Goal: Task Accomplishment & Management: Use online tool/utility

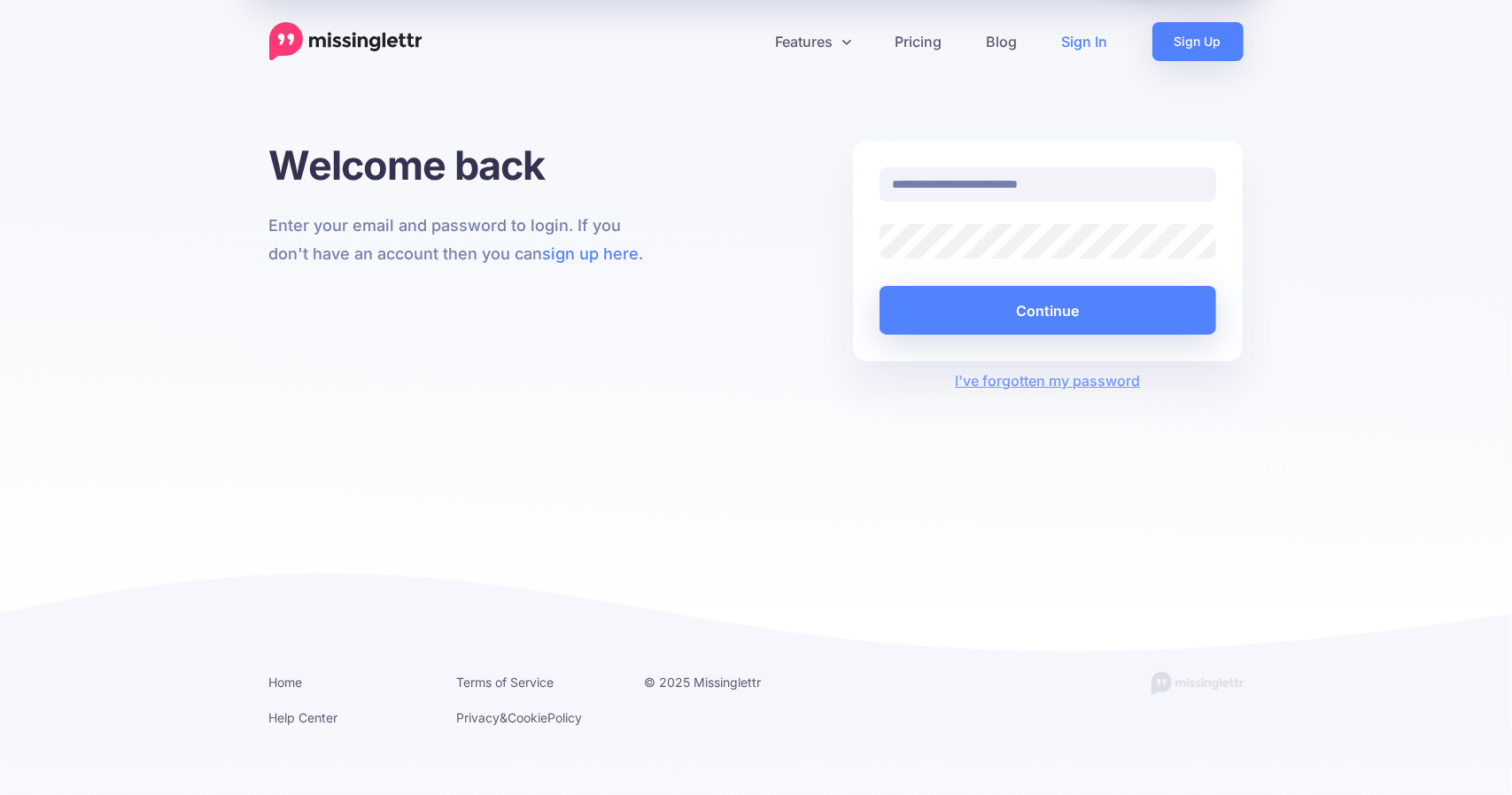
click at [880, 259] on div at bounding box center [880, 259] width 0 height 0
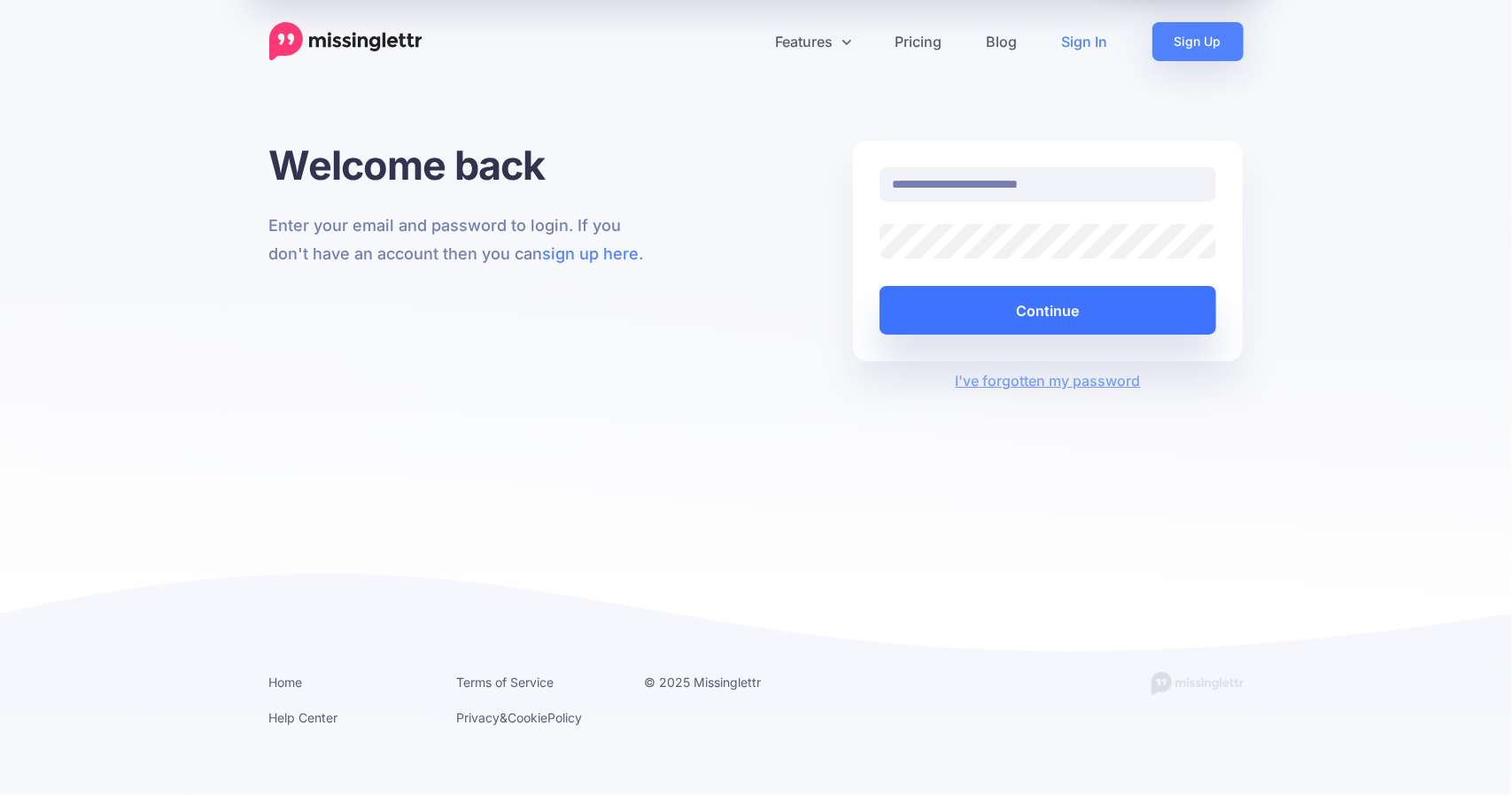
click at [1063, 301] on button "Continue" at bounding box center [1049, 310] width 337 height 48
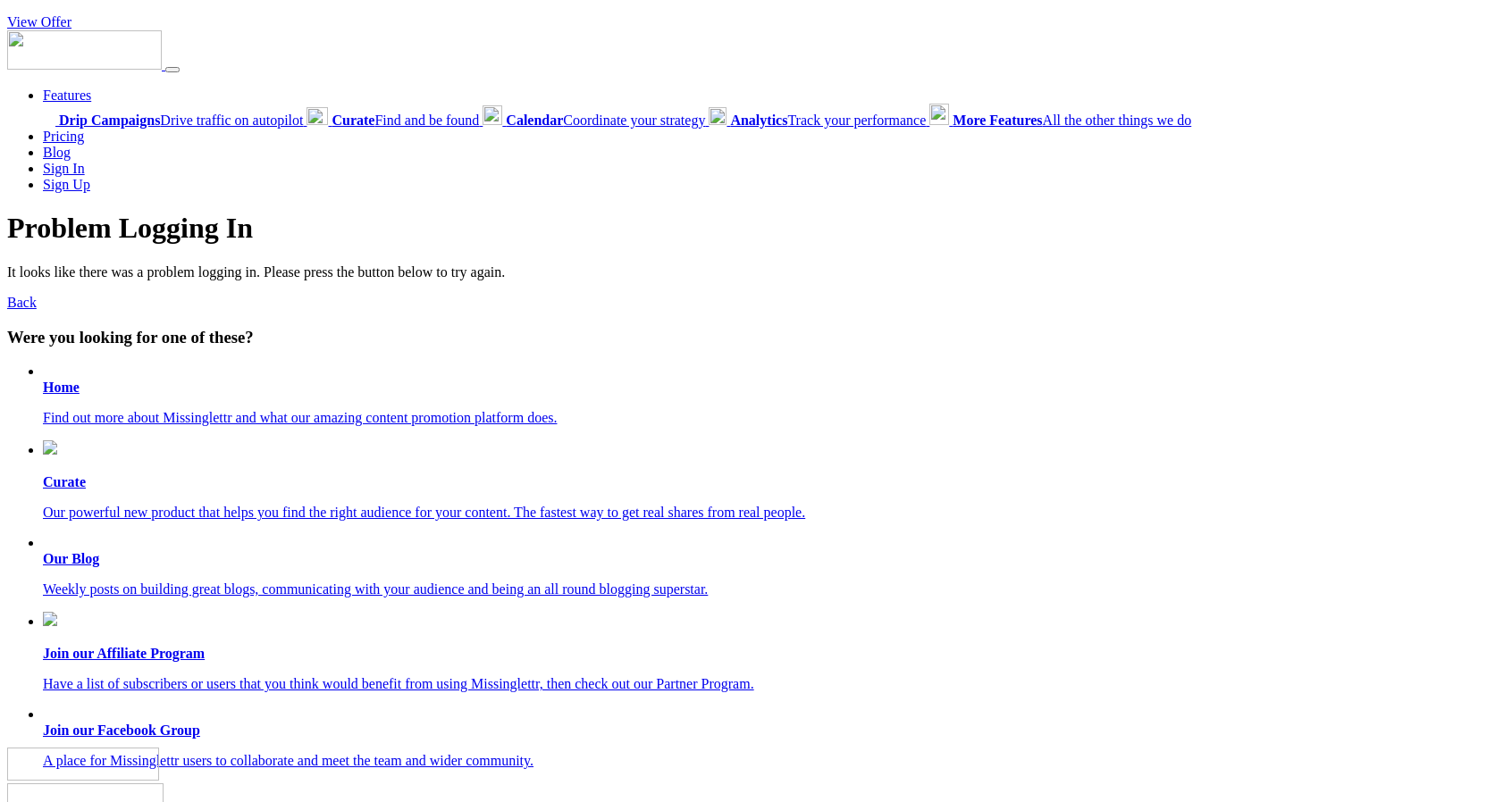
click at [72, 385] on b "Home" at bounding box center [62, 387] width 37 height 16
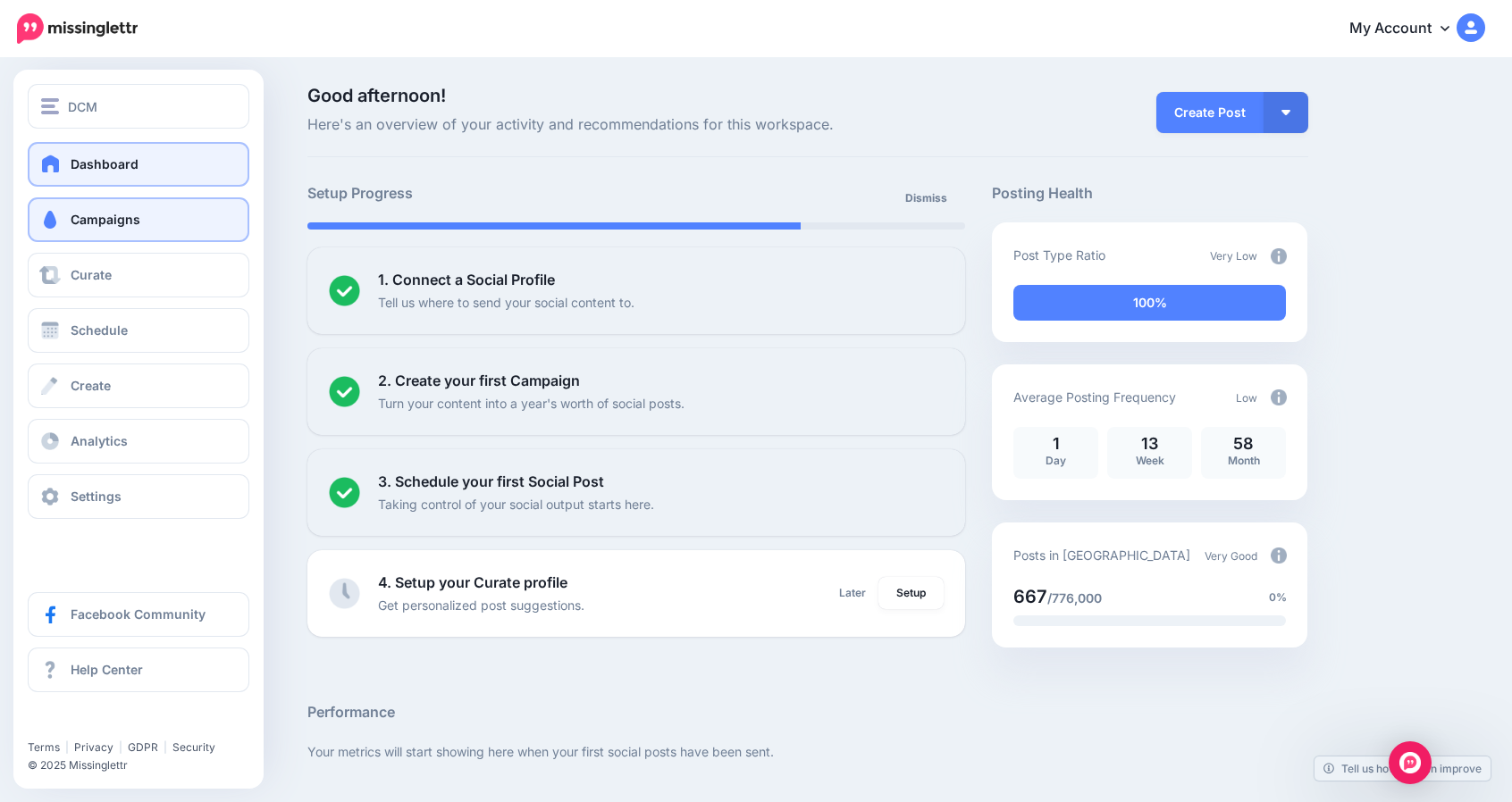
click at [114, 219] on span "Campaigns" at bounding box center [106, 219] width 70 height 16
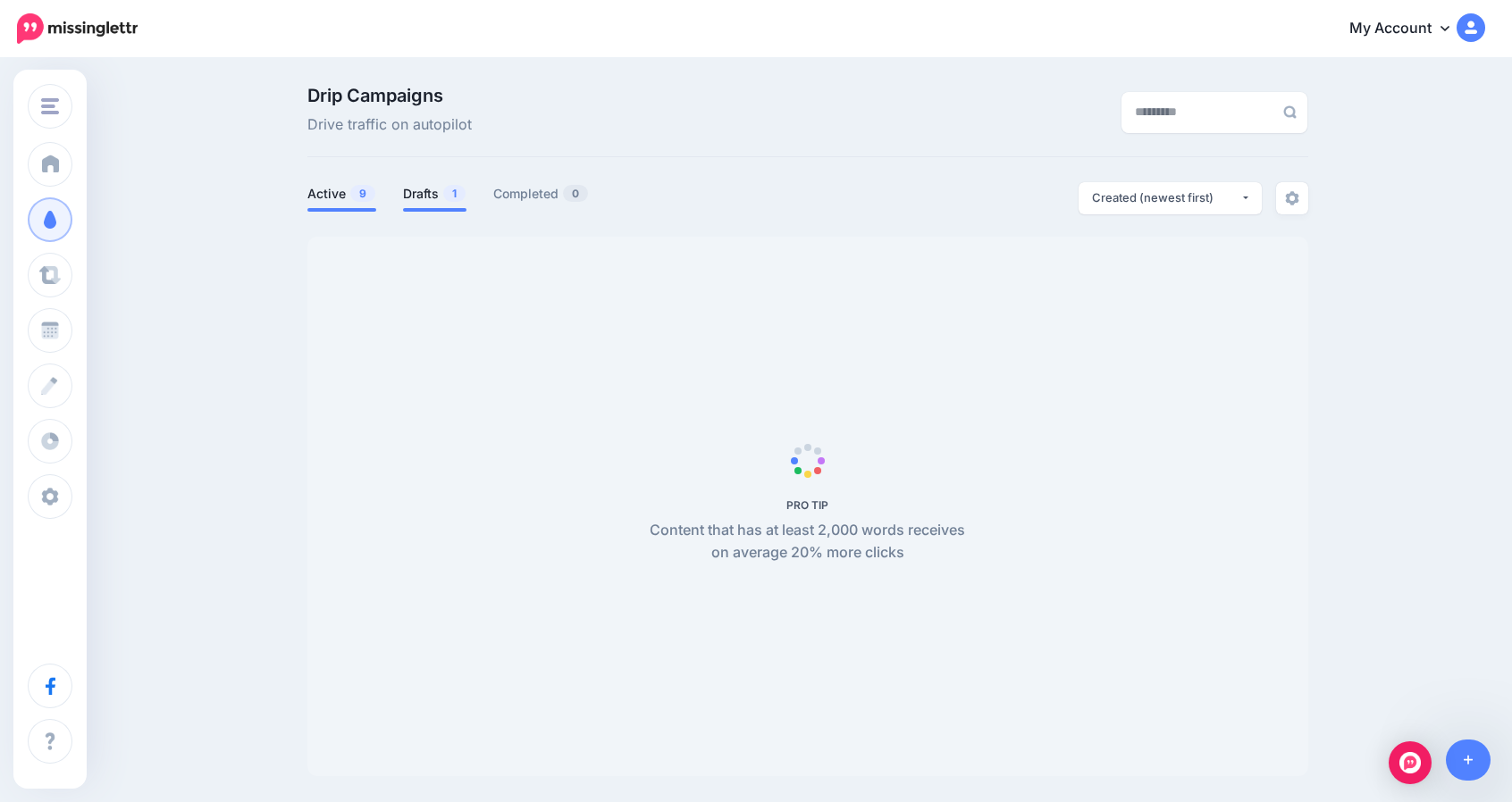
click at [438, 198] on link "Drafts 1" at bounding box center [434, 193] width 63 height 21
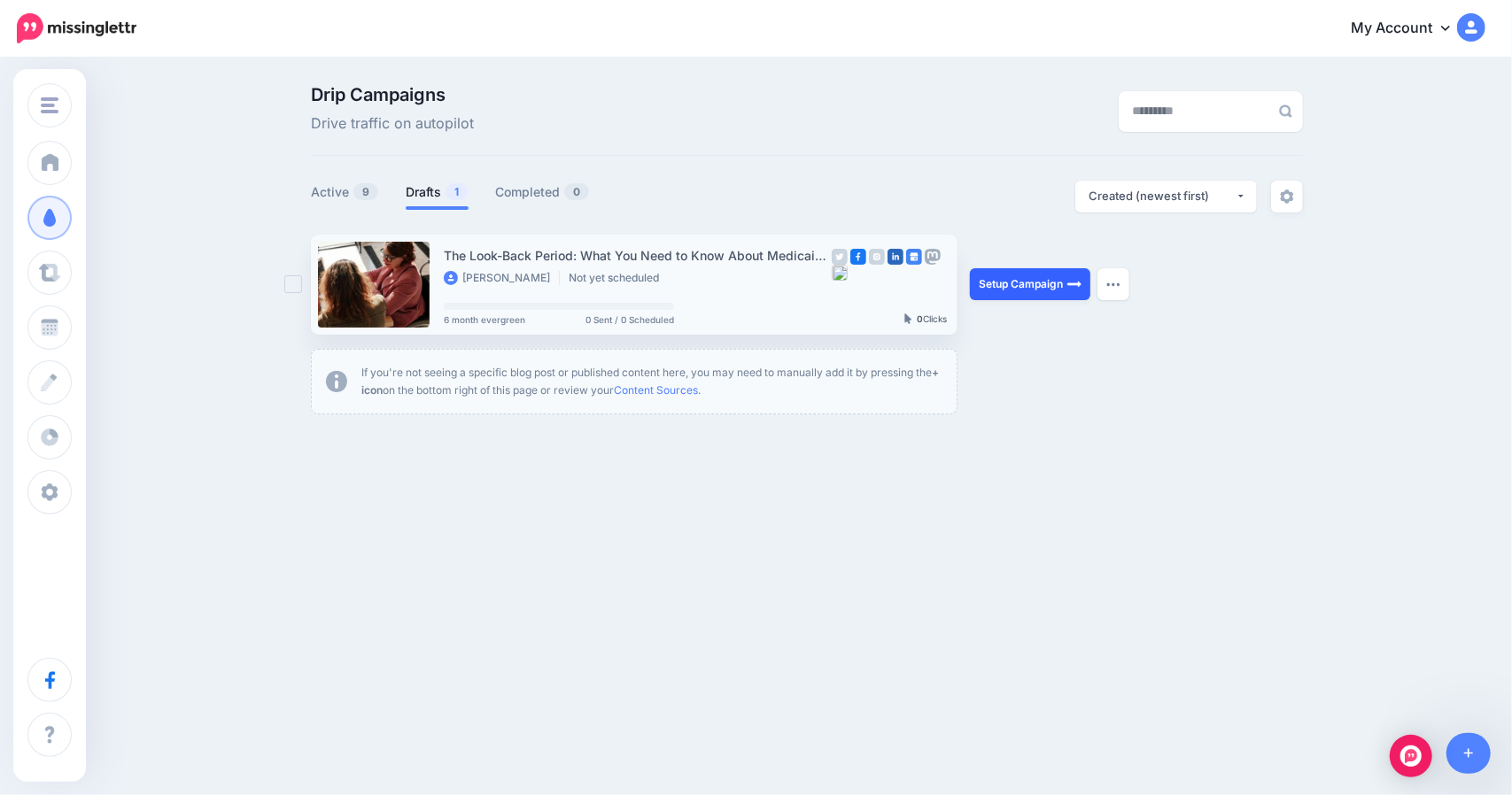
click at [1036, 280] on link "Setup Campaign" at bounding box center [1030, 284] width 120 height 32
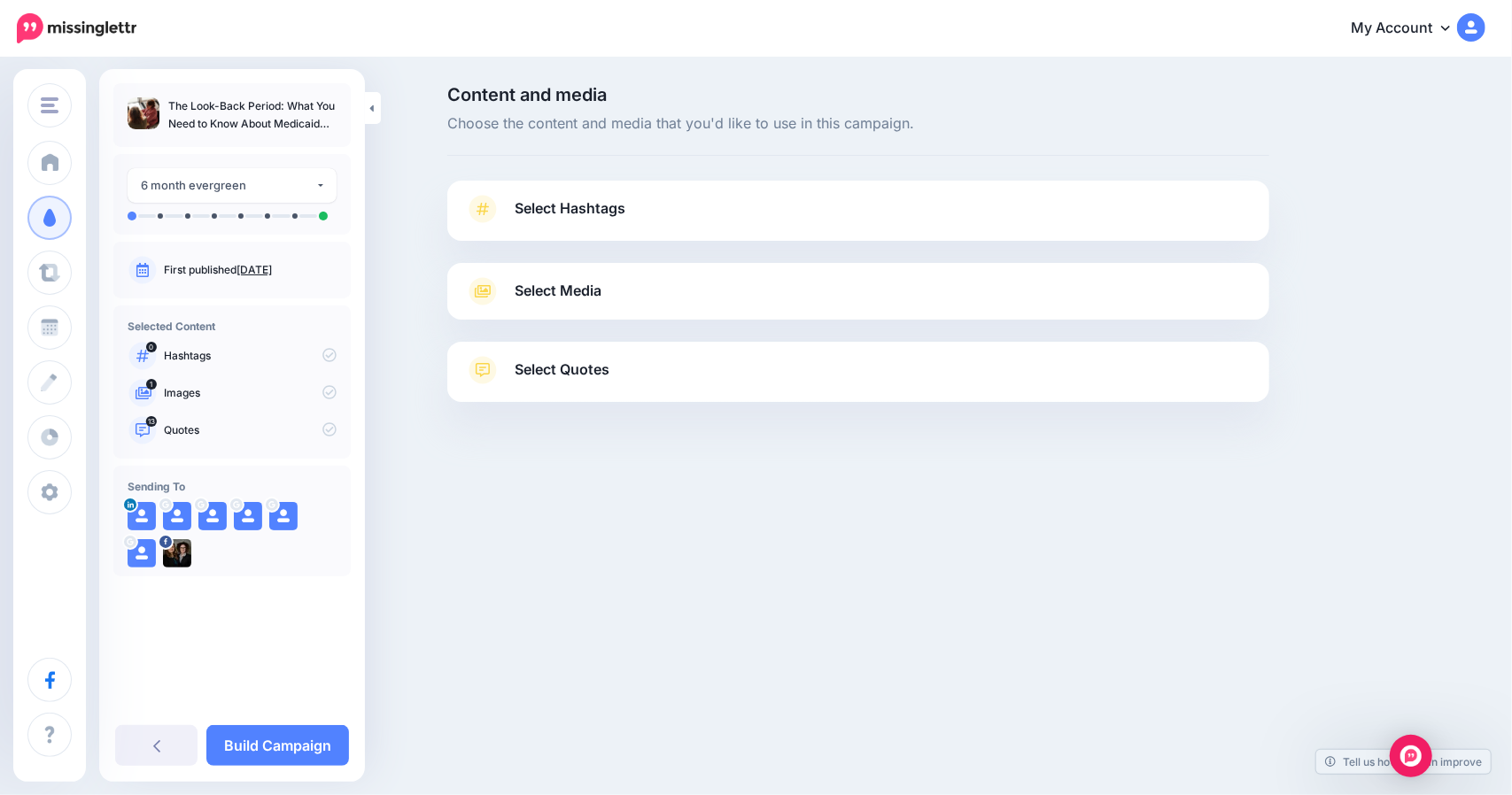
click at [594, 216] on span "Select Hashtags" at bounding box center [569, 209] width 110 height 24
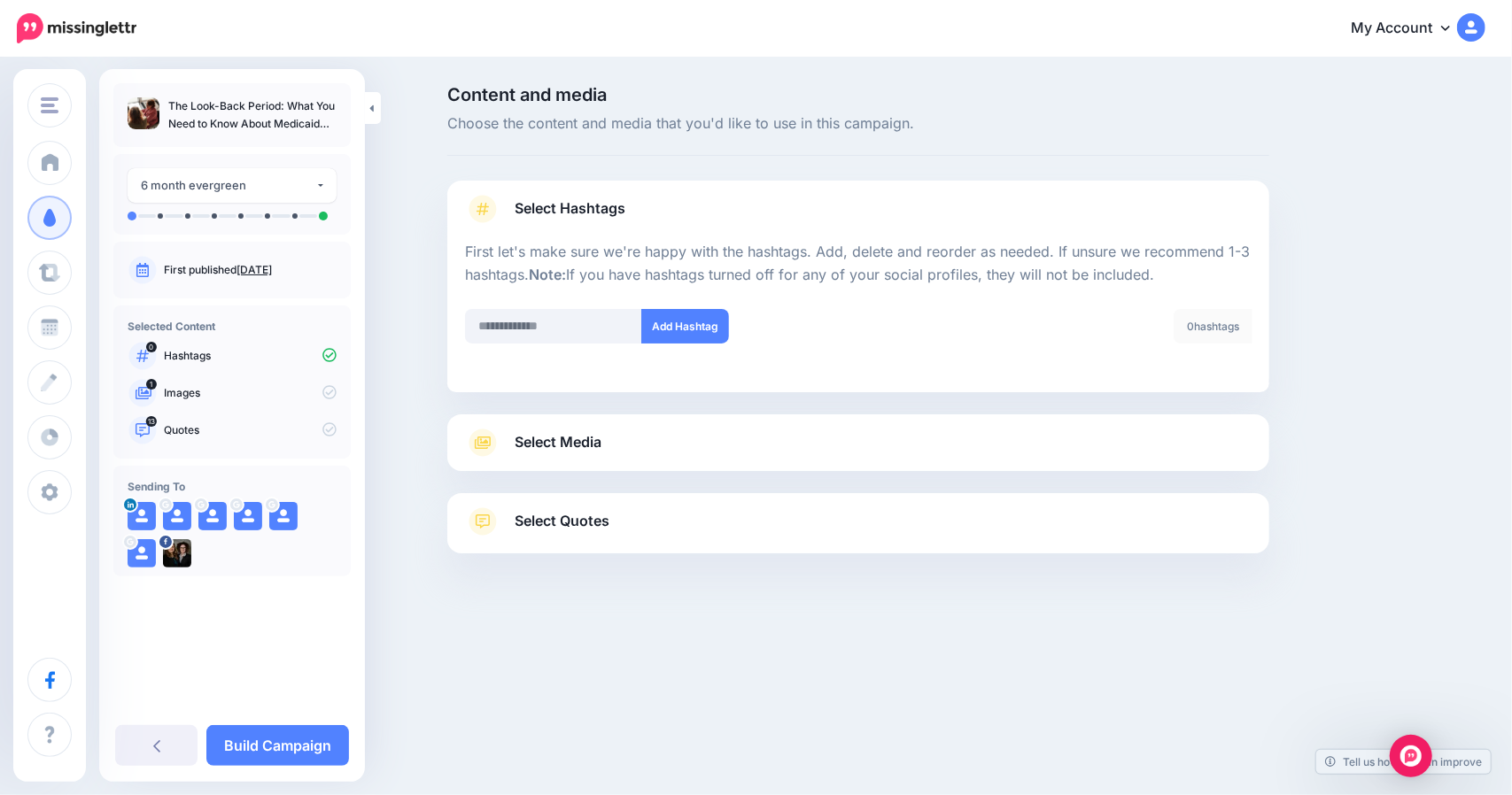
click at [564, 511] on span "Select Quotes" at bounding box center [562, 521] width 95 height 24
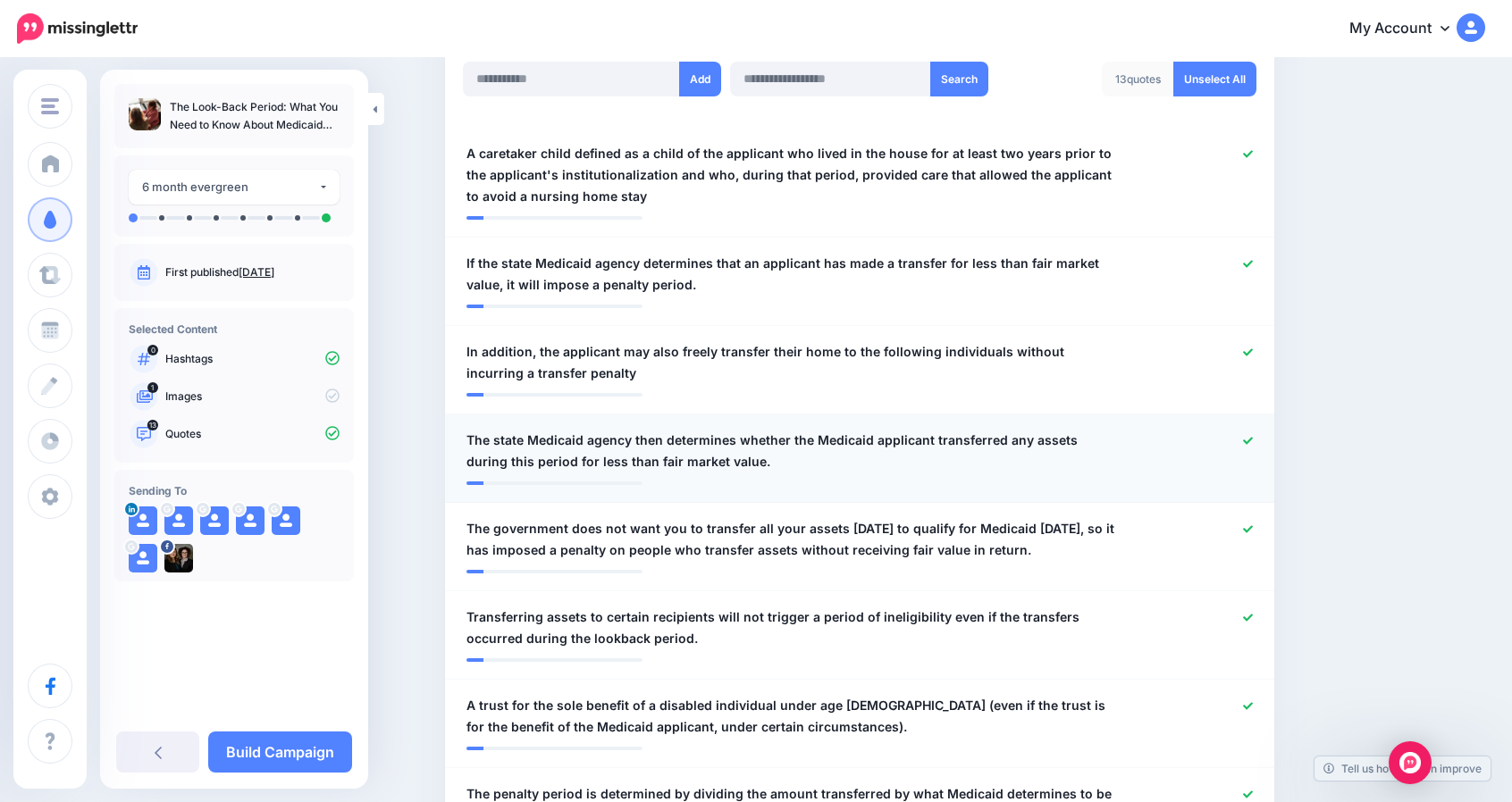
scroll to position [498, 0]
click at [921, 551] on span "The government does not want you to transfer all your assets on Monday to quali…" at bounding box center [792, 538] width 651 height 43
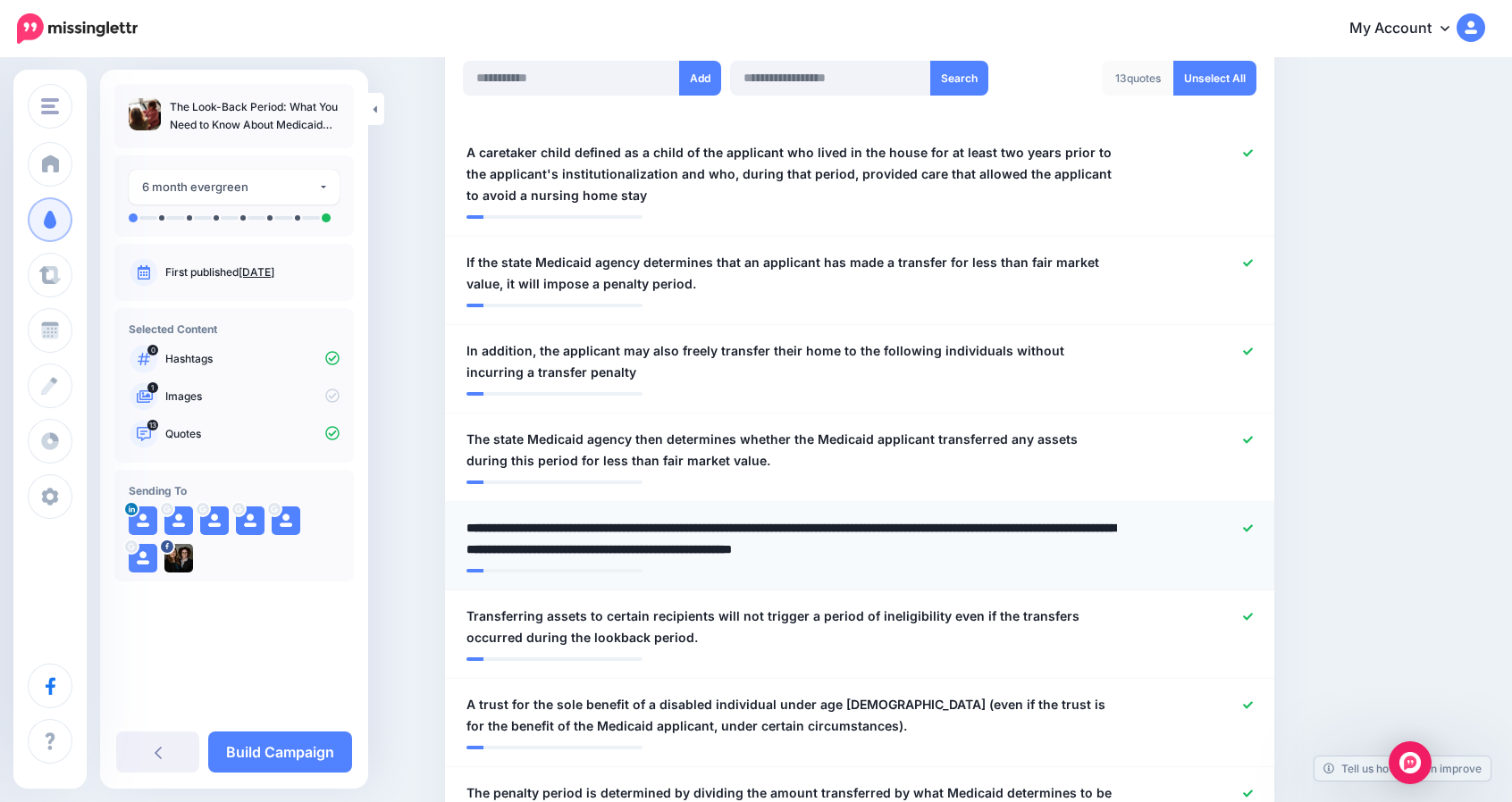
drag, startPoint x: 1109, startPoint y: 551, endPoint x: 648, endPoint y: 562, distance: 461.1
click at [648, 562] on li "**********" at bounding box center [859, 546] width 829 height 88
type textarea "**********"
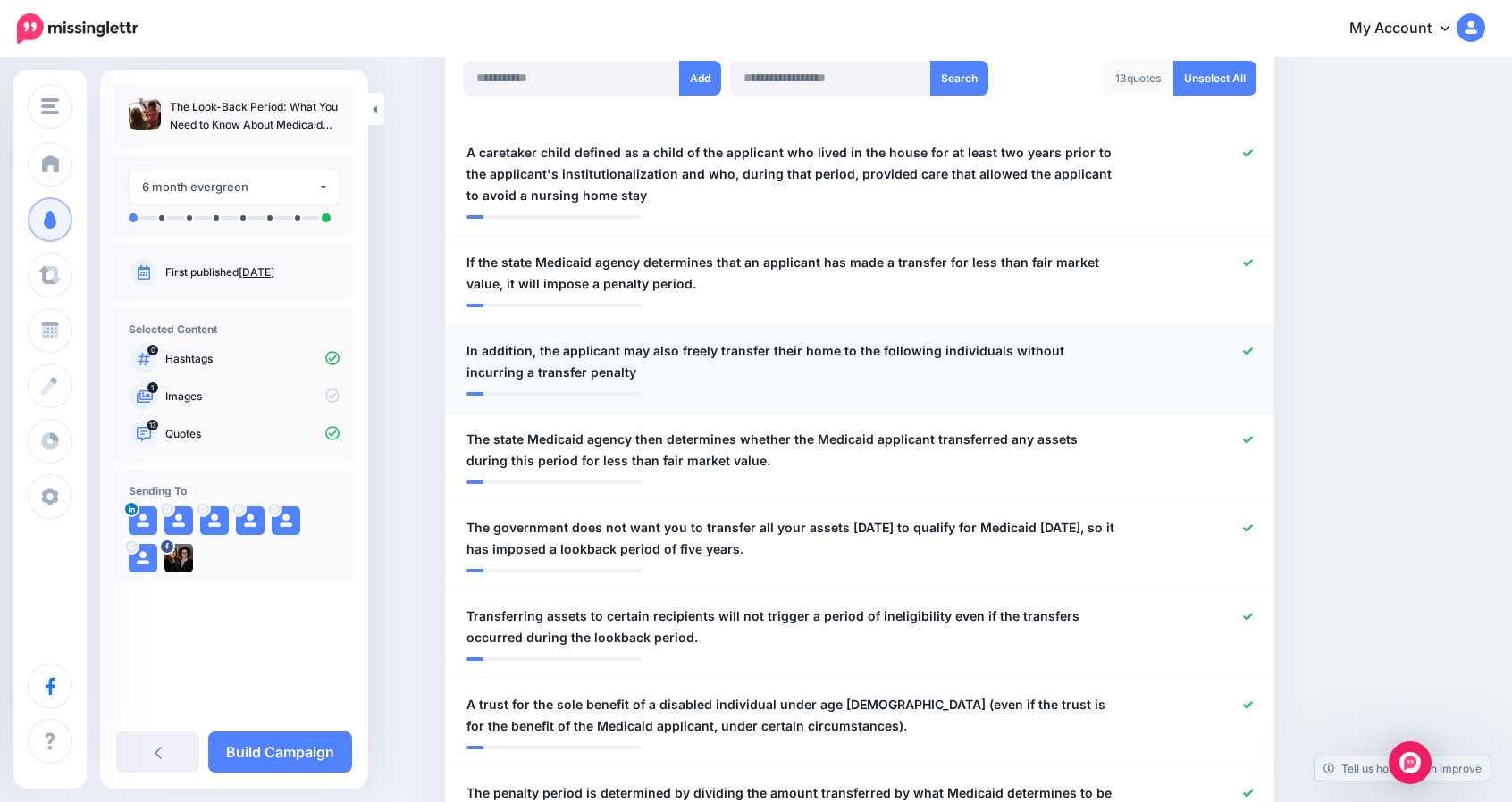
click at [552, 338] on li "**********" at bounding box center [859, 370] width 829 height 88
click at [563, 349] on span "In addition, the applicant may also freely transfer their home to the following…" at bounding box center [792, 361] width 651 height 43
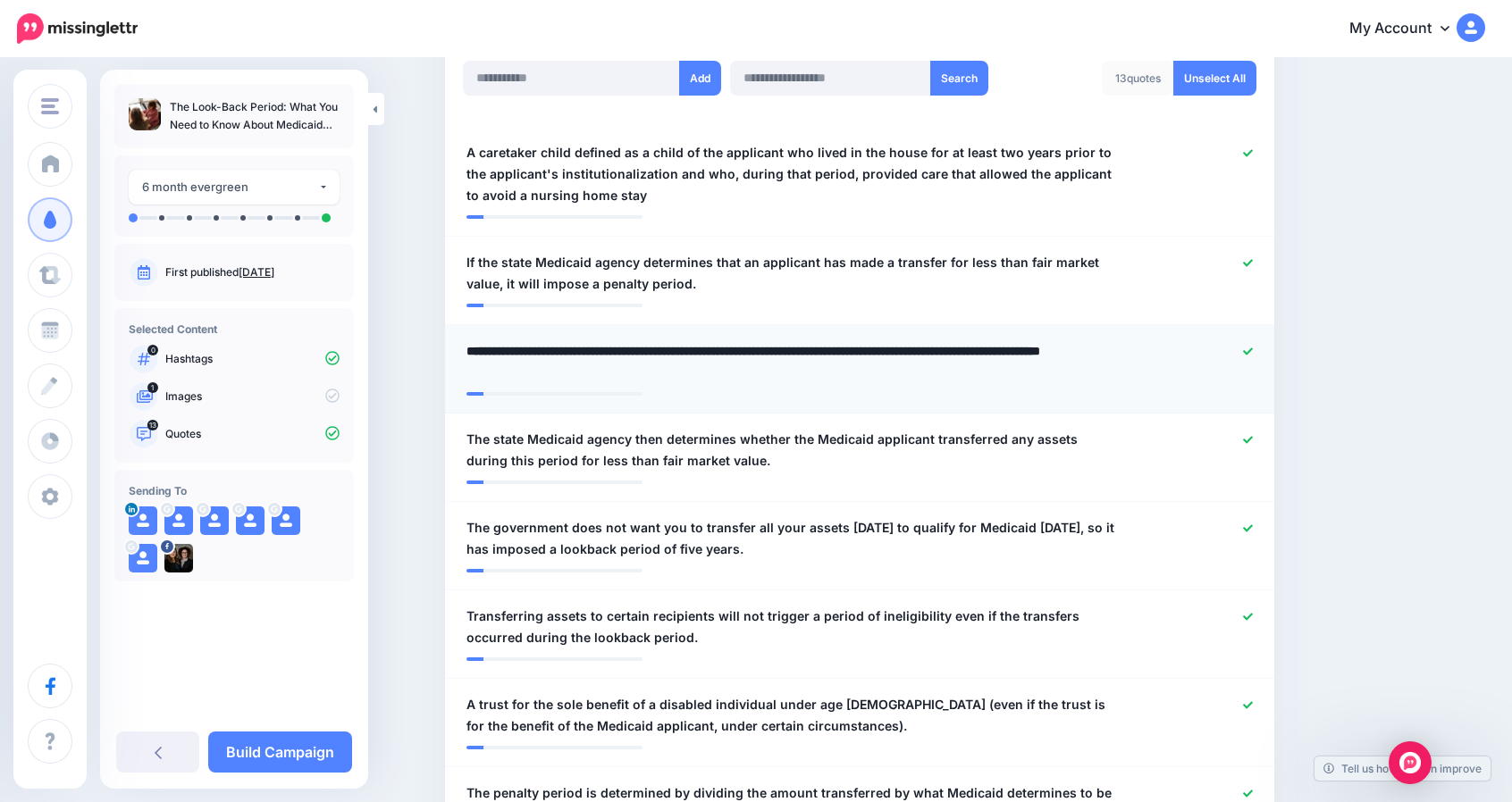
click at [564, 351] on textarea "**********" at bounding box center [792, 361] width 651 height 43
drag, startPoint x: 940, startPoint y: 350, endPoint x: 859, endPoint y: 357, distance: 81.3
click at [859, 357] on textarea "**********" at bounding box center [792, 361] width 651 height 43
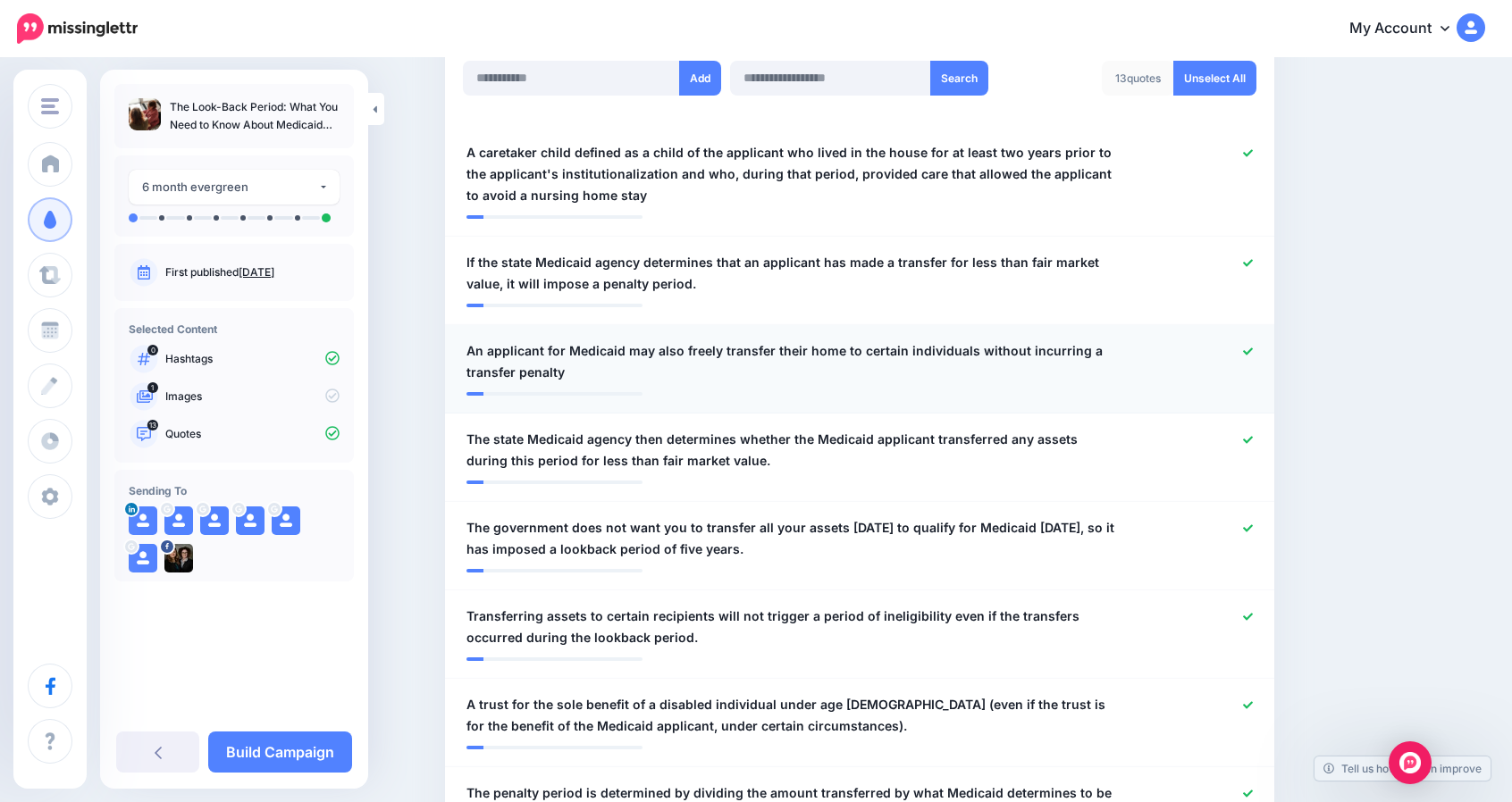
click at [614, 364] on span "An applicant for Medicaid may also freely transfer their home to certain indivi…" at bounding box center [792, 361] width 651 height 43
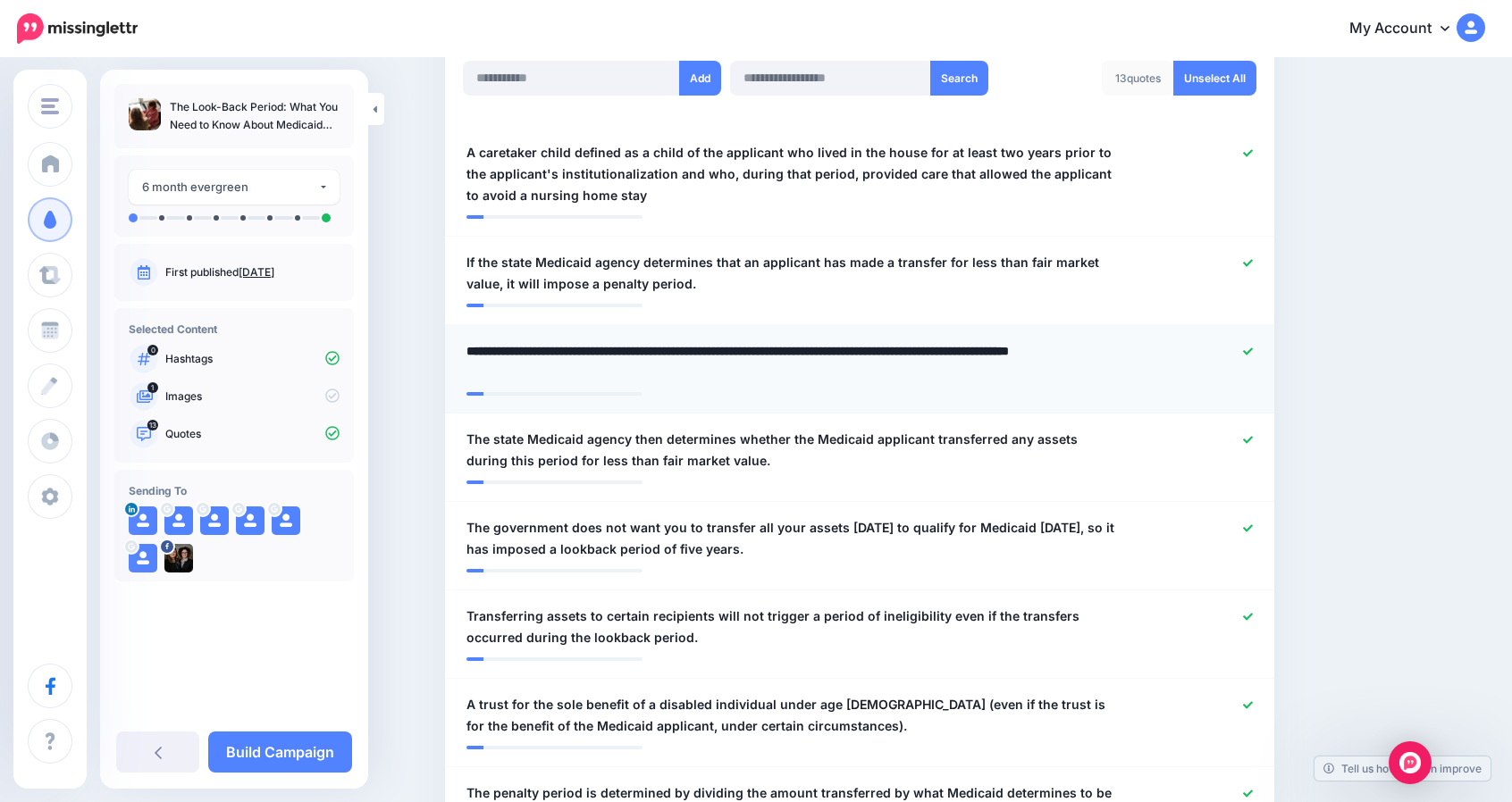
click at [591, 374] on textarea "**********" at bounding box center [792, 361] width 651 height 43
click at [667, 351] on textarea "**********" at bounding box center [792, 361] width 651 height 43
type textarea "**********"
click at [598, 363] on textarea "**********" at bounding box center [792, 361] width 651 height 43
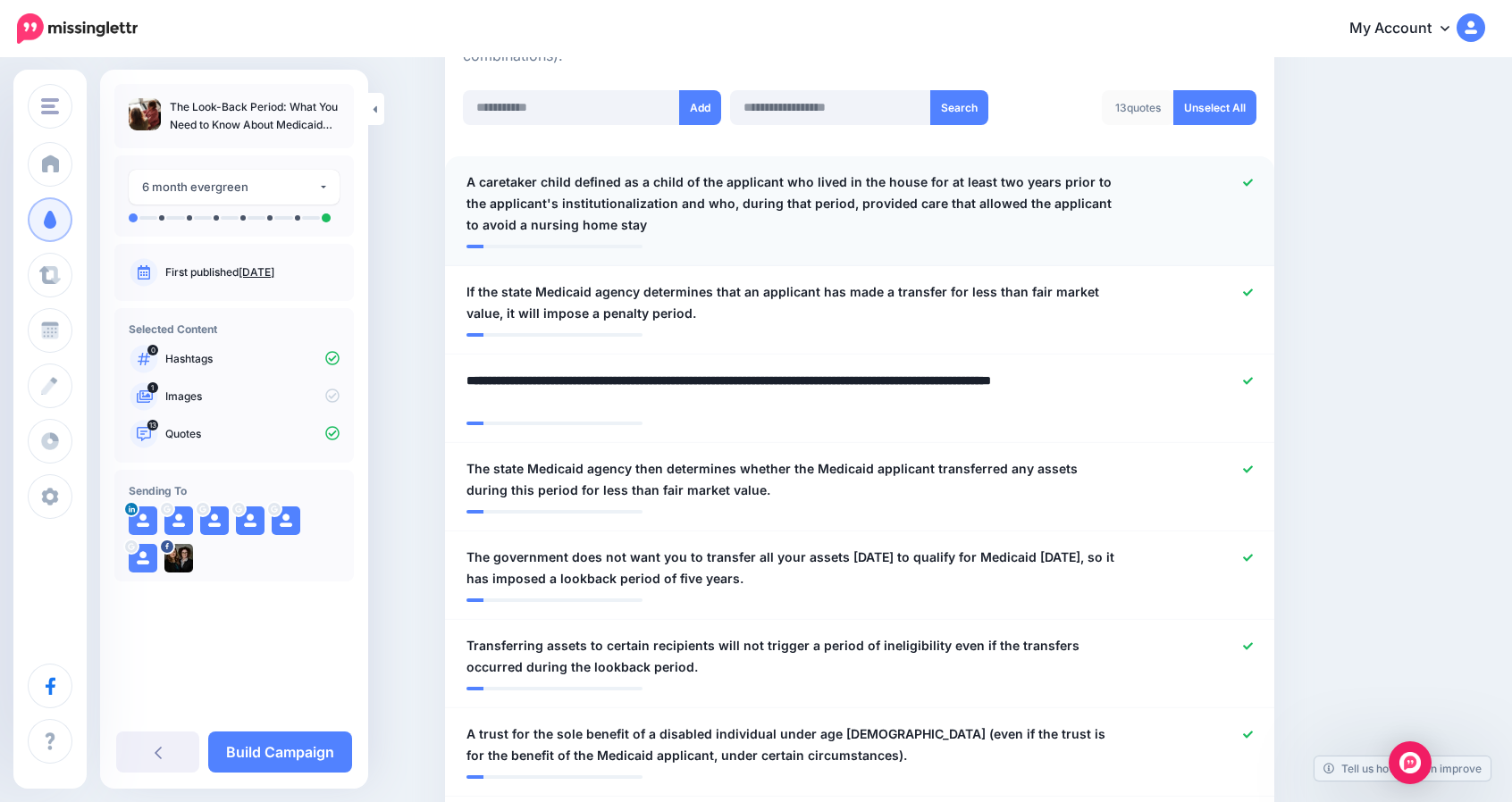
scroll to position [459, 0]
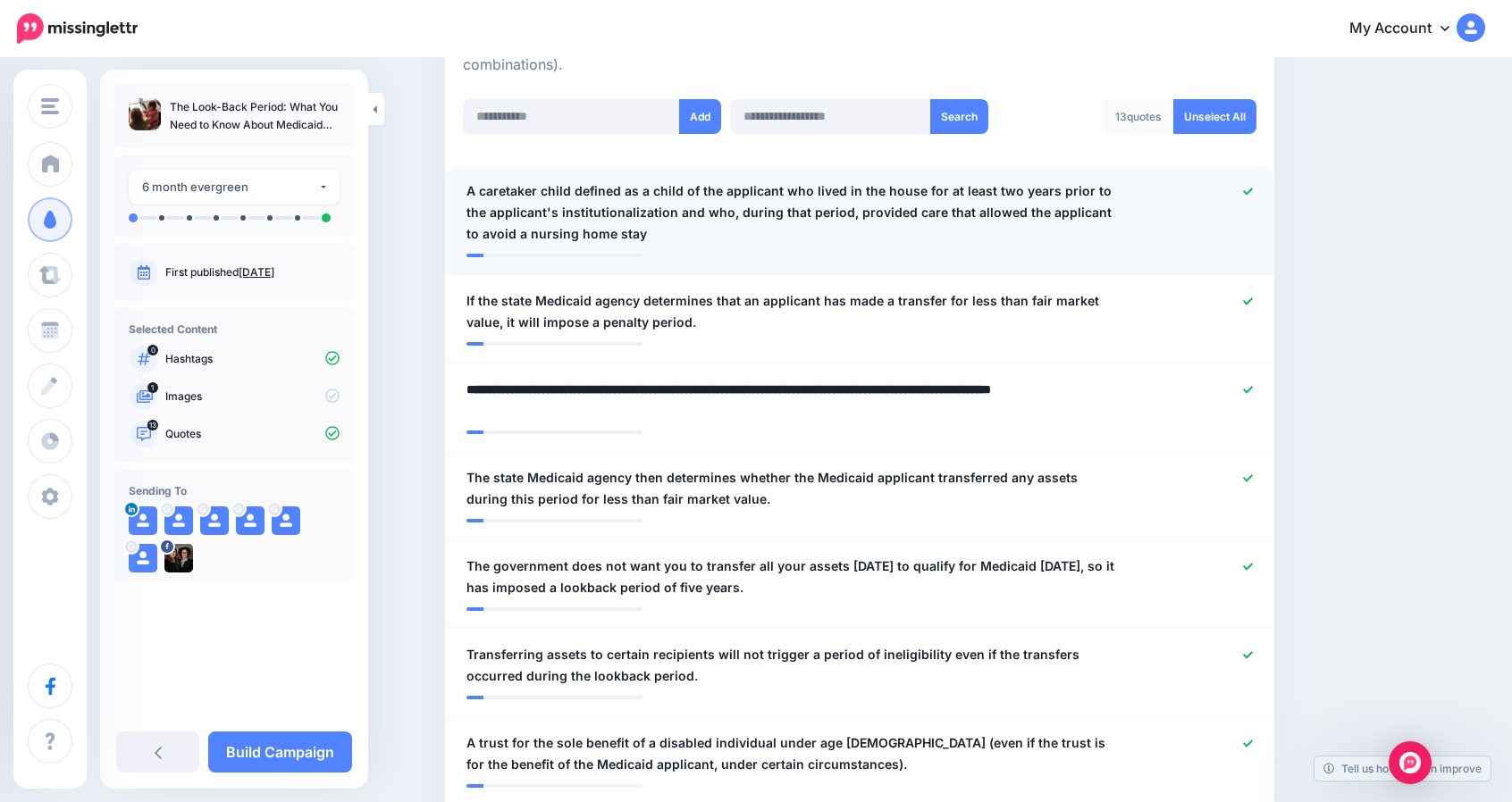
click at [1249, 196] on icon at bounding box center [1247, 191] width 10 height 10
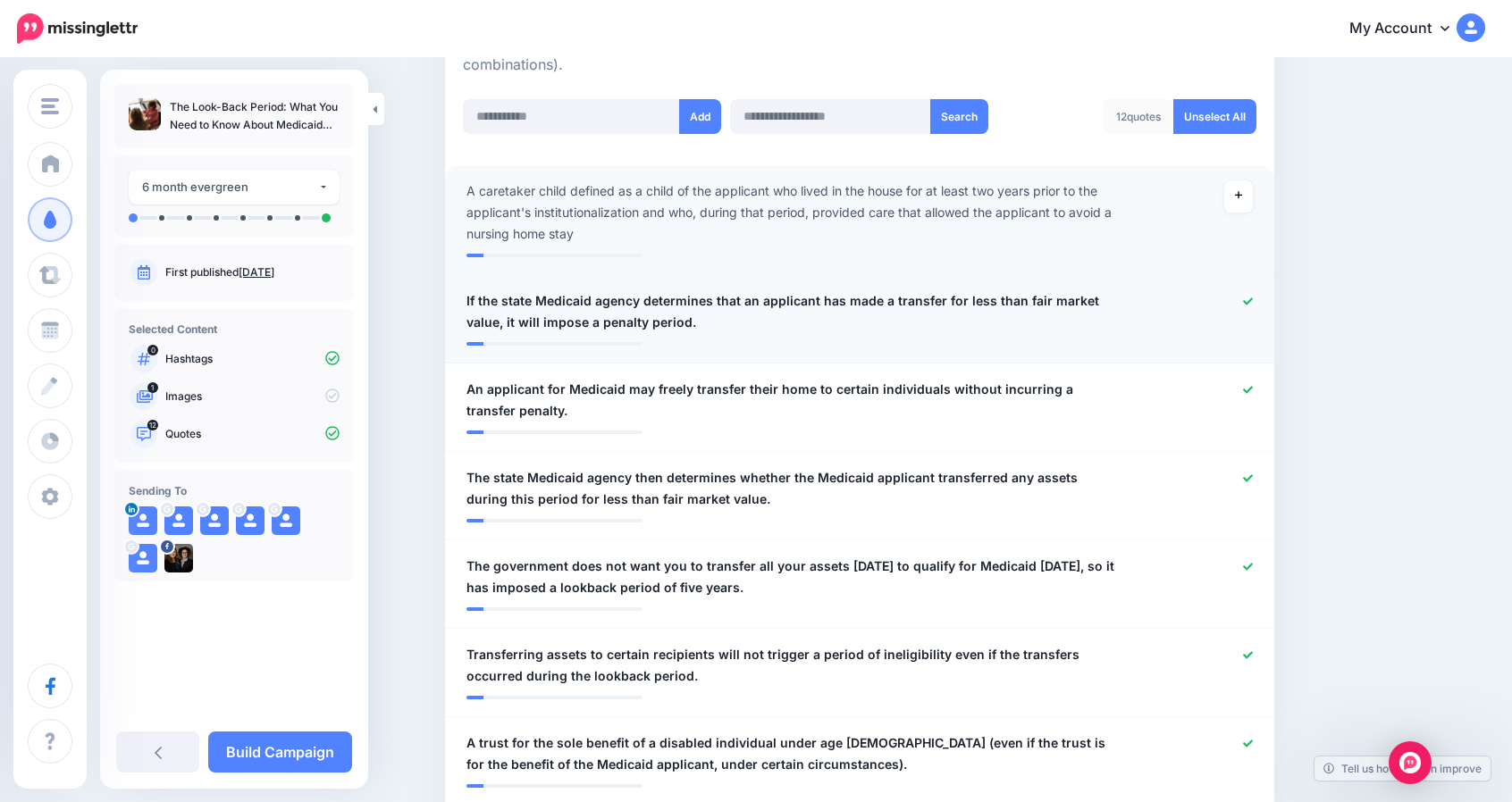
click at [489, 295] on span "If the state Medicaid agency determines that an applicant has made a transfer f…" at bounding box center [792, 312] width 651 height 43
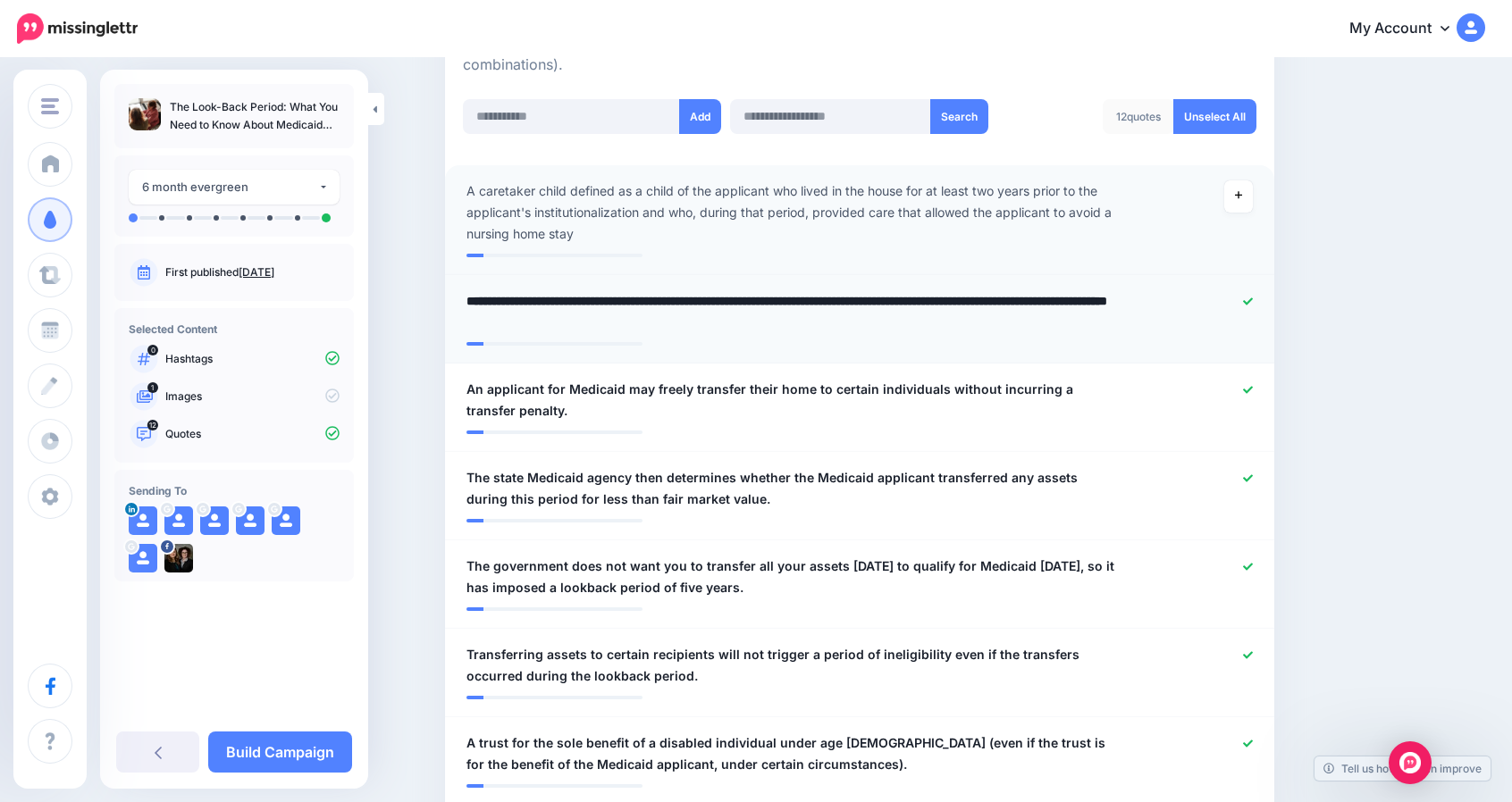
click at [489, 295] on textarea "**********" at bounding box center [792, 312] width 651 height 43
type textarea "**********"
click at [648, 471] on span "The state Medicaid agency then determines whether the Medicaid applicant transf…" at bounding box center [792, 488] width 651 height 43
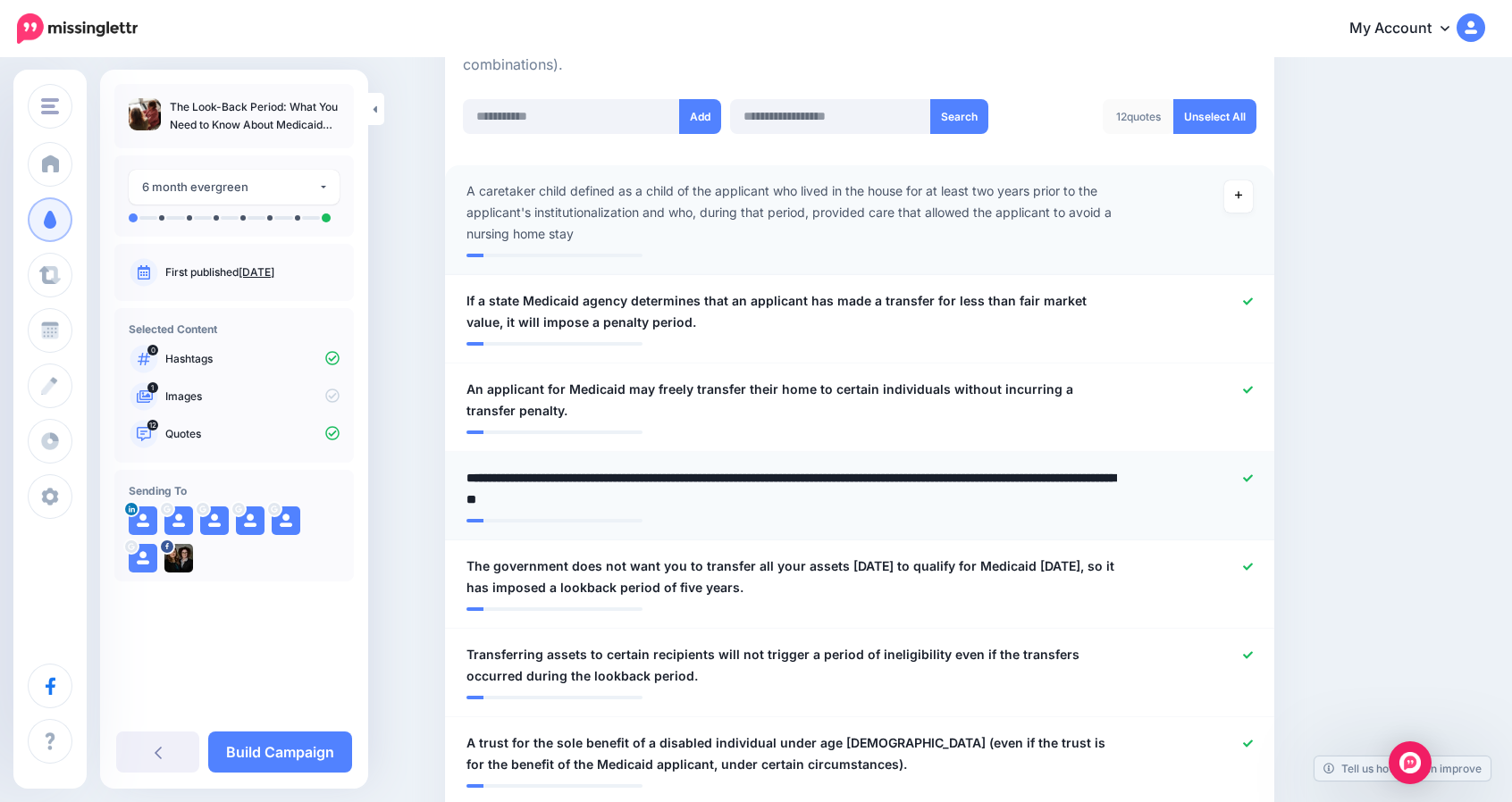
click at [648, 471] on textarea "**********" at bounding box center [792, 488] width 651 height 43
click at [718, 500] on textarea "**********" at bounding box center [792, 488] width 651 height 43
type textarea "**********"
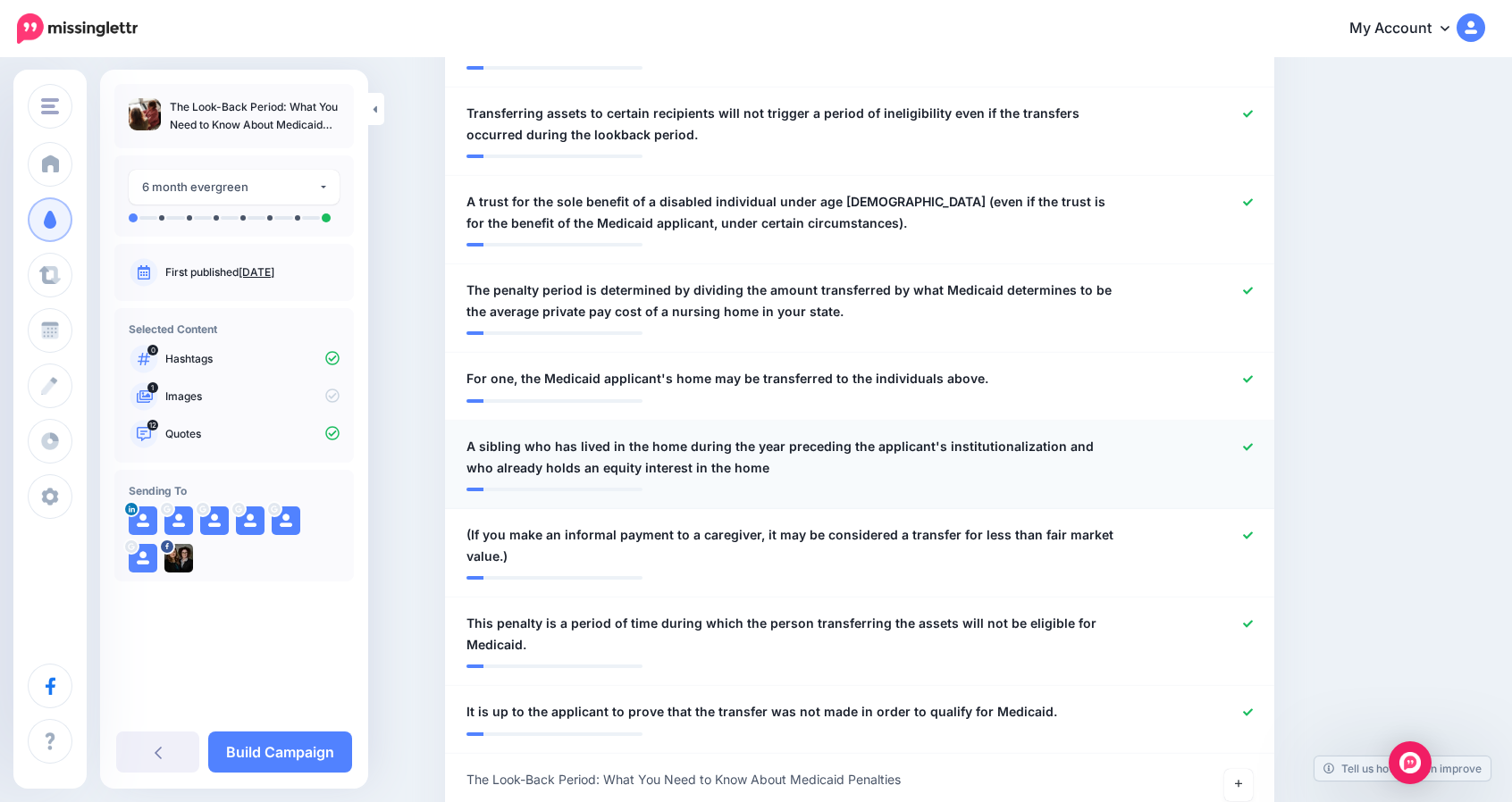
scroll to position [1006, 0]
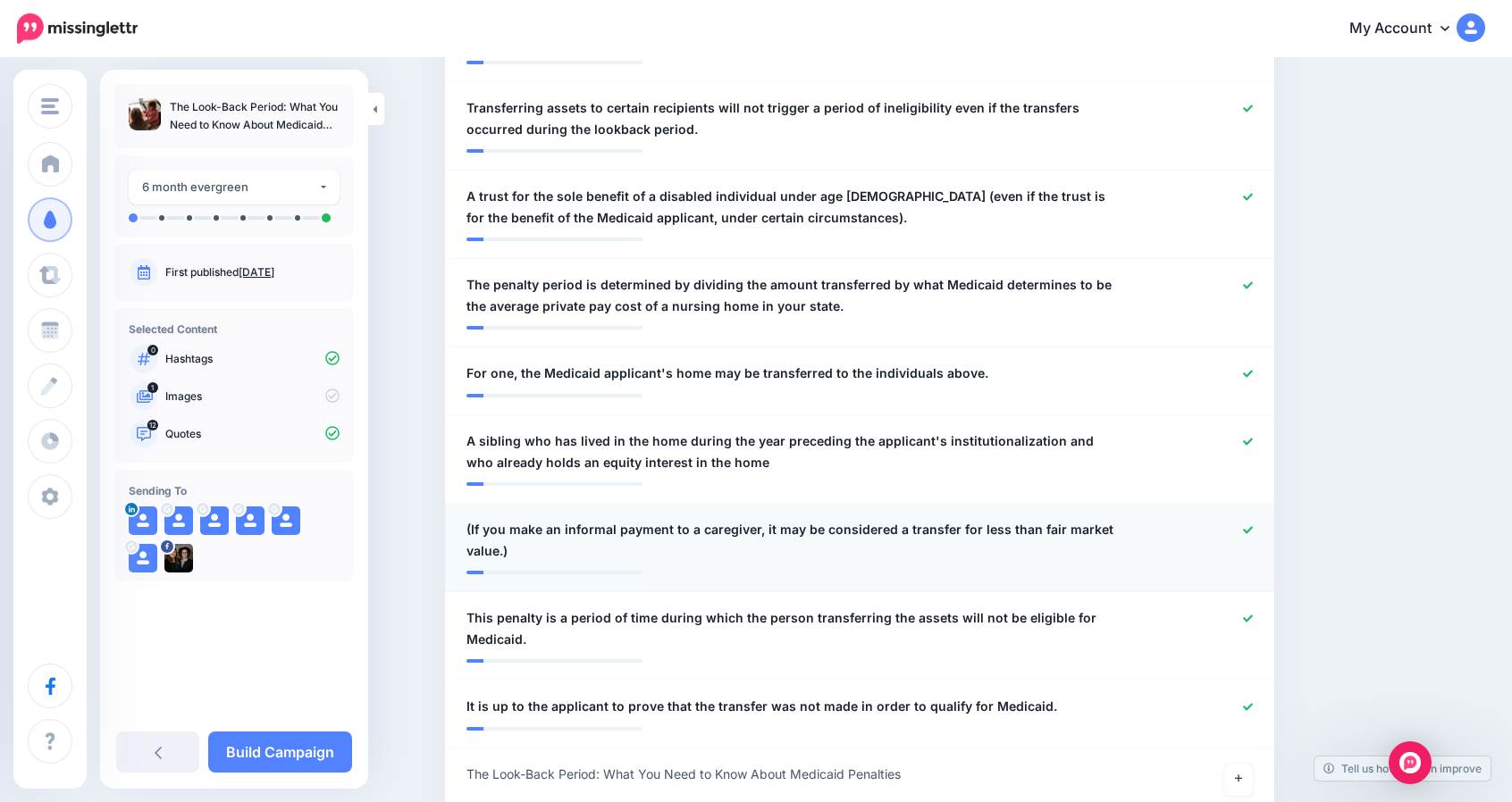
click at [1253, 529] on icon at bounding box center [1247, 530] width 10 height 7
click at [850, 621] on span "This penalty is a period of time during which the person transferring the asset…" at bounding box center [792, 629] width 651 height 43
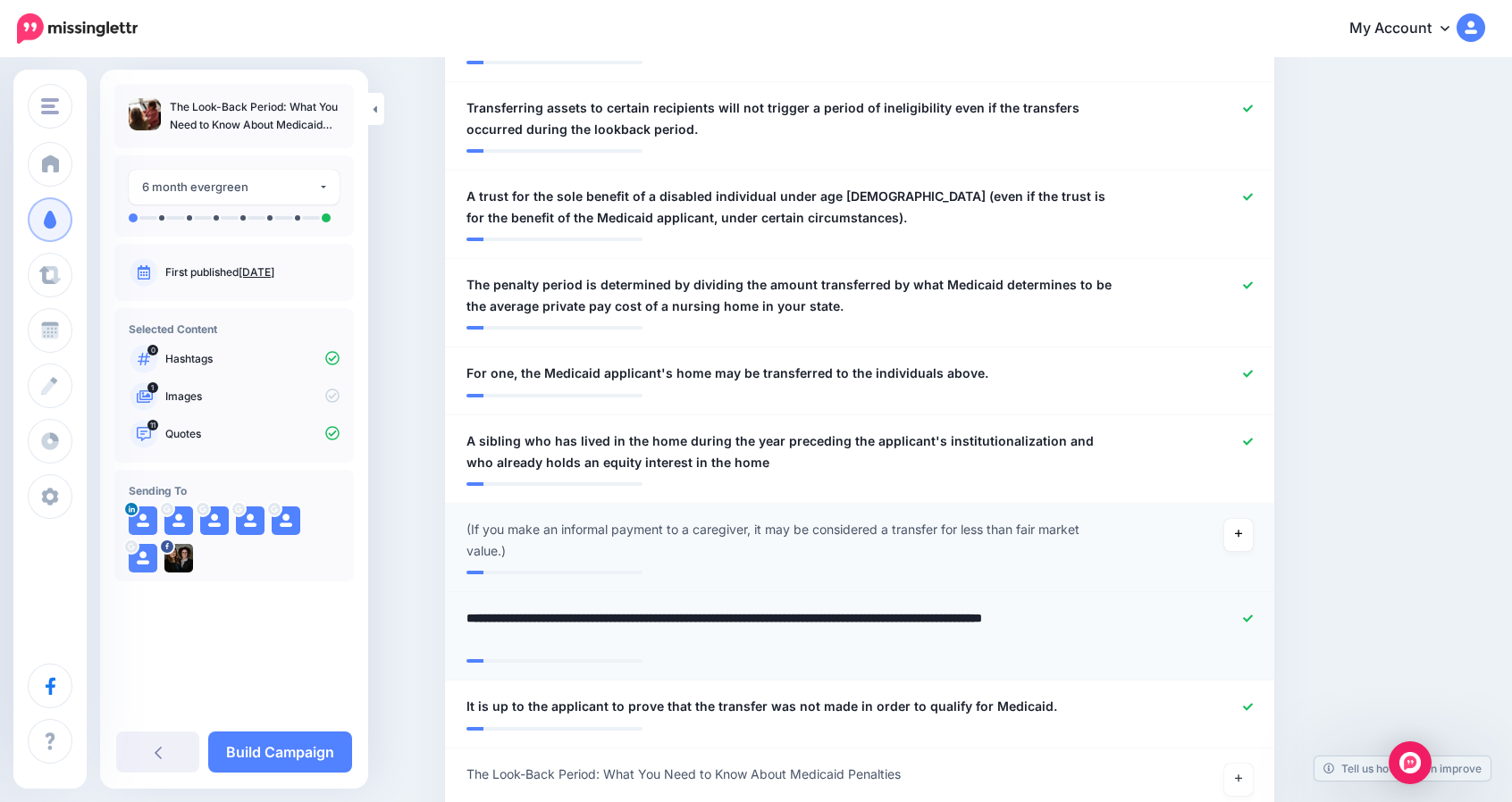
click at [862, 617] on textarea "**********" at bounding box center [792, 629] width 651 height 43
type textarea "**********"
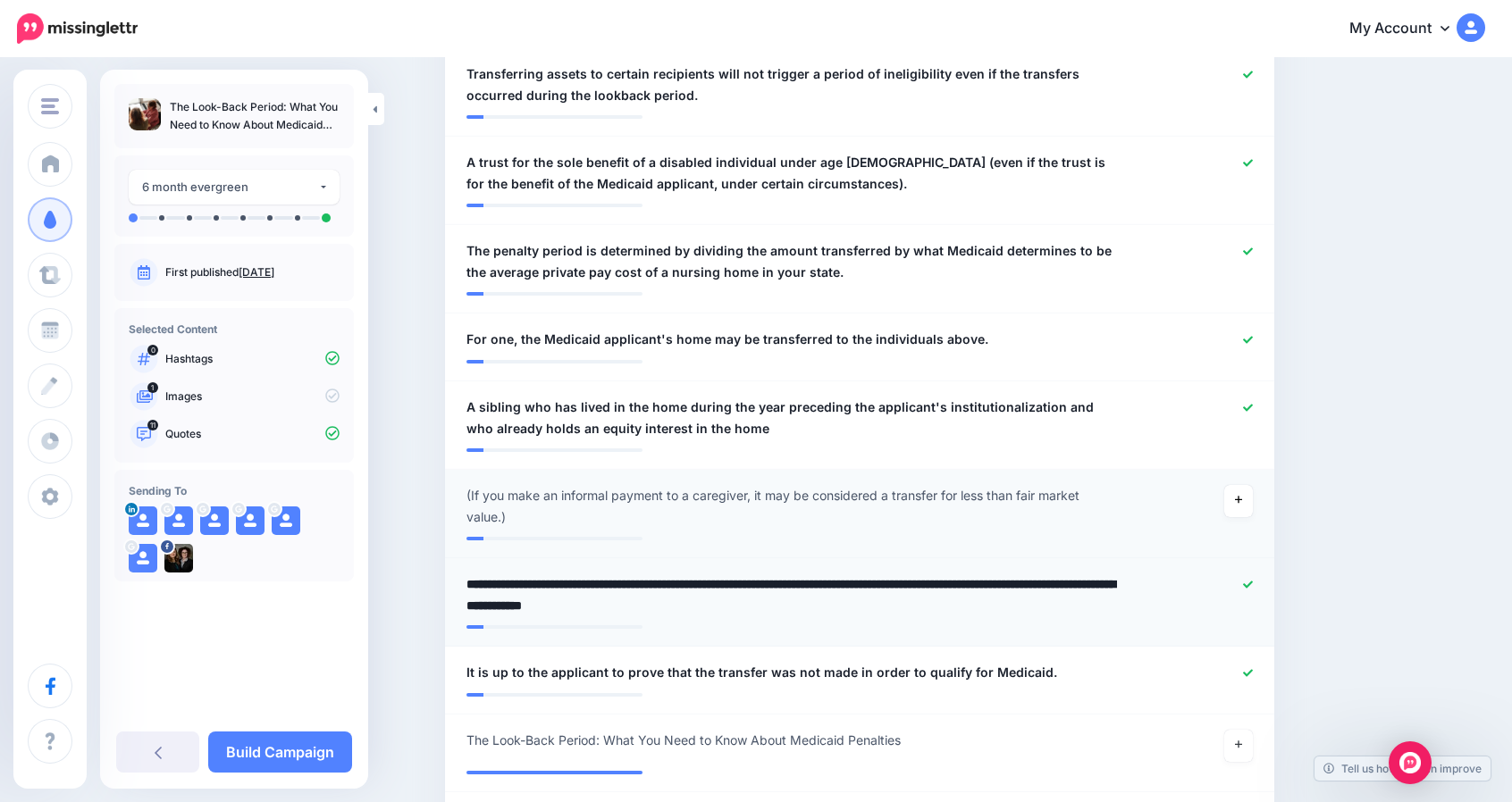
scroll to position [1042, 0]
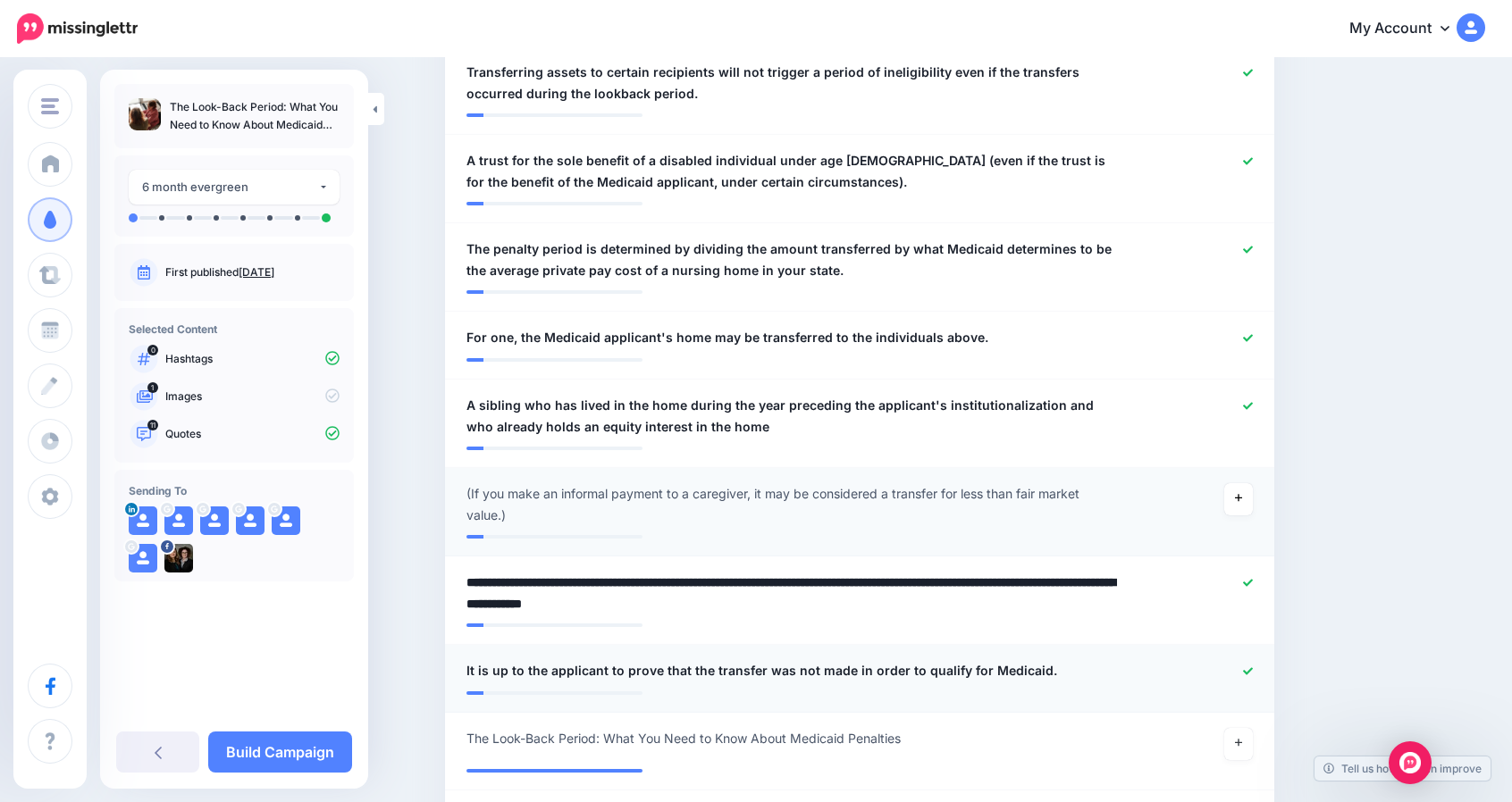
click at [1246, 668] on div at bounding box center [1198, 671] width 136 height 22
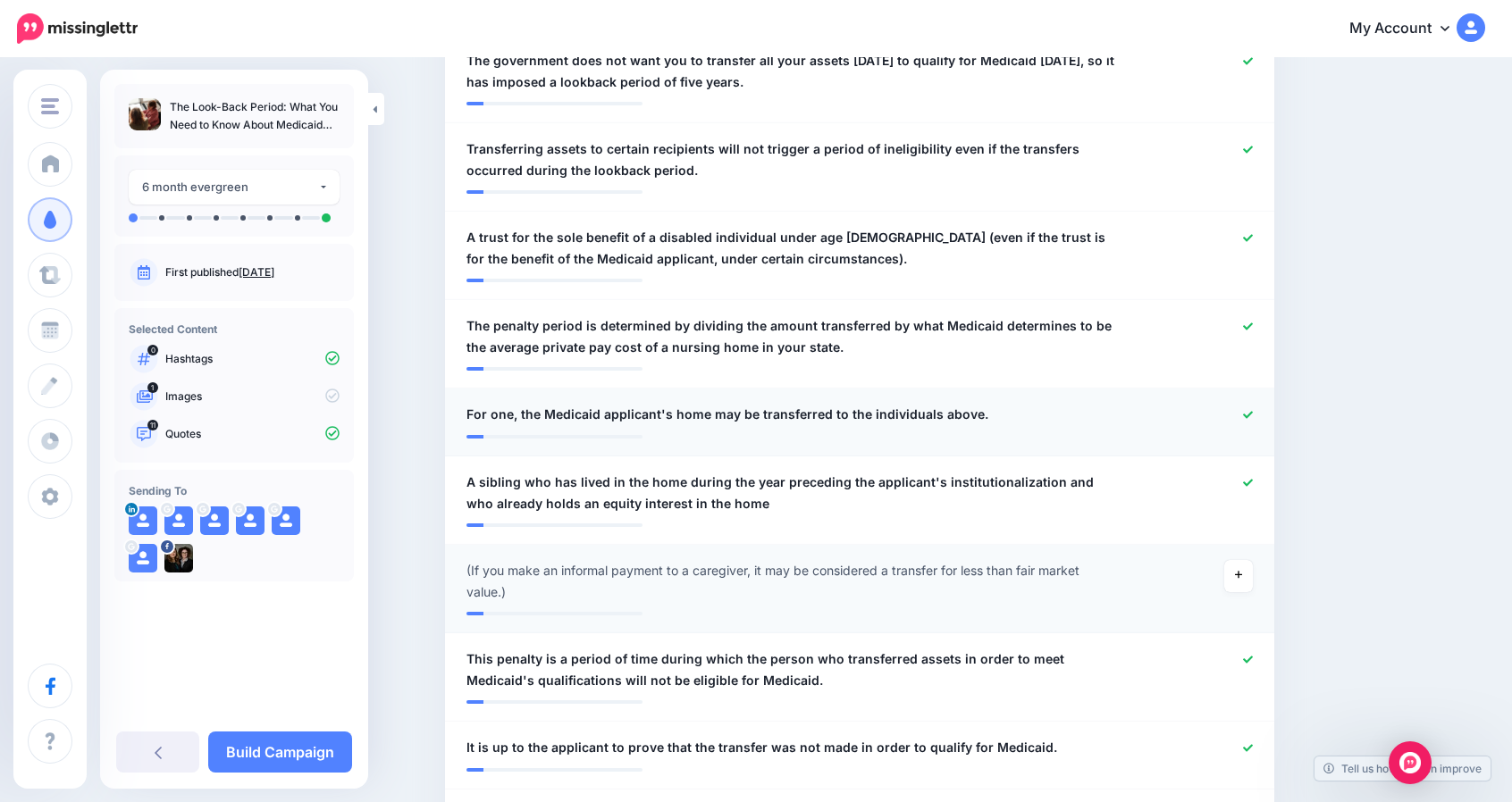
scroll to position [959, 0]
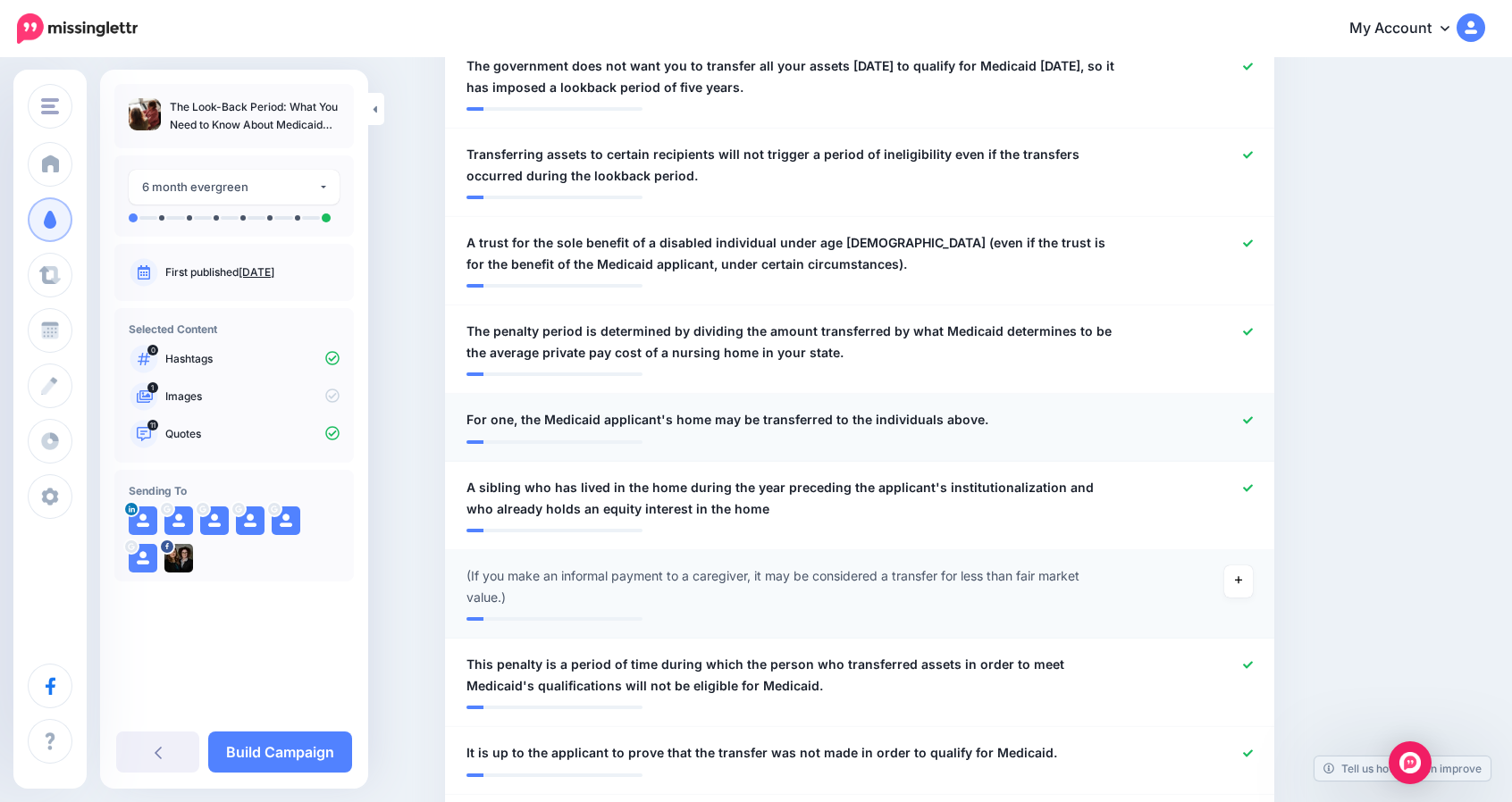
click at [531, 418] on span "For one, the Medicaid applicant's home may be transferred to the individuals ab…" at bounding box center [727, 419] width 521 height 21
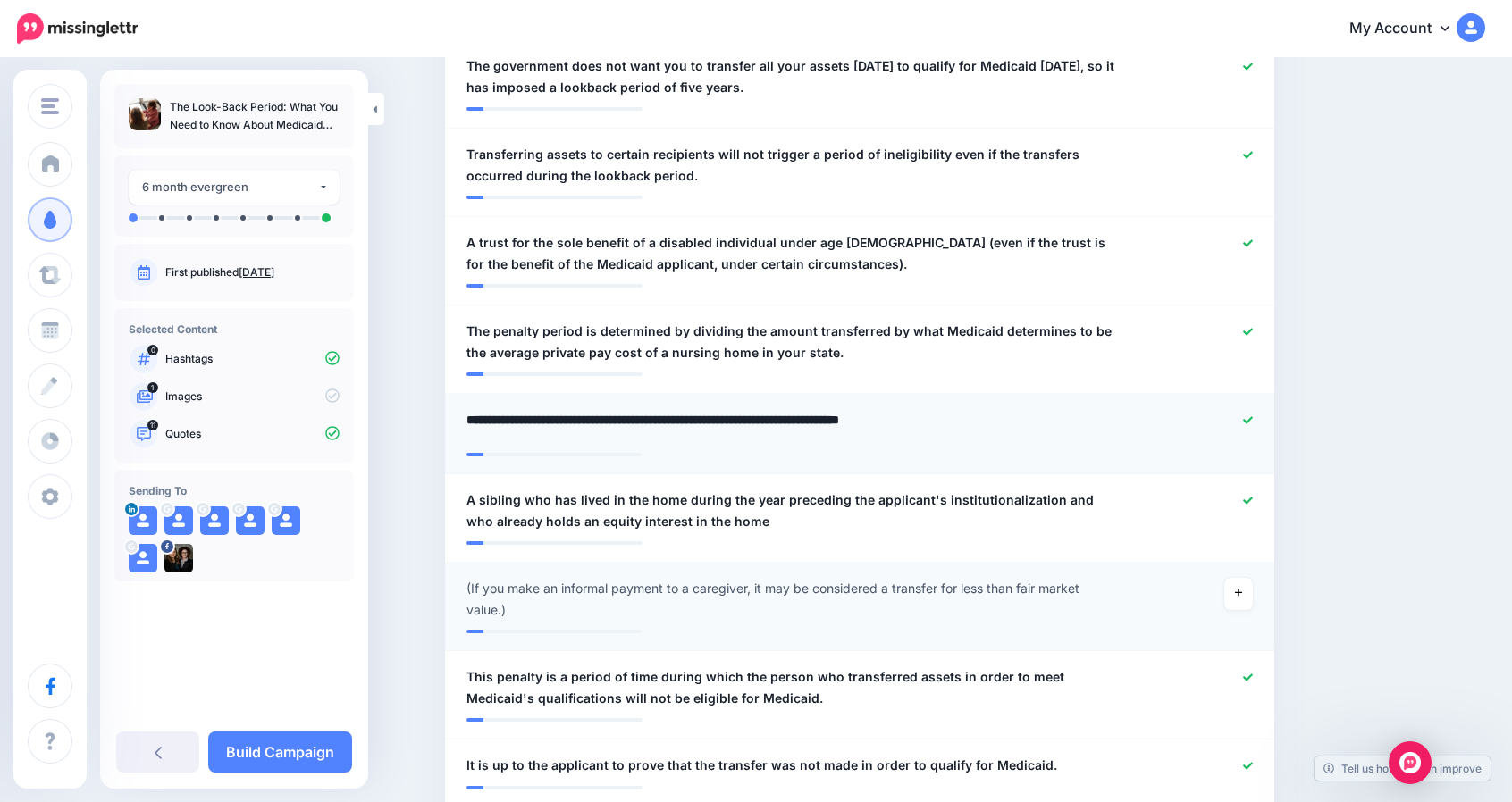
drag, startPoint x: 544, startPoint y: 419, endPoint x: 458, endPoint y: 414, distance: 86.1
click at [458, 414] on li "**********" at bounding box center [859, 433] width 829 height 80
click at [590, 417] on textarea "**********" at bounding box center [792, 427] width 651 height 35
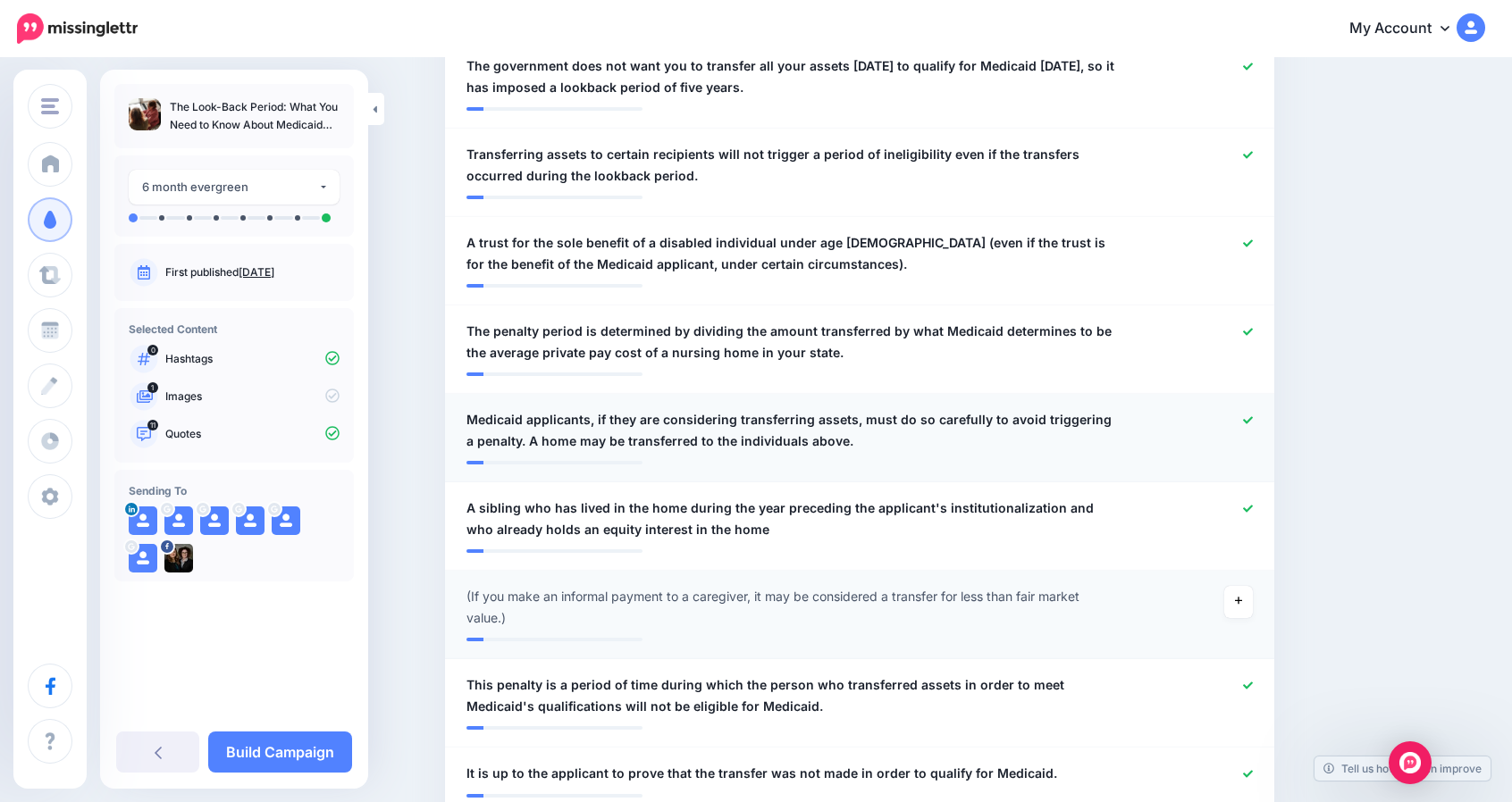
click at [846, 432] on span "Medicaid applicants, if they are considering transferring assets, must do so ca…" at bounding box center [792, 430] width 651 height 43
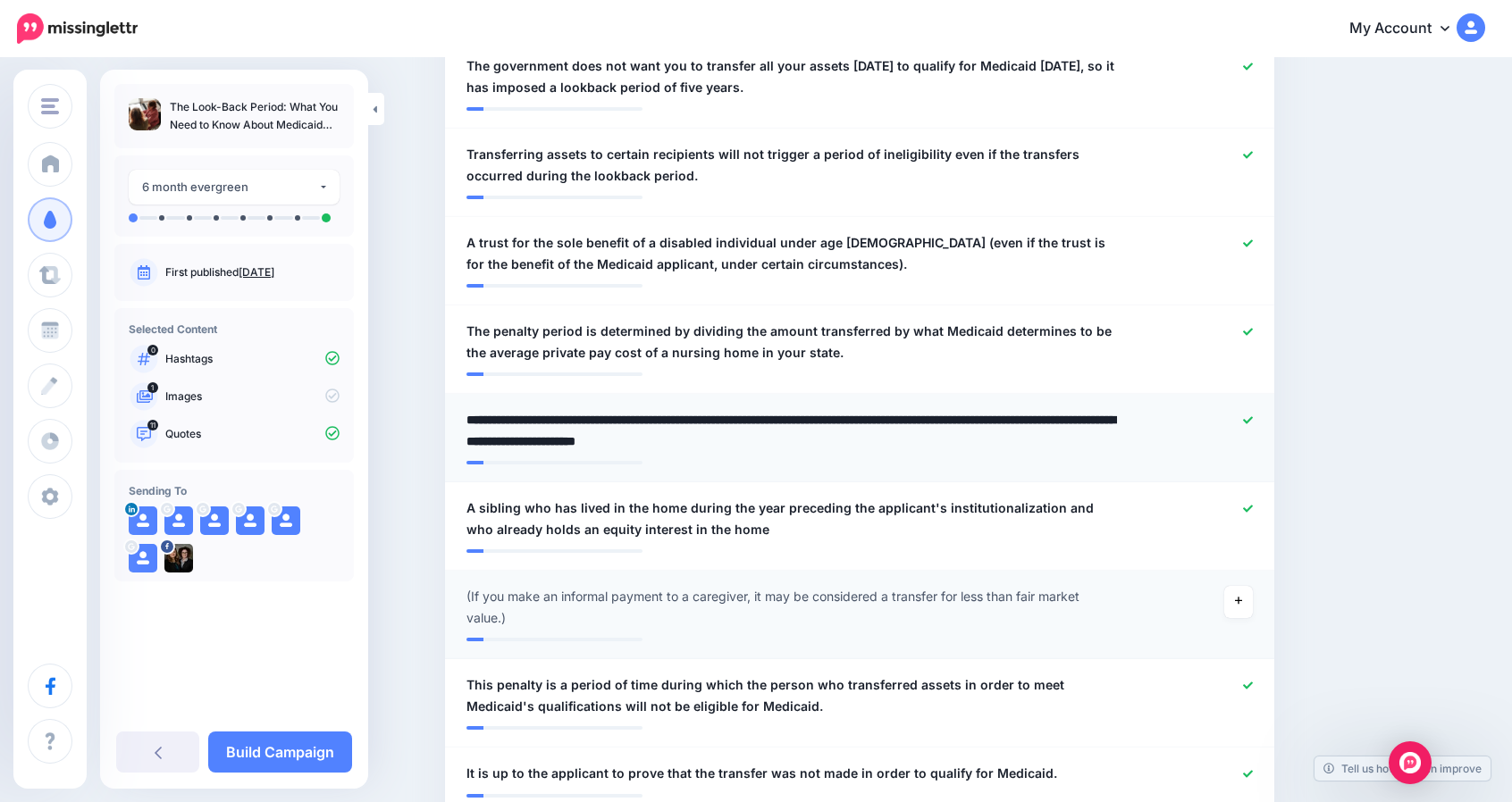
drag, startPoint x: 840, startPoint y: 445, endPoint x: 527, endPoint y: 437, distance: 313.1
click at [527, 437] on textarea "**********" at bounding box center [792, 430] width 651 height 43
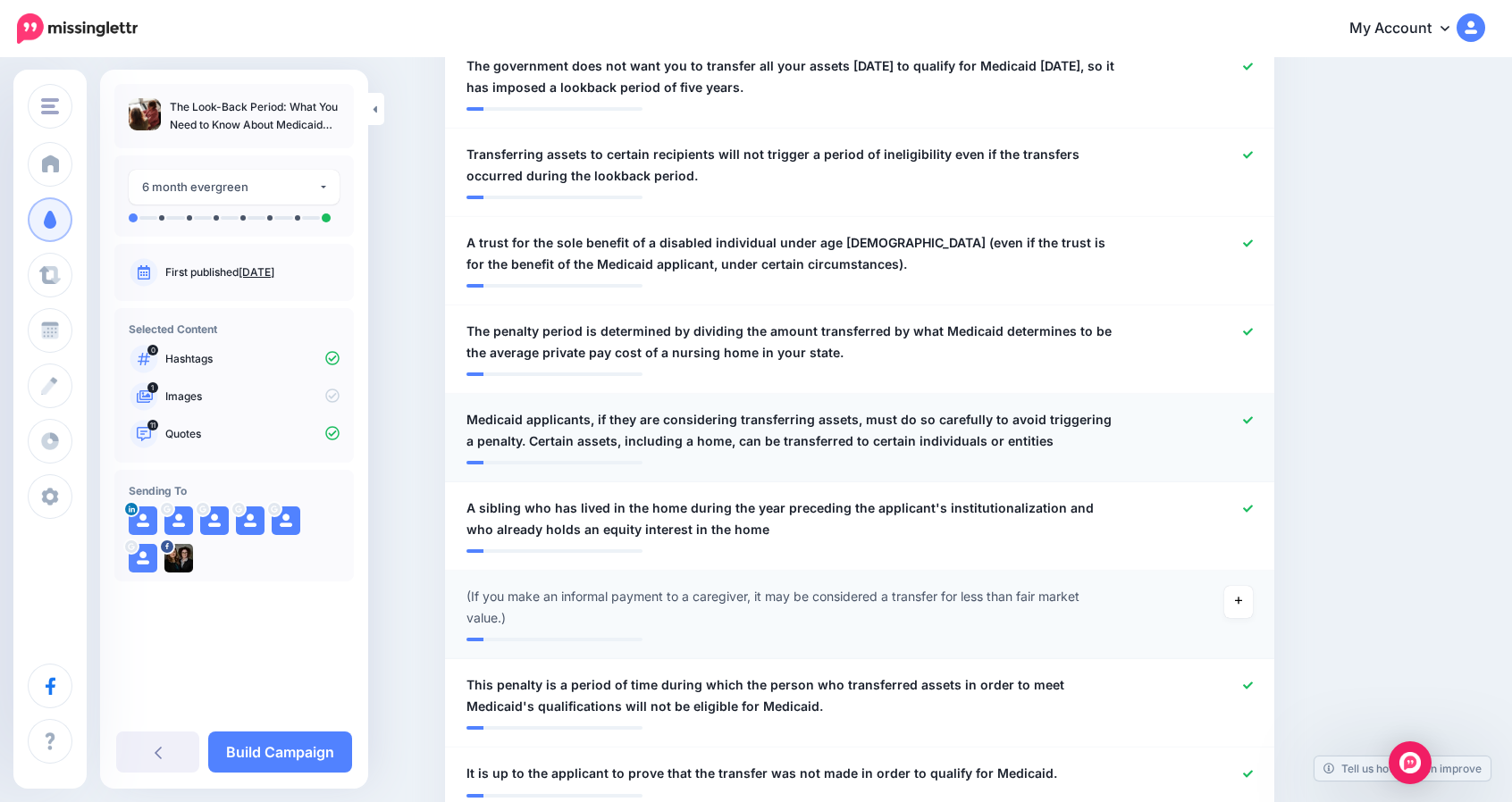
click at [1046, 431] on span "Medicaid applicants, if they are considering transferring assets, must do so ca…" at bounding box center [792, 430] width 651 height 43
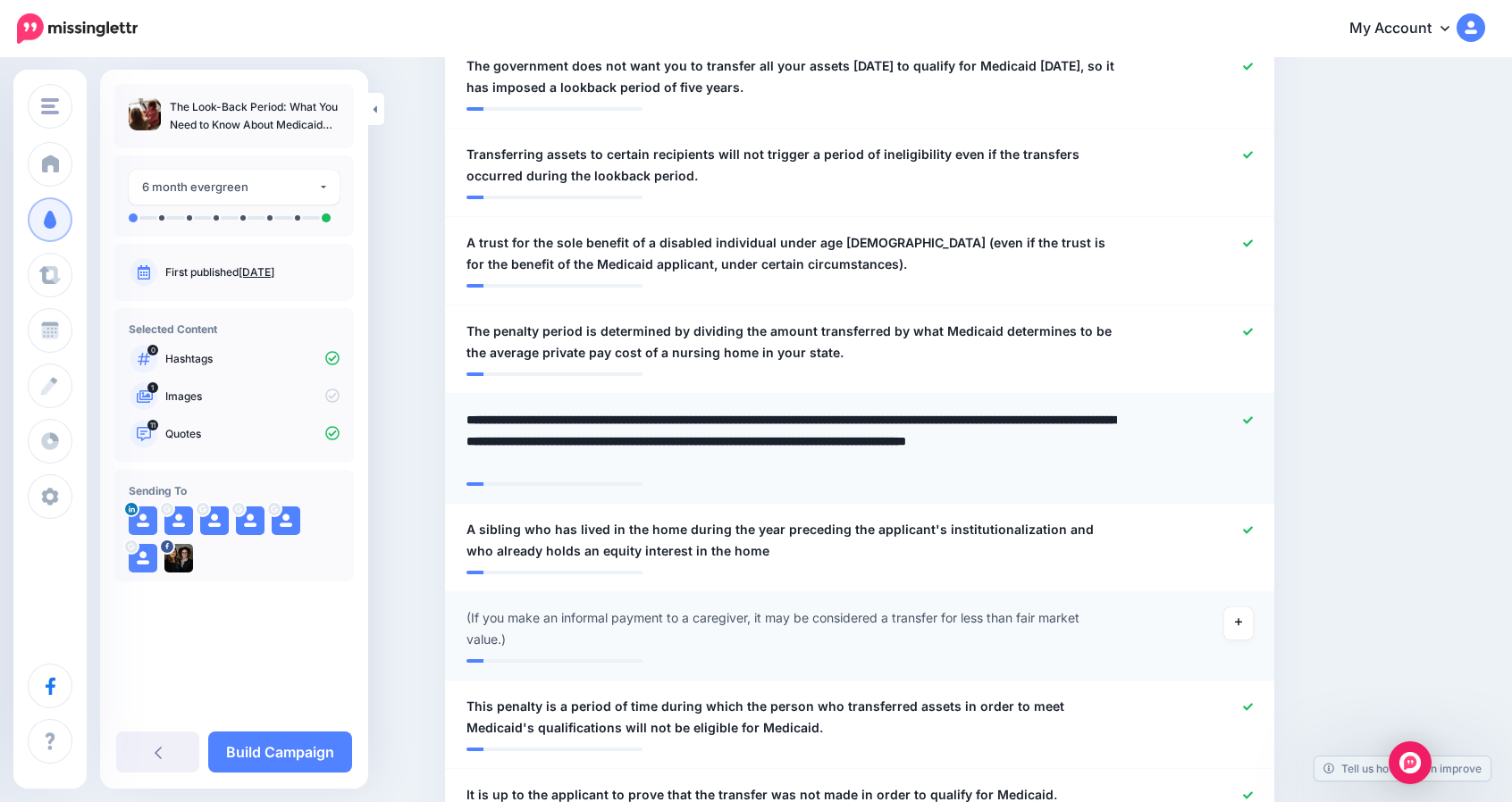
type textarea "**********"
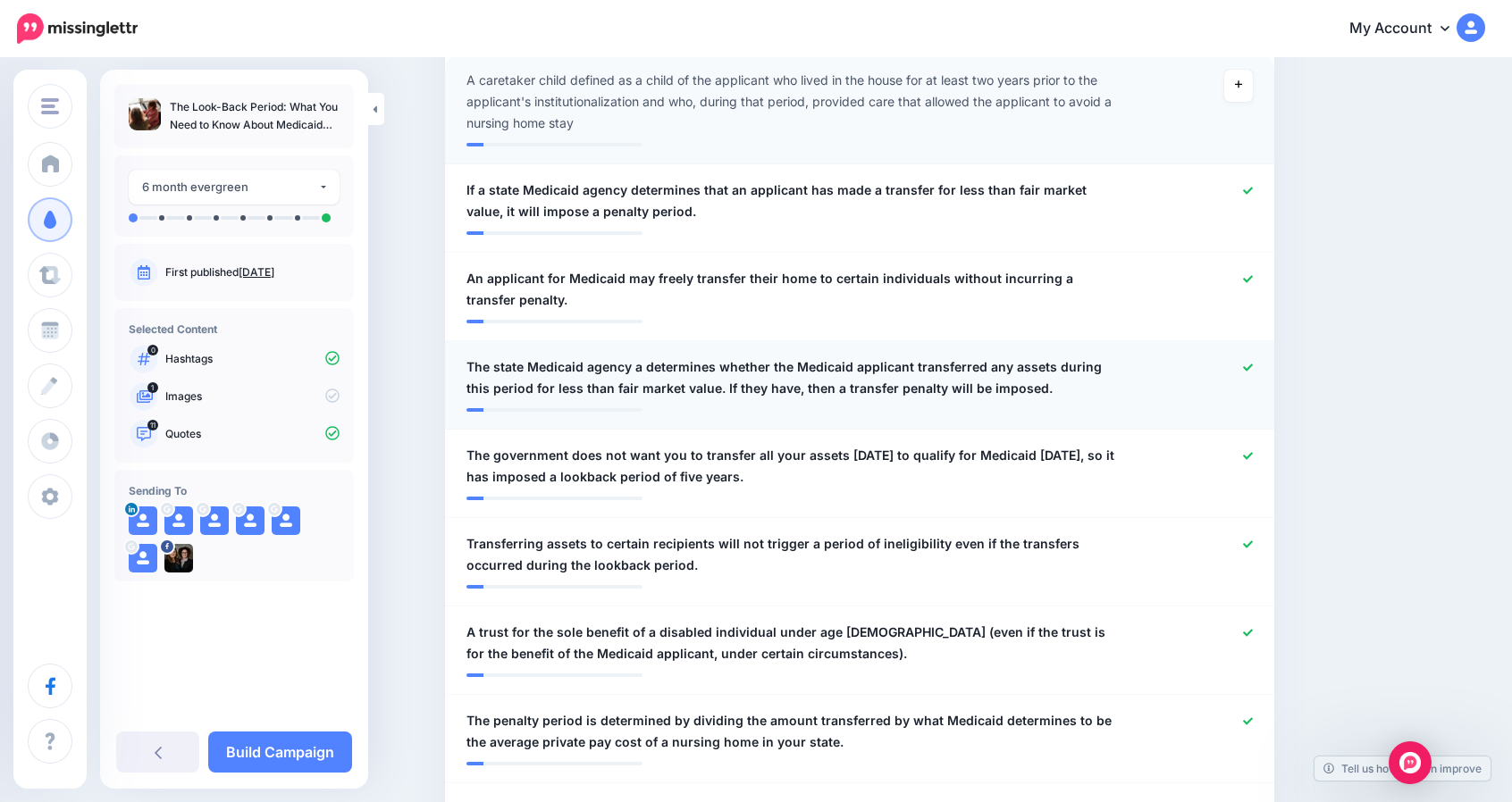
scroll to position [569, 0]
click at [645, 371] on span "The state Medicaid agency a determines whether the Medicaid applicant transferr…" at bounding box center [792, 379] width 651 height 43
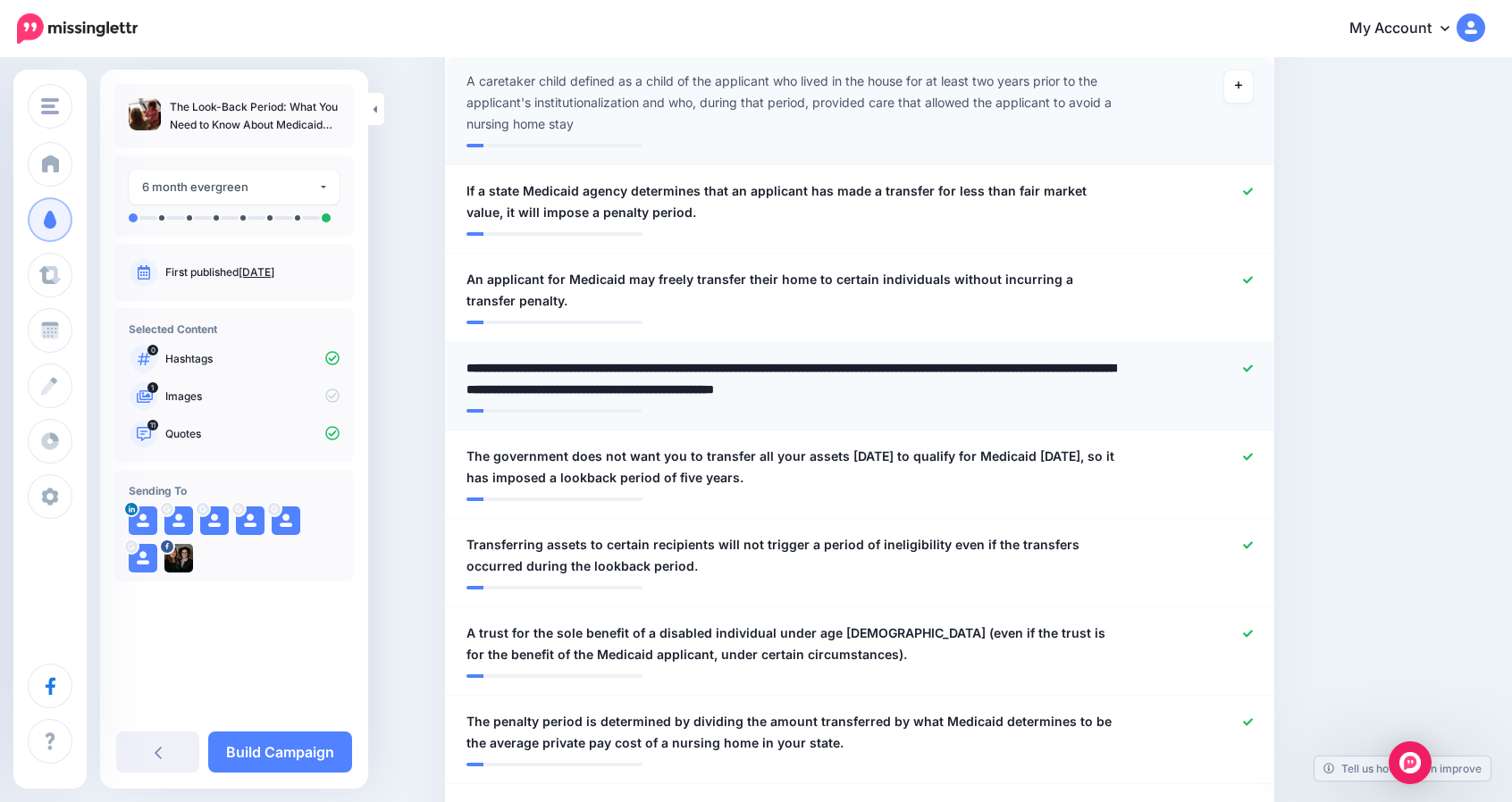
click at [647, 366] on textarea "**********" at bounding box center [792, 379] width 651 height 43
type textarea "**********"
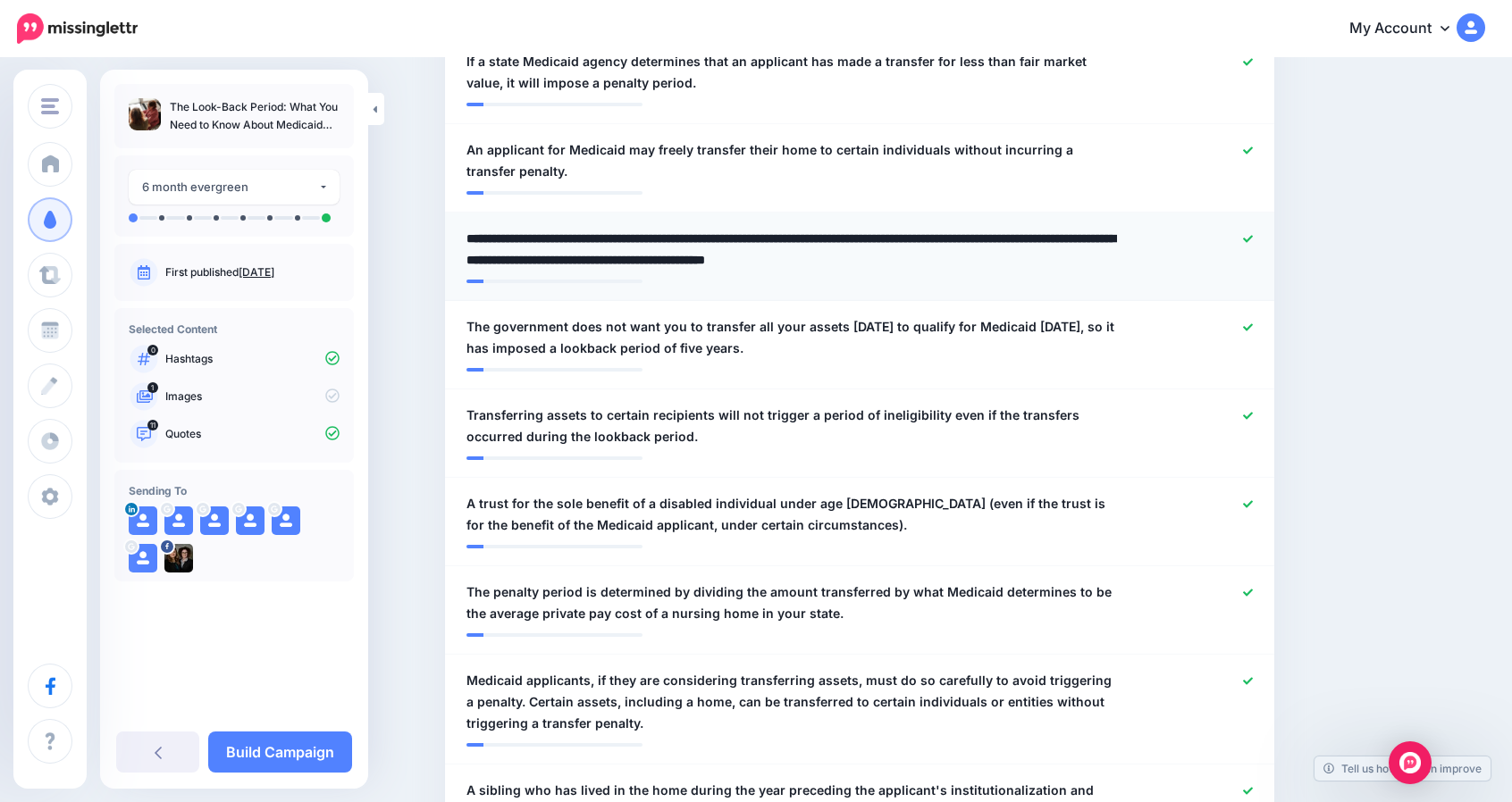
scroll to position [705, 0]
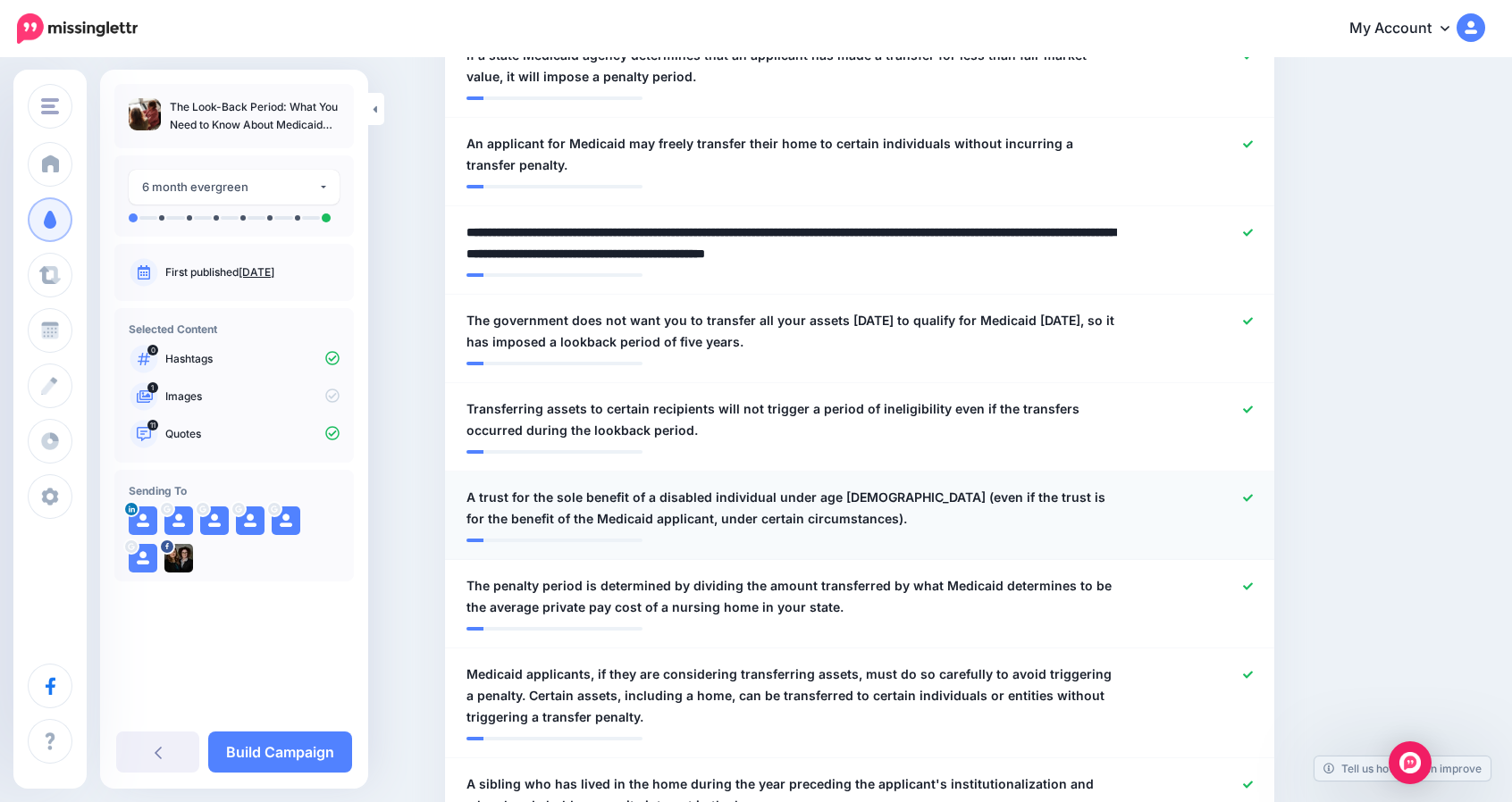
click at [1253, 493] on icon at bounding box center [1247, 498] width 10 height 10
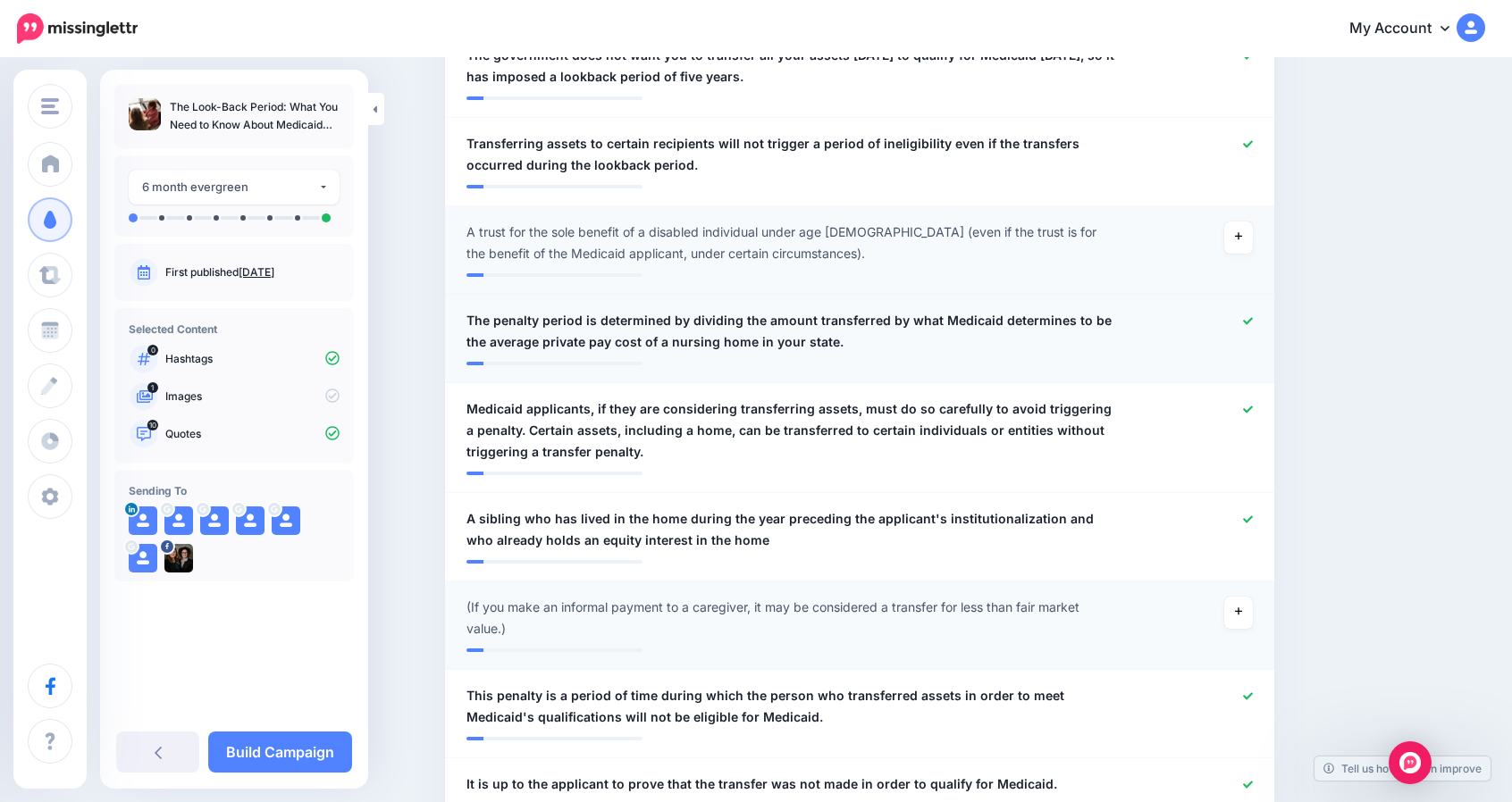
scroll to position [995, 0]
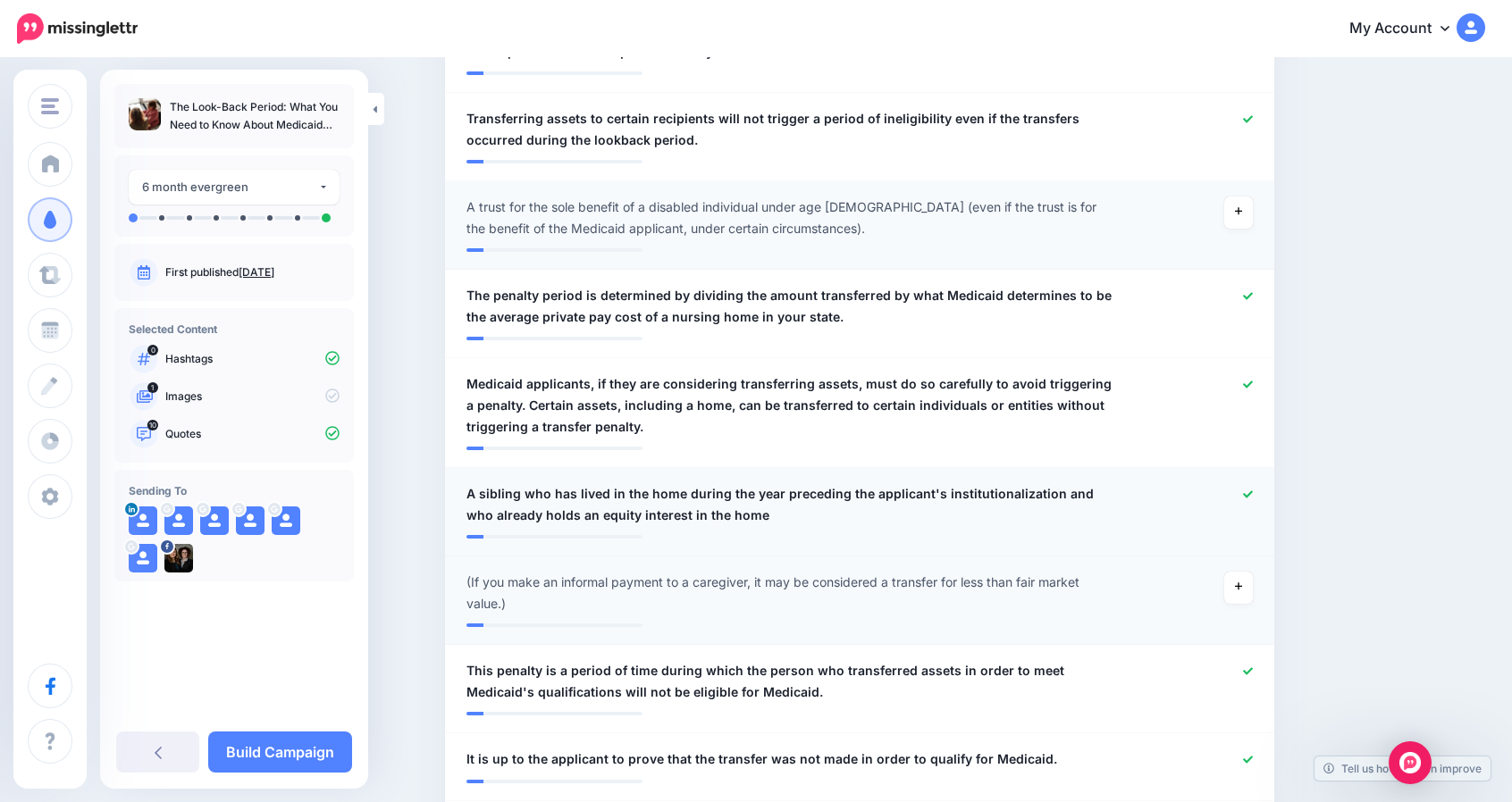
click at [1253, 489] on icon at bounding box center [1247, 494] width 10 height 10
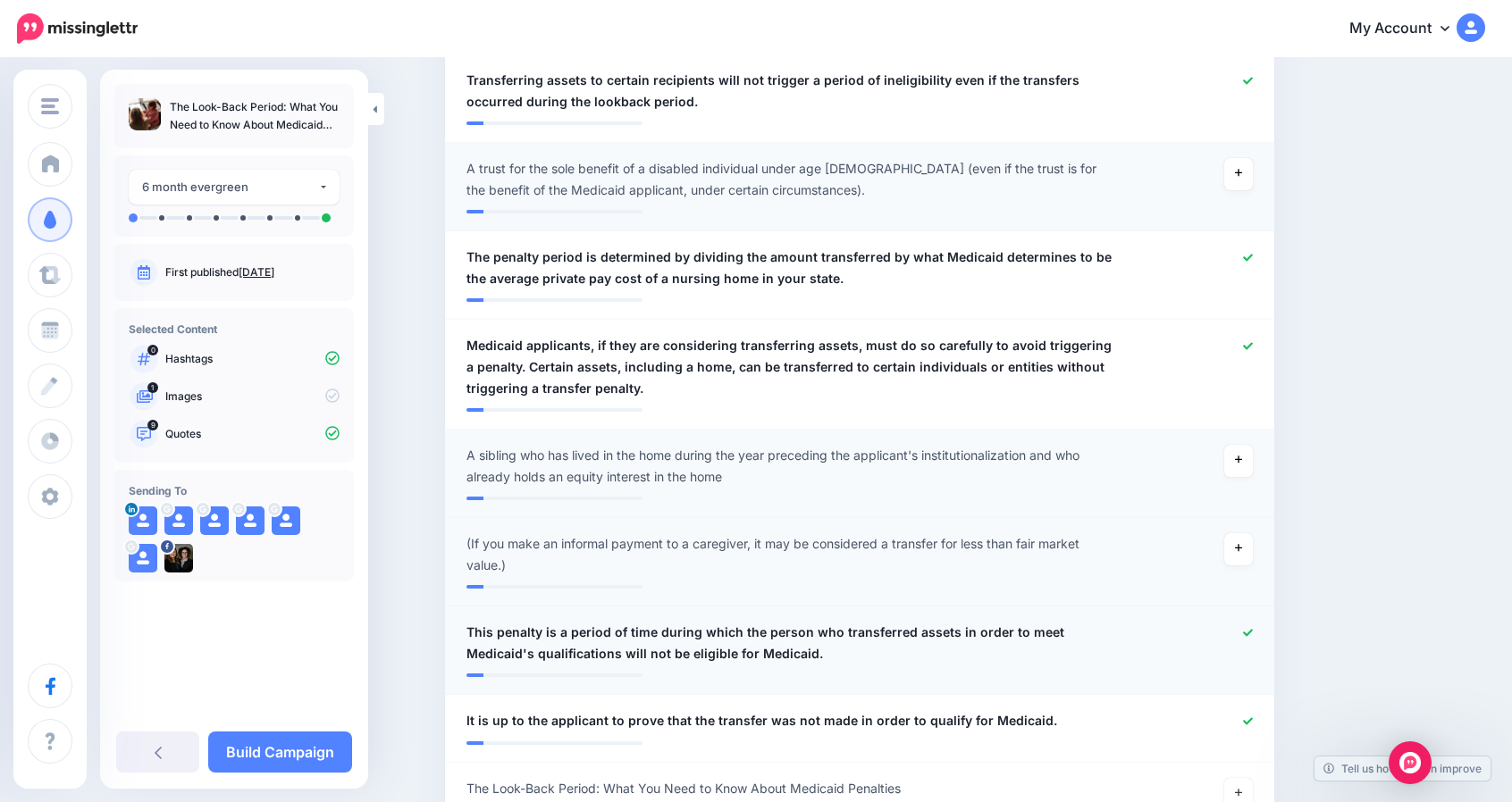
scroll to position [1035, 0]
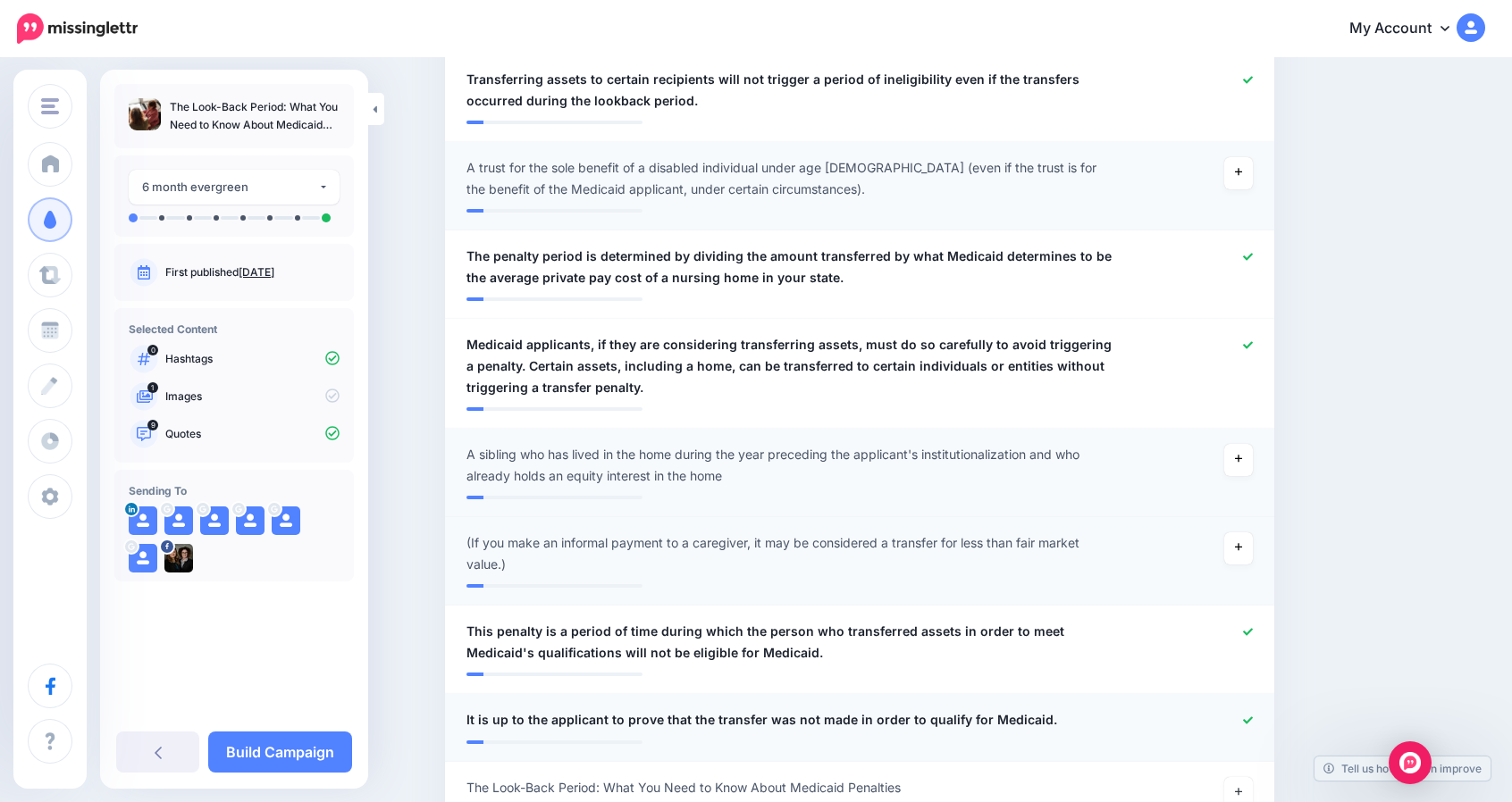
click at [577, 720] on span "It is up to the applicant to prove that the transfer was not made in order to q…" at bounding box center [762, 719] width 590 height 21
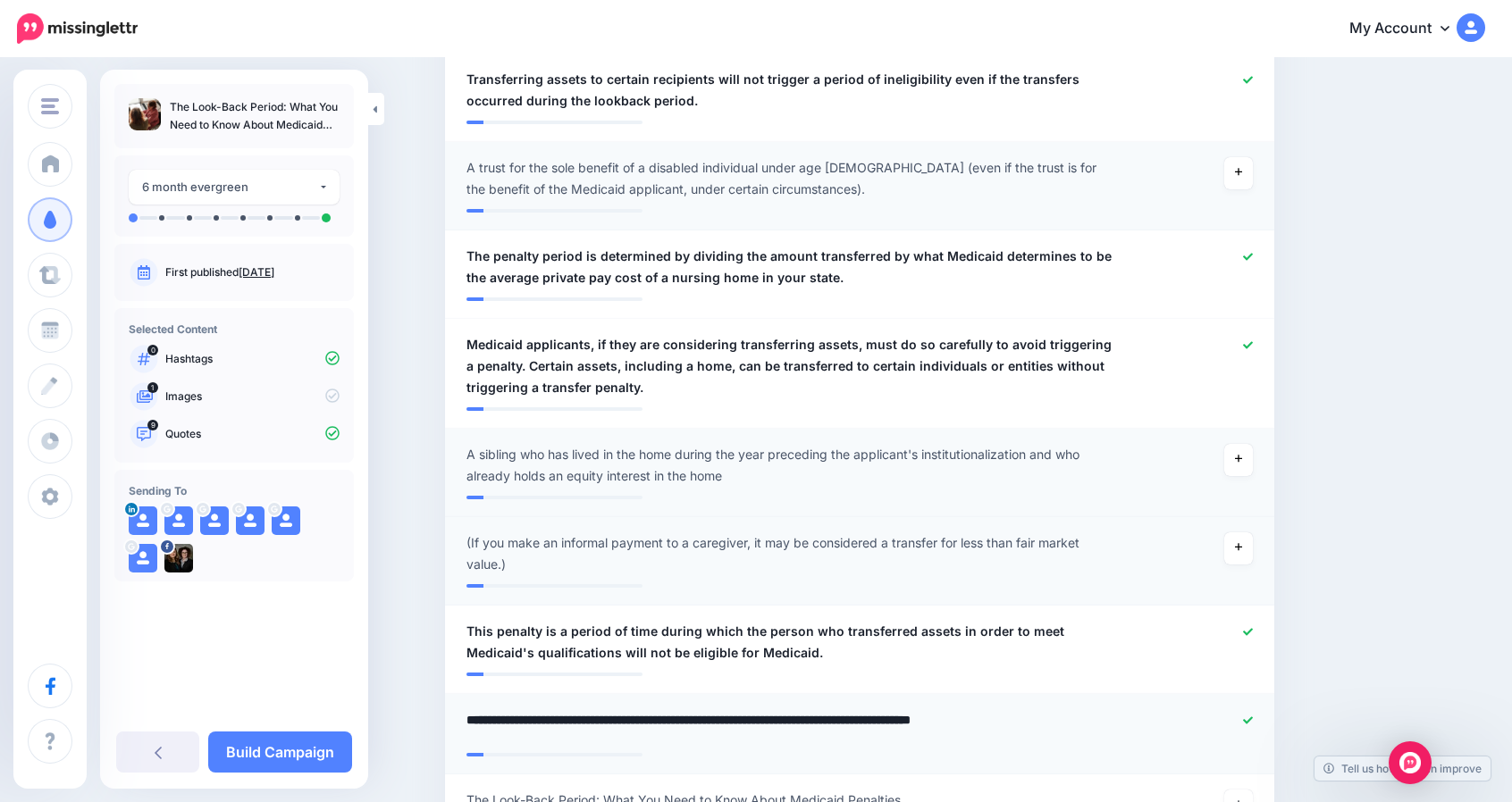
click at [545, 716] on textarea "**********" at bounding box center [792, 727] width 651 height 35
type textarea "**********"
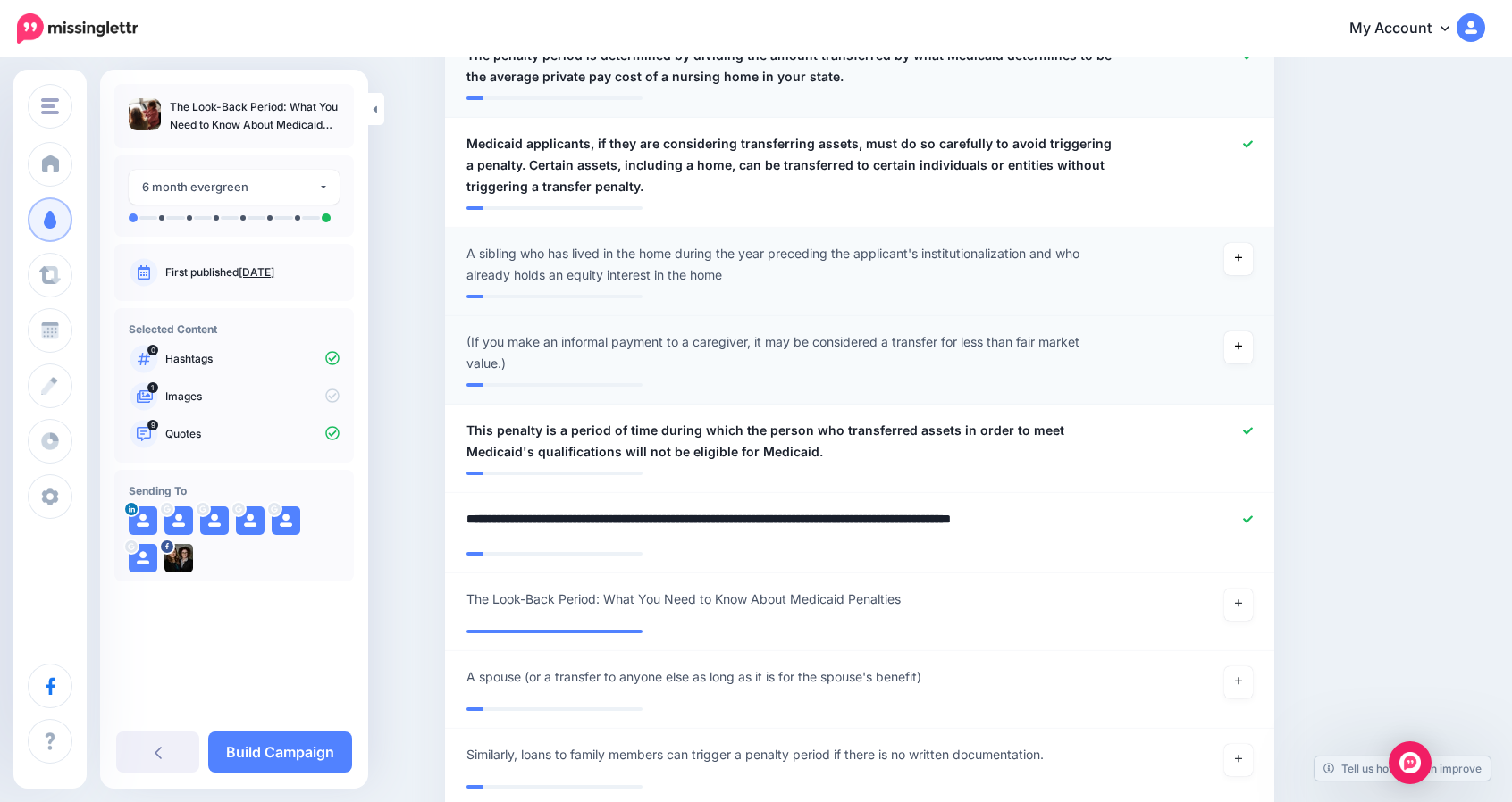
scroll to position [1236, 0]
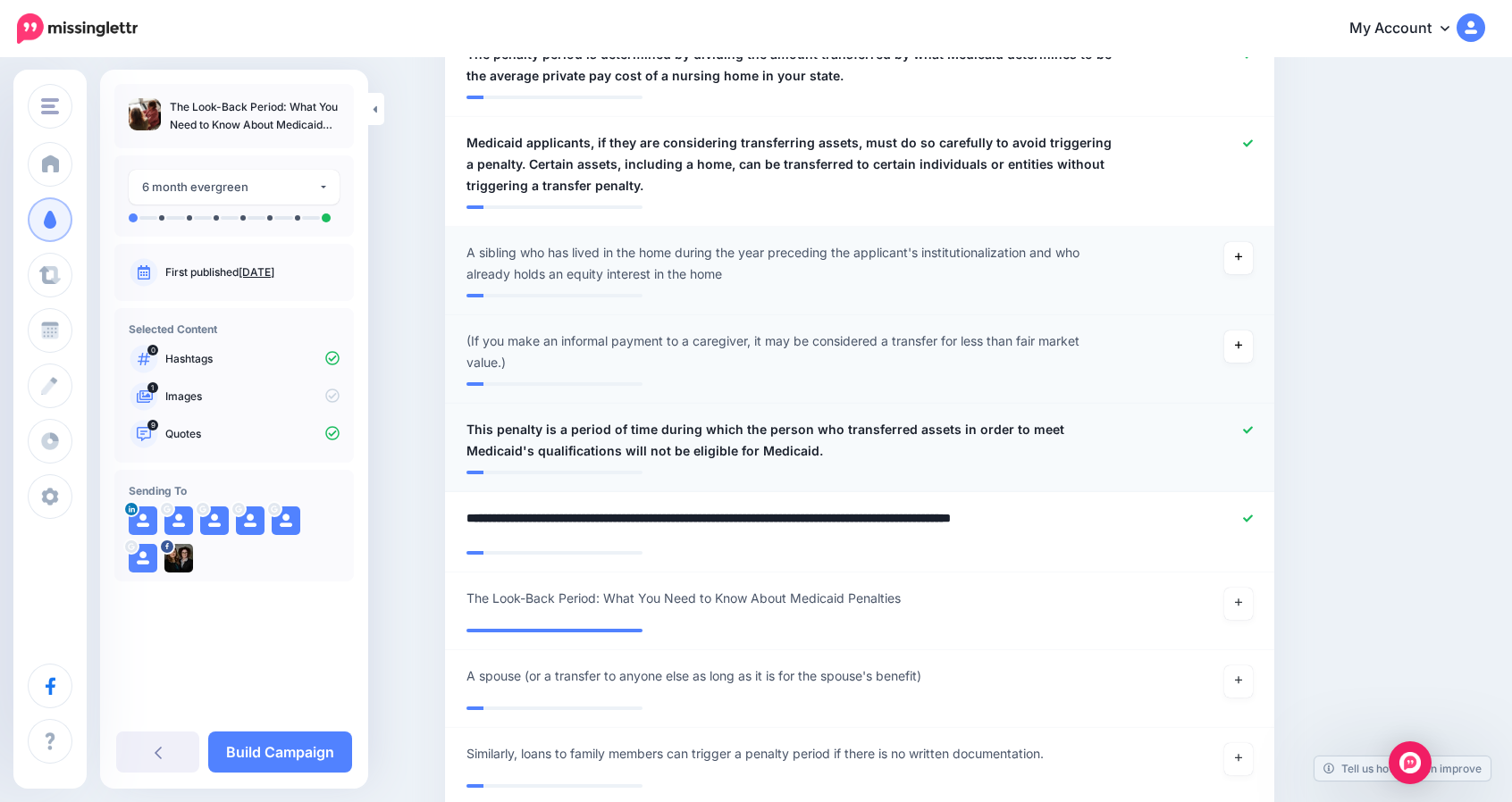
click at [1253, 430] on icon at bounding box center [1247, 430] width 10 height 10
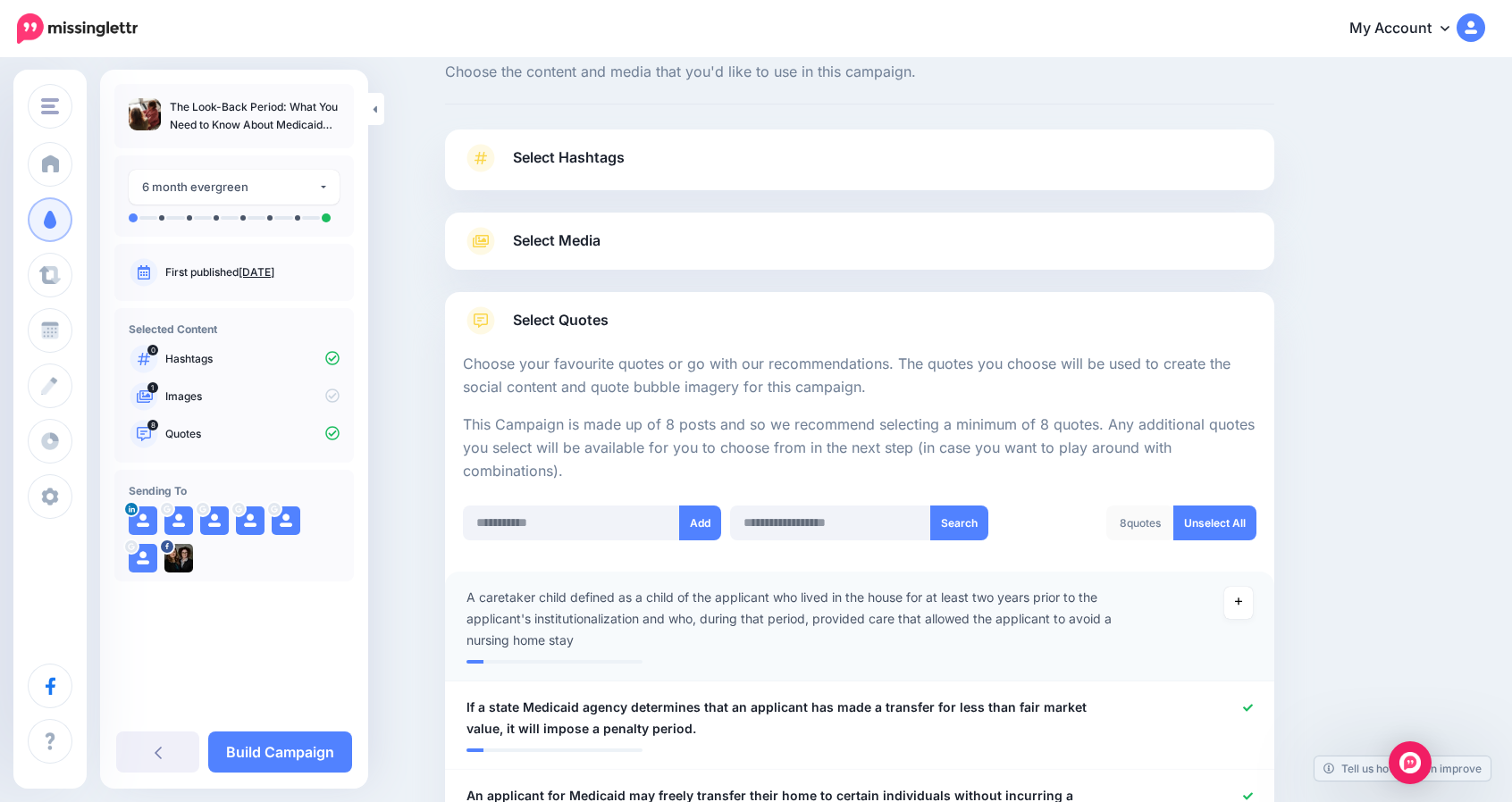
scroll to position [51, 0]
click at [585, 248] on span "Select Media" at bounding box center [556, 243] width 87 height 24
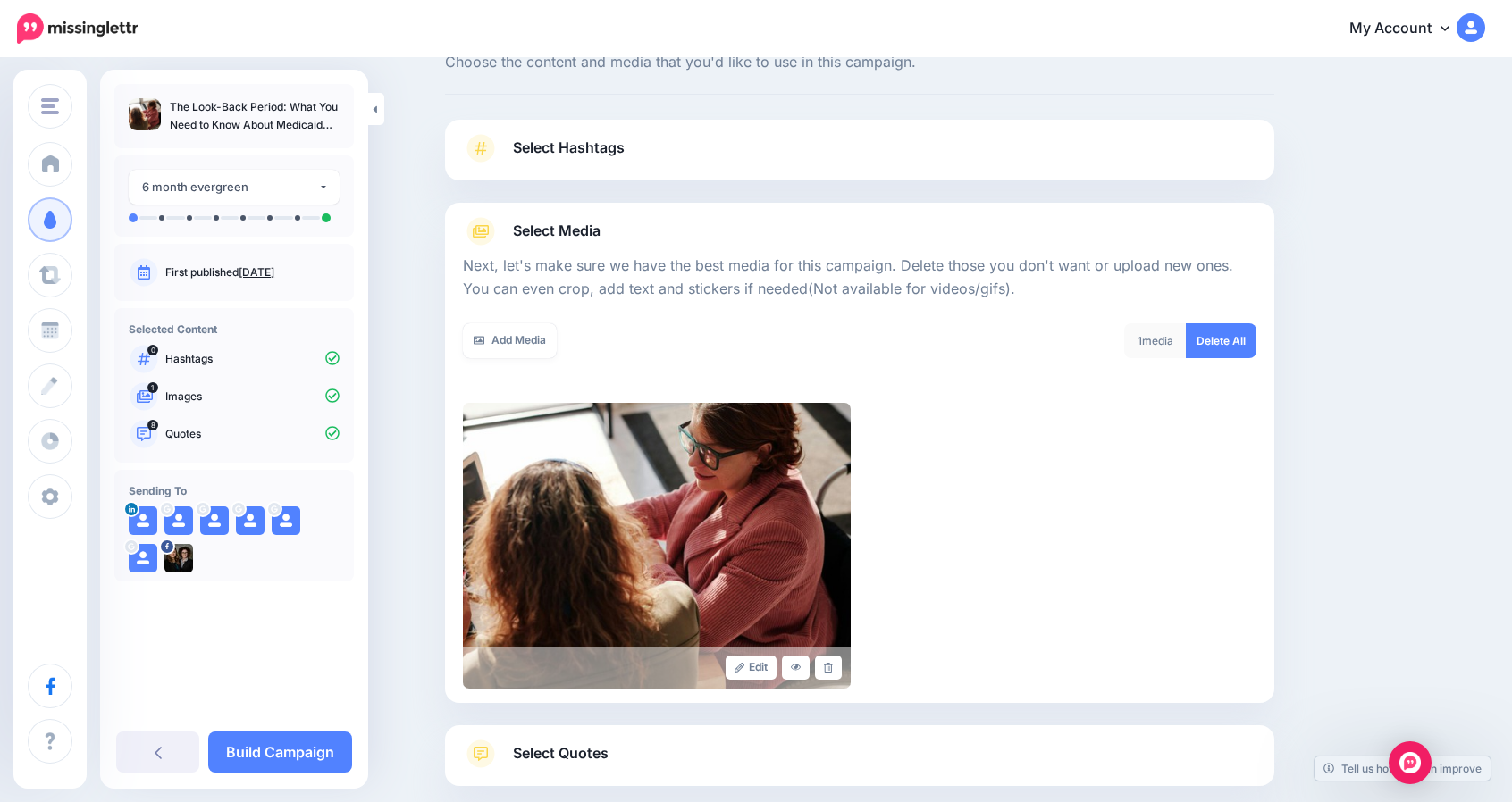
scroll to position [71, 0]
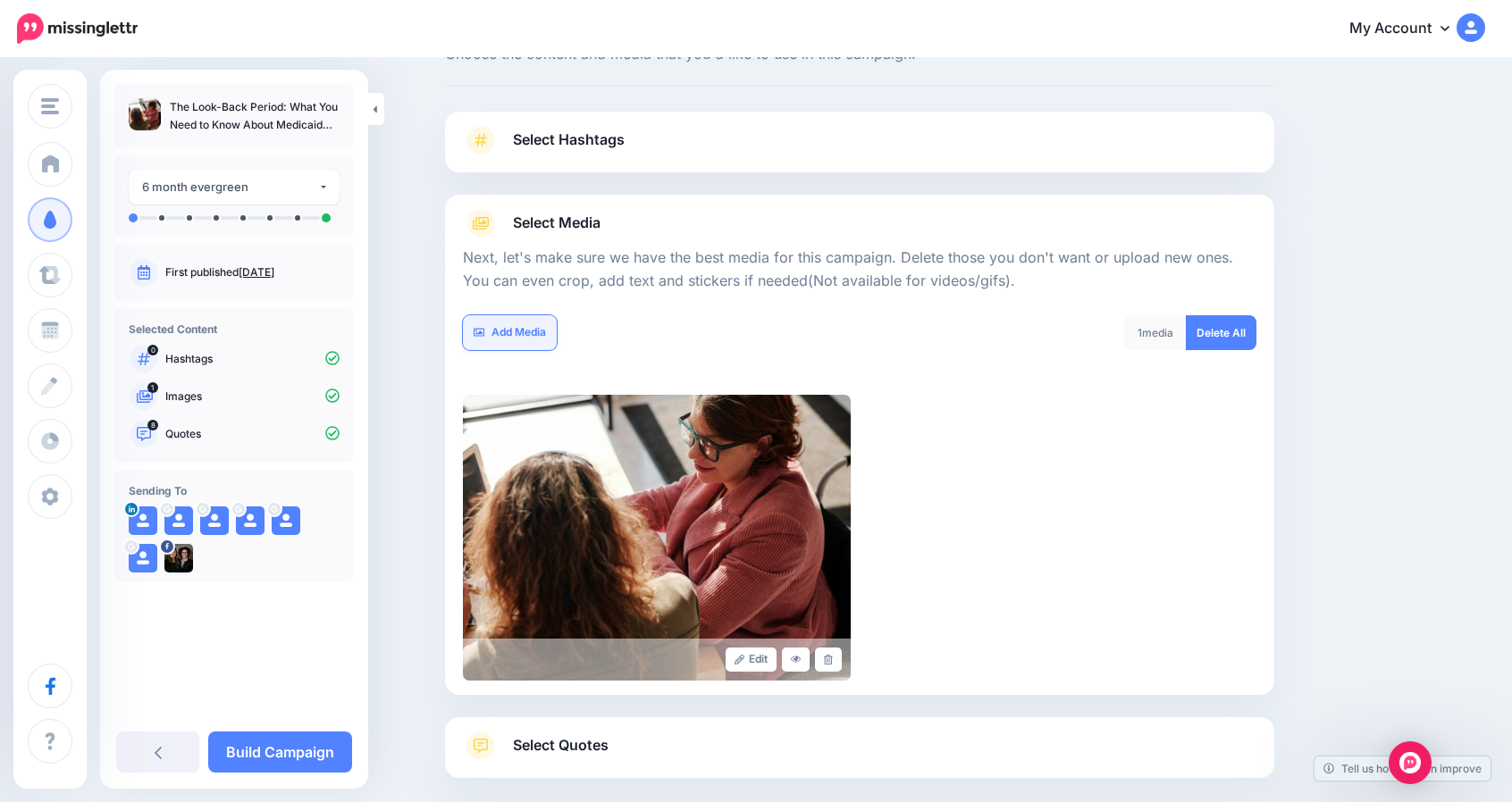
click at [529, 329] on link "Add Media" at bounding box center [510, 333] width 94 height 35
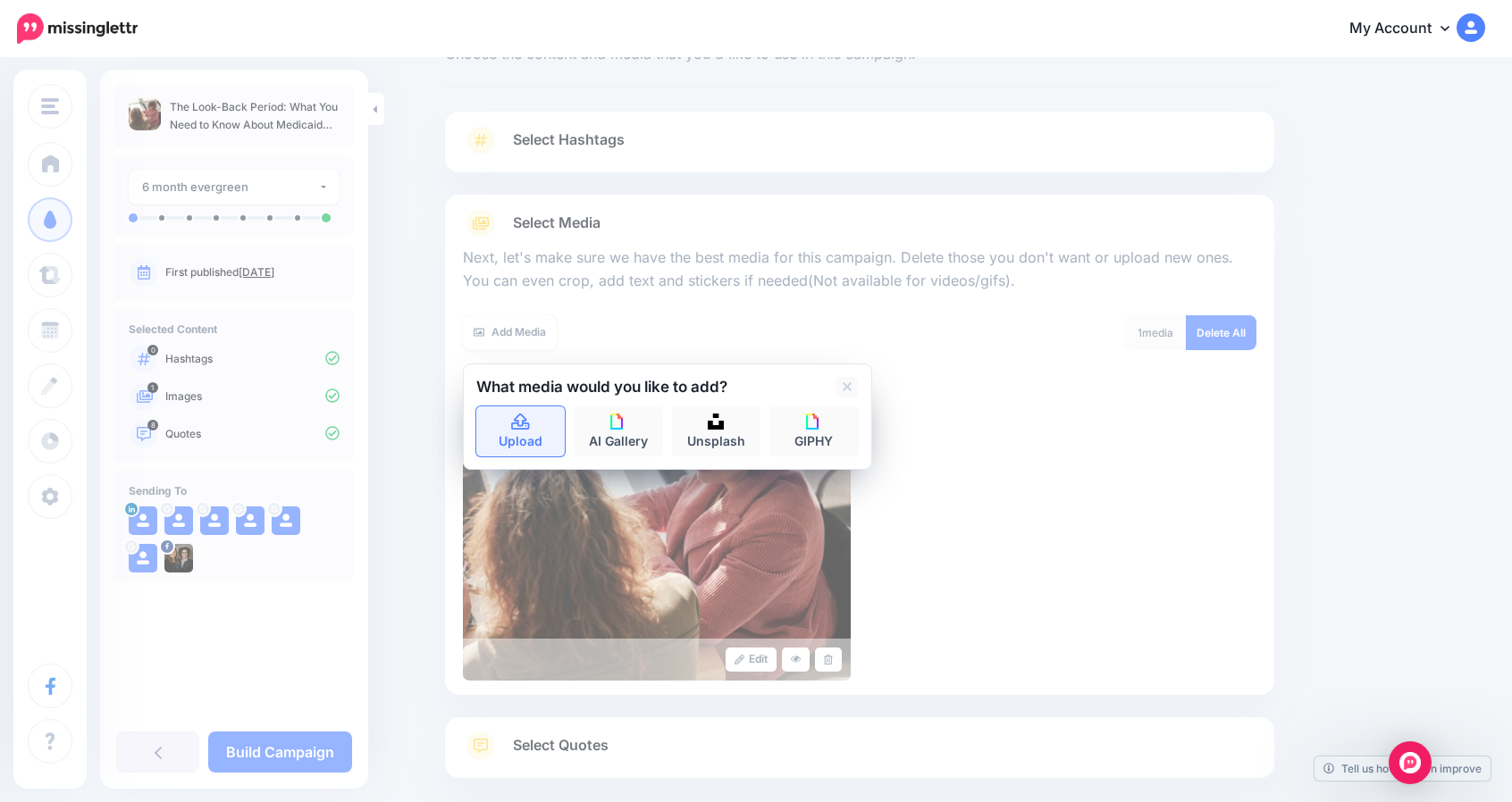
click at [549, 422] on link "Upload" at bounding box center [521, 431] width 89 height 50
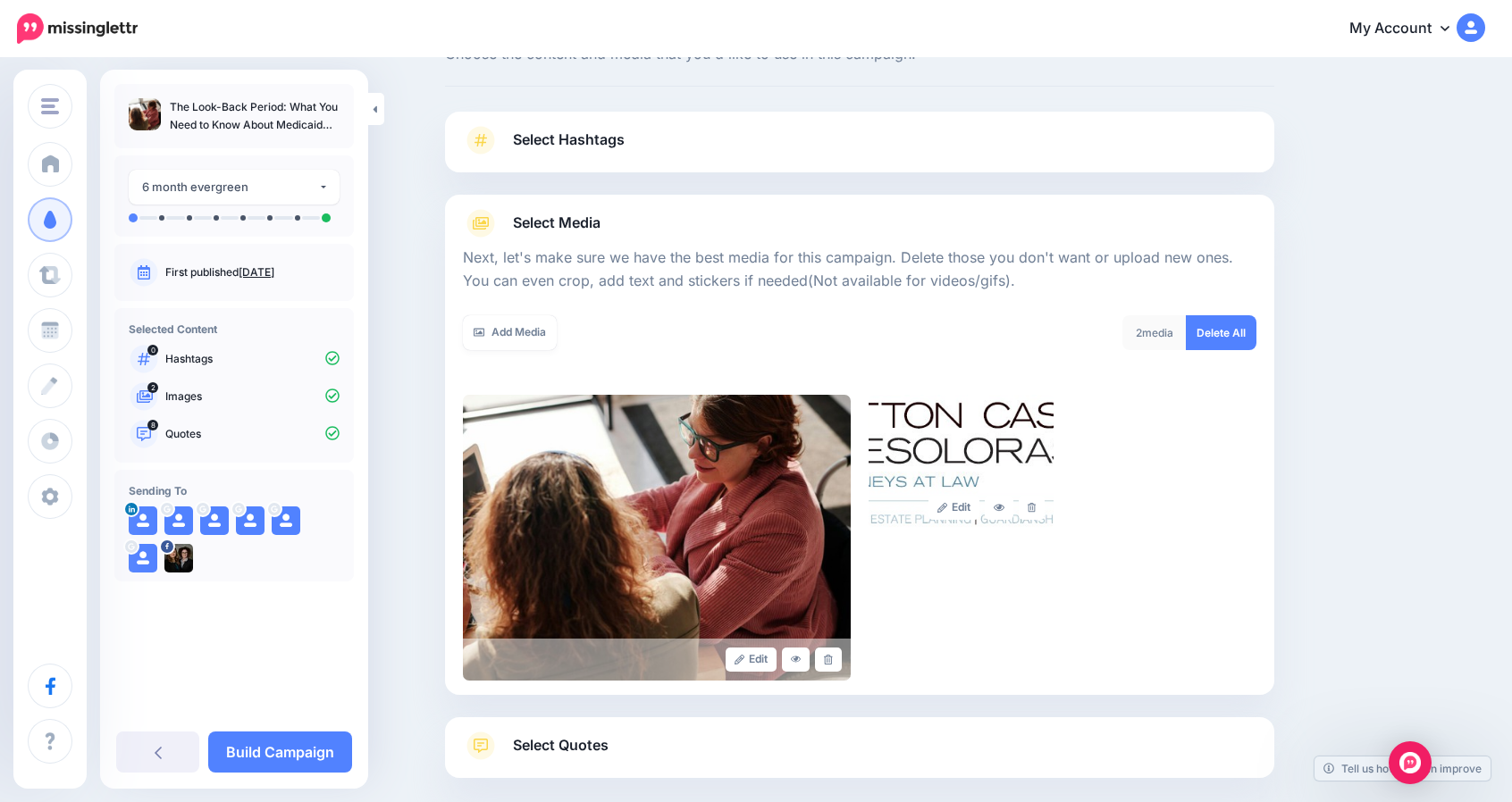
scroll to position [162, 0]
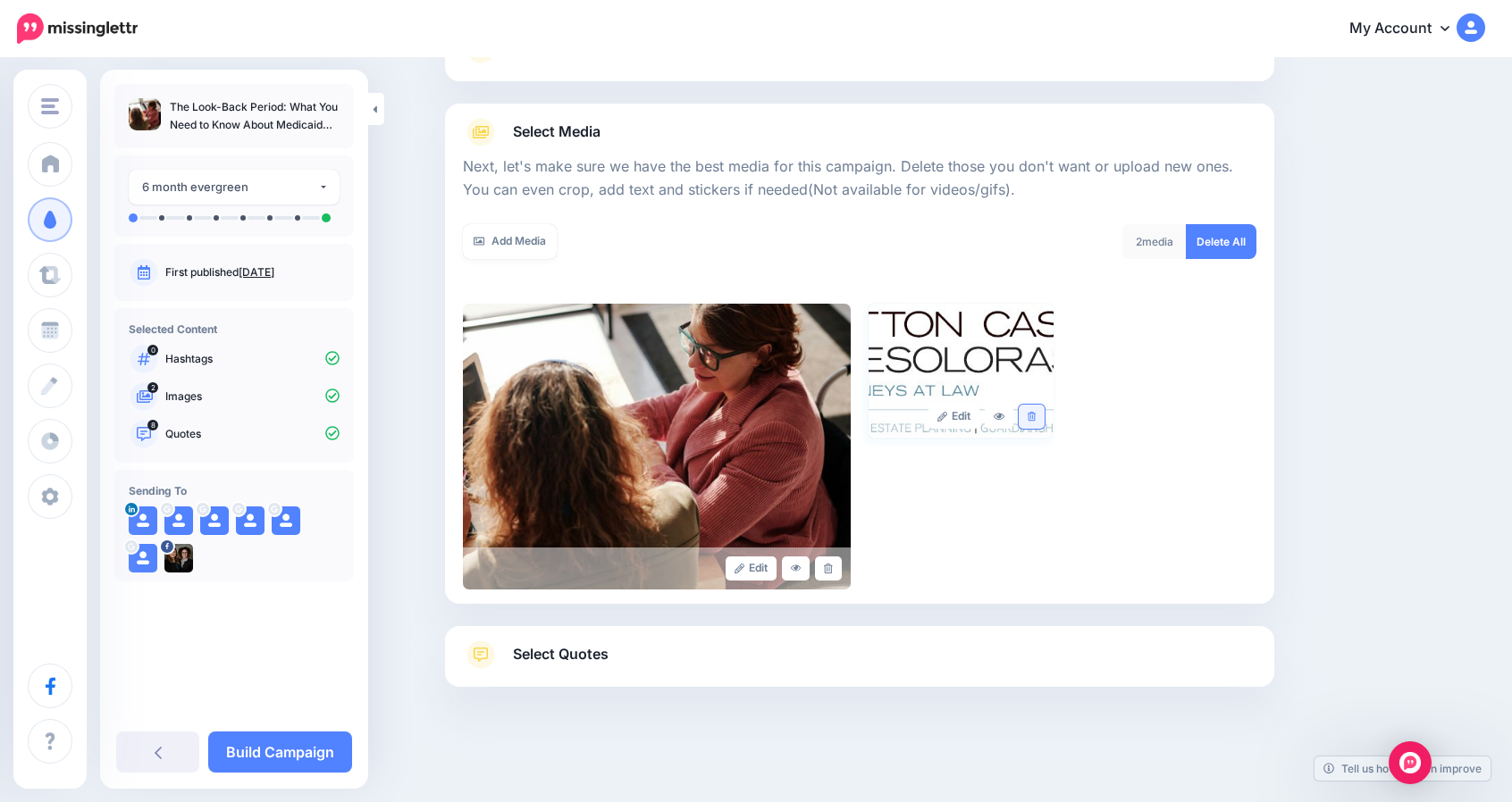
click at [1036, 412] on icon at bounding box center [1031, 417] width 8 height 10
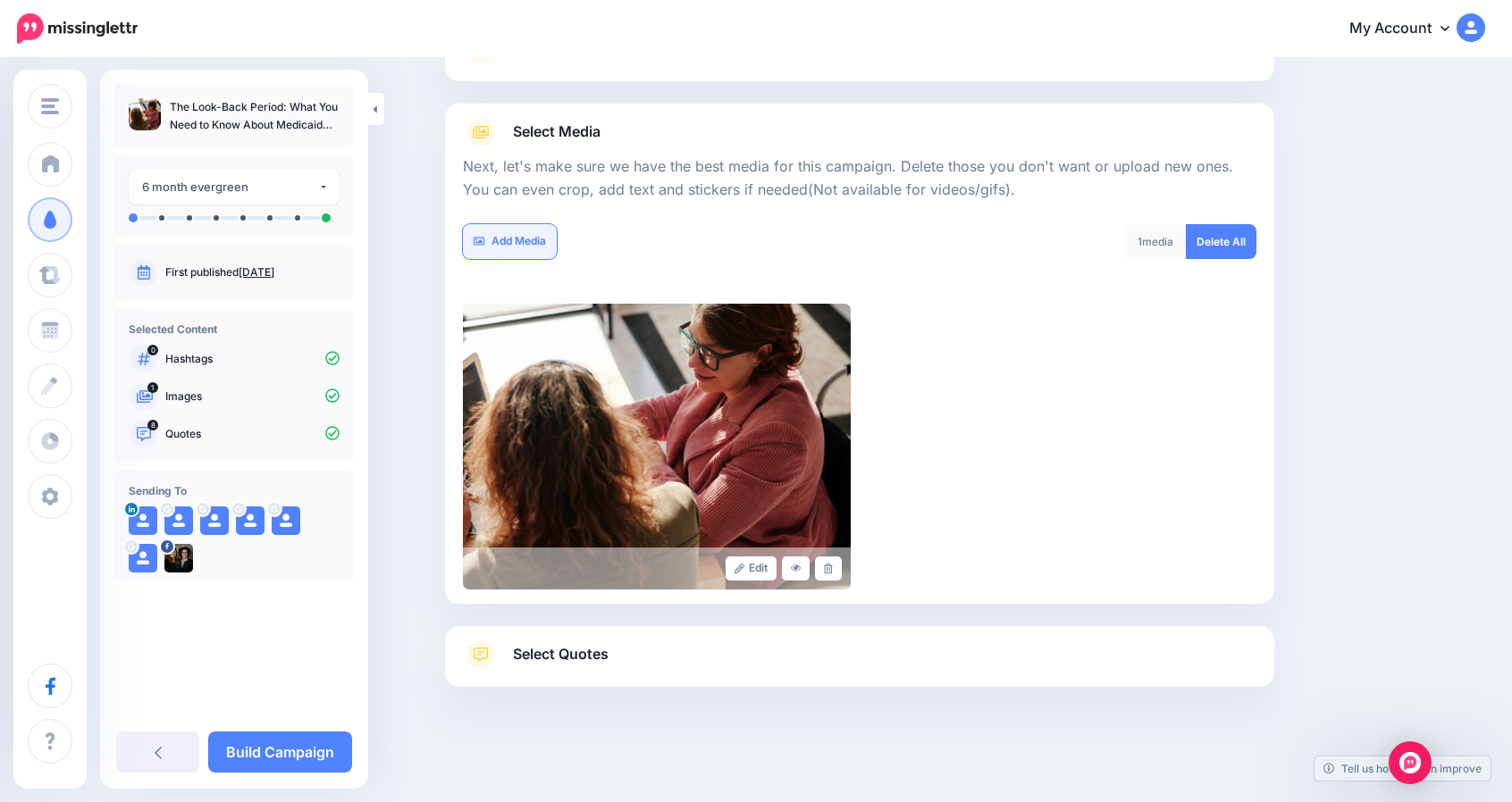
click at [505, 239] on link "Add Media" at bounding box center [510, 242] width 94 height 35
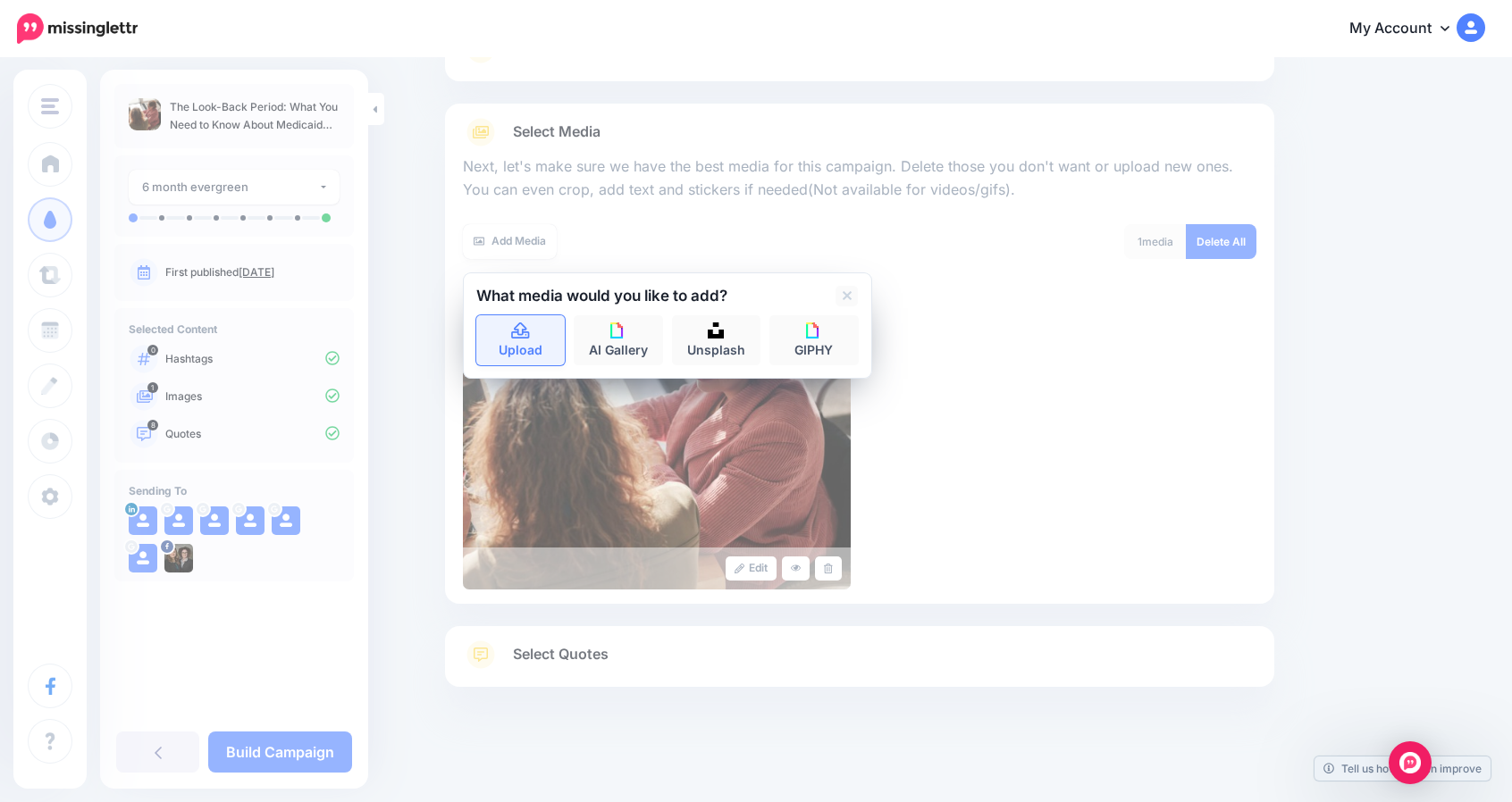
click at [535, 341] on link "Upload" at bounding box center [521, 340] width 89 height 50
click at [535, 346] on link "Upload" at bounding box center [521, 340] width 89 height 50
click at [514, 337] on link "Upload" at bounding box center [521, 340] width 89 height 50
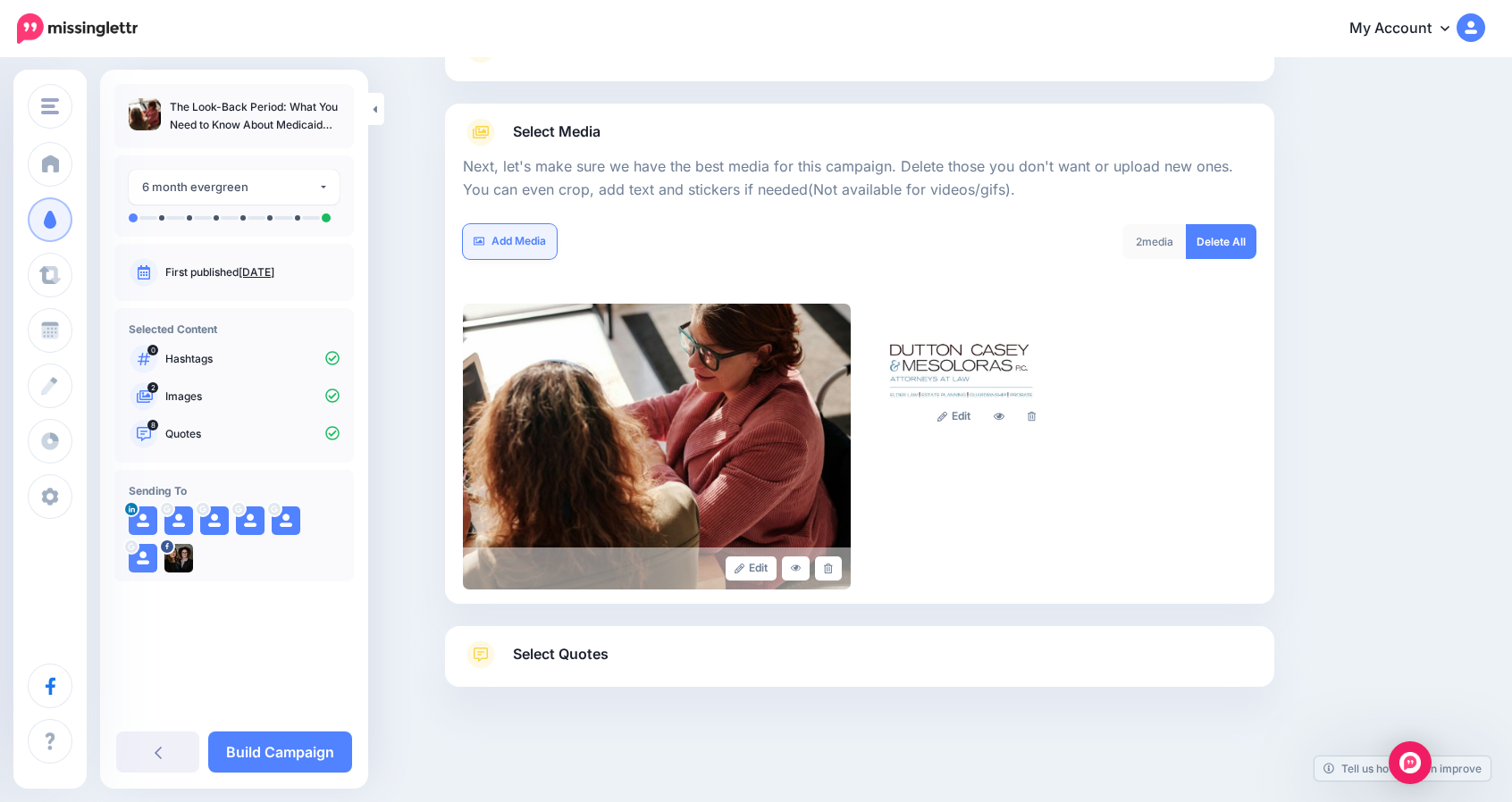
click at [555, 230] on link "Add Media" at bounding box center [510, 242] width 94 height 35
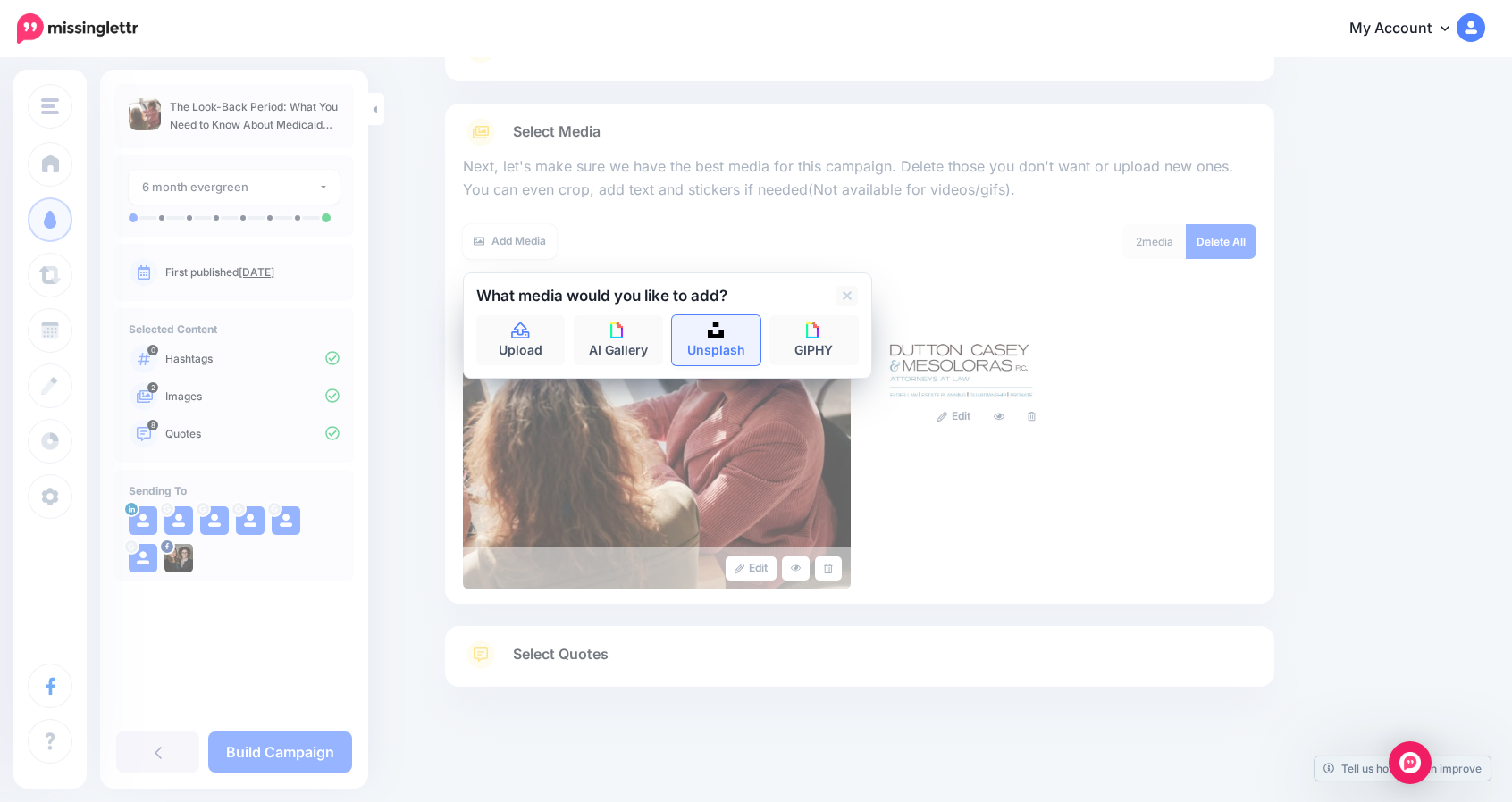
click at [724, 327] on img at bounding box center [715, 330] width 16 height 16
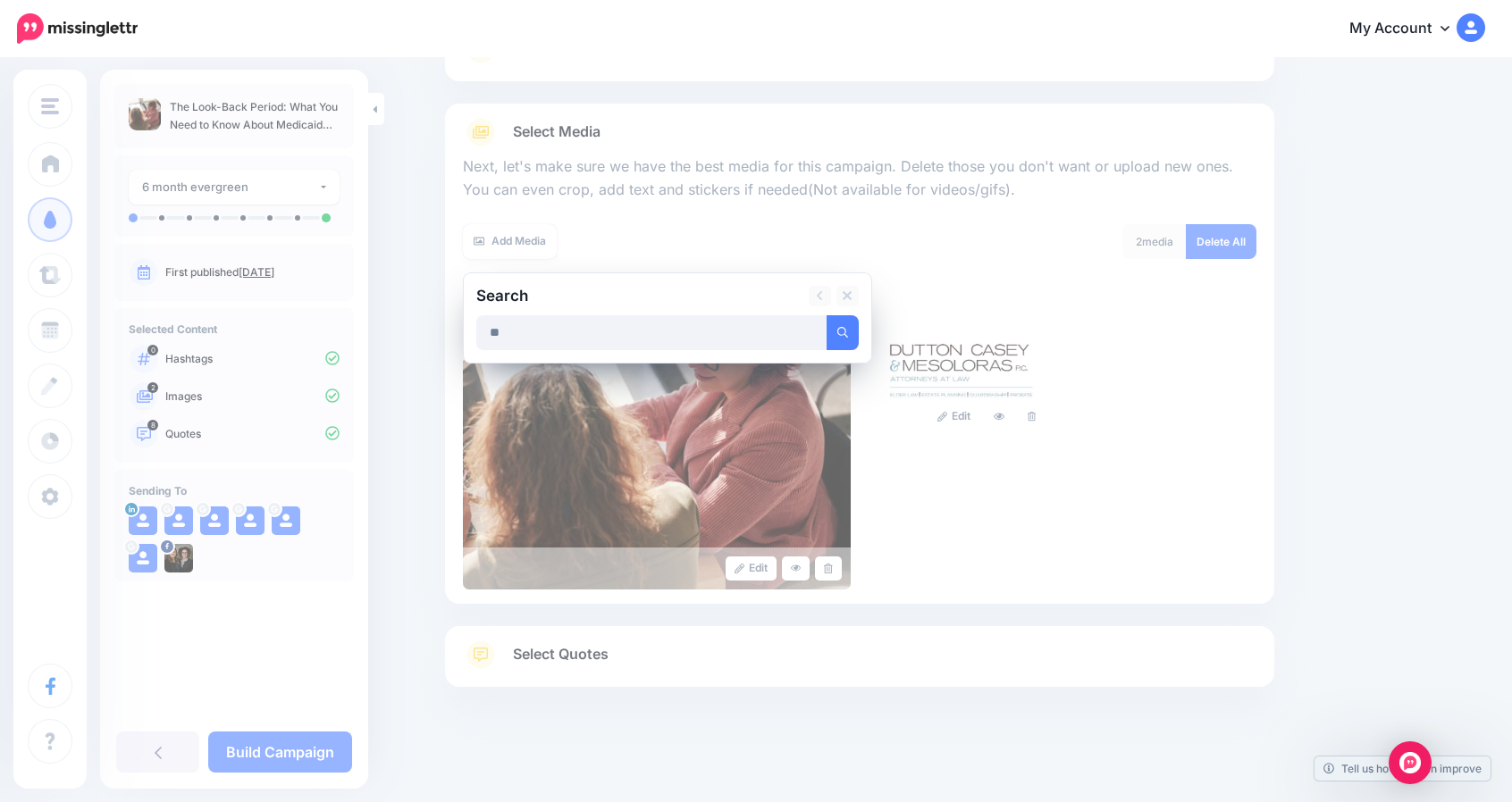
type input "*"
type input "****"
click at [826, 315] on button "submit" at bounding box center [842, 333] width 32 height 35
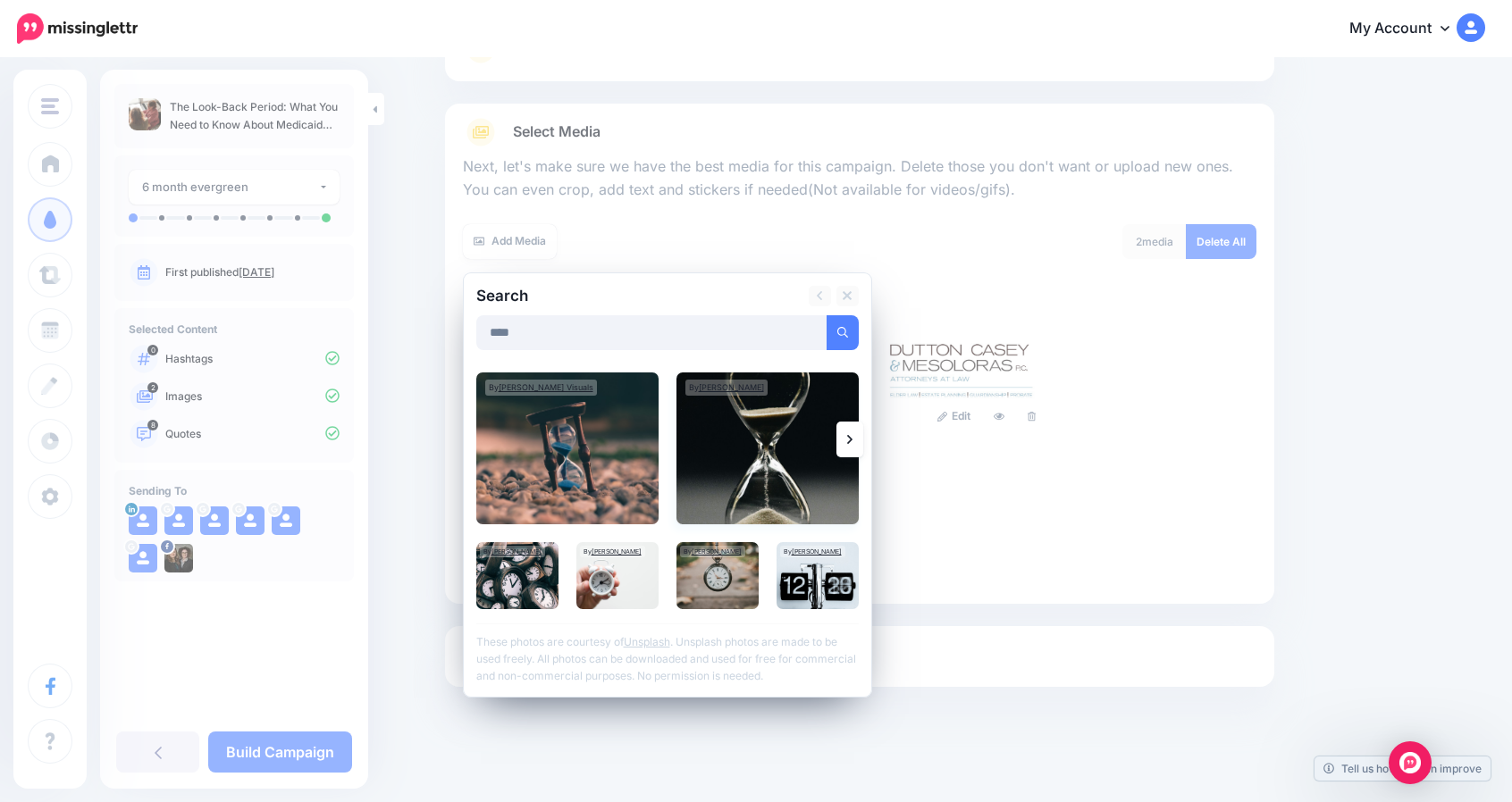
click at [743, 442] on img at bounding box center [767, 448] width 182 height 152
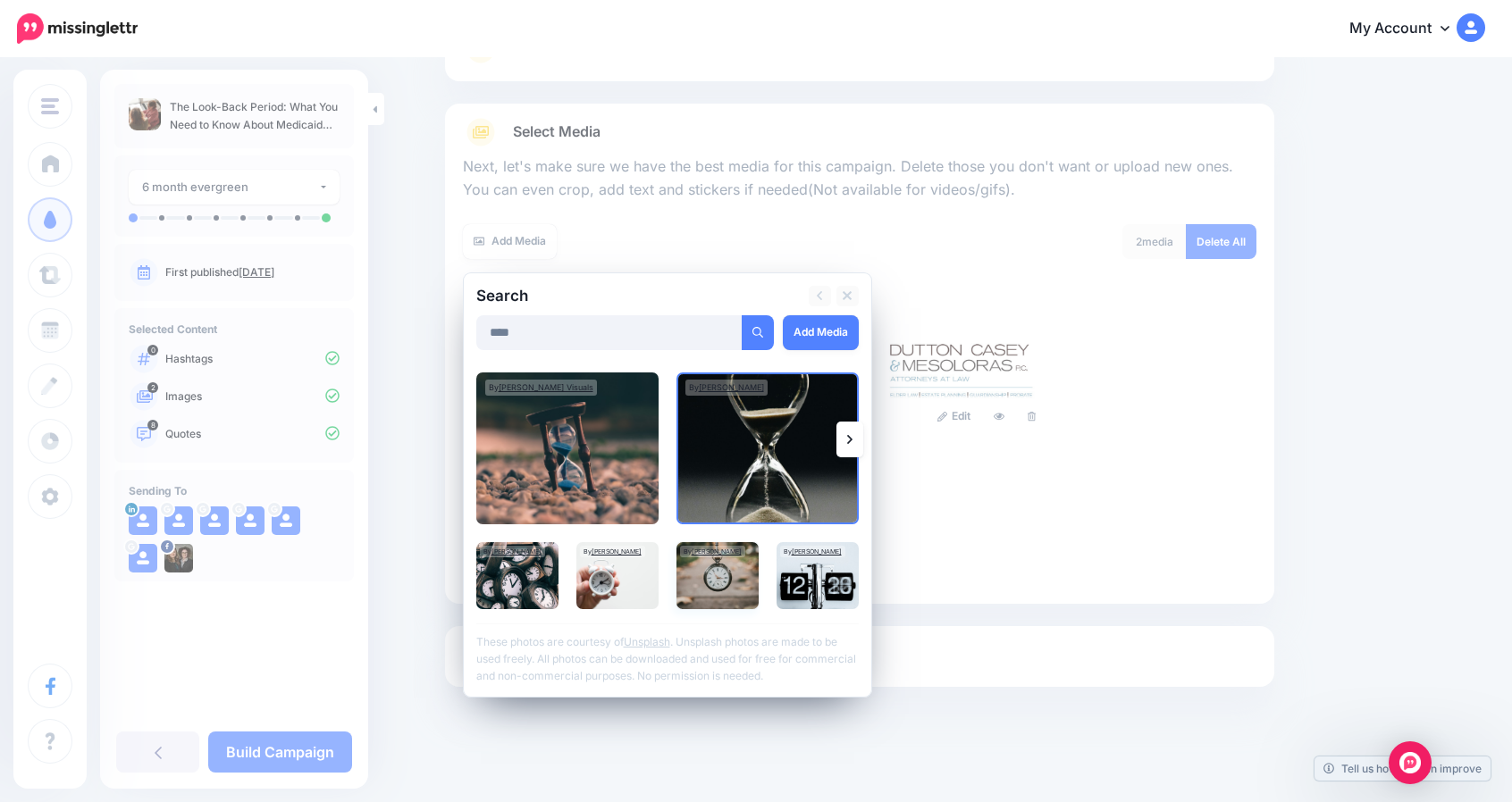
click at [715, 579] on img at bounding box center [716, 576] width 82 height 67
click at [817, 343] on link "Add Media" at bounding box center [820, 333] width 76 height 35
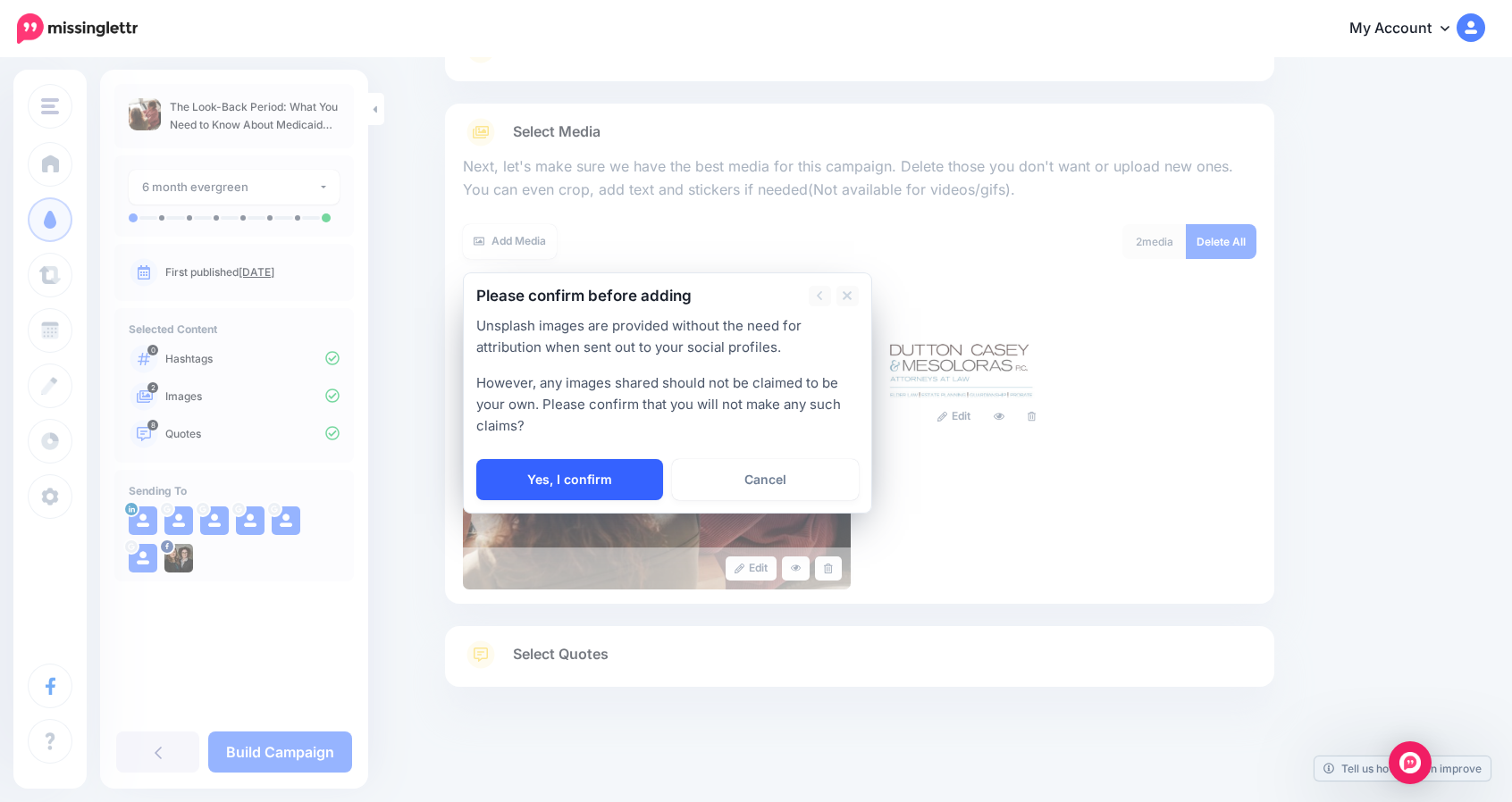
click at [601, 460] on link "Yes, I confirm" at bounding box center [569, 479] width 187 height 41
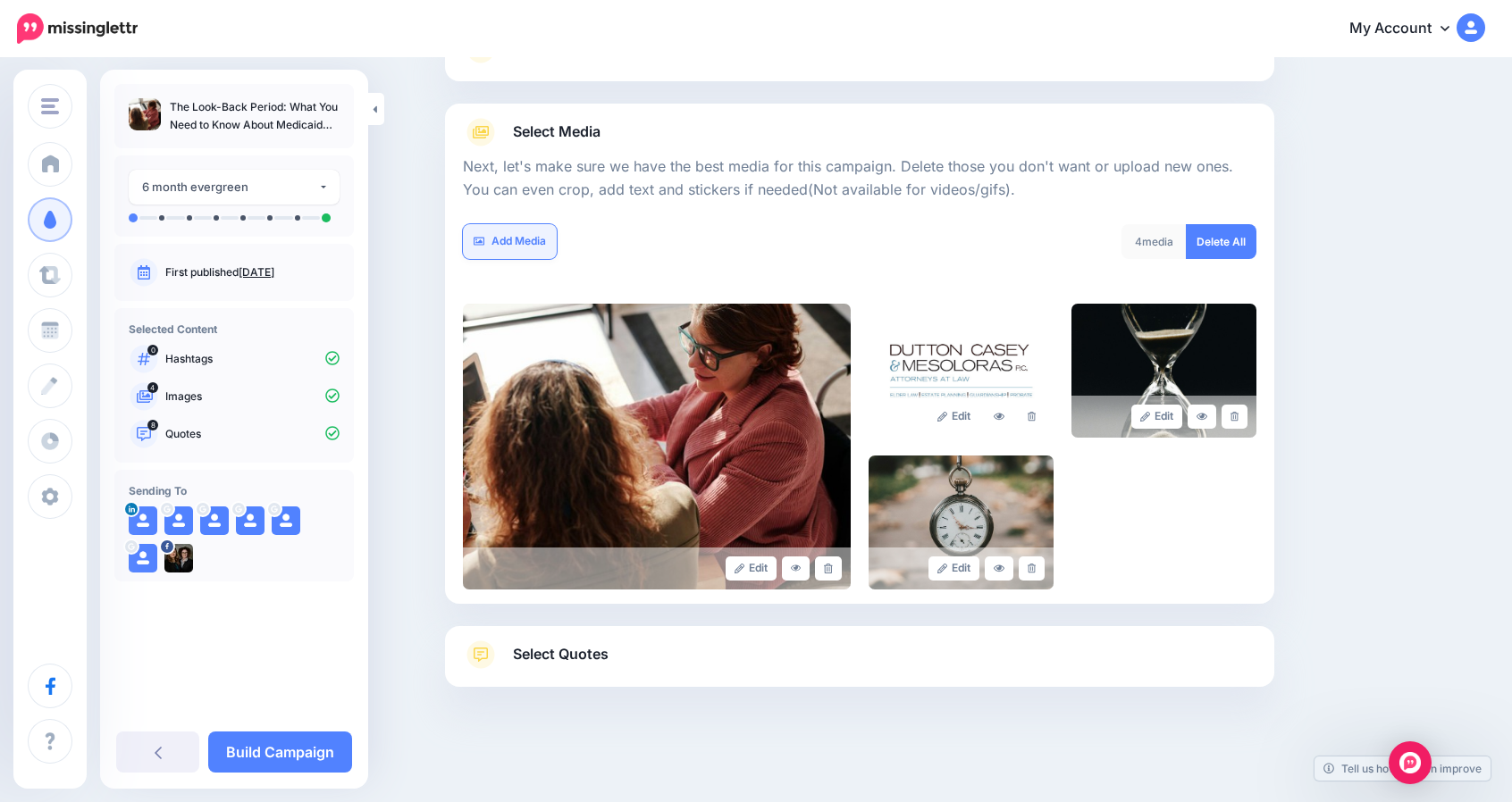
click at [546, 243] on link "Add Media" at bounding box center [510, 242] width 94 height 35
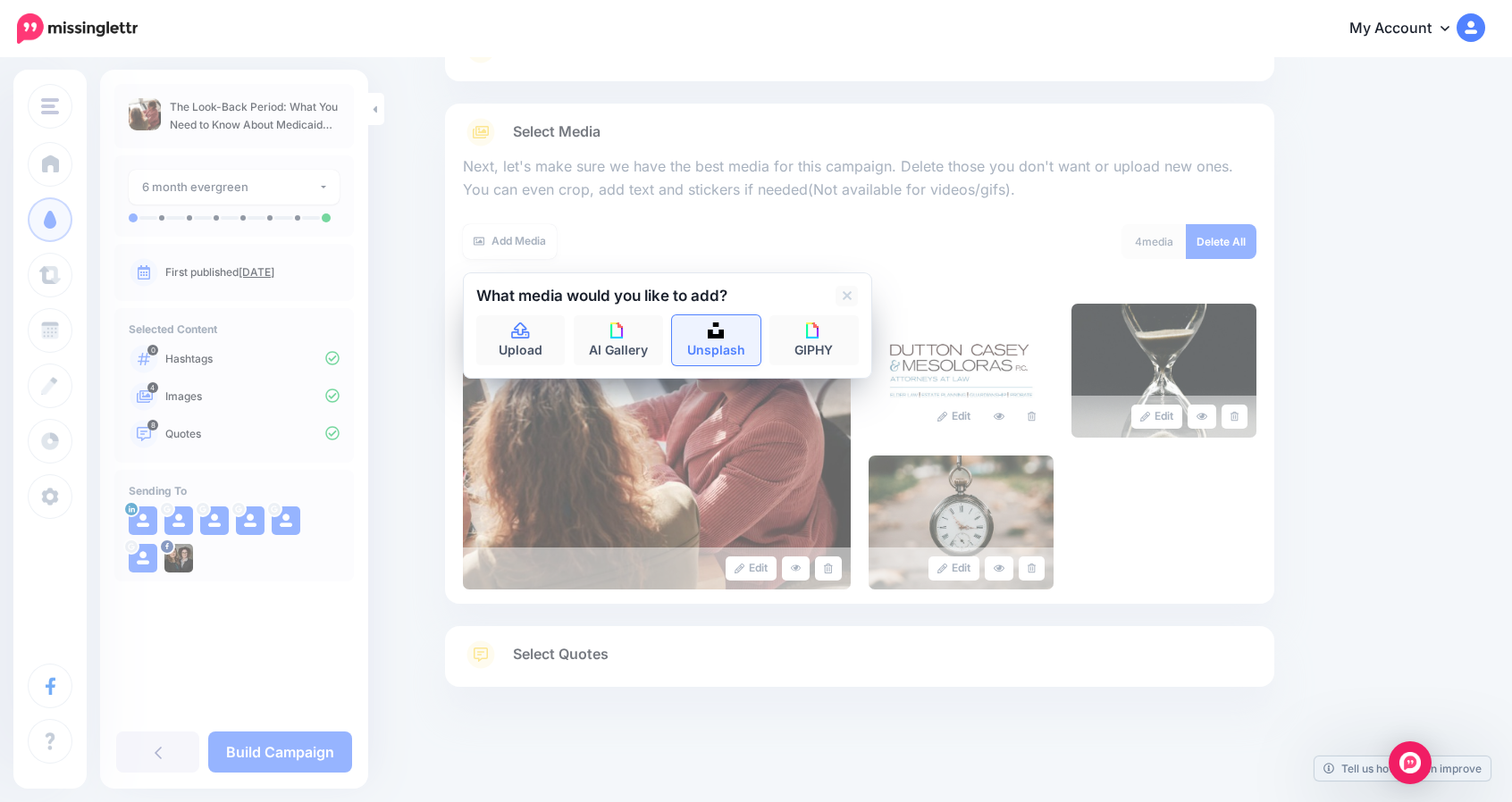
click at [712, 329] on link "Unsplash" at bounding box center [716, 340] width 89 height 50
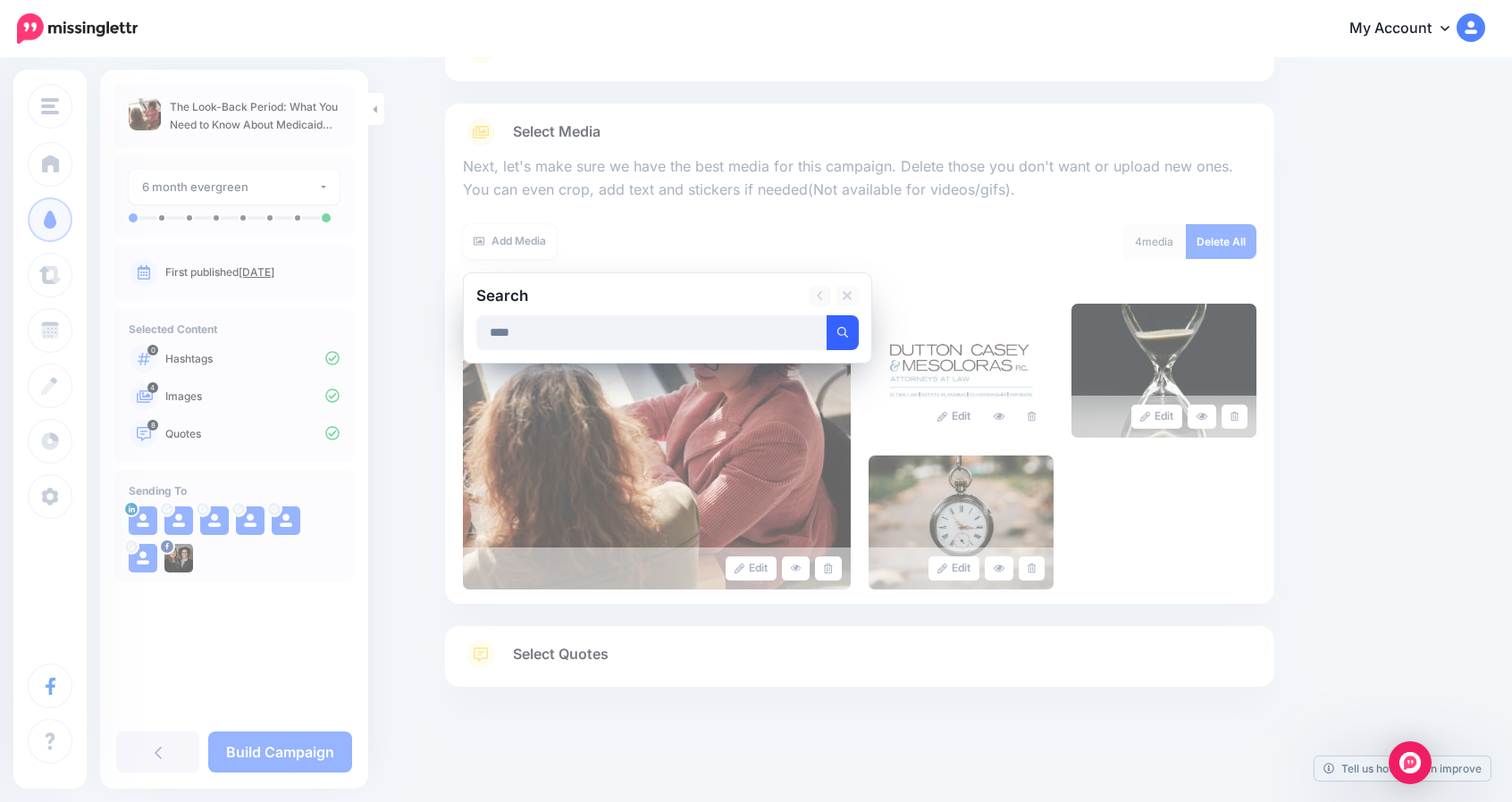
click at [858, 329] on button "submit" at bounding box center [842, 333] width 32 height 35
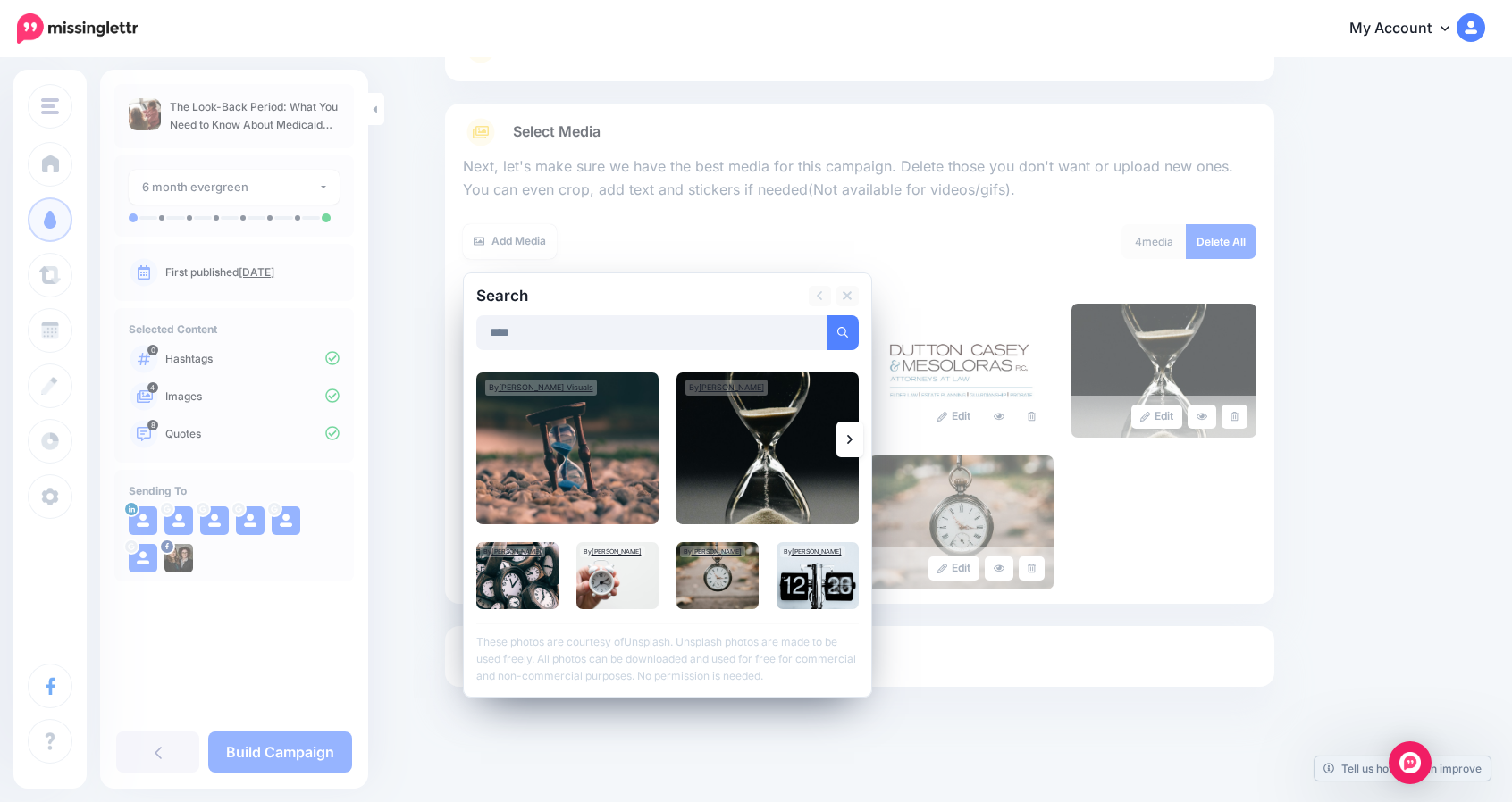
click at [853, 437] on icon at bounding box center [850, 440] width 6 height 9
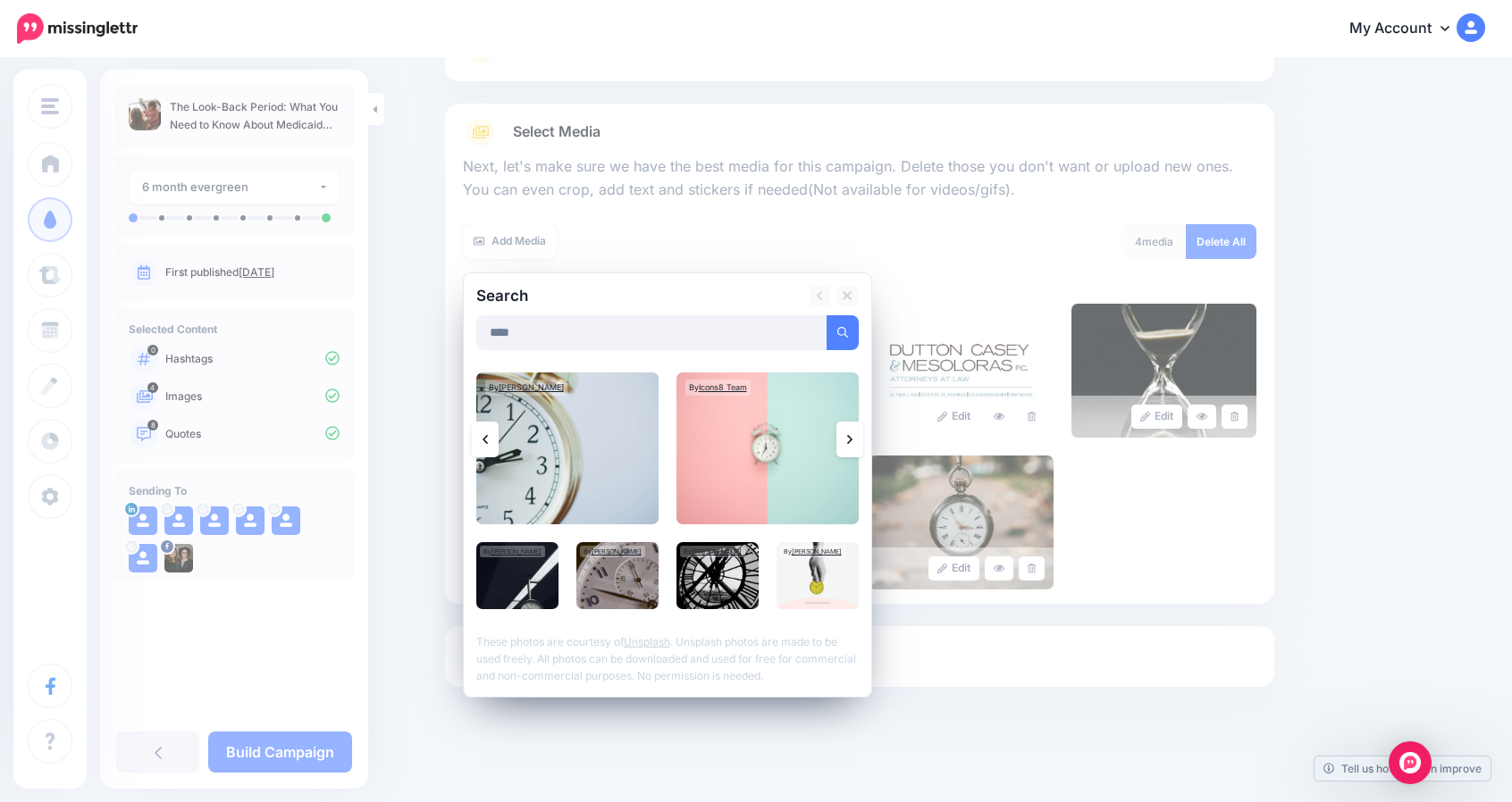
click at [853, 437] on icon at bounding box center [850, 440] width 6 height 9
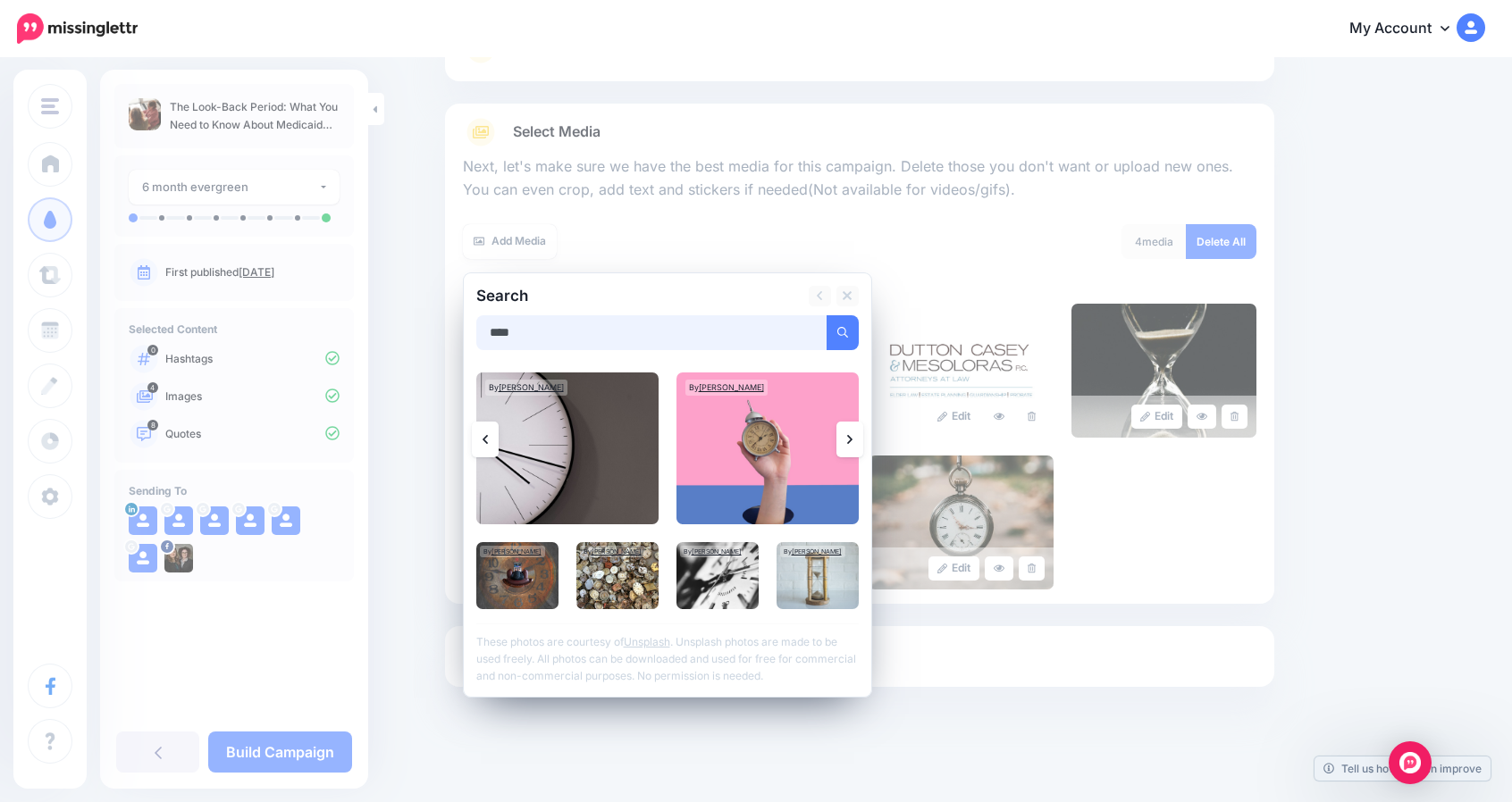
click at [545, 331] on input "****" at bounding box center [652, 333] width 351 height 35
type input "*"
type input "********"
click at [826, 315] on button "submit" at bounding box center [842, 333] width 32 height 35
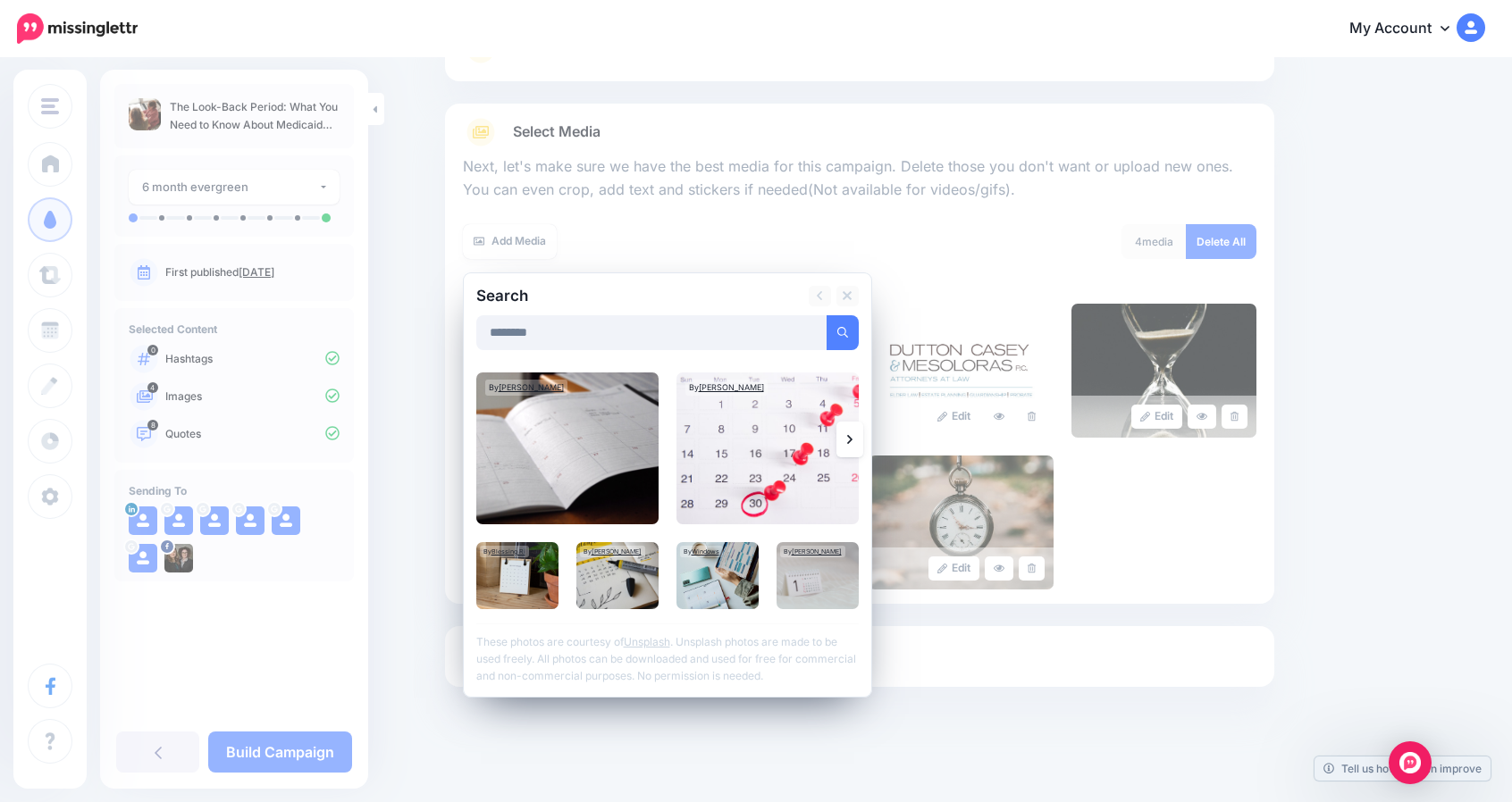
click at [853, 436] on icon at bounding box center [850, 440] width 6 height 9
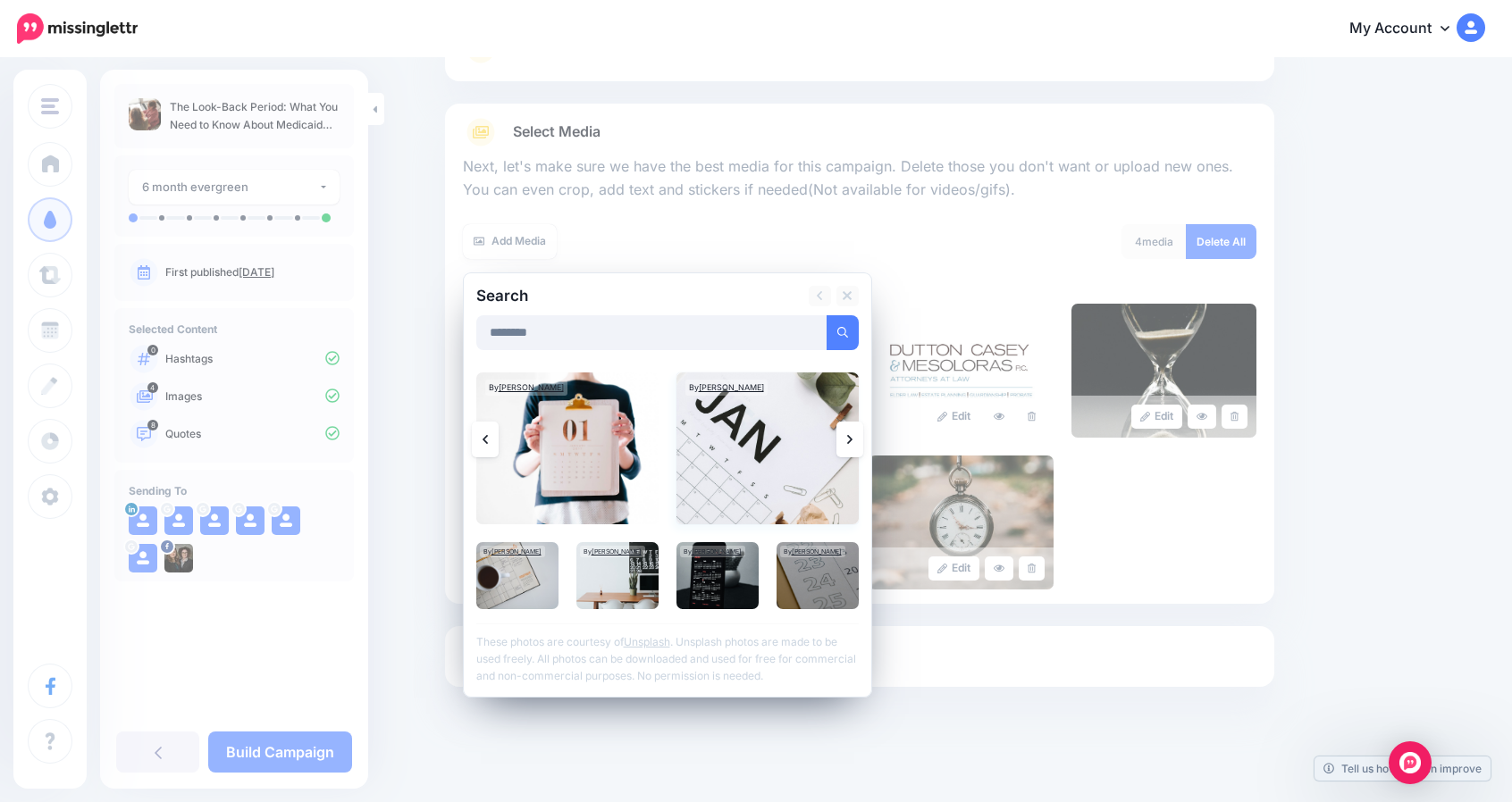
click at [763, 461] on img at bounding box center [767, 448] width 182 height 152
click at [838, 327] on link "Add Media" at bounding box center [820, 333] width 76 height 35
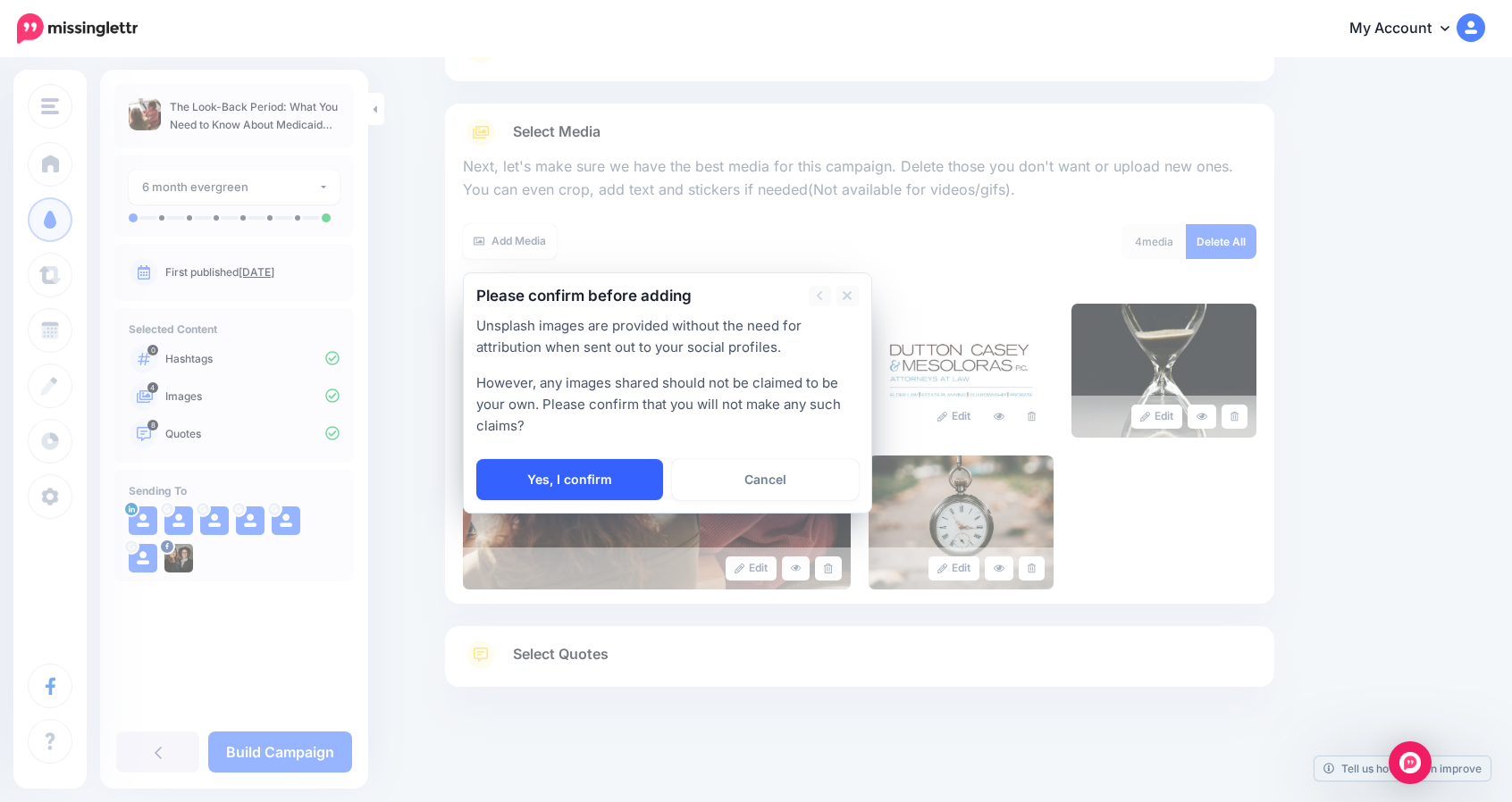
click at [648, 464] on link "Yes, I confirm" at bounding box center [569, 479] width 187 height 41
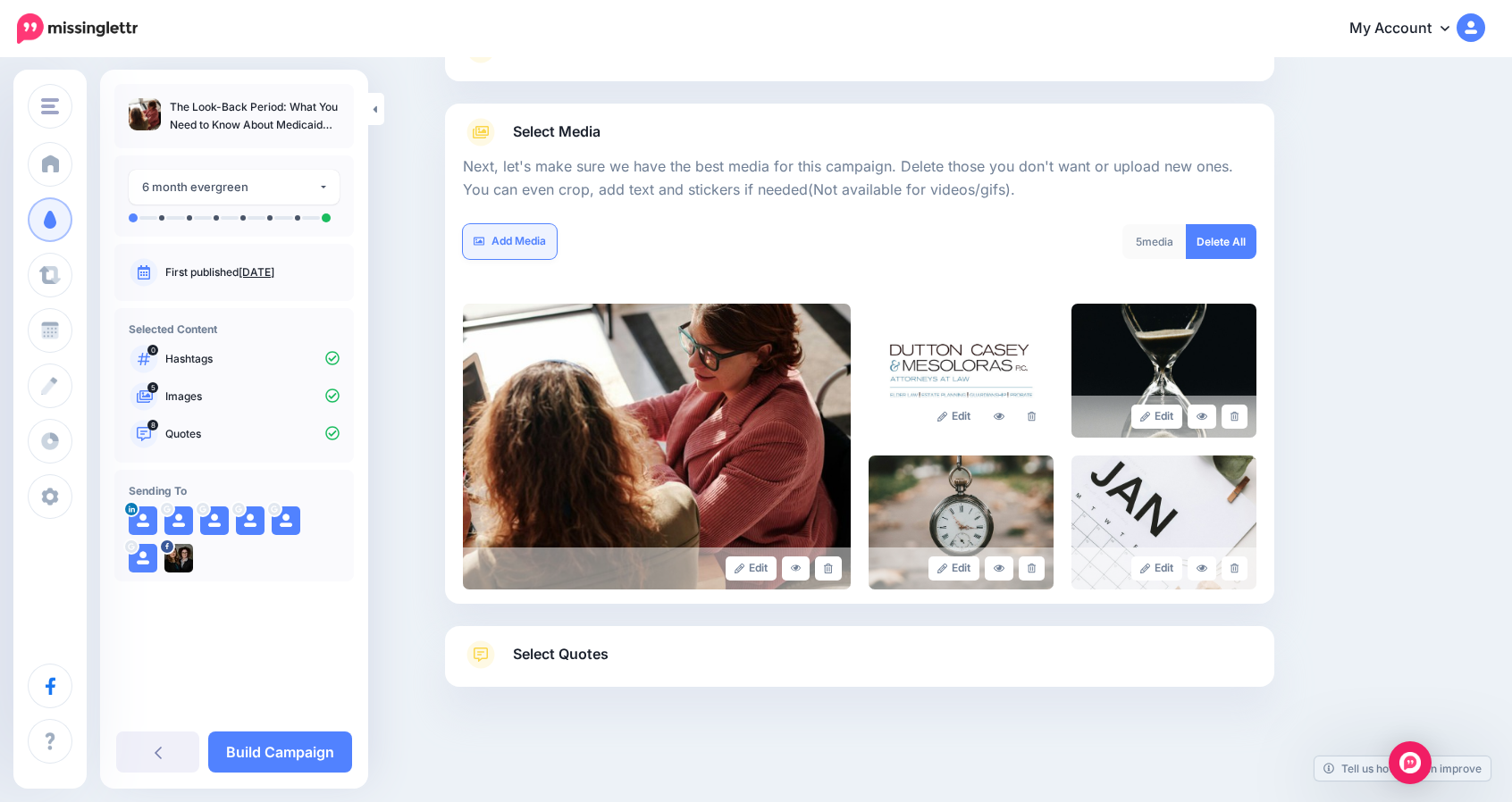
click at [531, 250] on link "Add Media" at bounding box center [510, 242] width 94 height 35
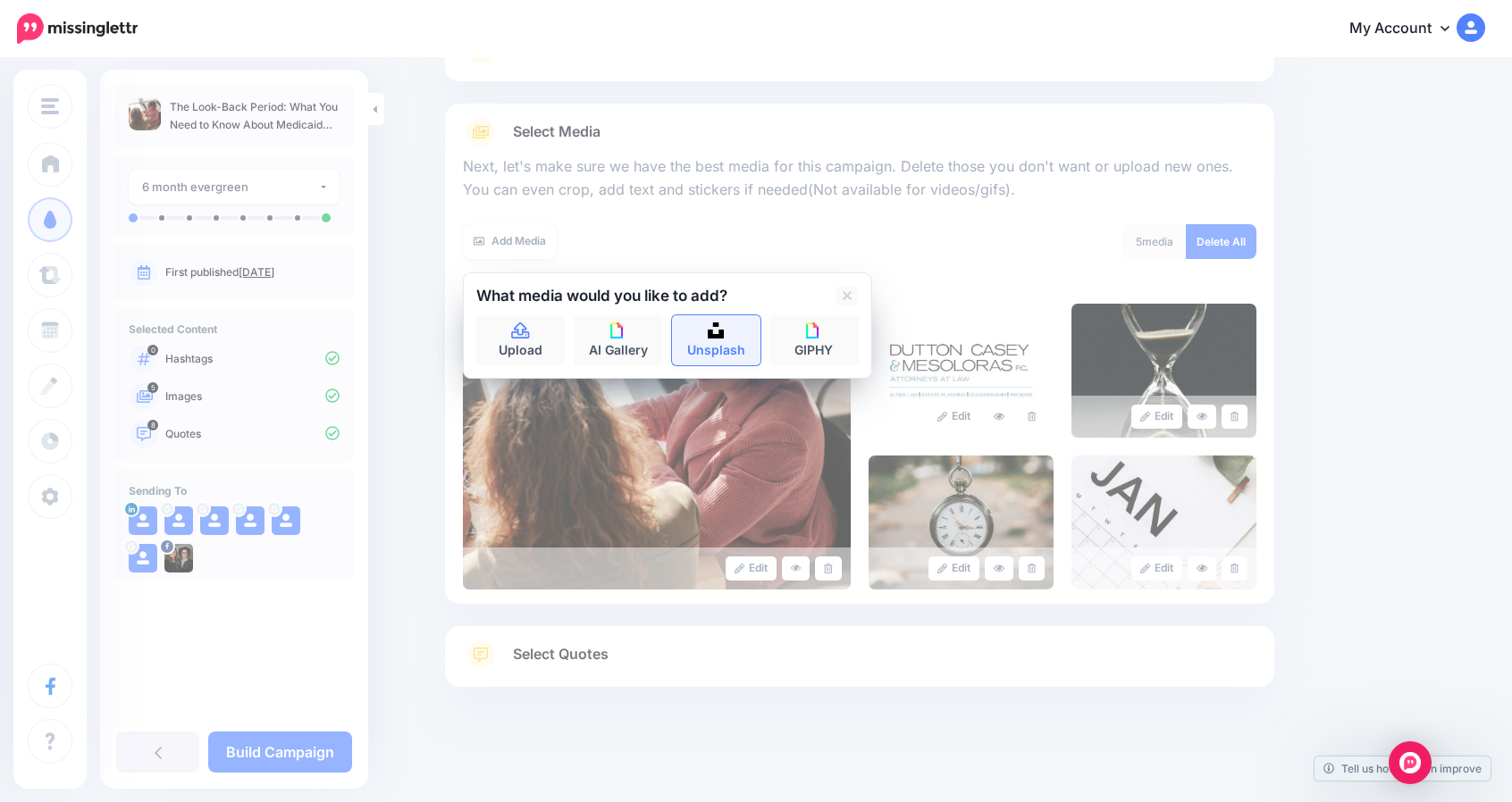
click at [707, 337] on link "Unsplash" at bounding box center [716, 340] width 89 height 50
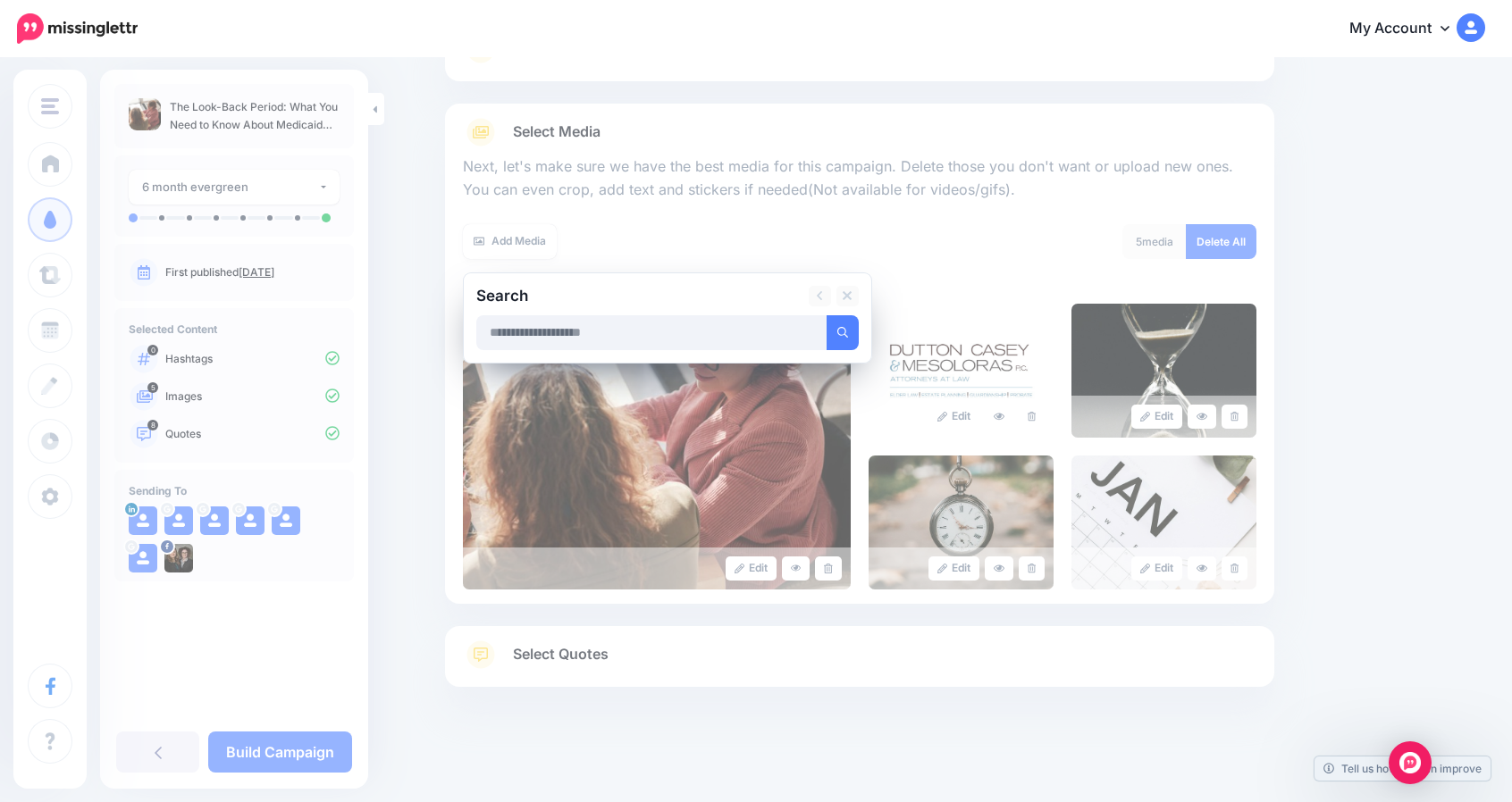
type input "*"
click at [826, 315] on button "submit" at bounding box center [842, 333] width 32 height 35
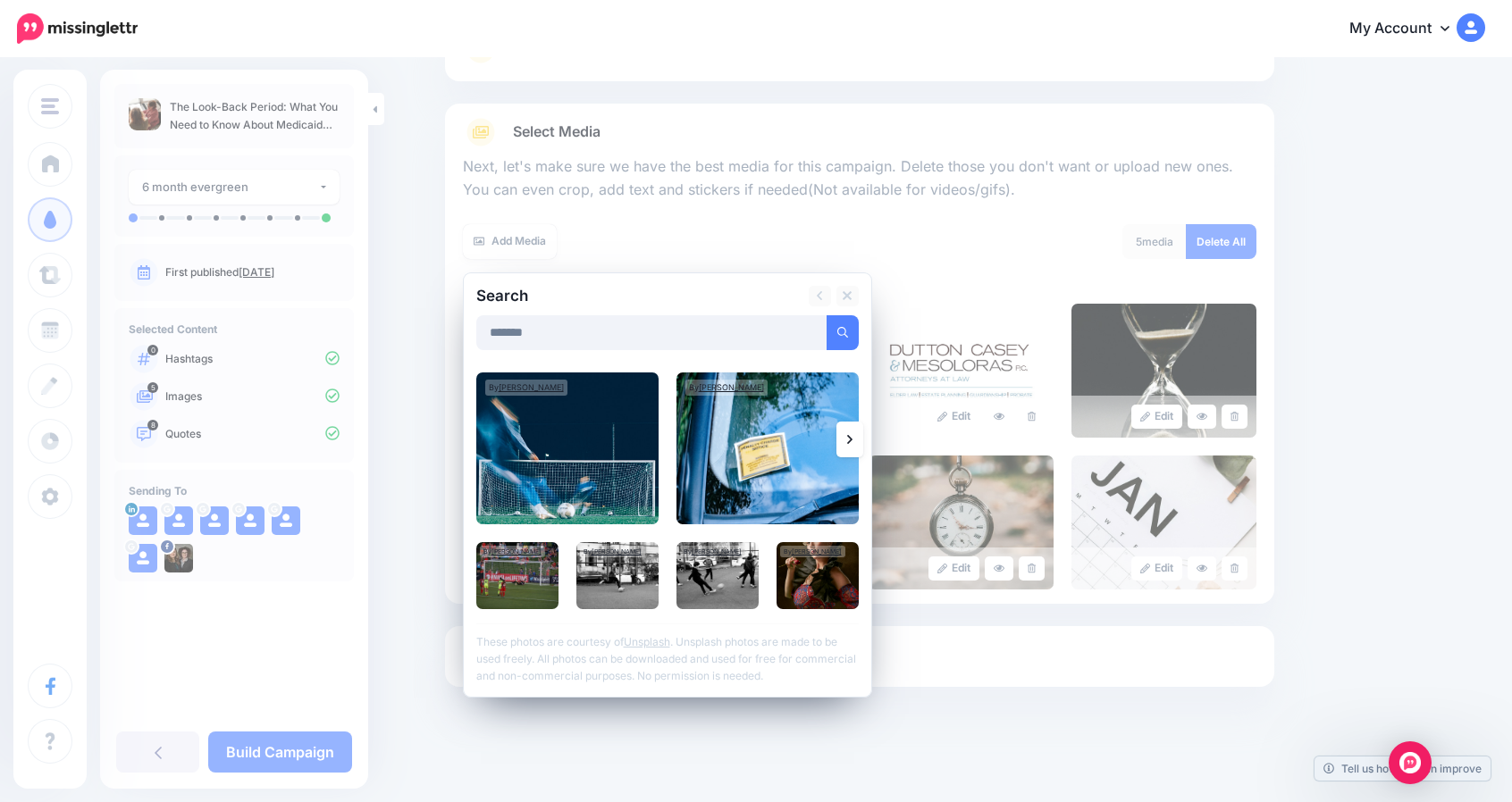
click at [853, 446] on icon at bounding box center [850, 440] width 6 height 15
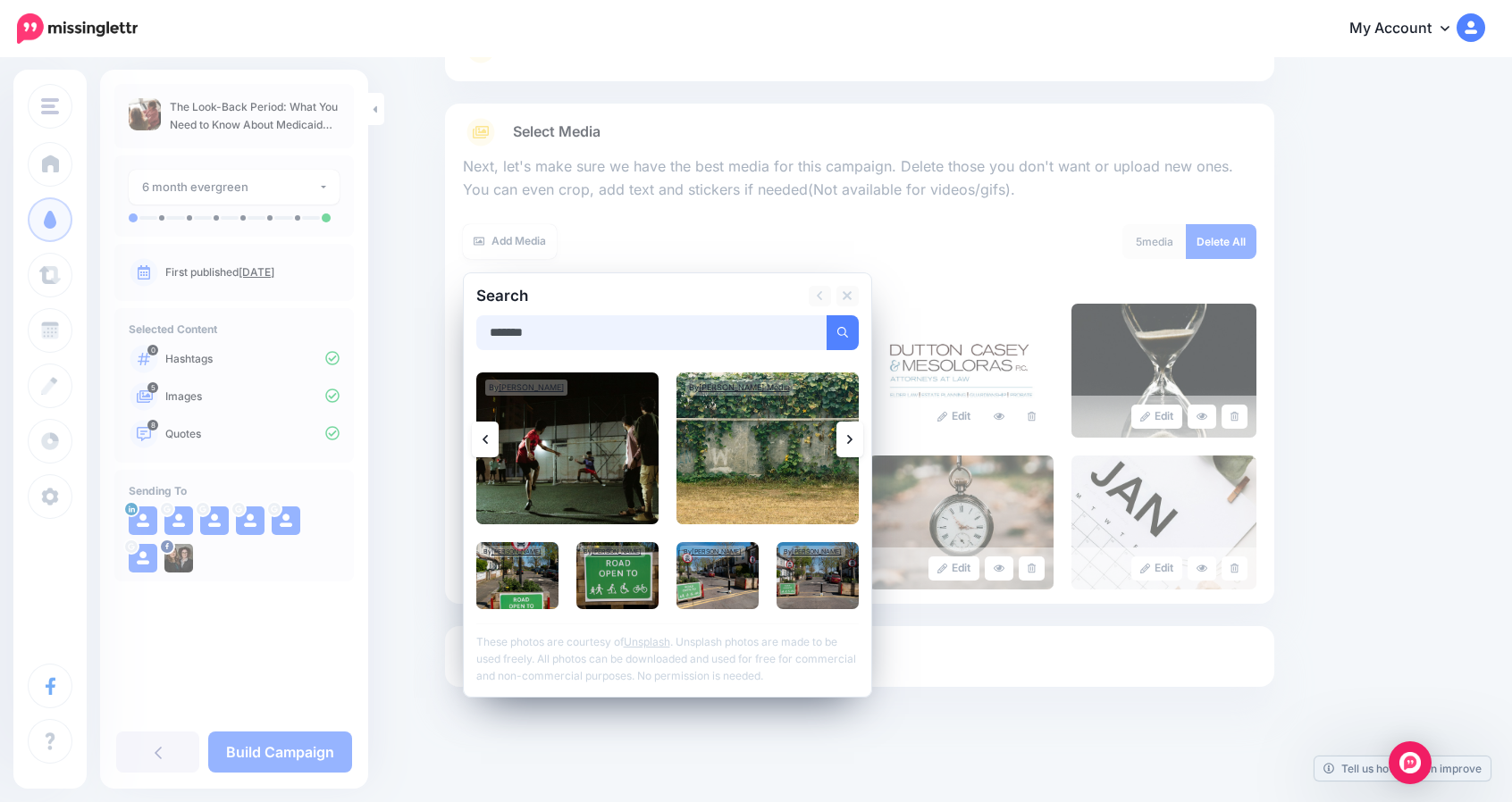
click at [506, 336] on input "*******" at bounding box center [652, 333] width 351 height 35
click at [826, 315] on button "submit" at bounding box center [842, 333] width 32 height 35
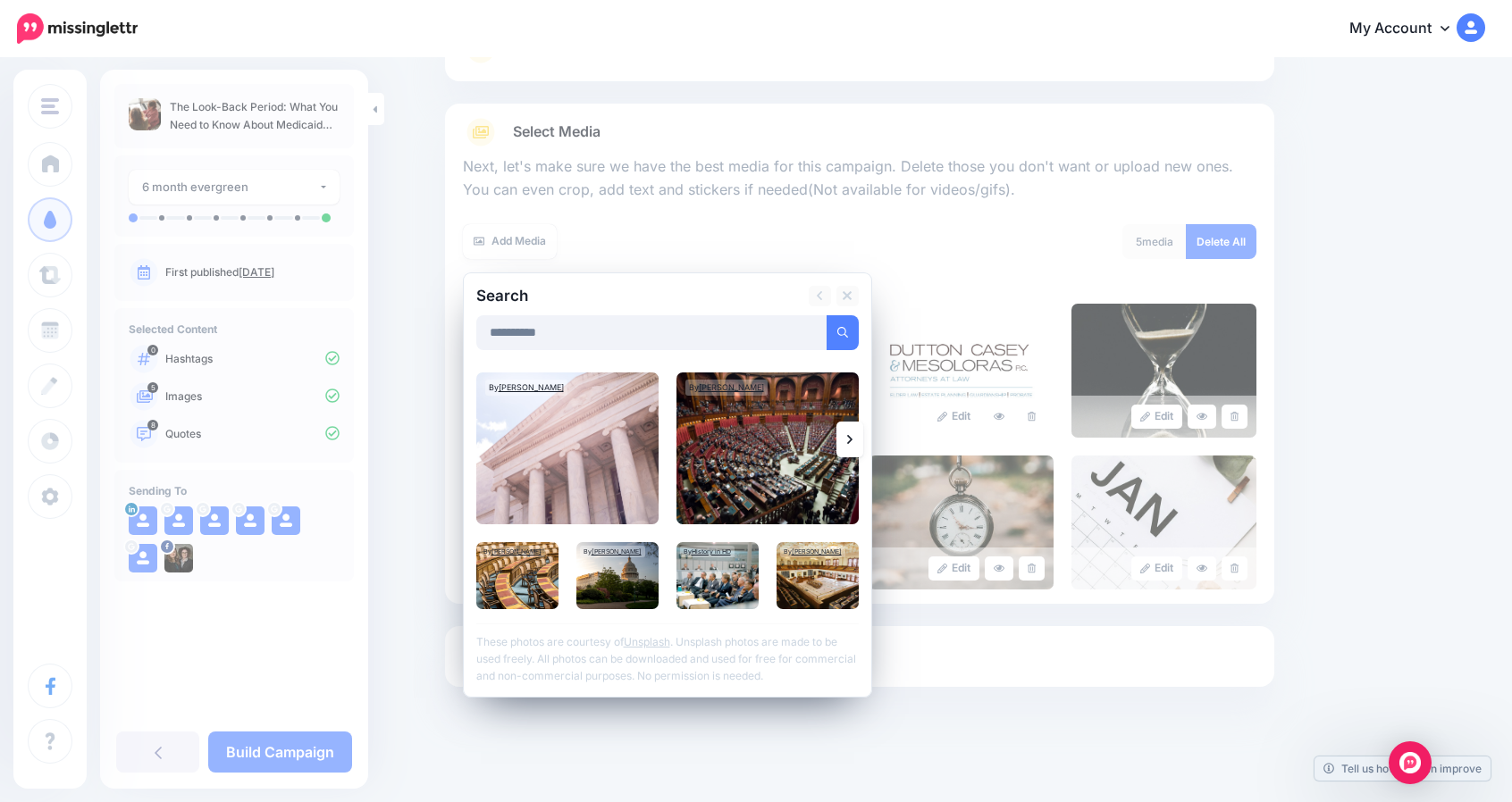
click at [847, 439] on link at bounding box center [849, 439] width 27 height 36
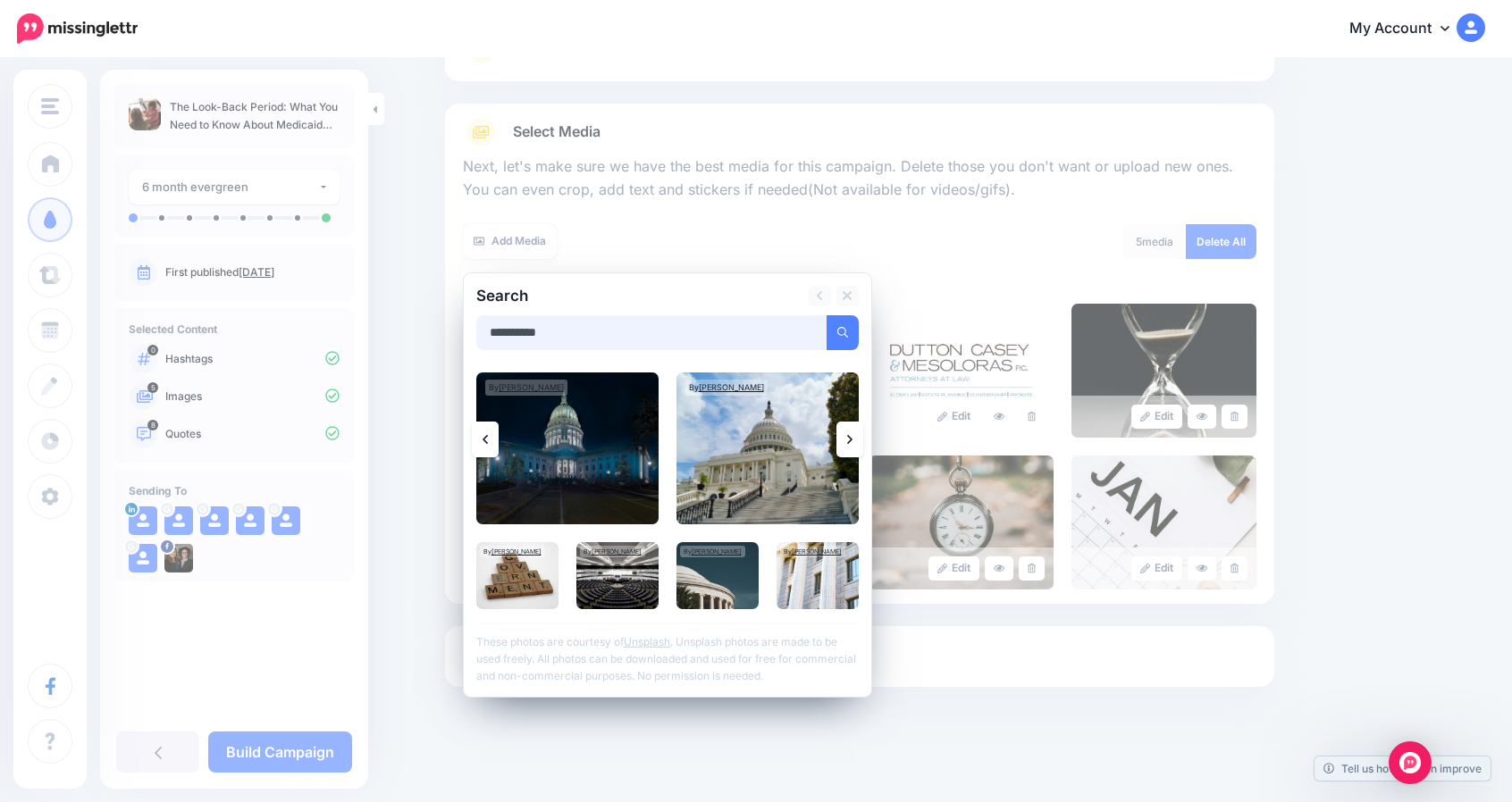
click at [550, 333] on input "**********" at bounding box center [652, 333] width 351 height 35
type input "********"
click at [826, 315] on button "submit" at bounding box center [842, 333] width 32 height 35
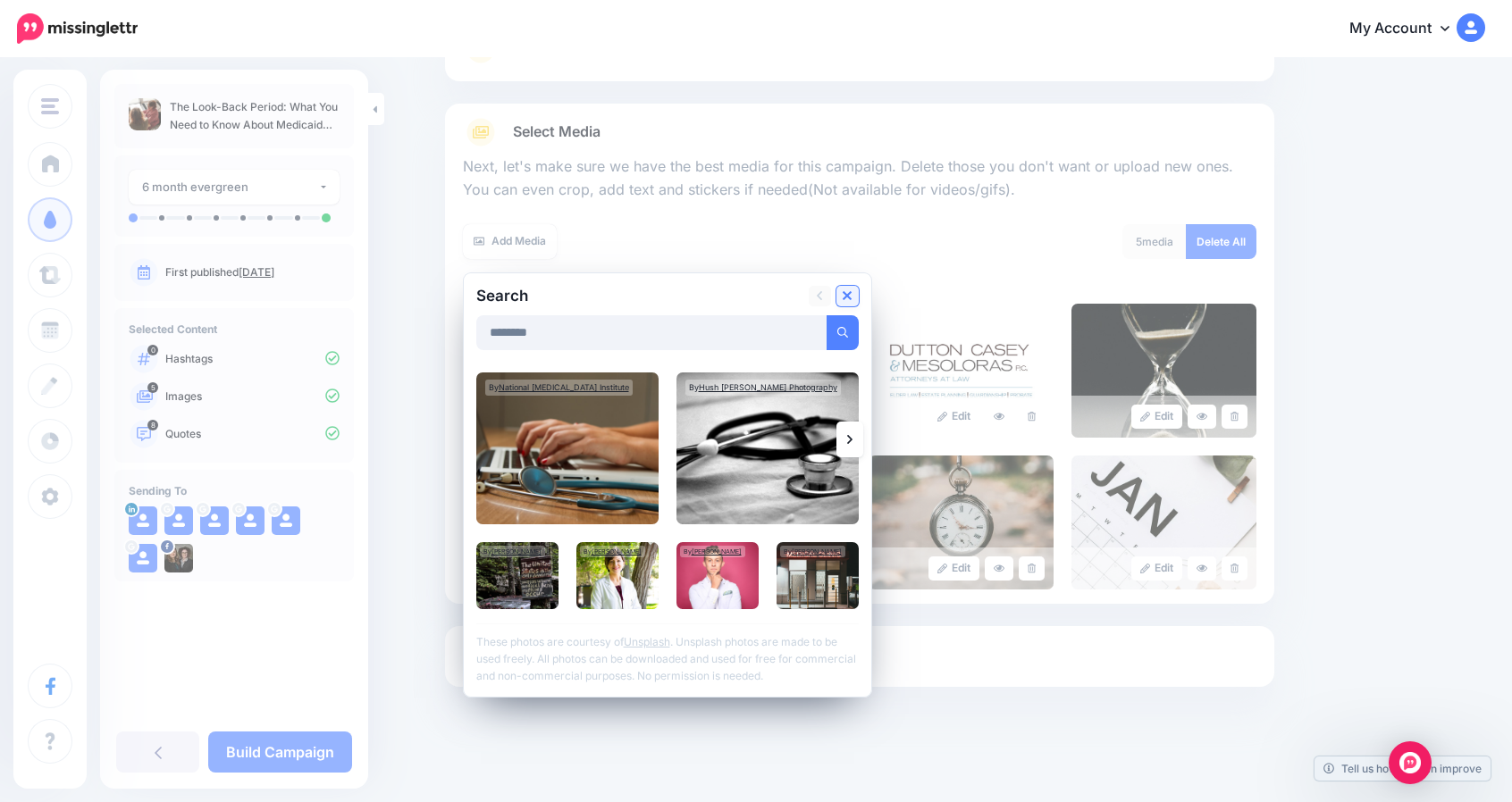
click at [851, 298] on icon at bounding box center [847, 296] width 9 height 9
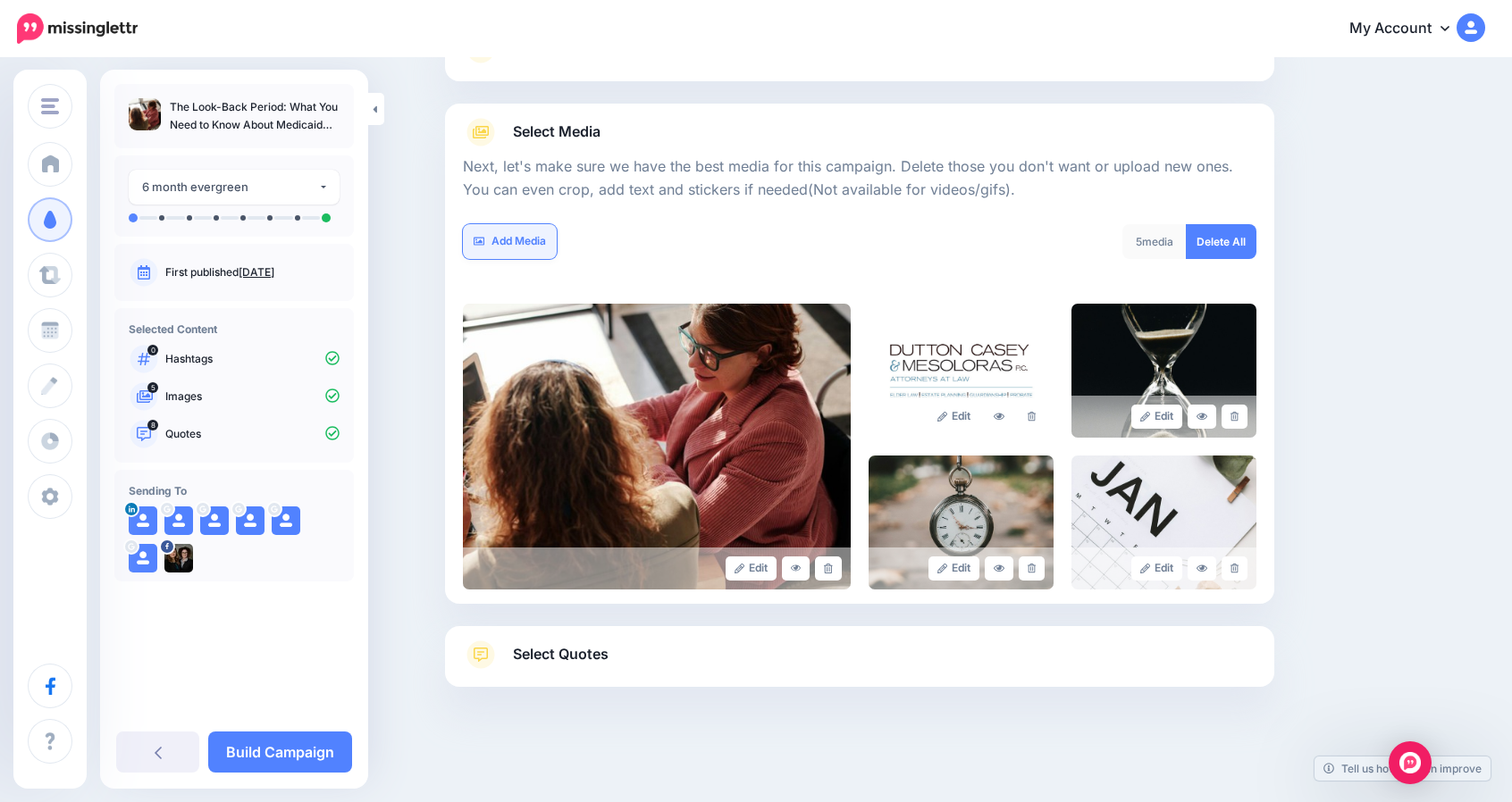
click at [527, 243] on link "Add Media" at bounding box center [510, 242] width 94 height 35
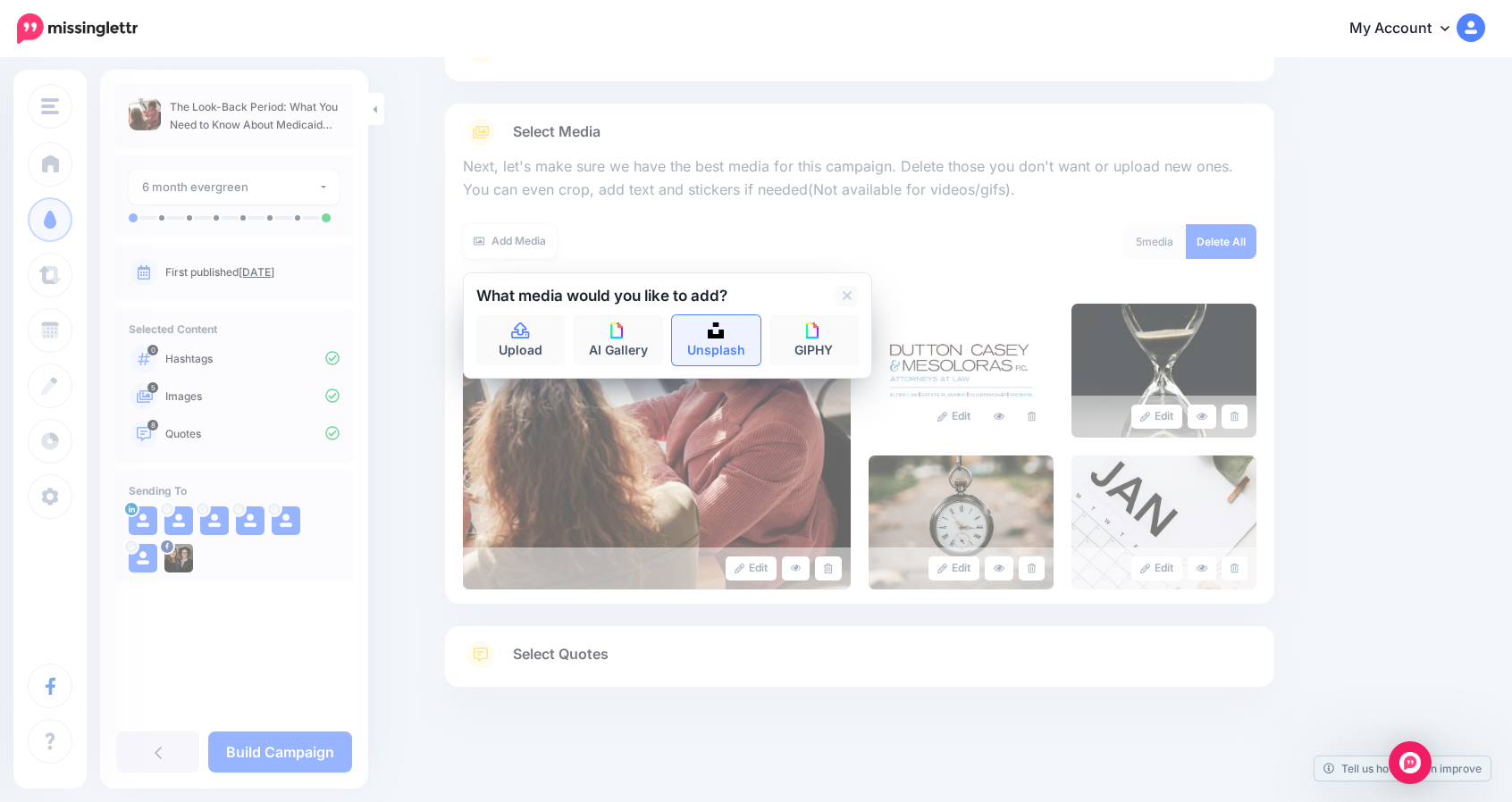
click at [707, 342] on link "Unsplash" at bounding box center [716, 340] width 89 height 50
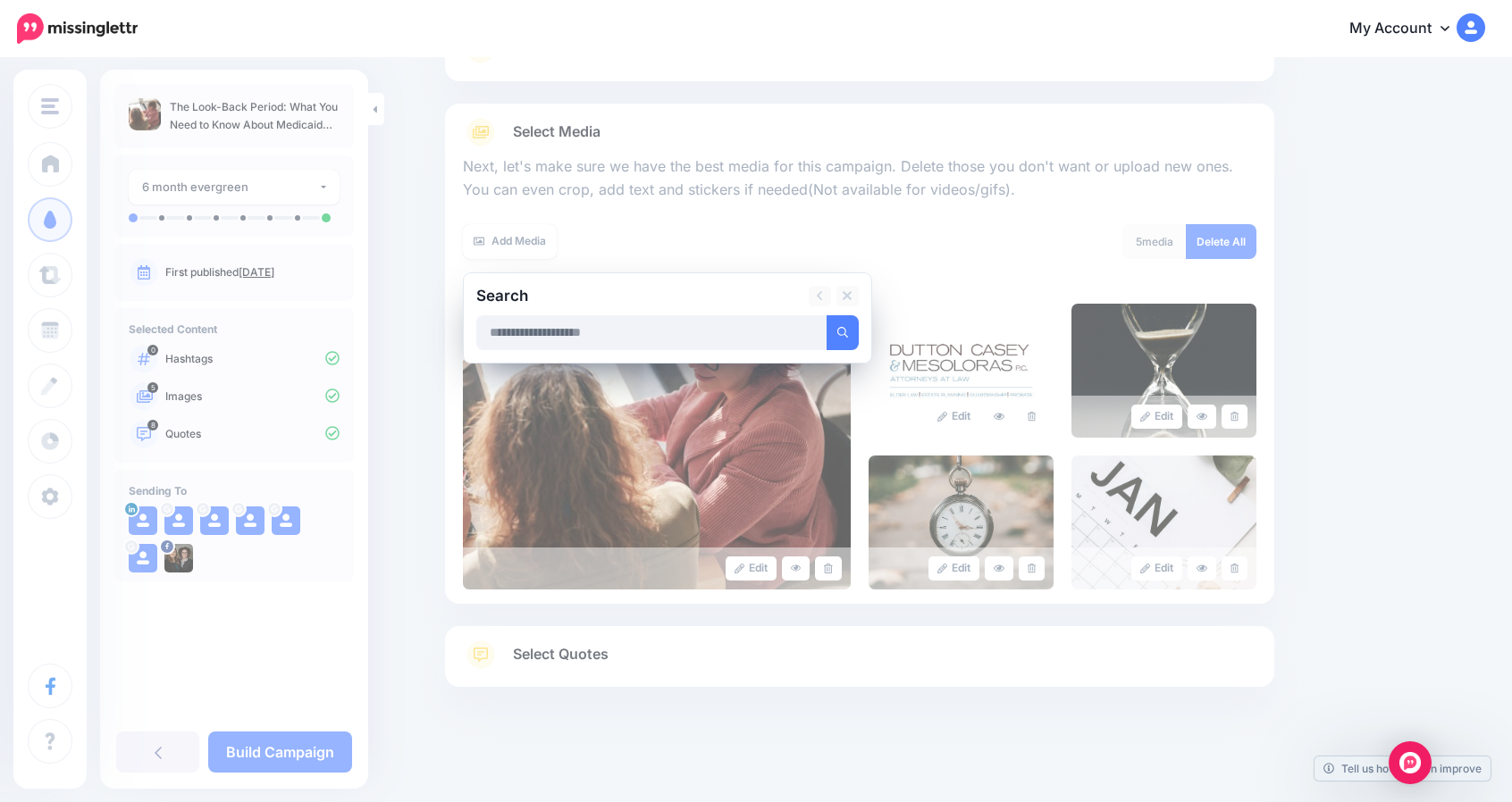
click at [659, 336] on input "text" at bounding box center [652, 333] width 351 height 35
type input "****"
click at [826, 315] on button "submit" at bounding box center [842, 333] width 32 height 35
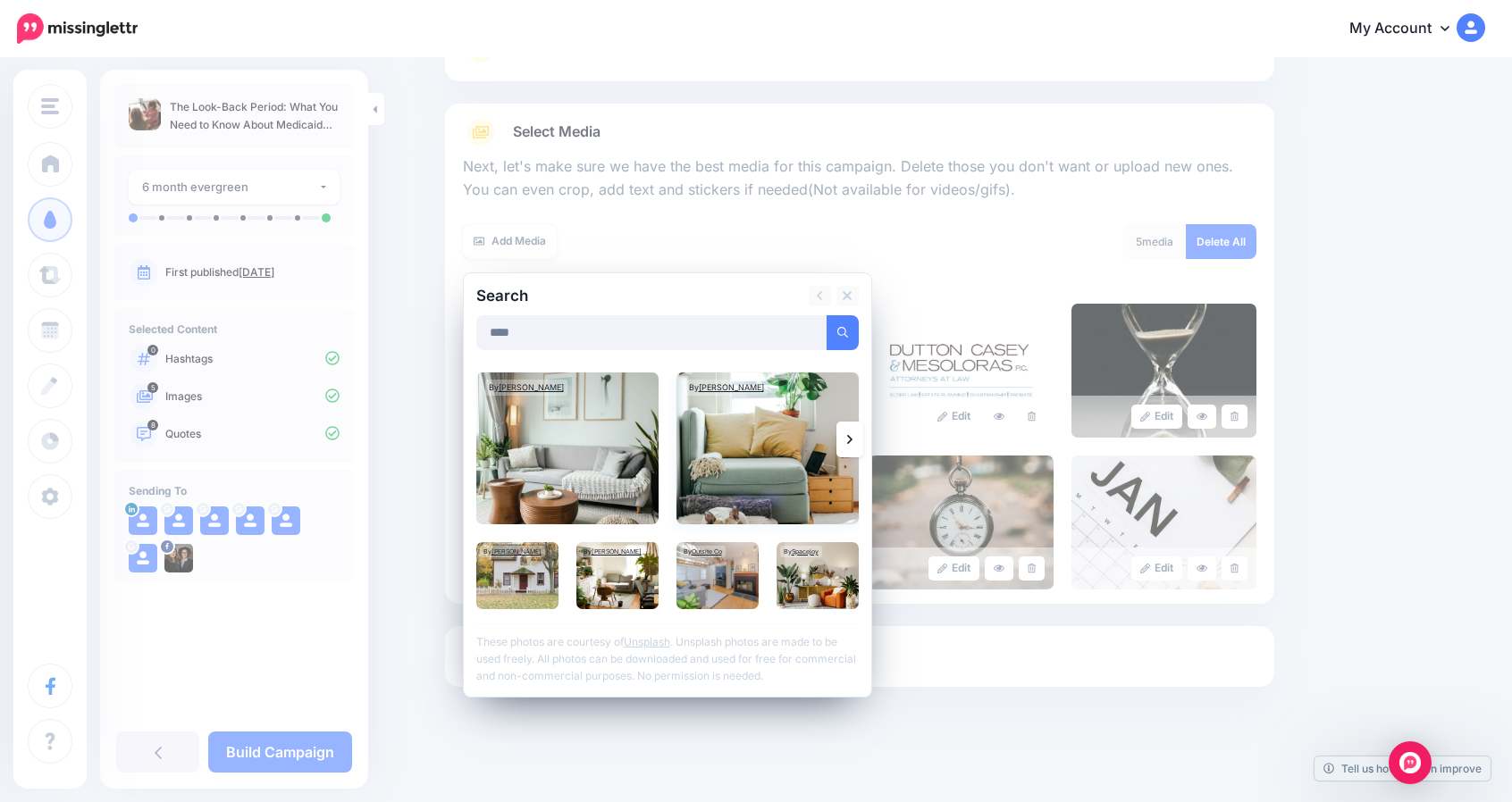
click at [844, 456] on img at bounding box center [767, 448] width 182 height 152
click at [853, 448] on link at bounding box center [849, 439] width 27 height 36
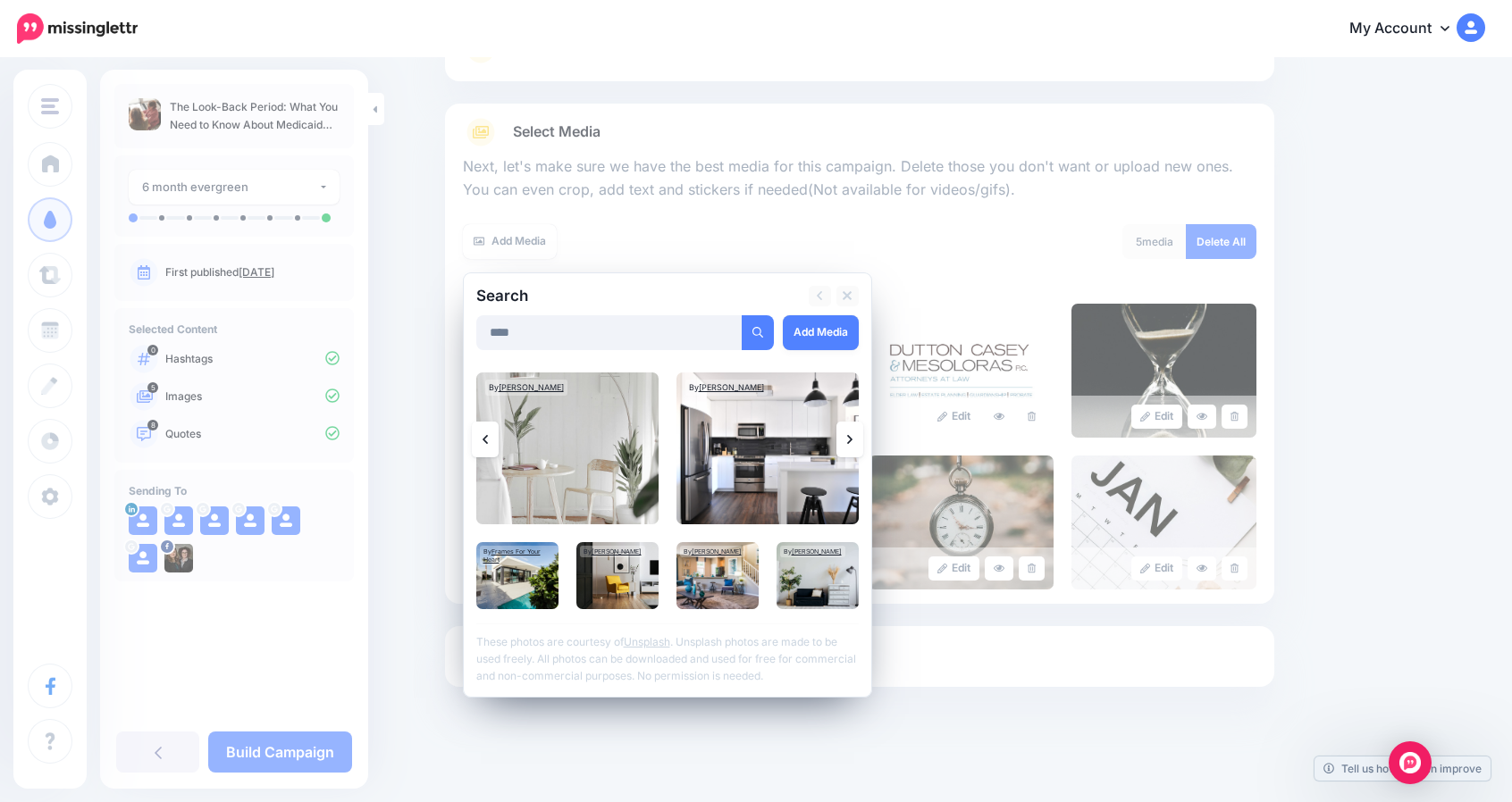
click at [851, 444] on link at bounding box center [849, 439] width 27 height 36
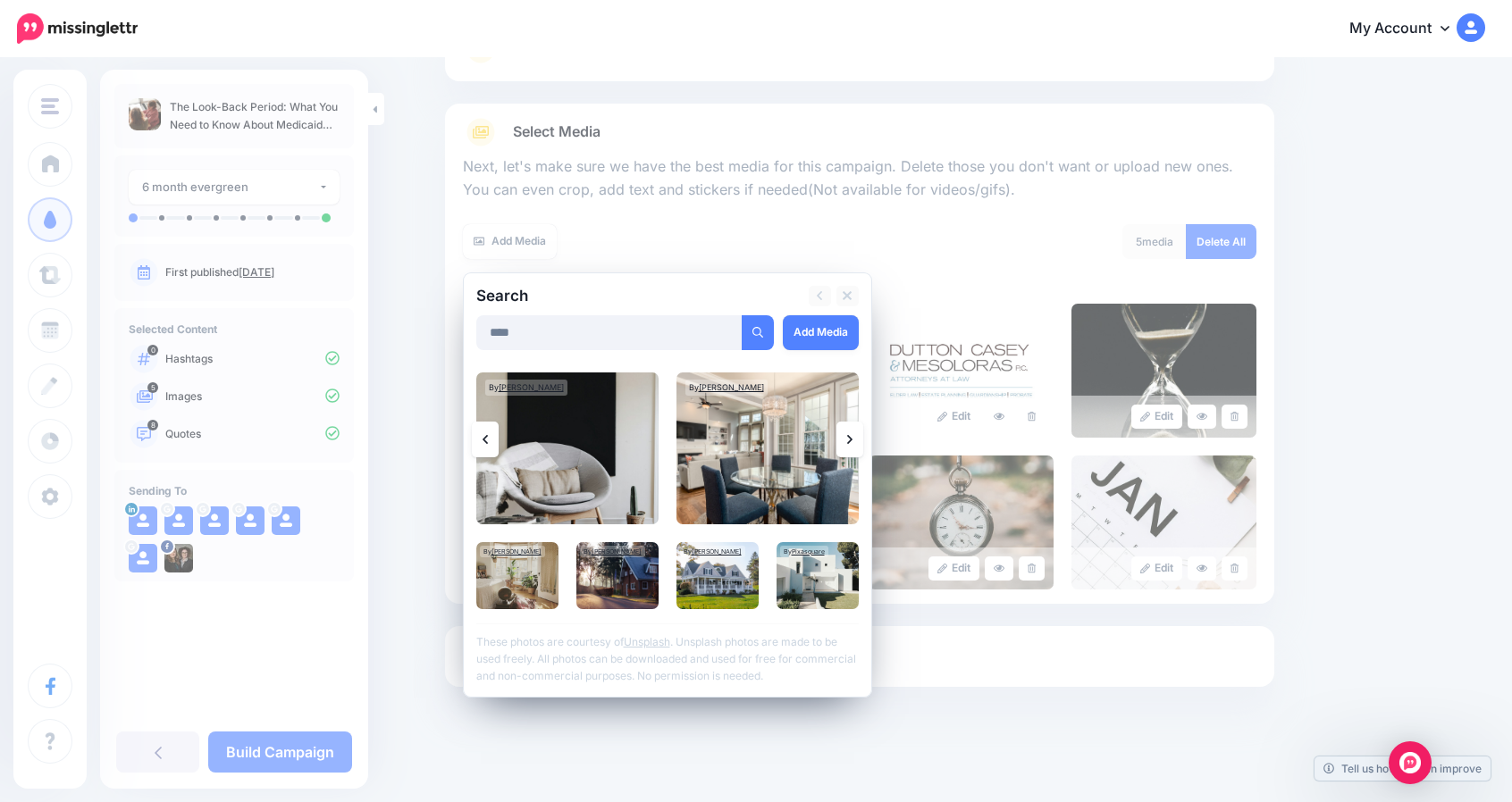
click at [851, 435] on link at bounding box center [849, 439] width 27 height 36
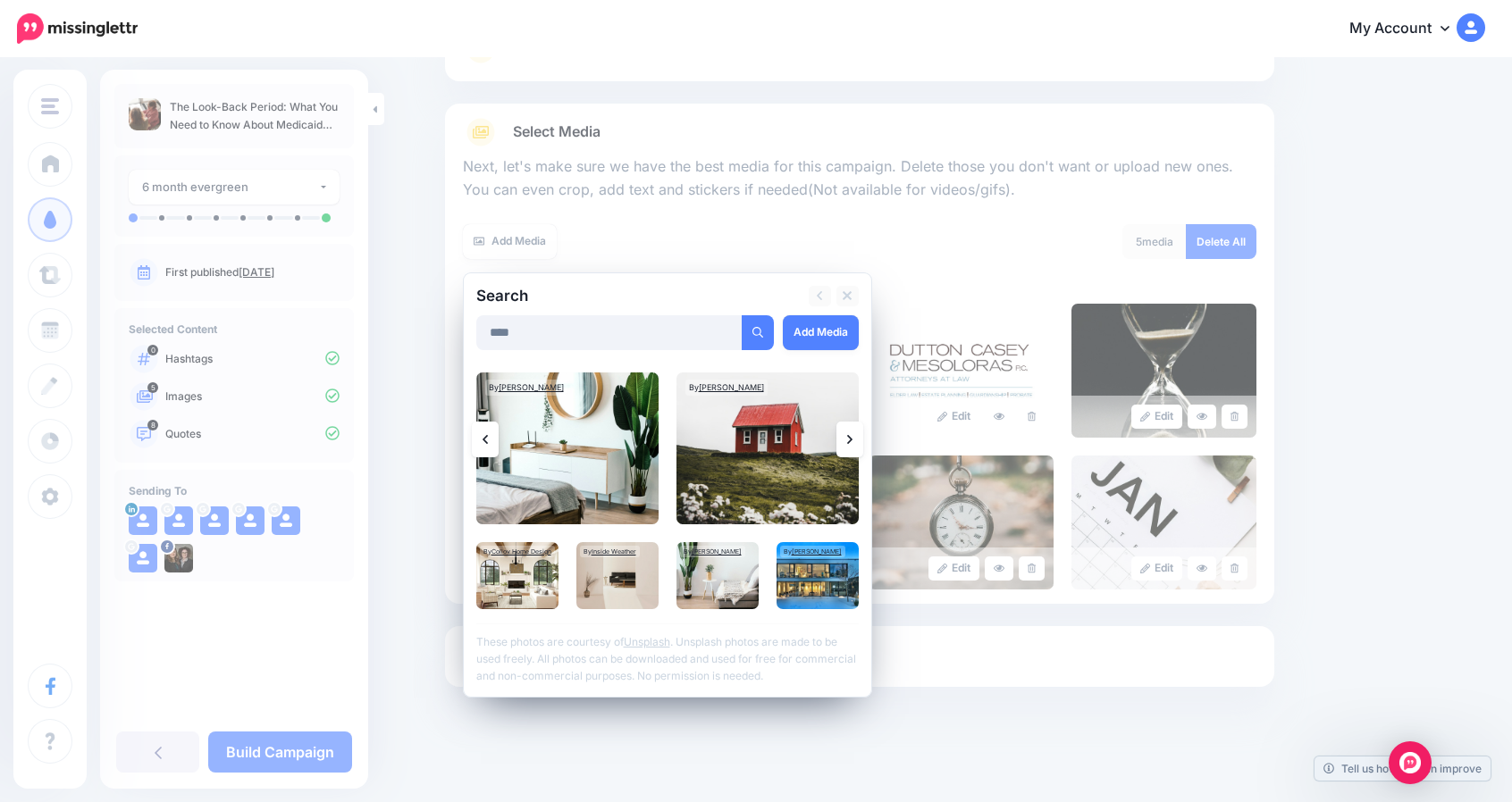
click at [851, 435] on link at bounding box center [849, 439] width 27 height 36
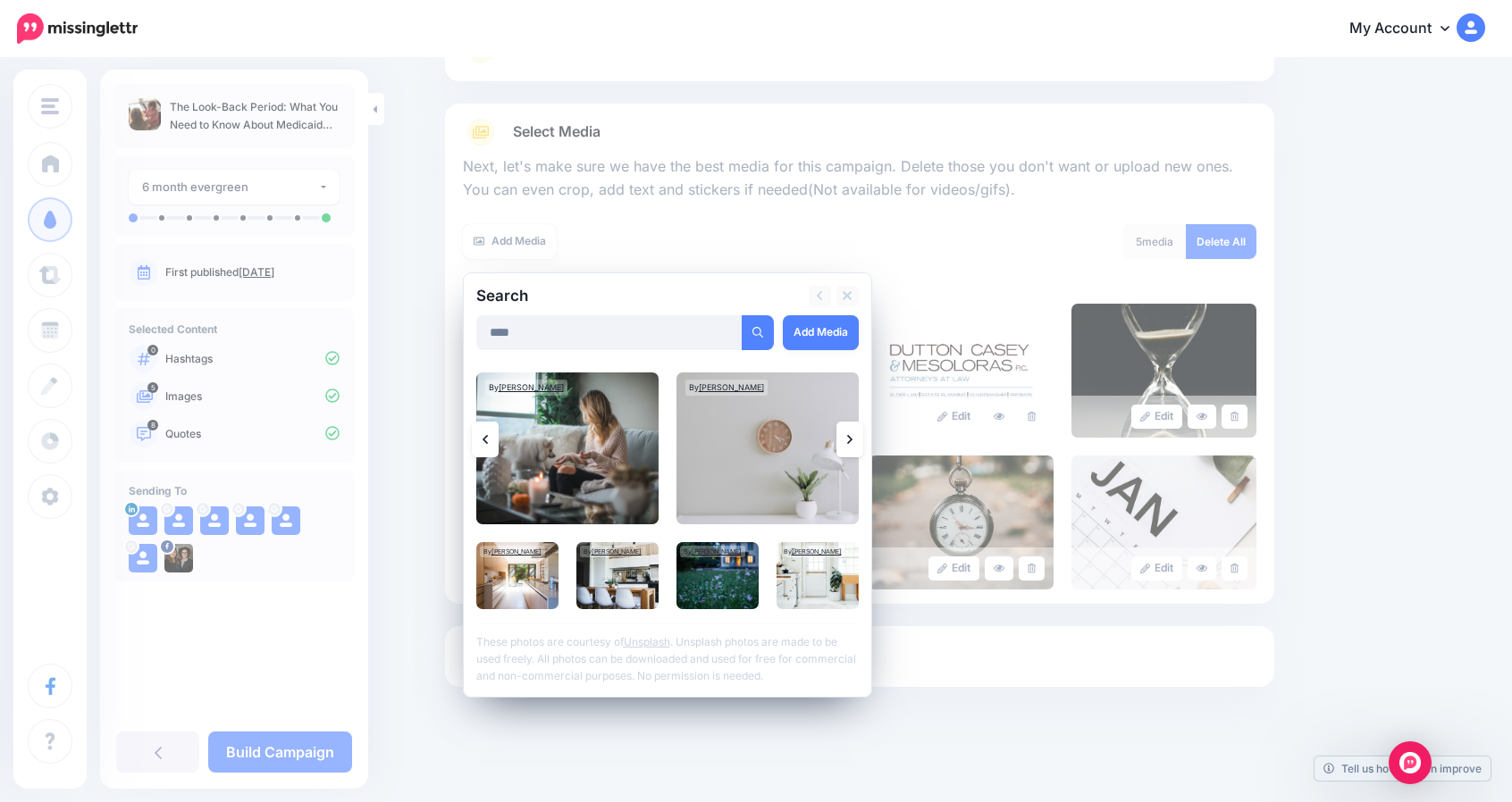
click at [851, 435] on link at bounding box center [849, 439] width 27 height 36
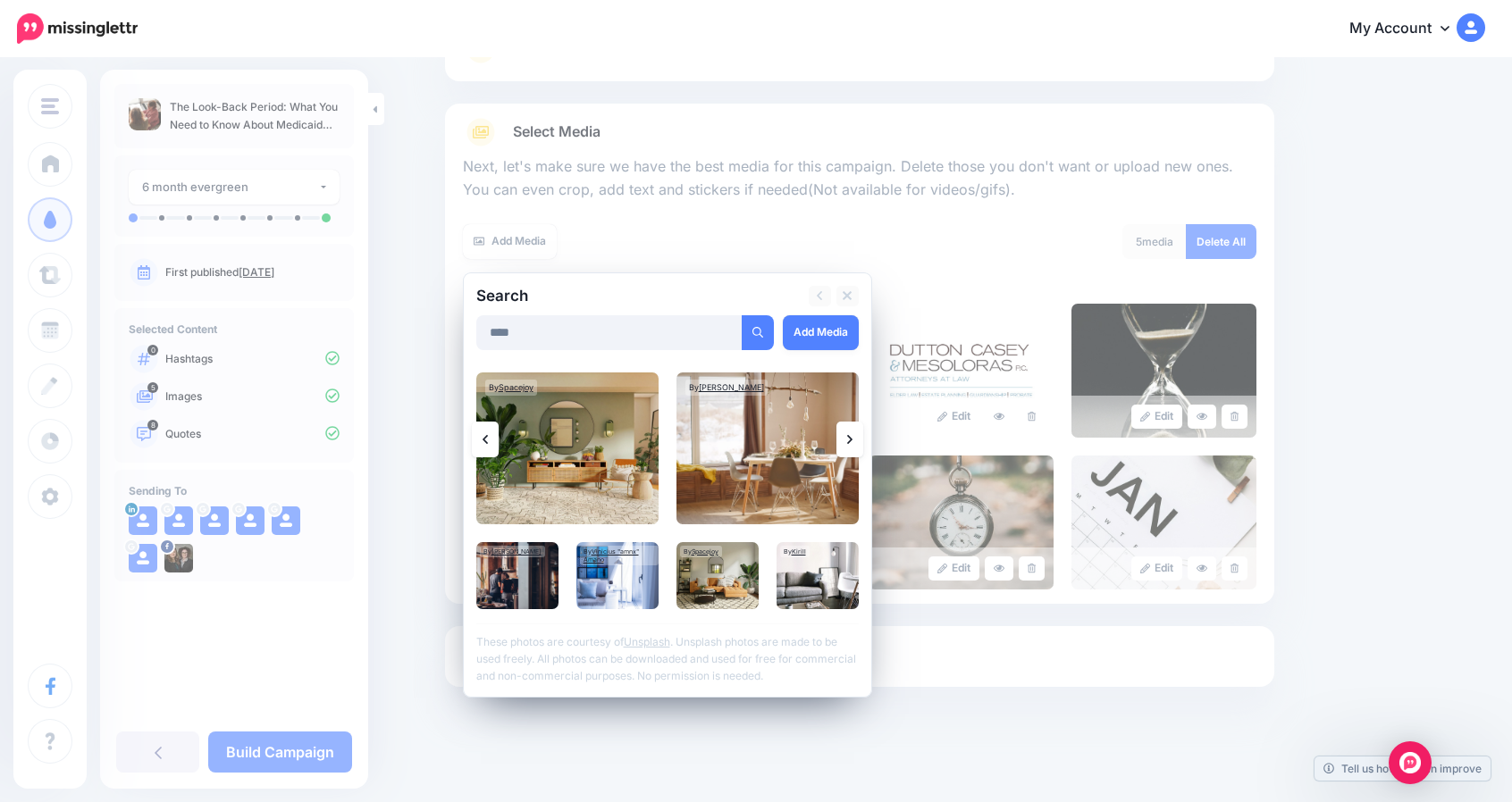
click at [851, 435] on link at bounding box center [849, 439] width 27 height 36
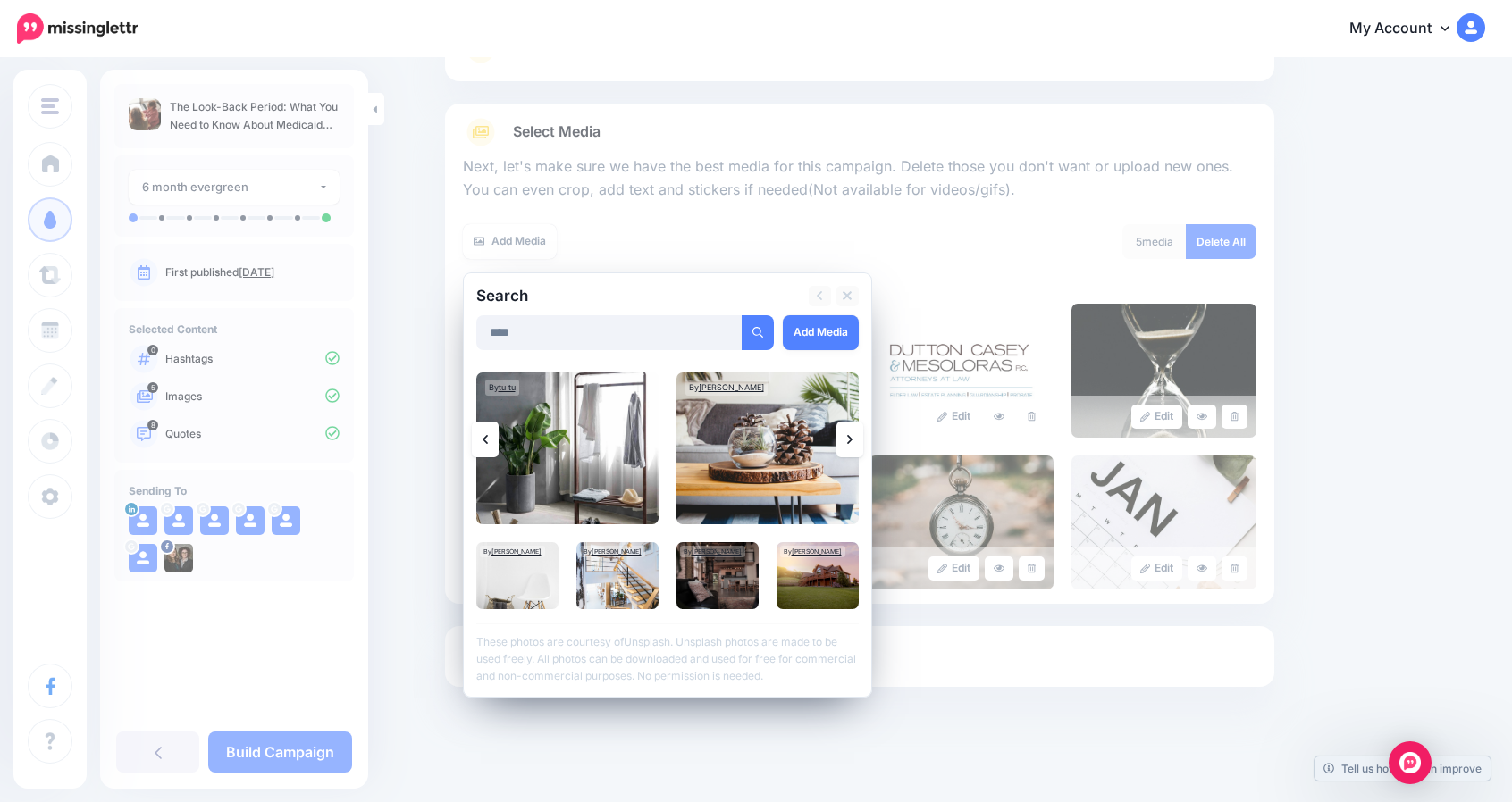
click at [851, 435] on link at bounding box center [849, 439] width 27 height 36
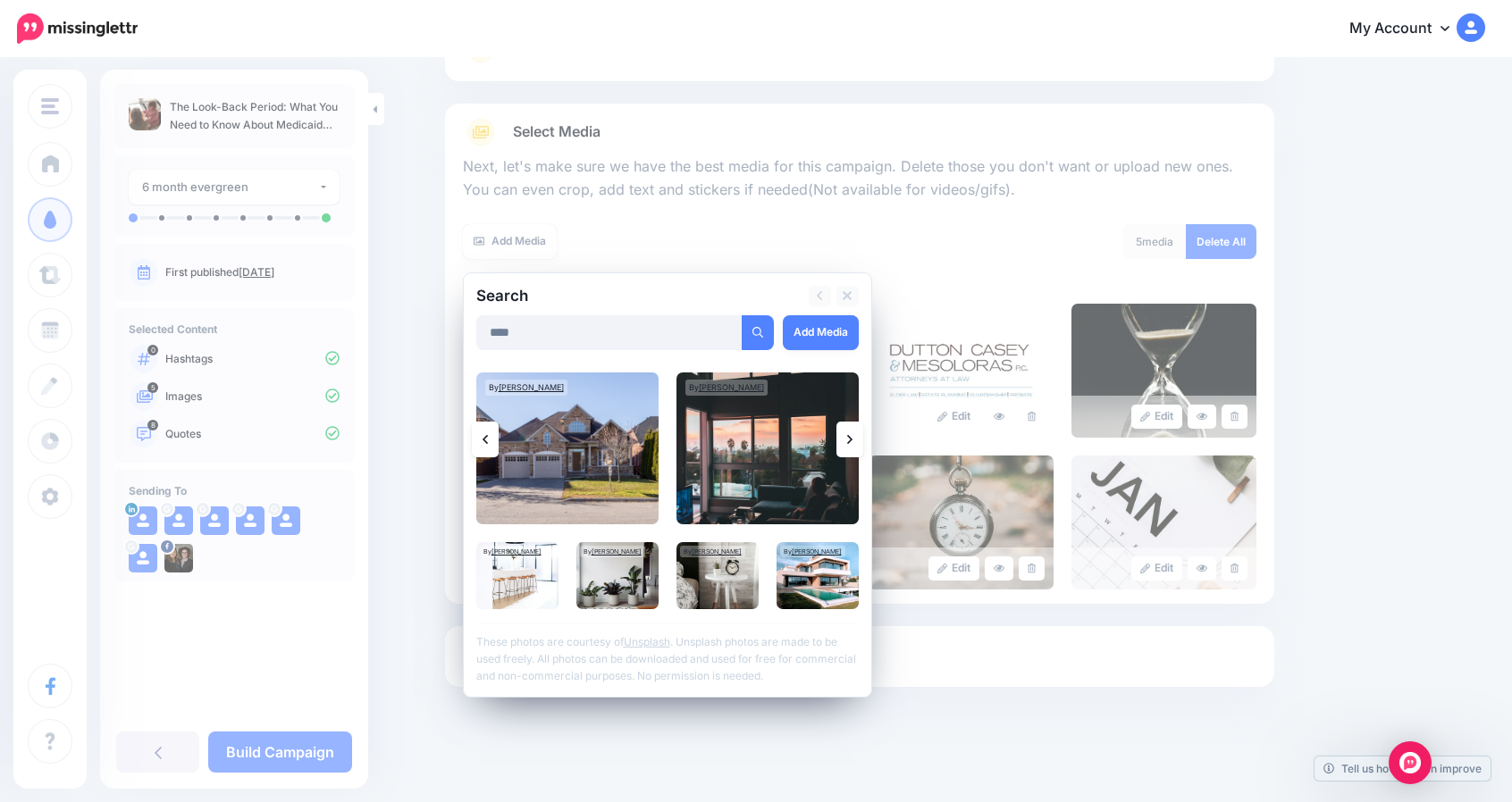
click at [851, 435] on link at bounding box center [849, 439] width 27 height 36
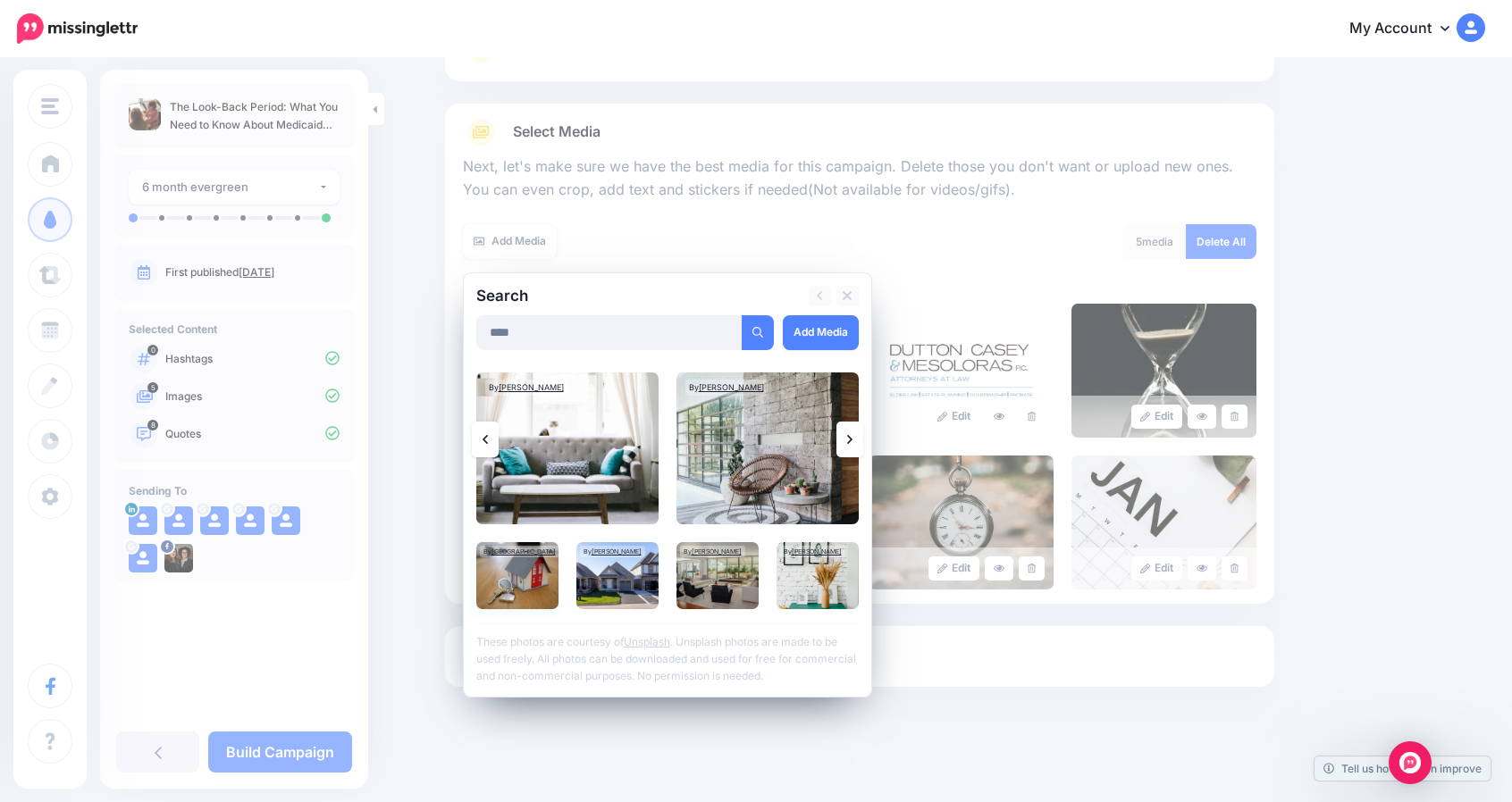
click at [550, 583] on img at bounding box center [517, 576] width 82 height 67
click at [820, 331] on link "Add Media" at bounding box center [820, 333] width 76 height 35
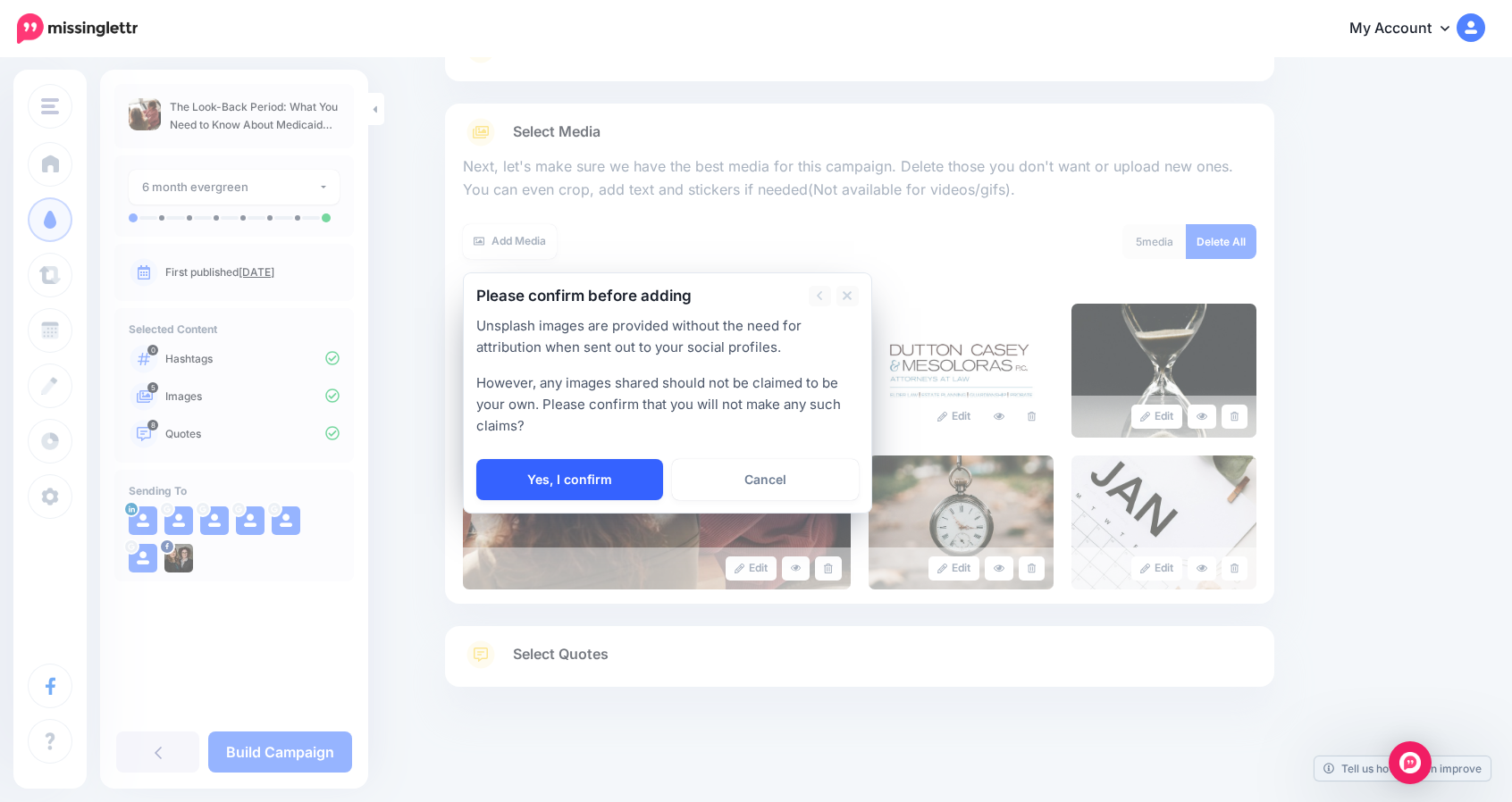
click at [582, 493] on link "Yes, I confirm" at bounding box center [569, 479] width 187 height 41
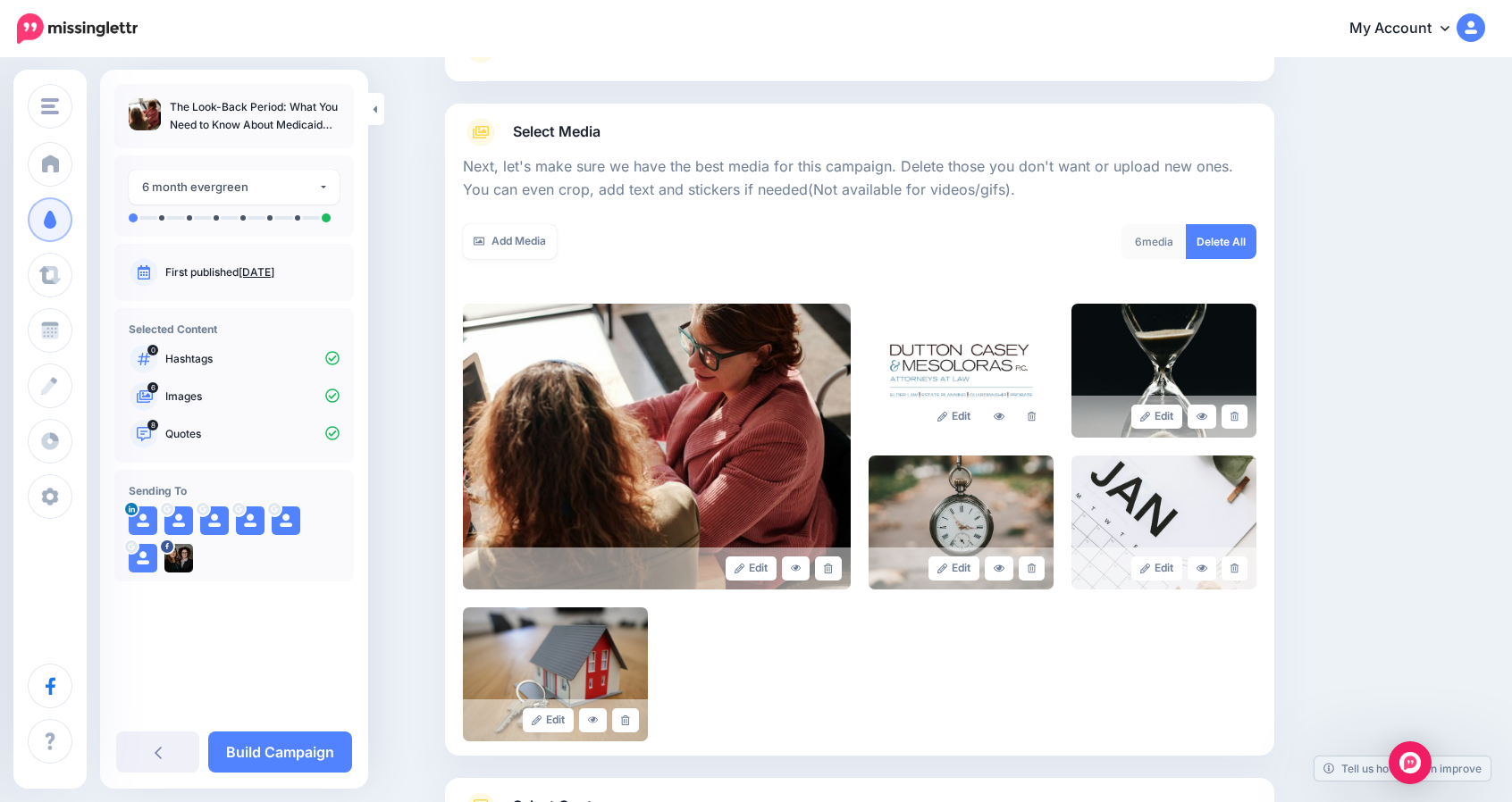
scroll to position [314, 0]
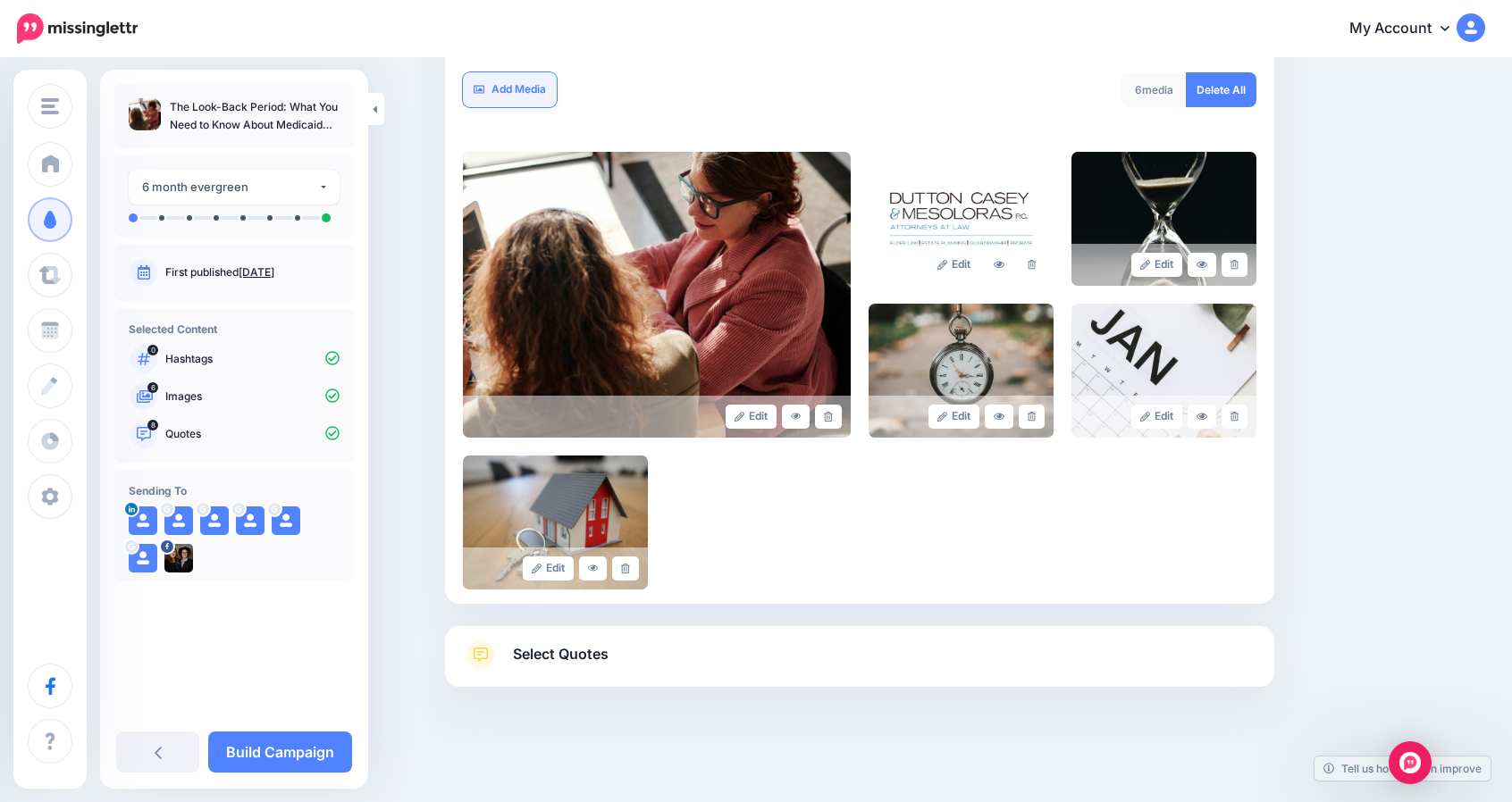
click at [529, 97] on link "Add Media" at bounding box center [510, 90] width 94 height 35
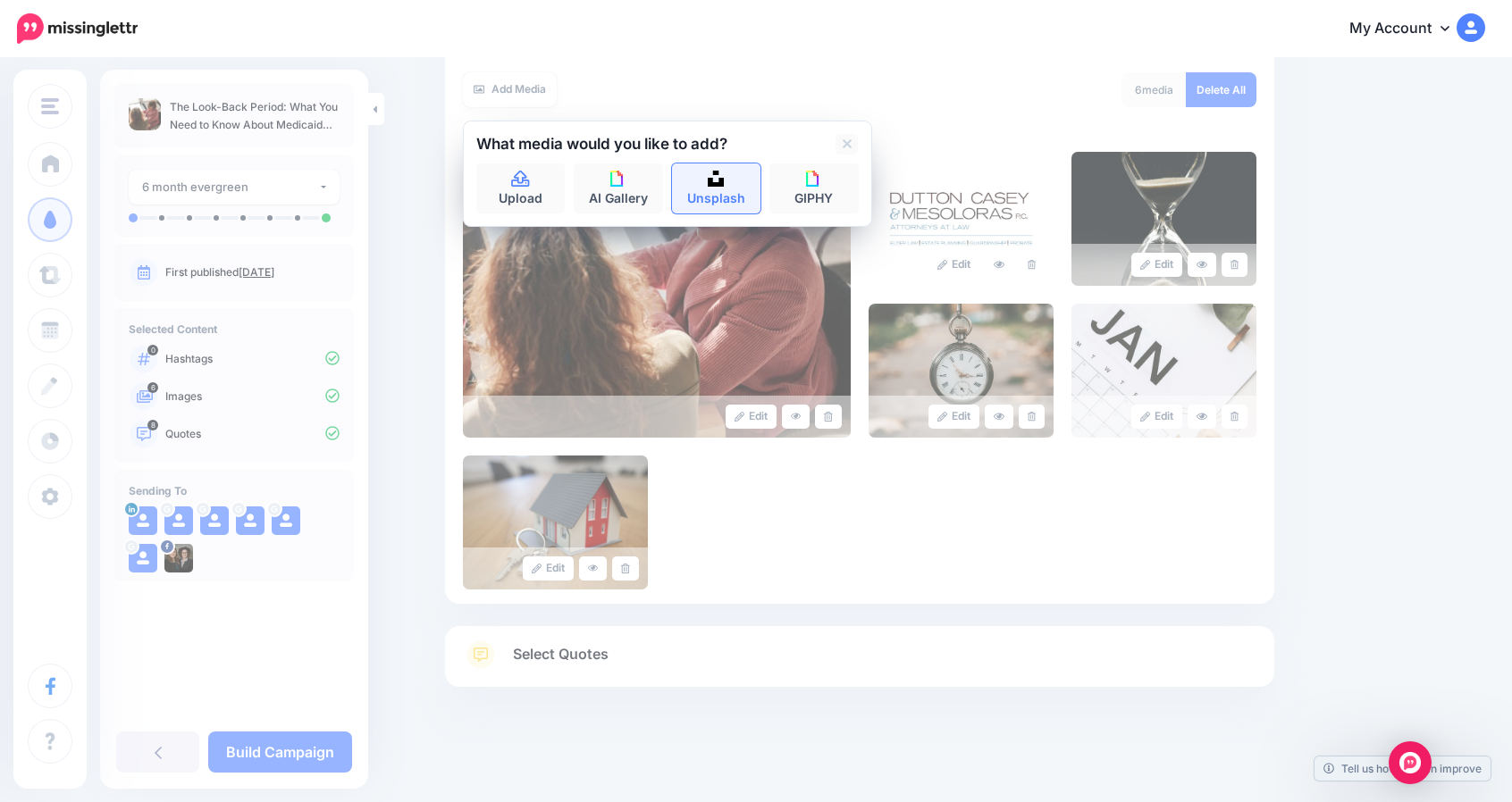
click at [734, 190] on link "Unsplash" at bounding box center [716, 189] width 89 height 50
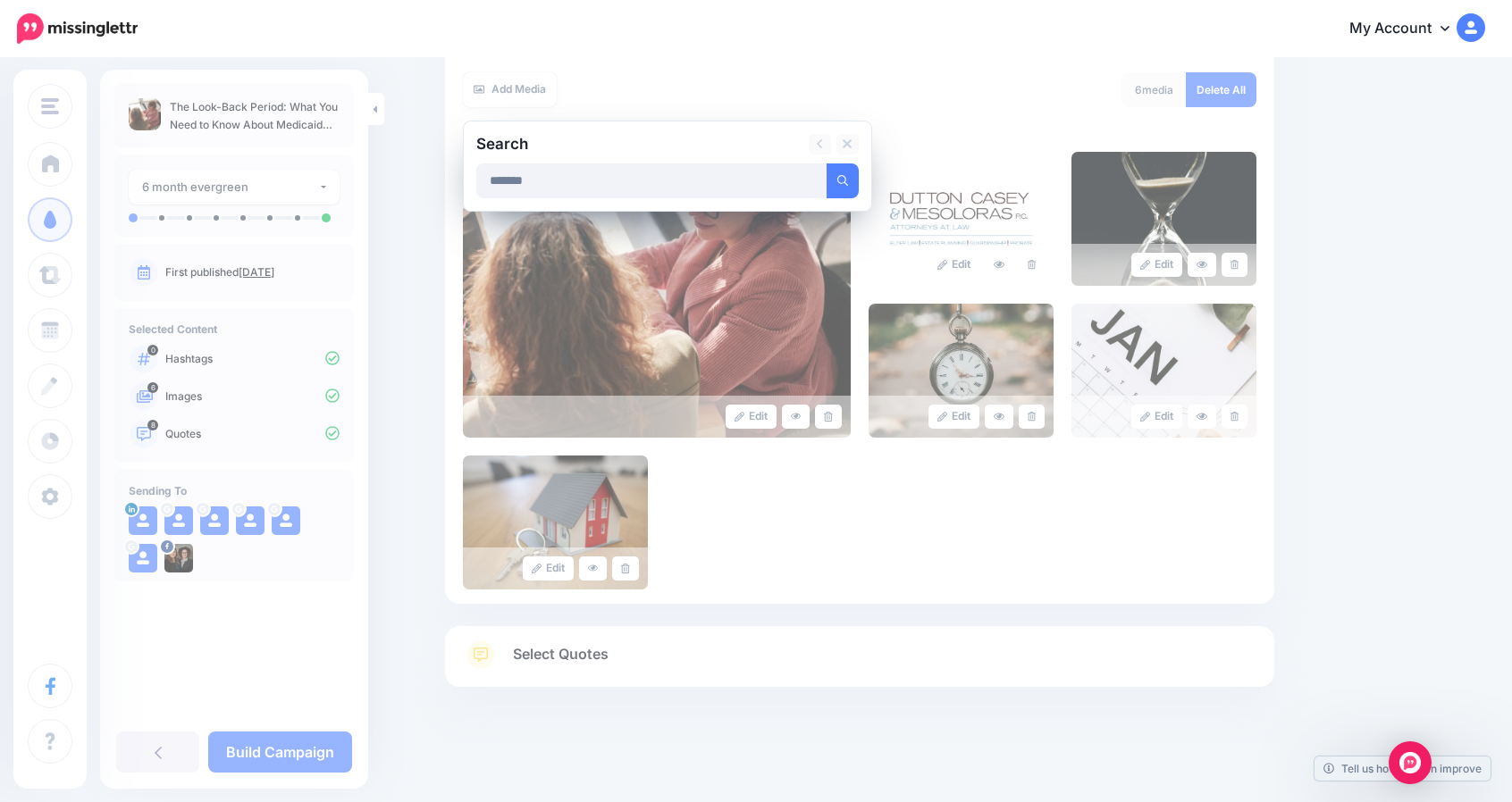
click at [826, 164] on button "submit" at bounding box center [842, 181] width 32 height 35
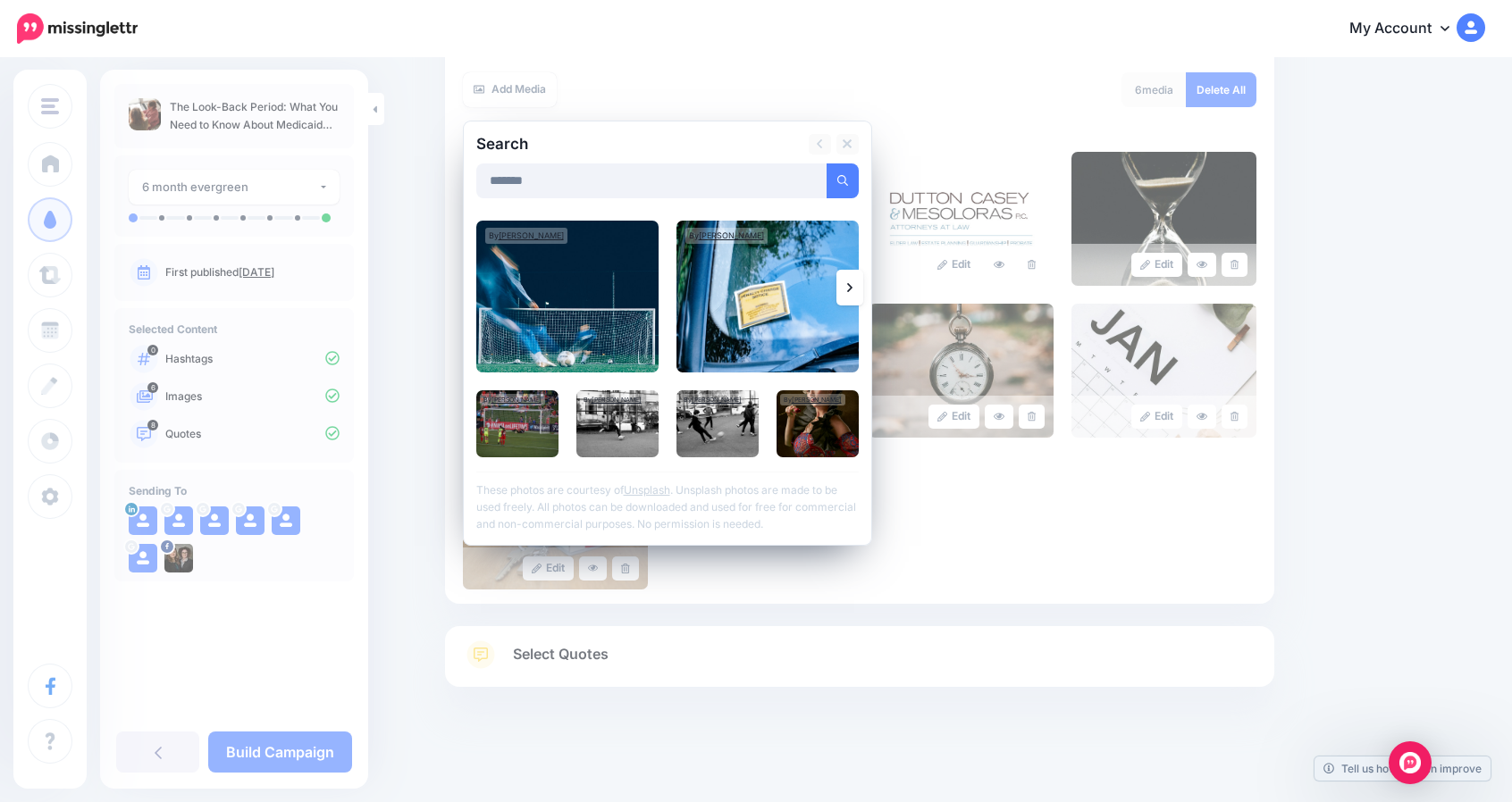
click at [857, 269] on link at bounding box center [849, 287] width 27 height 36
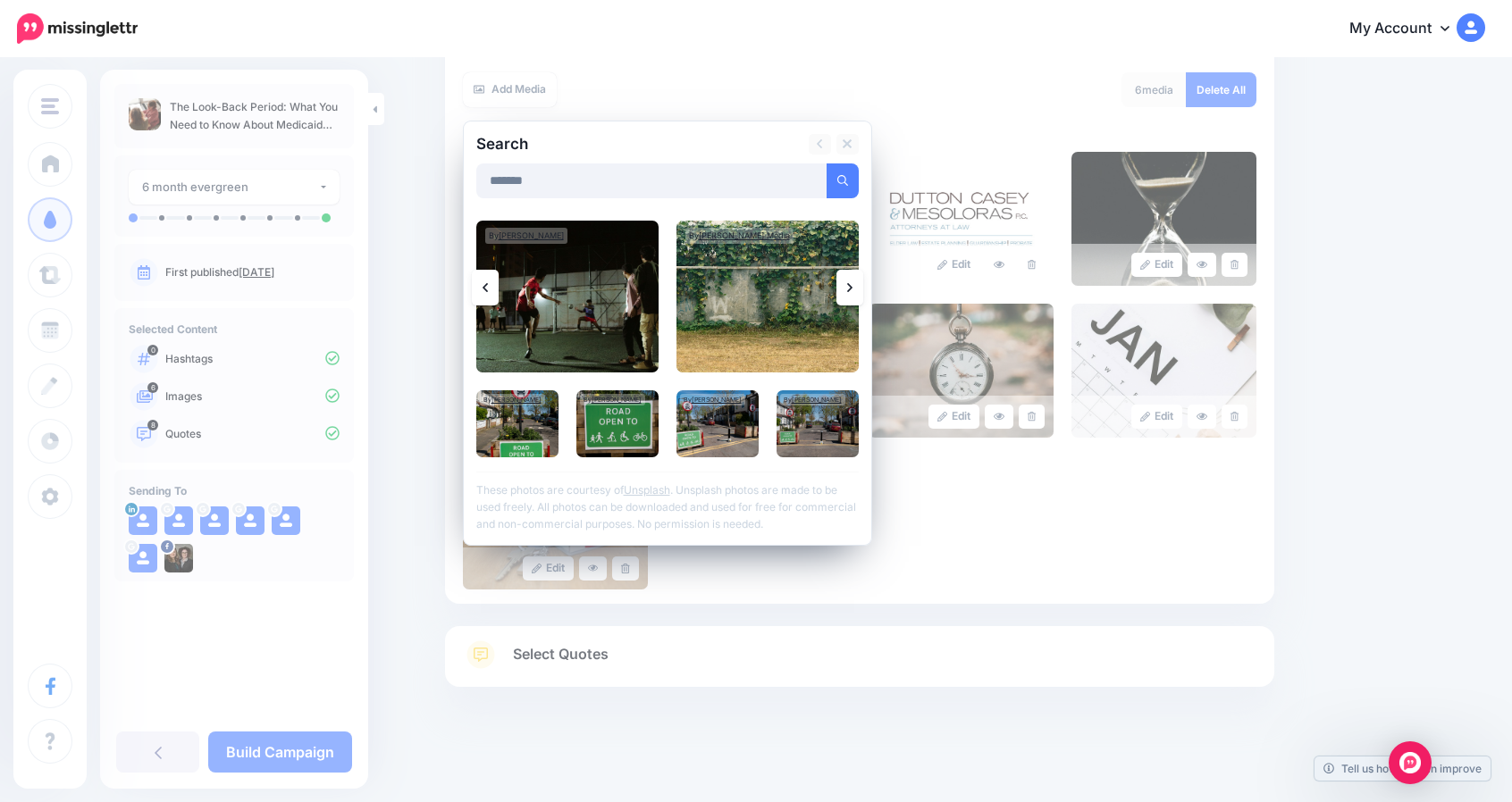
click at [853, 281] on icon at bounding box center [850, 288] width 6 height 15
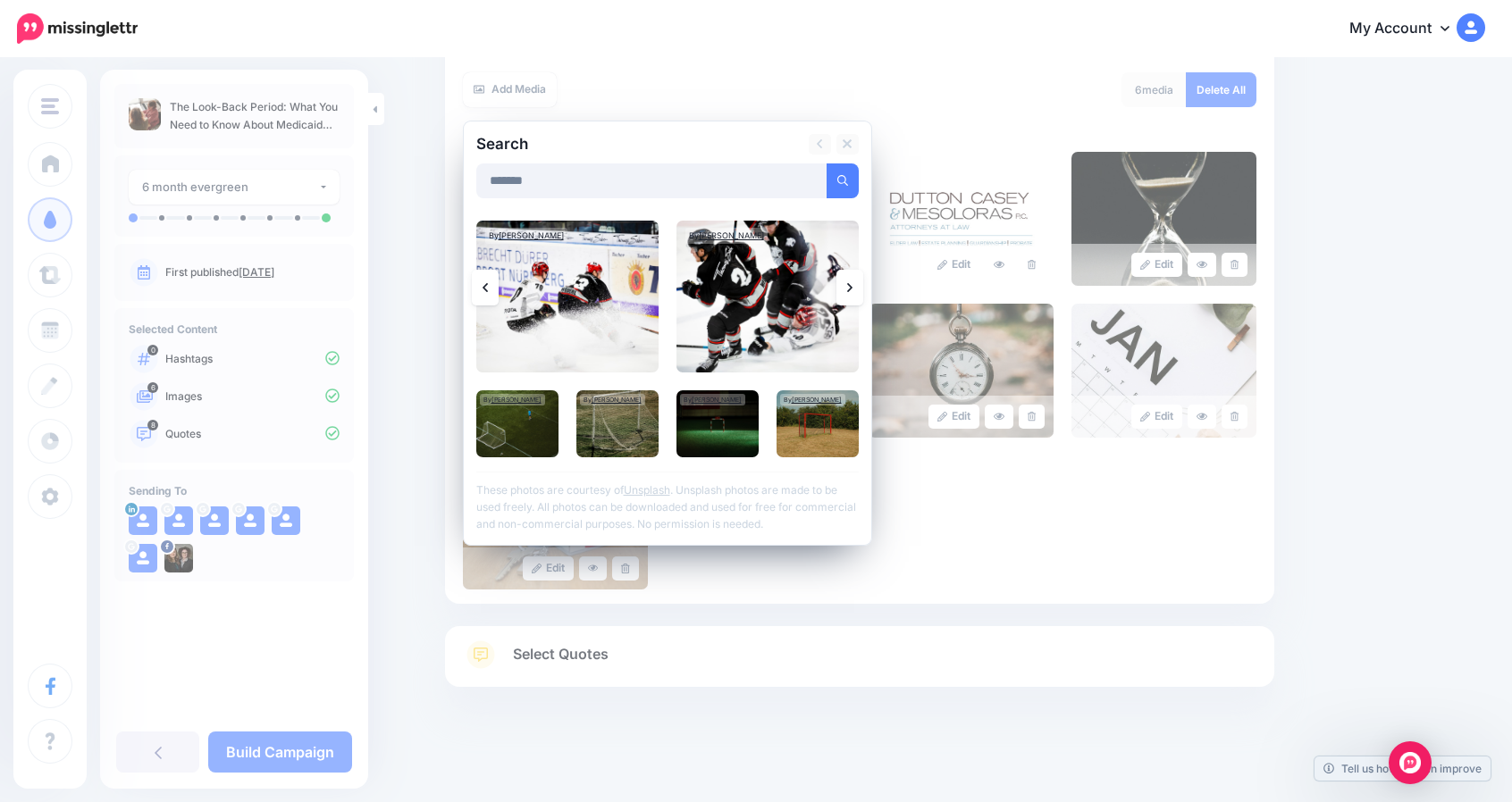
click at [853, 281] on icon at bounding box center [850, 288] width 6 height 15
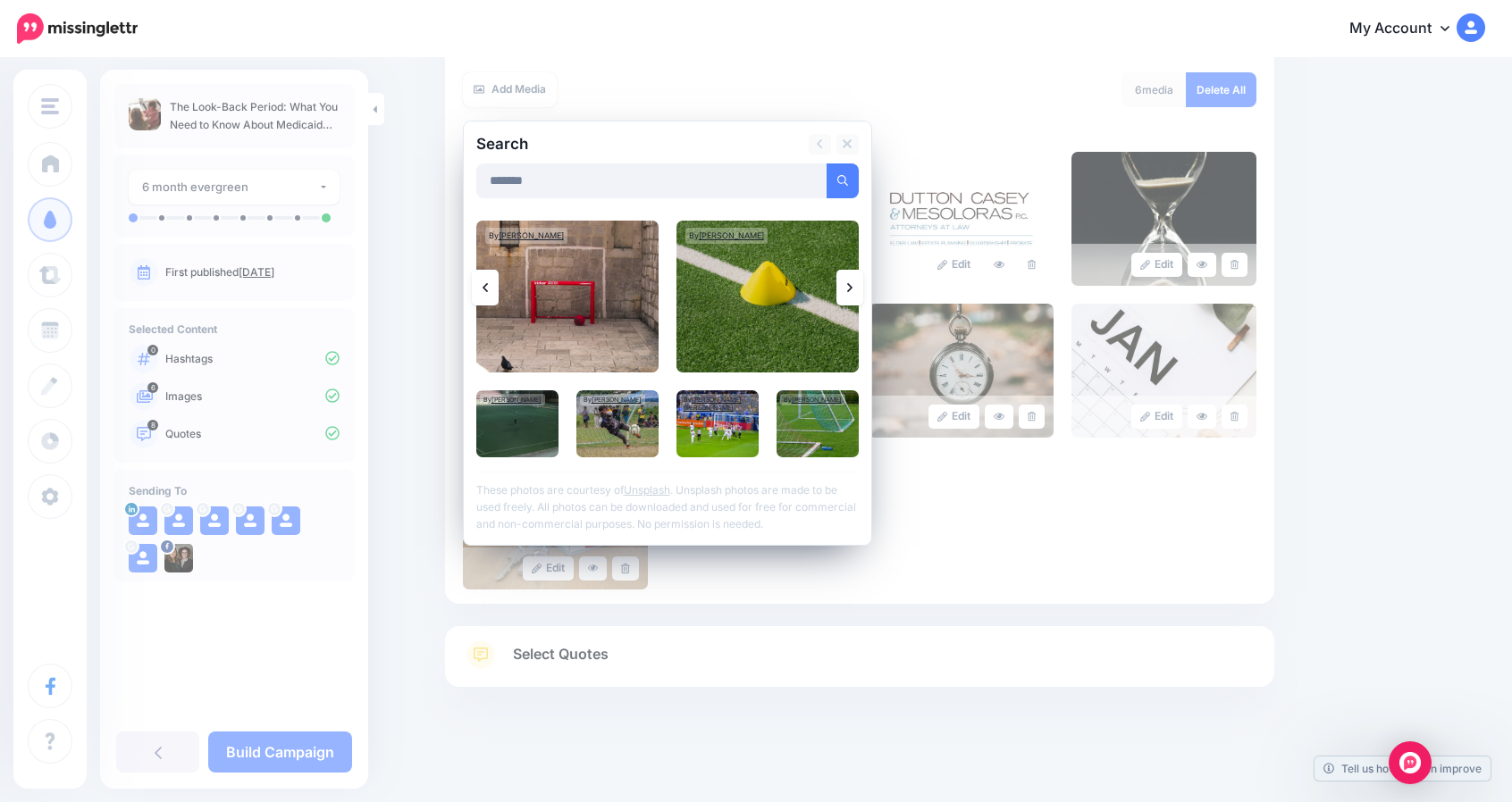
click at [853, 281] on icon at bounding box center [850, 288] width 6 height 15
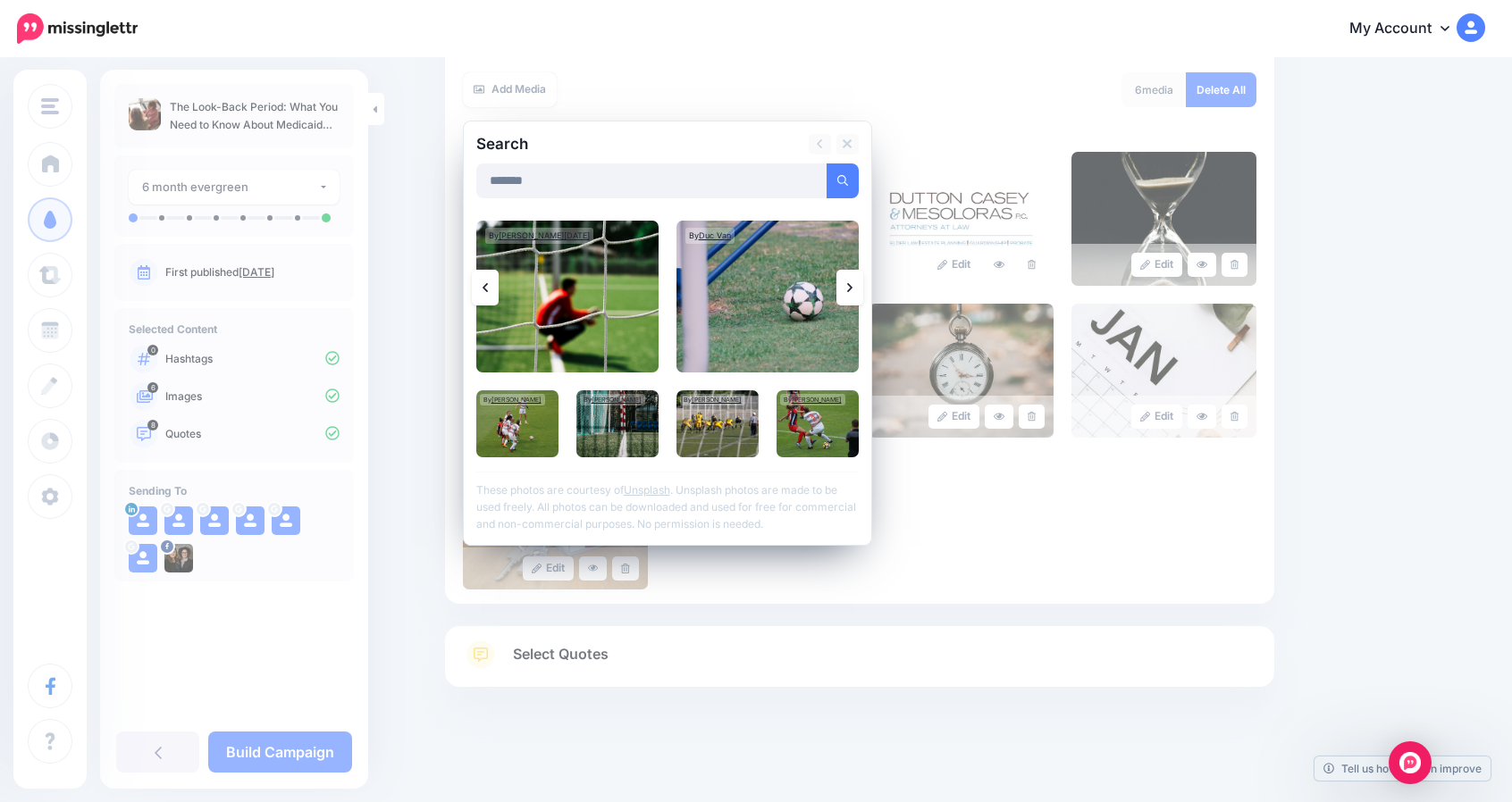
click at [853, 281] on icon at bounding box center [850, 288] width 6 height 15
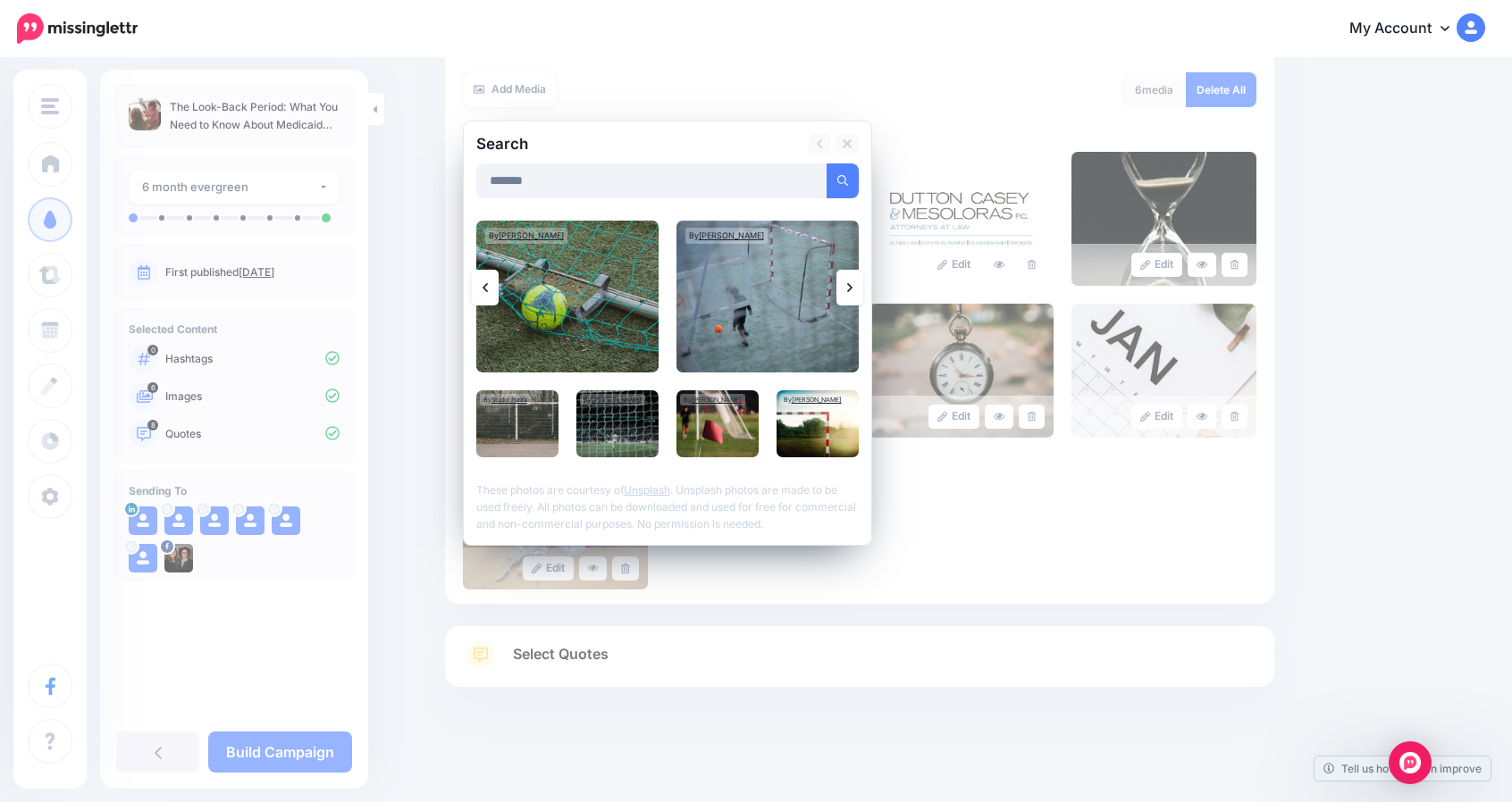
click at [853, 281] on icon at bounding box center [850, 288] width 6 height 15
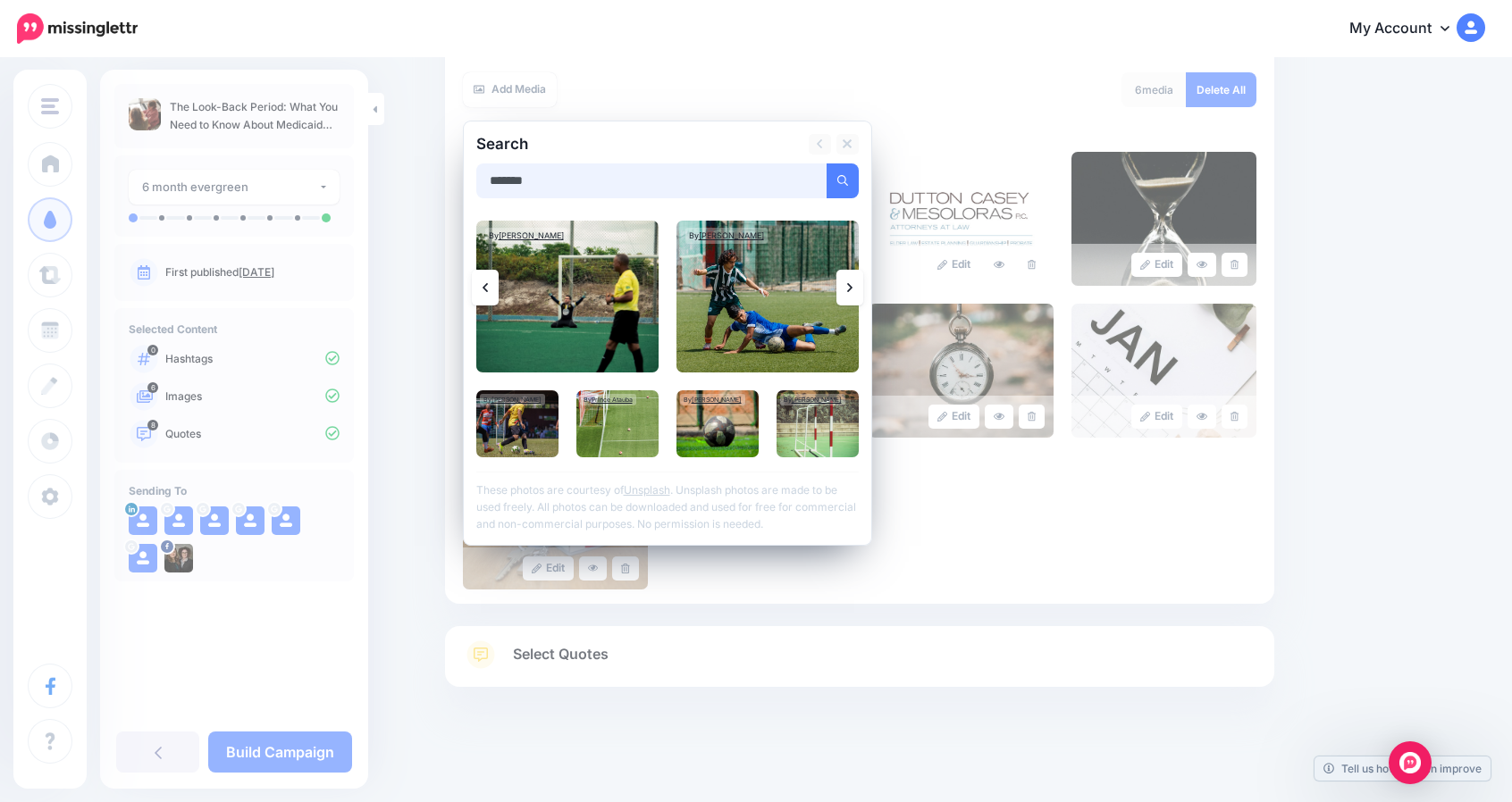
click at [540, 191] on input "*******" at bounding box center [652, 181] width 351 height 35
click at [826, 164] on button "submit" at bounding box center [842, 181] width 32 height 35
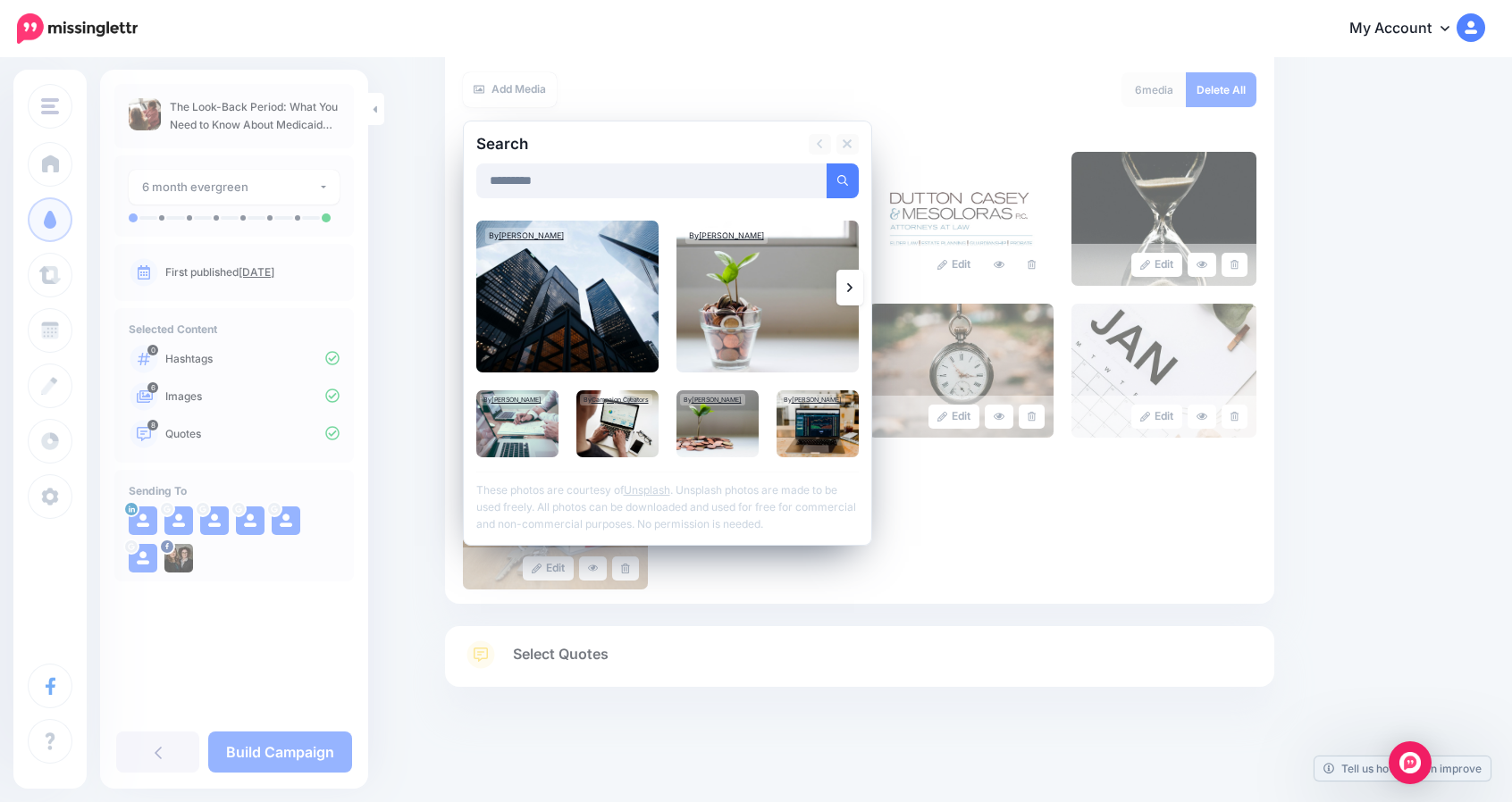
click at [859, 282] on link at bounding box center [849, 287] width 27 height 36
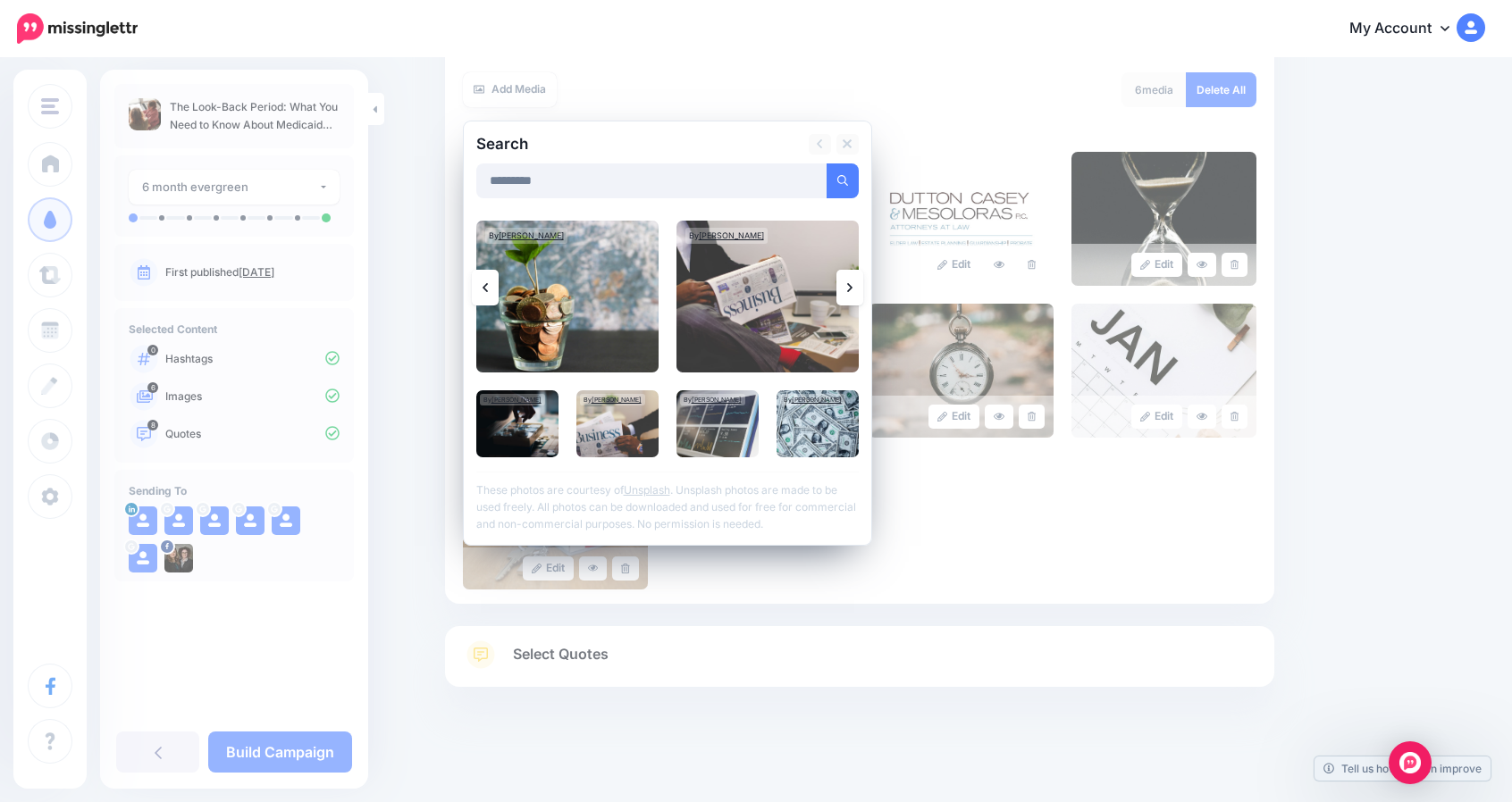
click at [859, 282] on link at bounding box center [849, 287] width 27 height 36
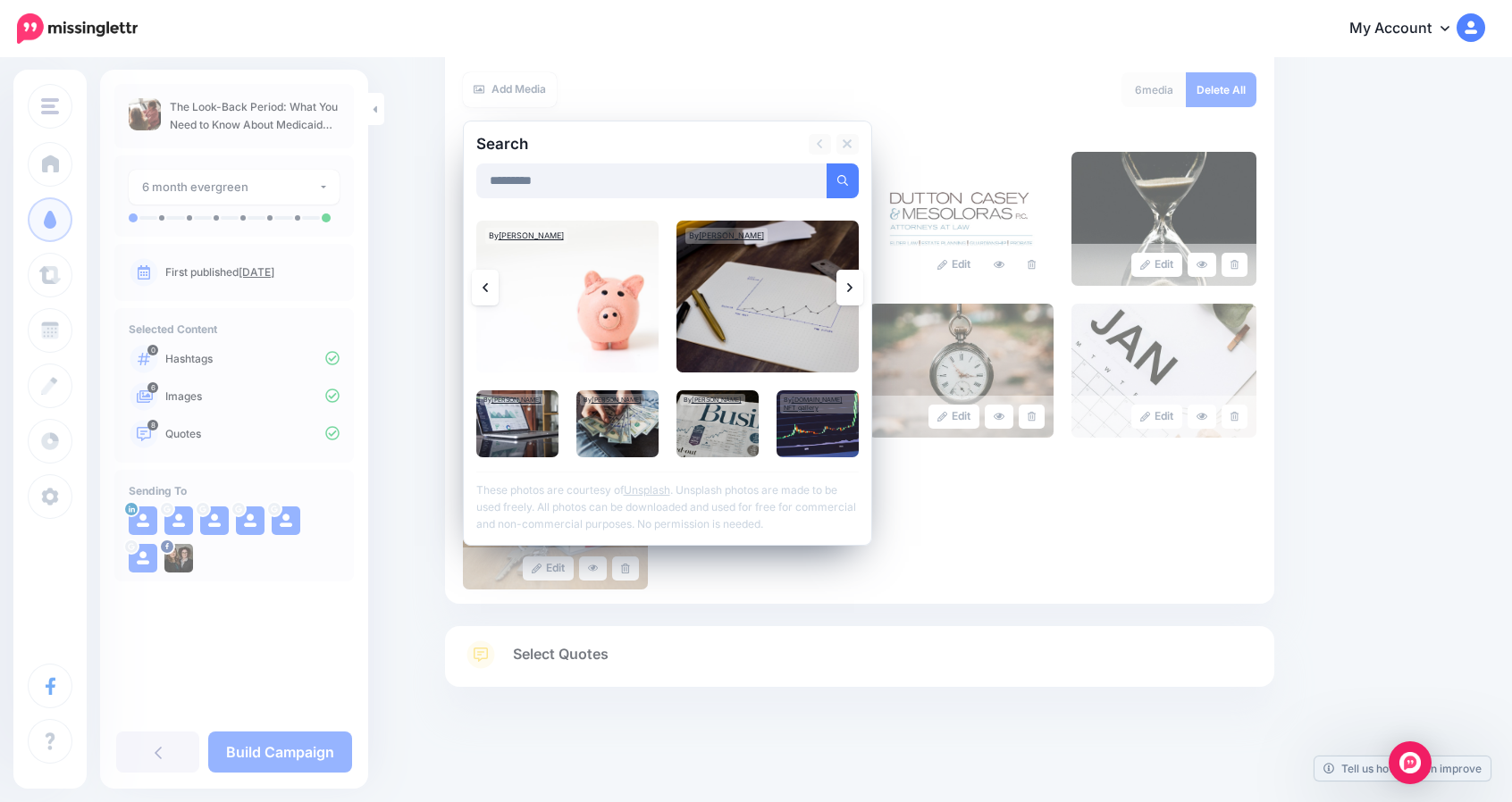
click at [859, 282] on link at bounding box center [849, 287] width 27 height 36
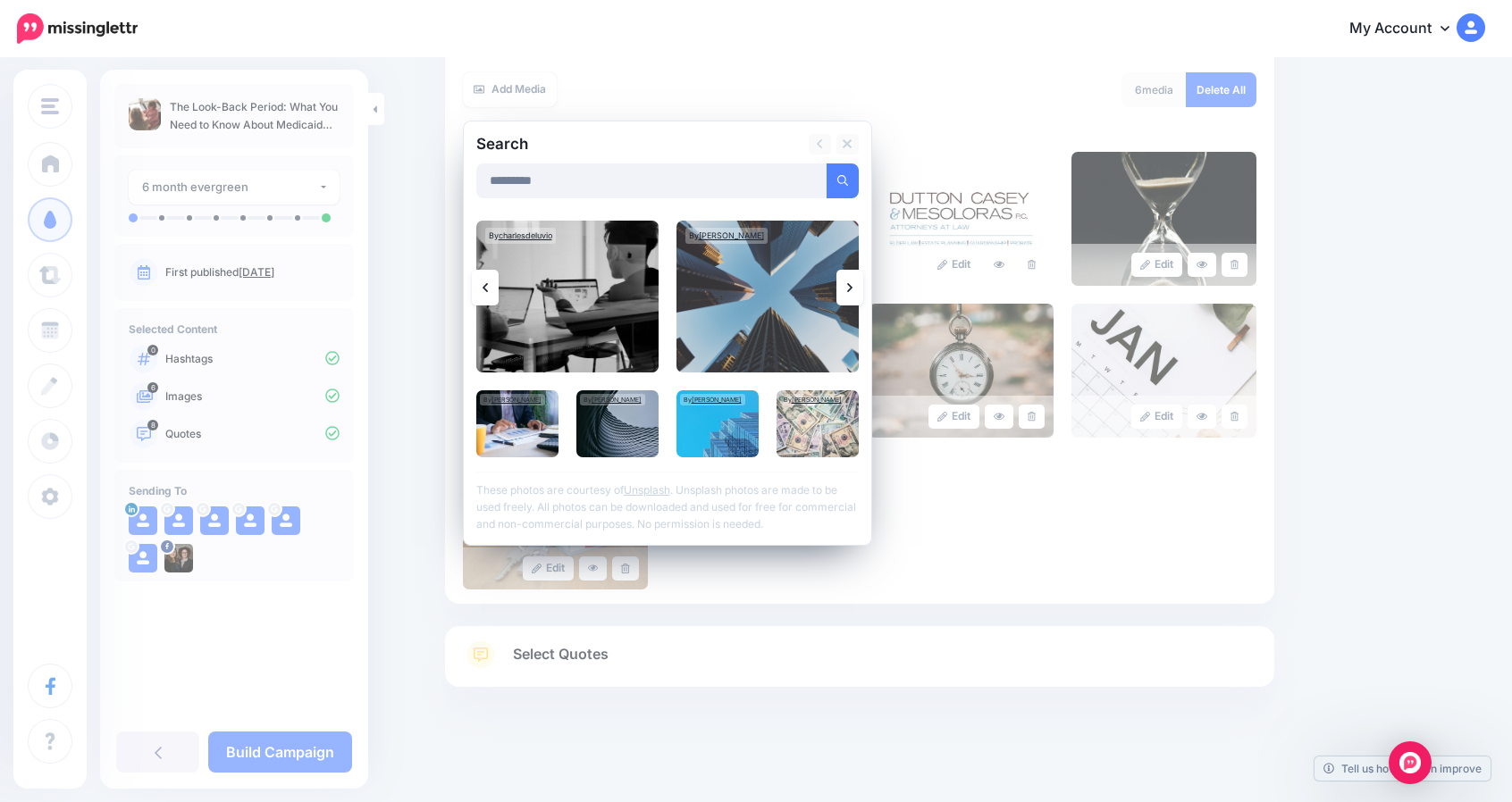
click at [859, 282] on link at bounding box center [849, 287] width 27 height 36
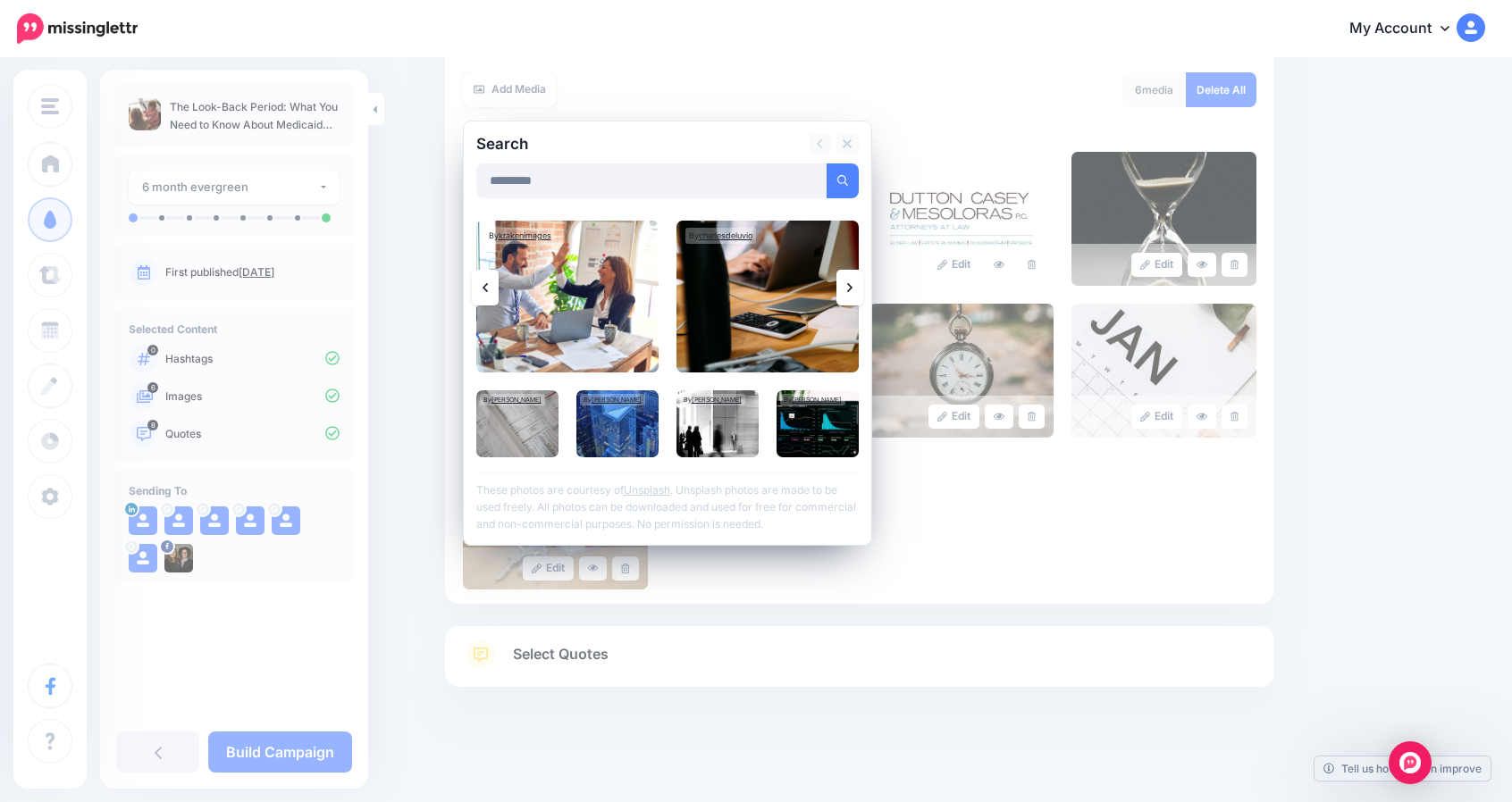
click at [859, 282] on link at bounding box center [849, 287] width 27 height 36
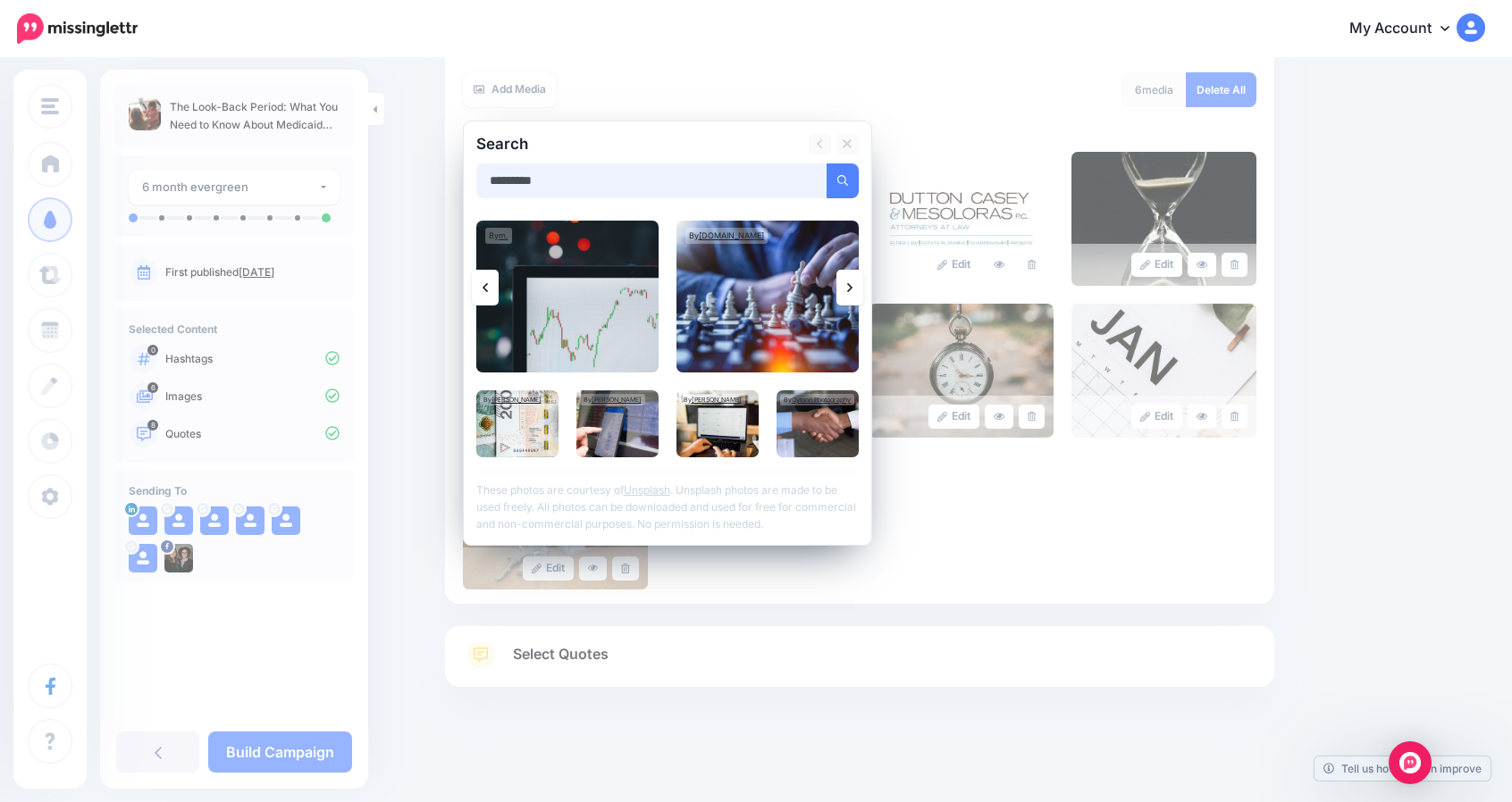
click at [561, 187] on input "*********" at bounding box center [652, 181] width 351 height 35
click at [859, 283] on link at bounding box center [849, 287] width 27 height 36
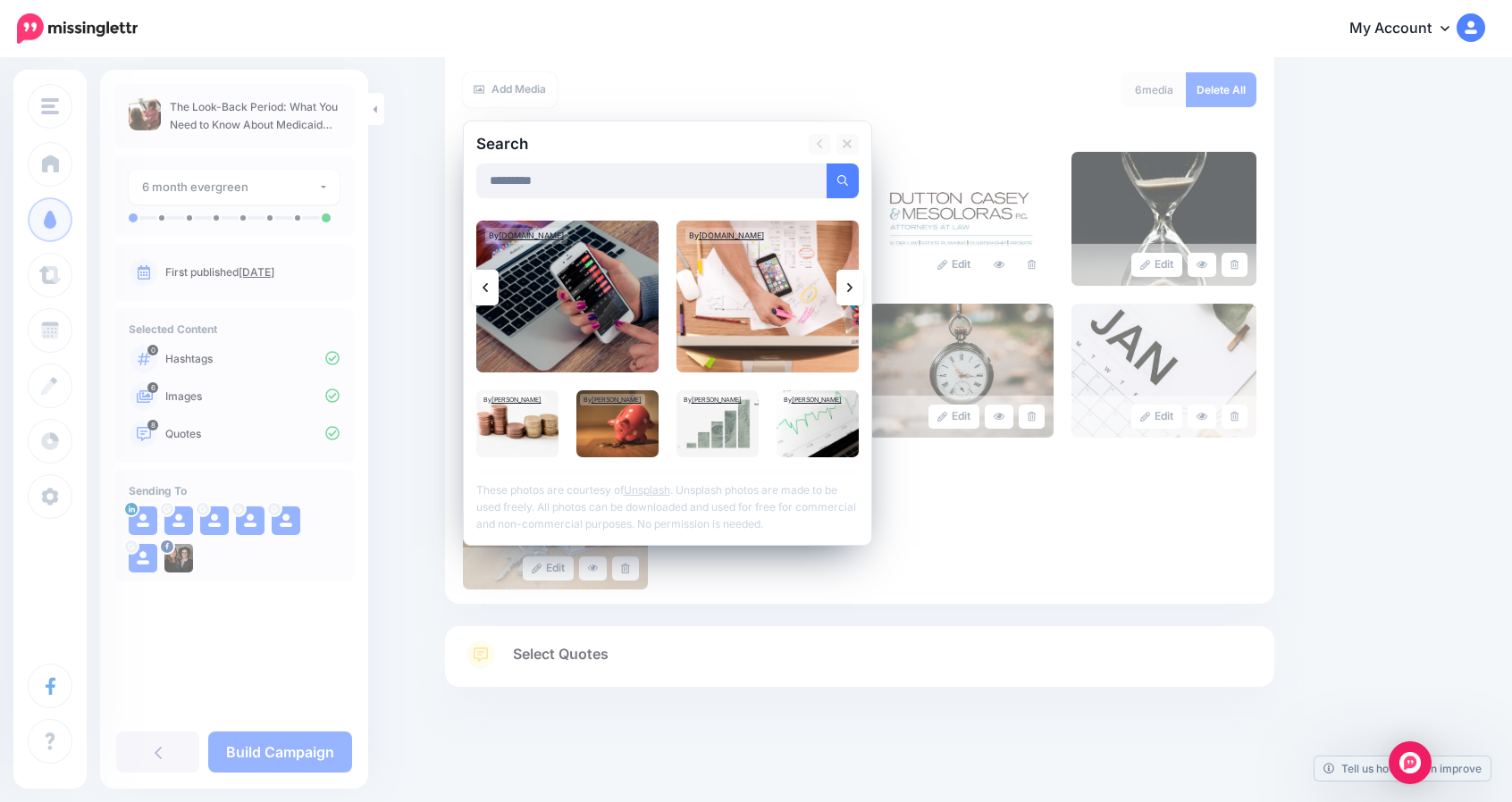
click at [859, 283] on link at bounding box center [849, 287] width 27 height 36
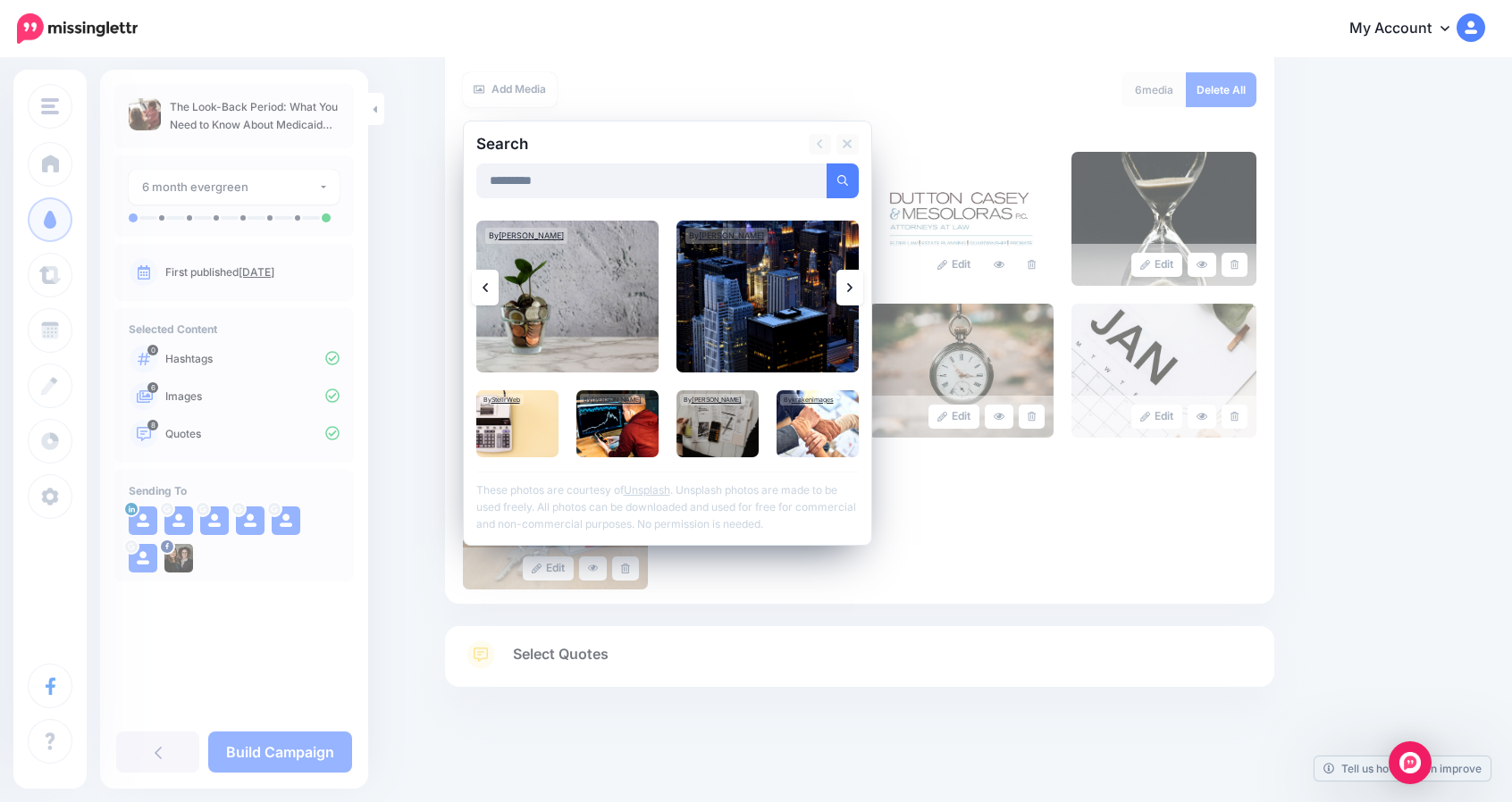
click at [859, 283] on link at bounding box center [849, 287] width 27 height 36
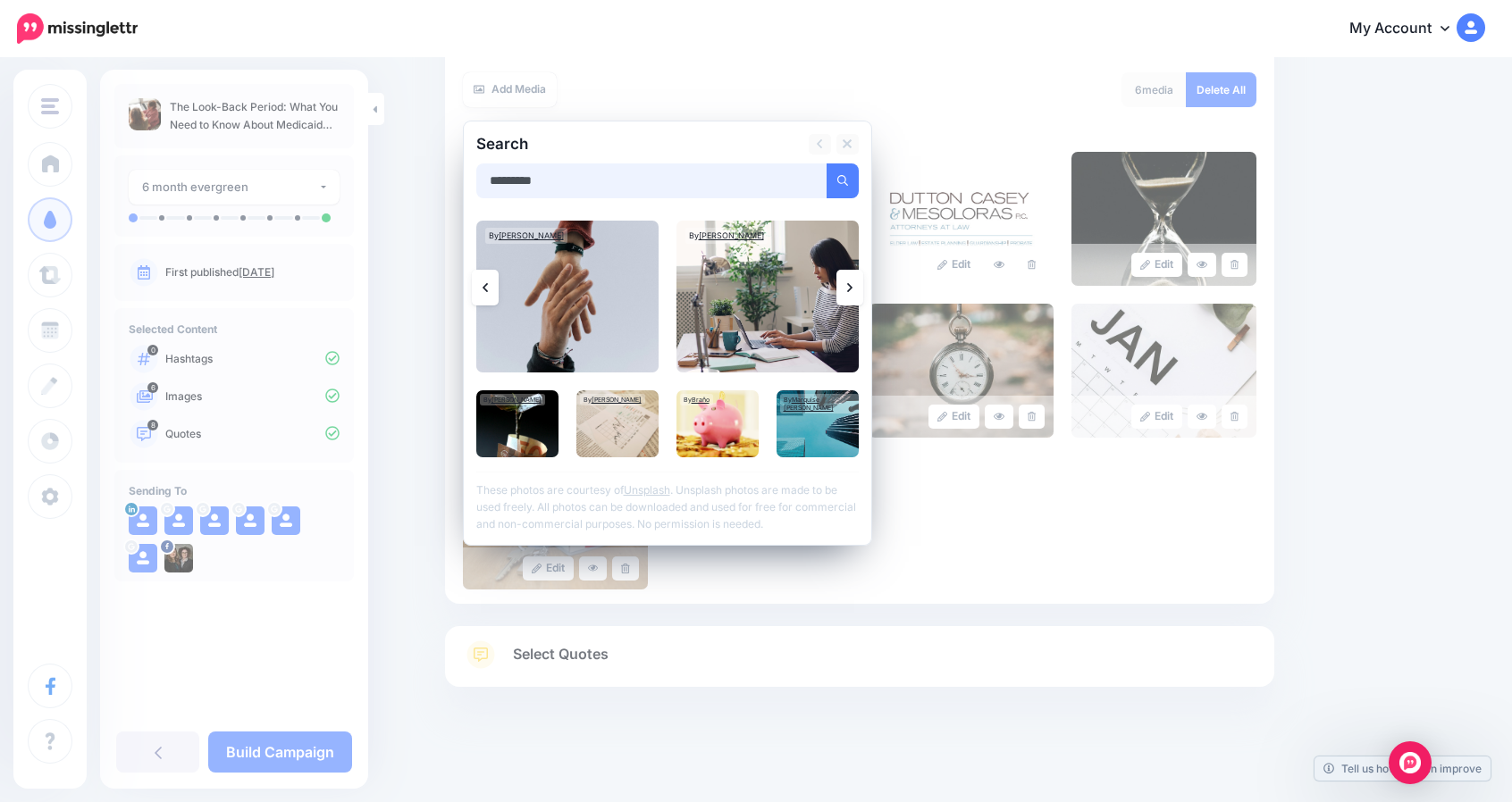
click at [534, 181] on input "*********" at bounding box center [652, 181] width 351 height 35
click at [826, 164] on button "submit" at bounding box center [842, 181] width 32 height 35
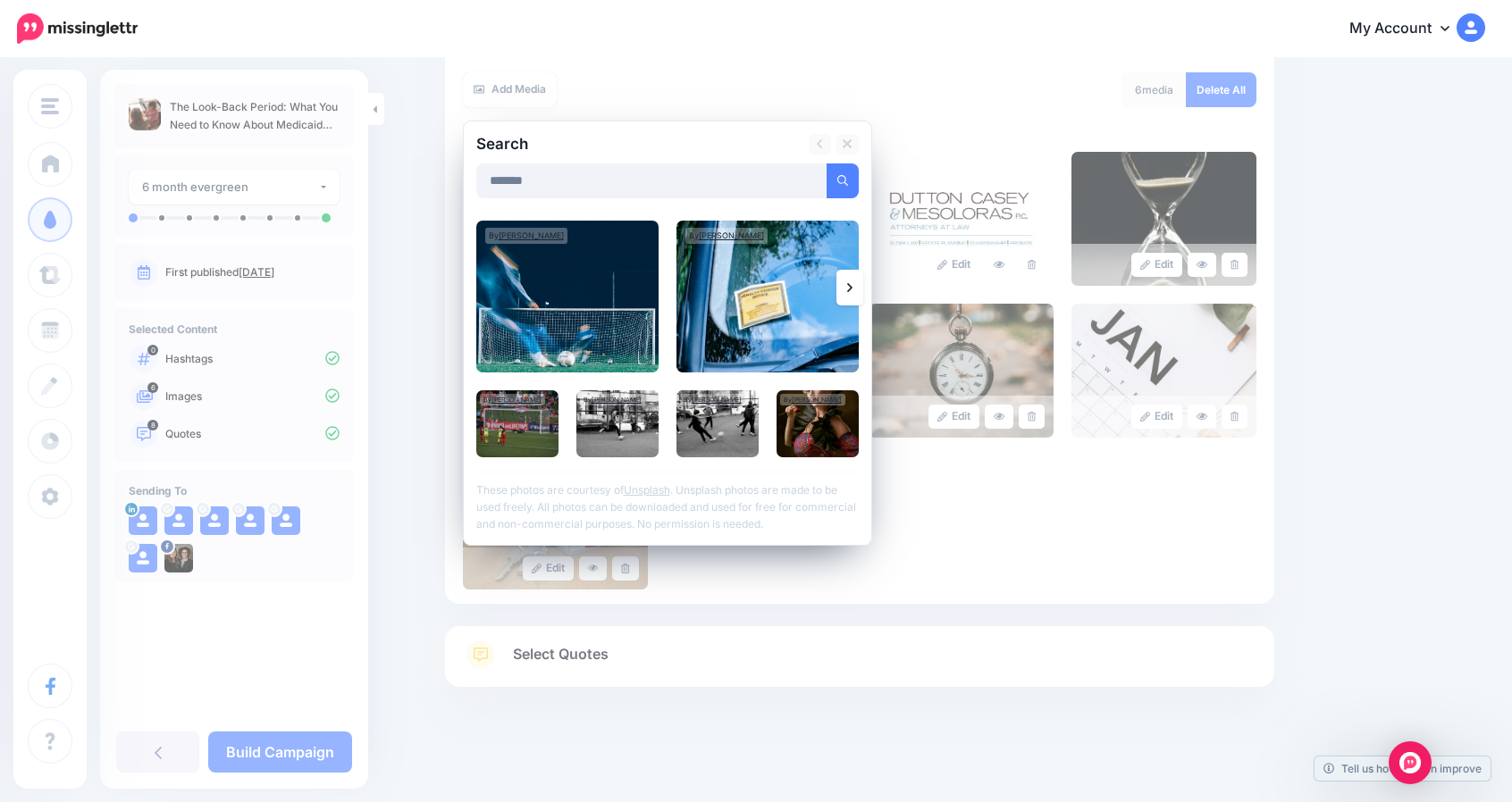
click at [853, 283] on icon at bounding box center [850, 288] width 6 height 15
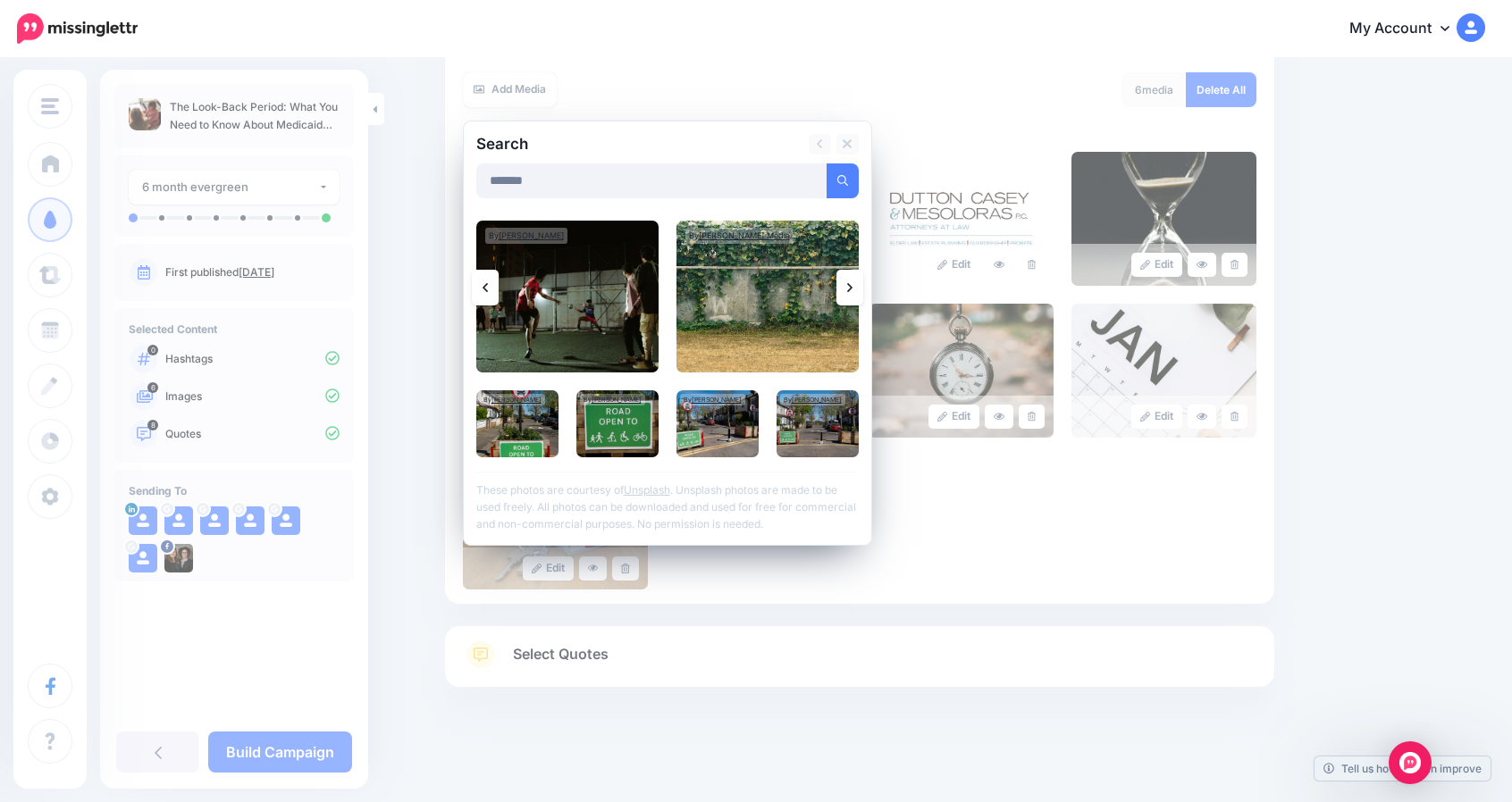
click at [853, 283] on icon at bounding box center [850, 288] width 6 height 15
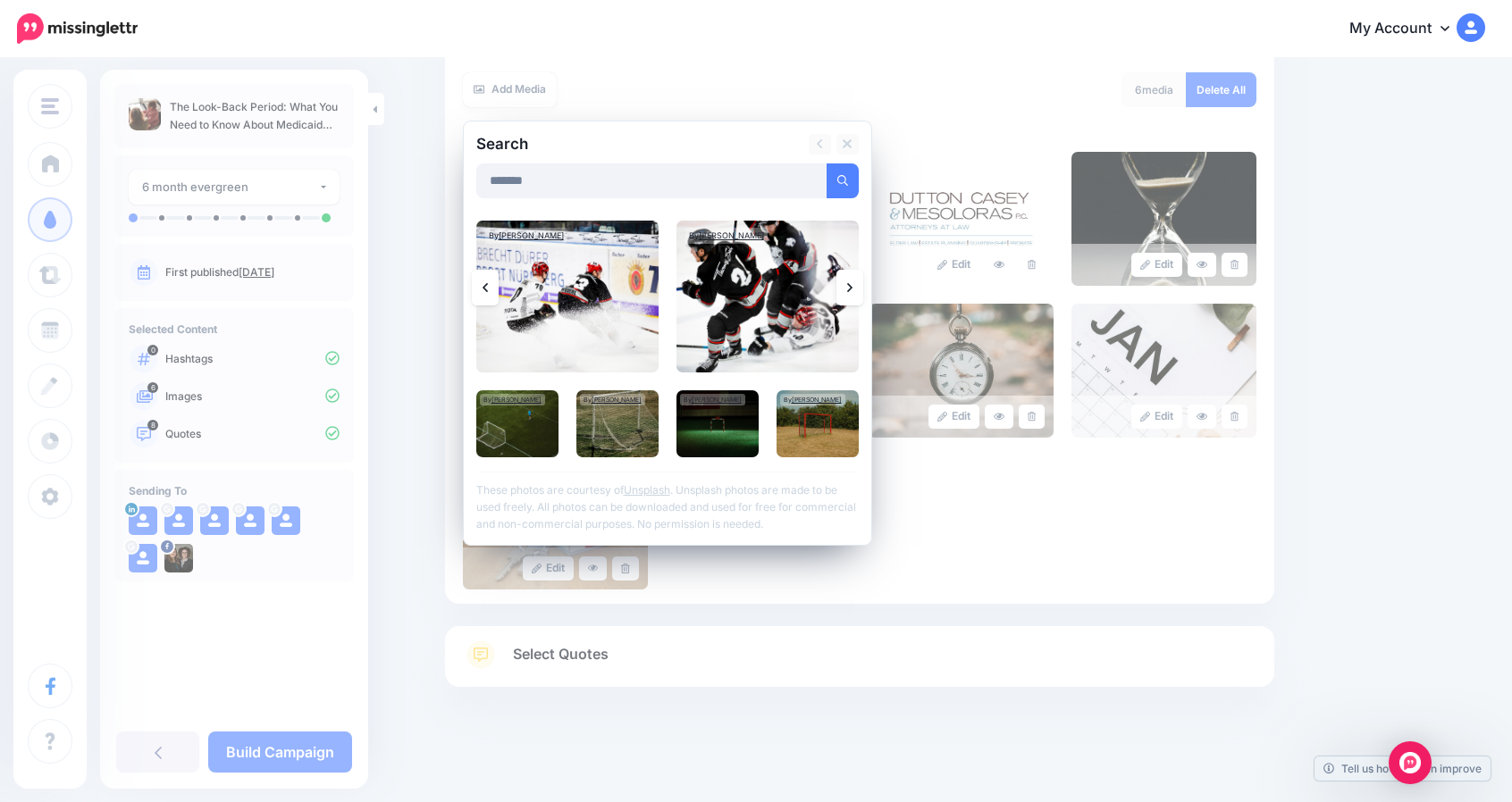
click at [853, 283] on icon at bounding box center [850, 288] width 6 height 15
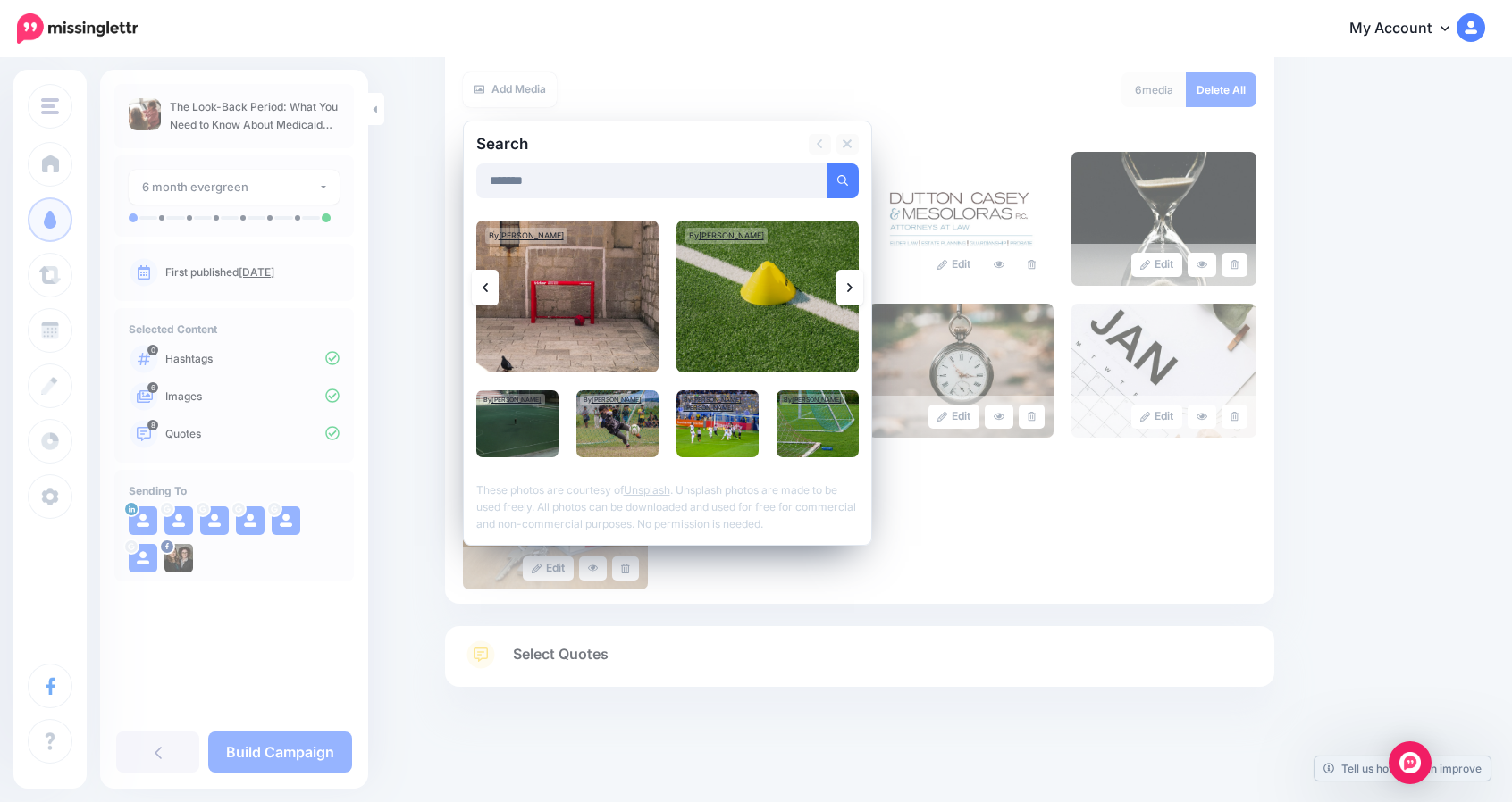
click at [853, 283] on icon at bounding box center [850, 288] width 6 height 15
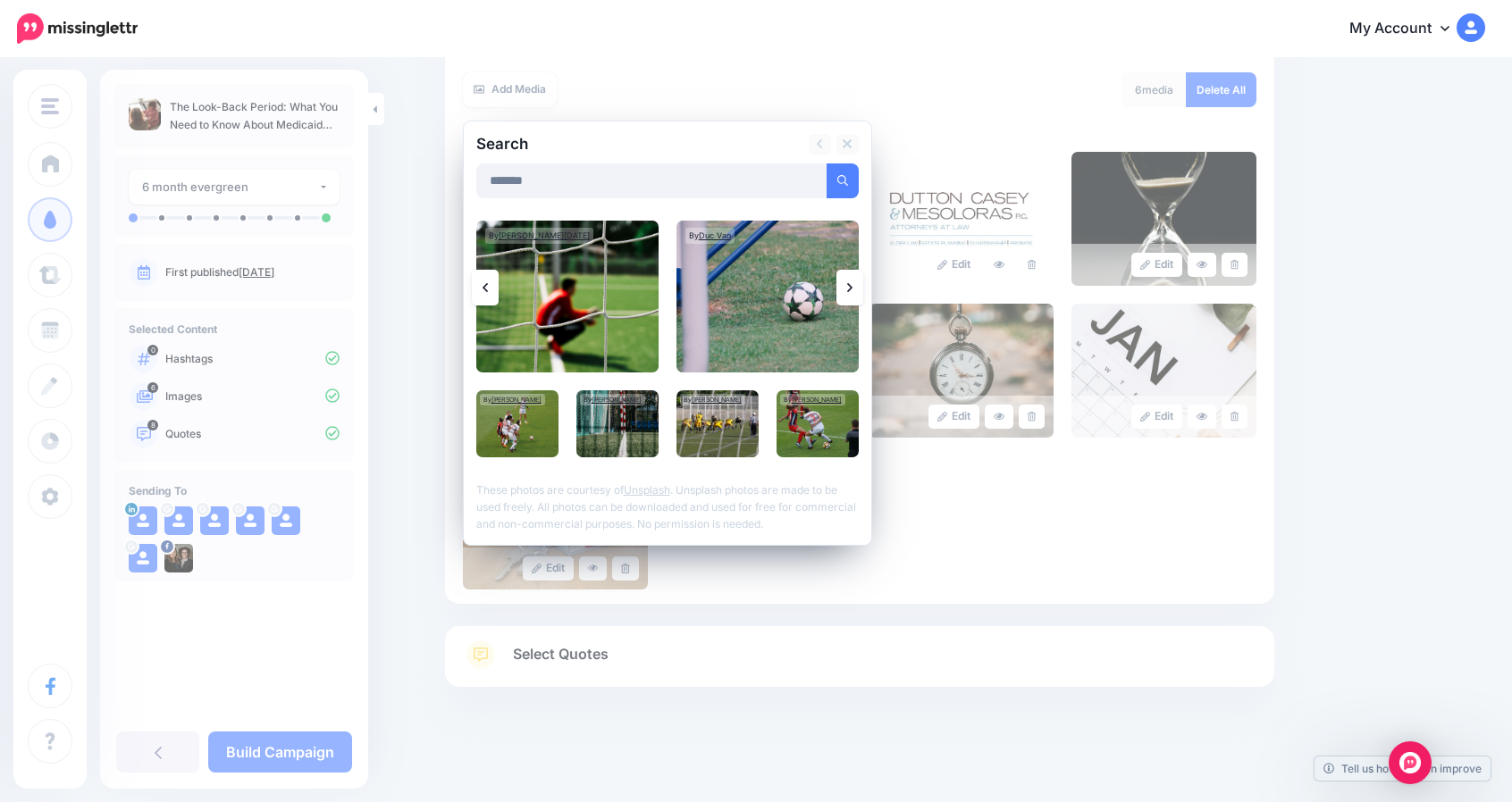
click at [853, 283] on icon at bounding box center [850, 288] width 6 height 15
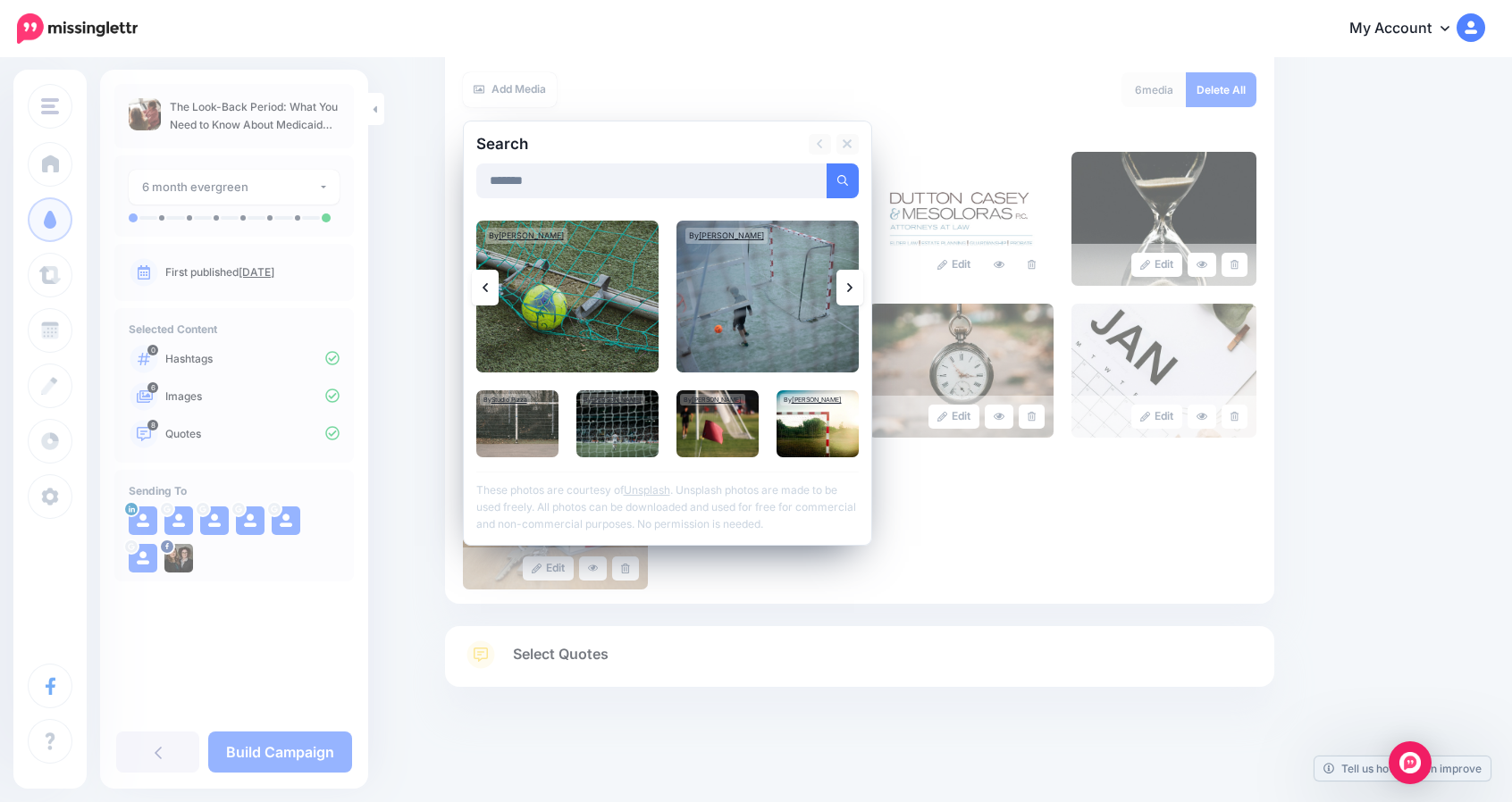
click at [853, 283] on icon at bounding box center [850, 288] width 6 height 15
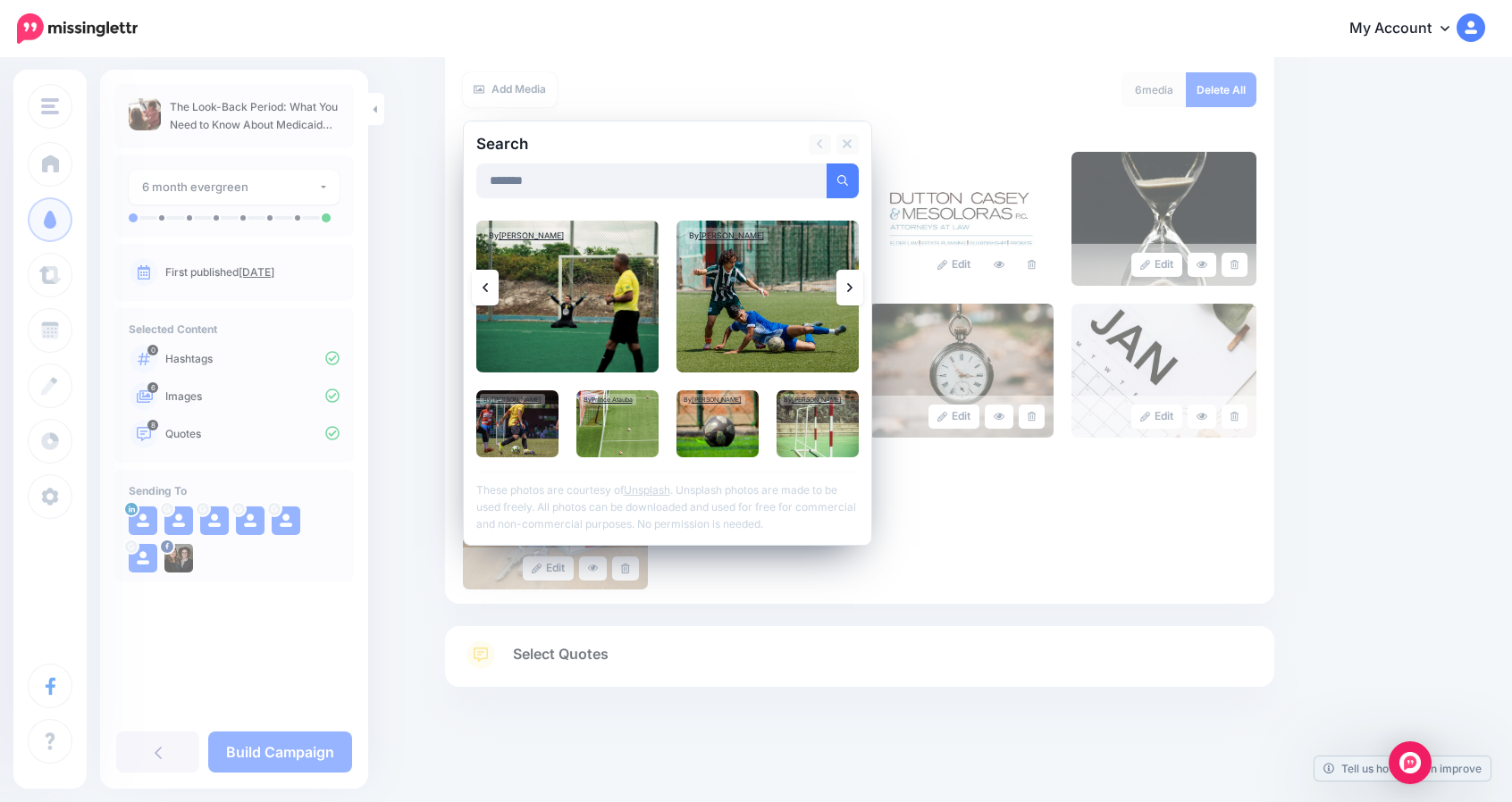
click at [853, 283] on icon at bounding box center [850, 288] width 6 height 15
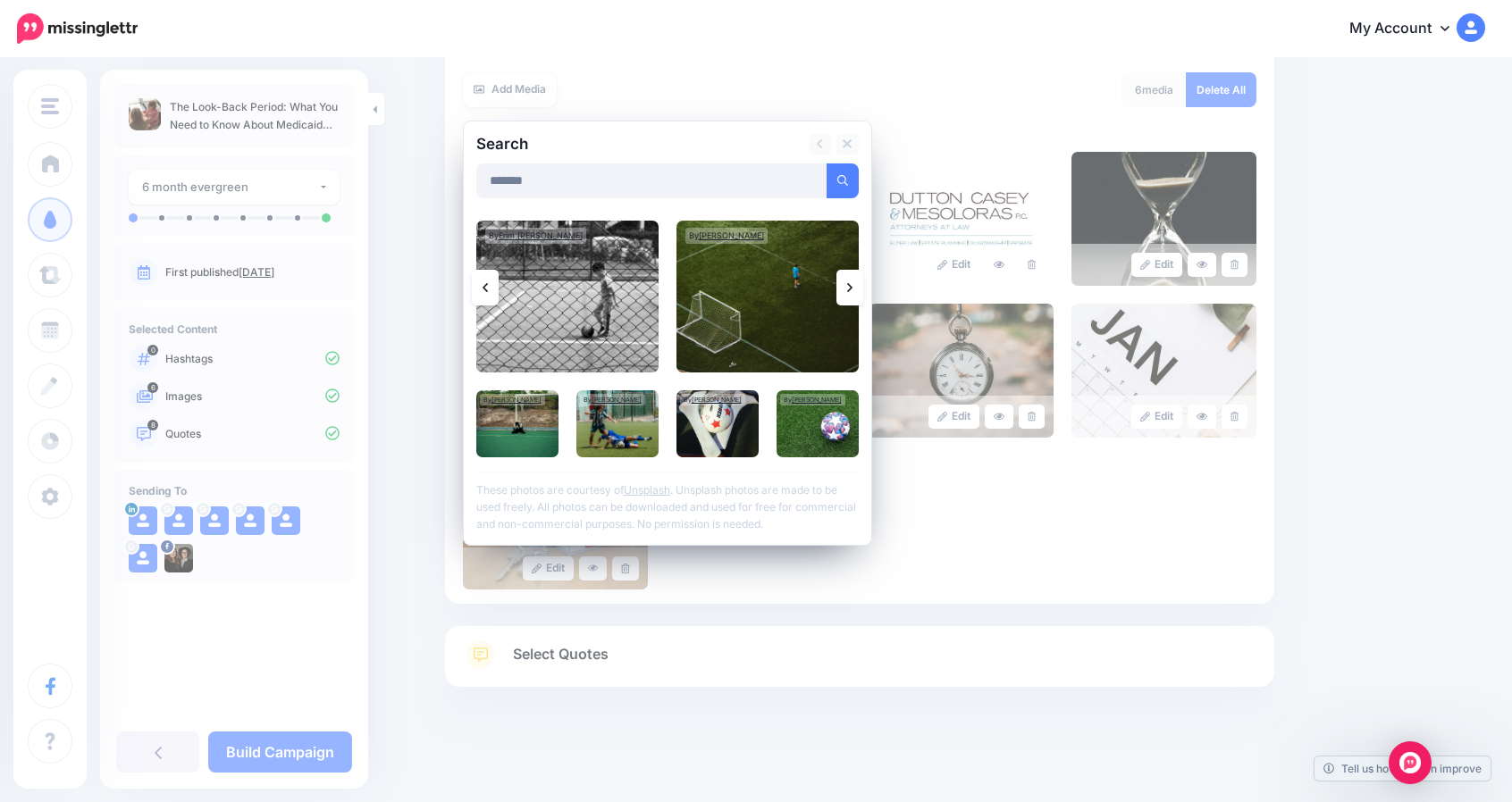
click at [853, 283] on icon at bounding box center [850, 288] width 6 height 15
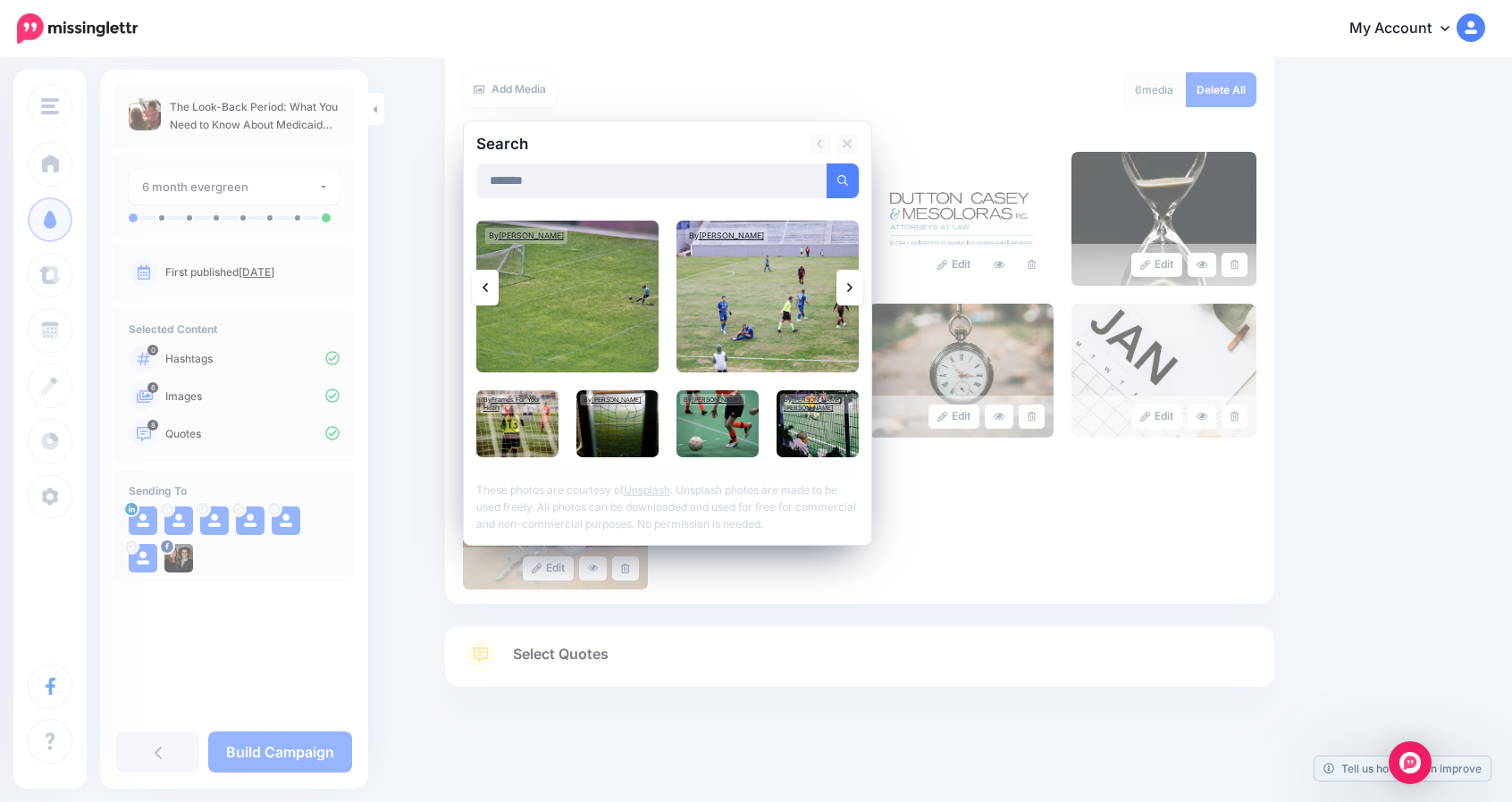
click at [853, 283] on icon at bounding box center [850, 288] width 6 height 15
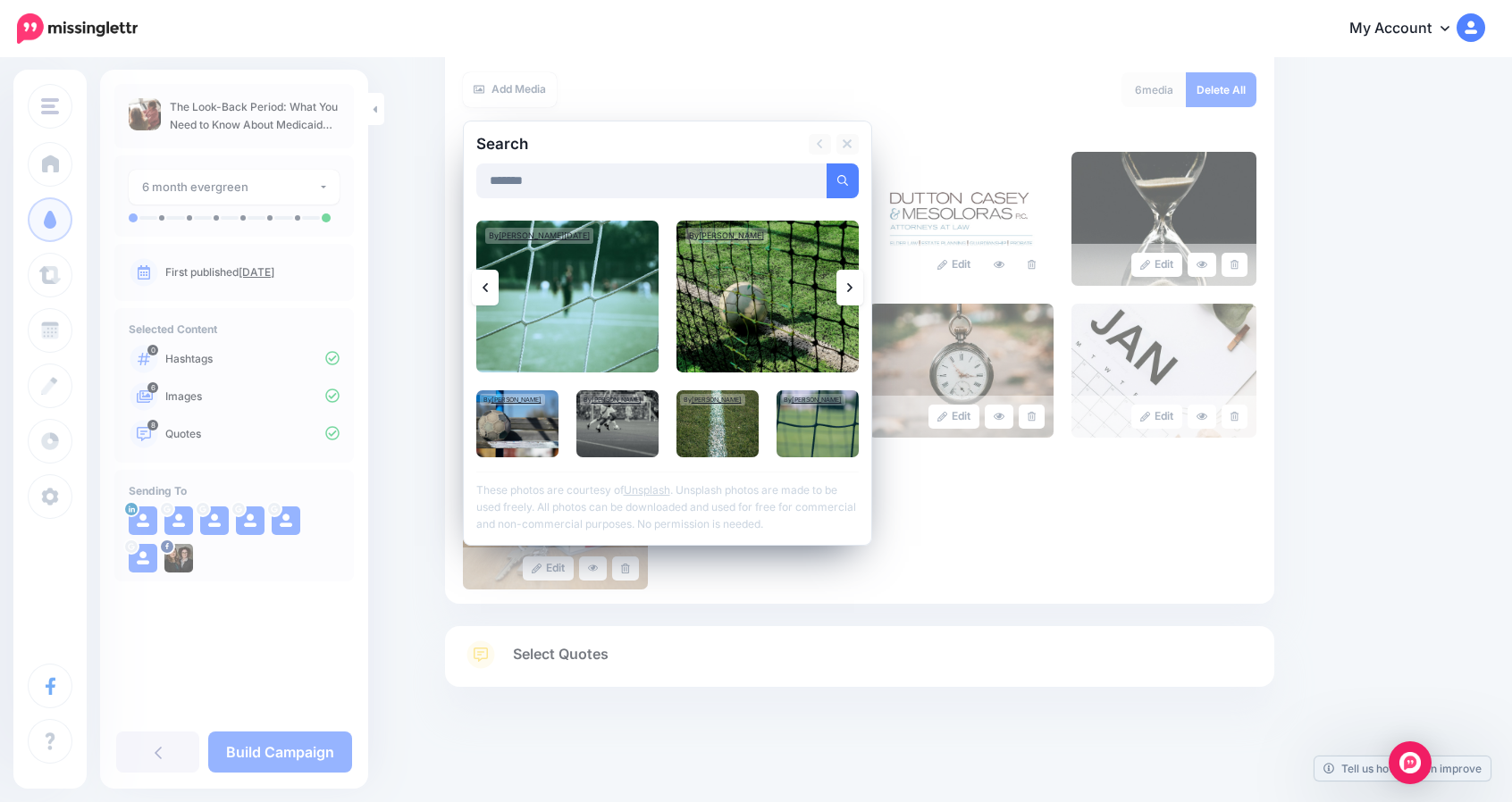
click at [853, 283] on icon at bounding box center [850, 288] width 6 height 15
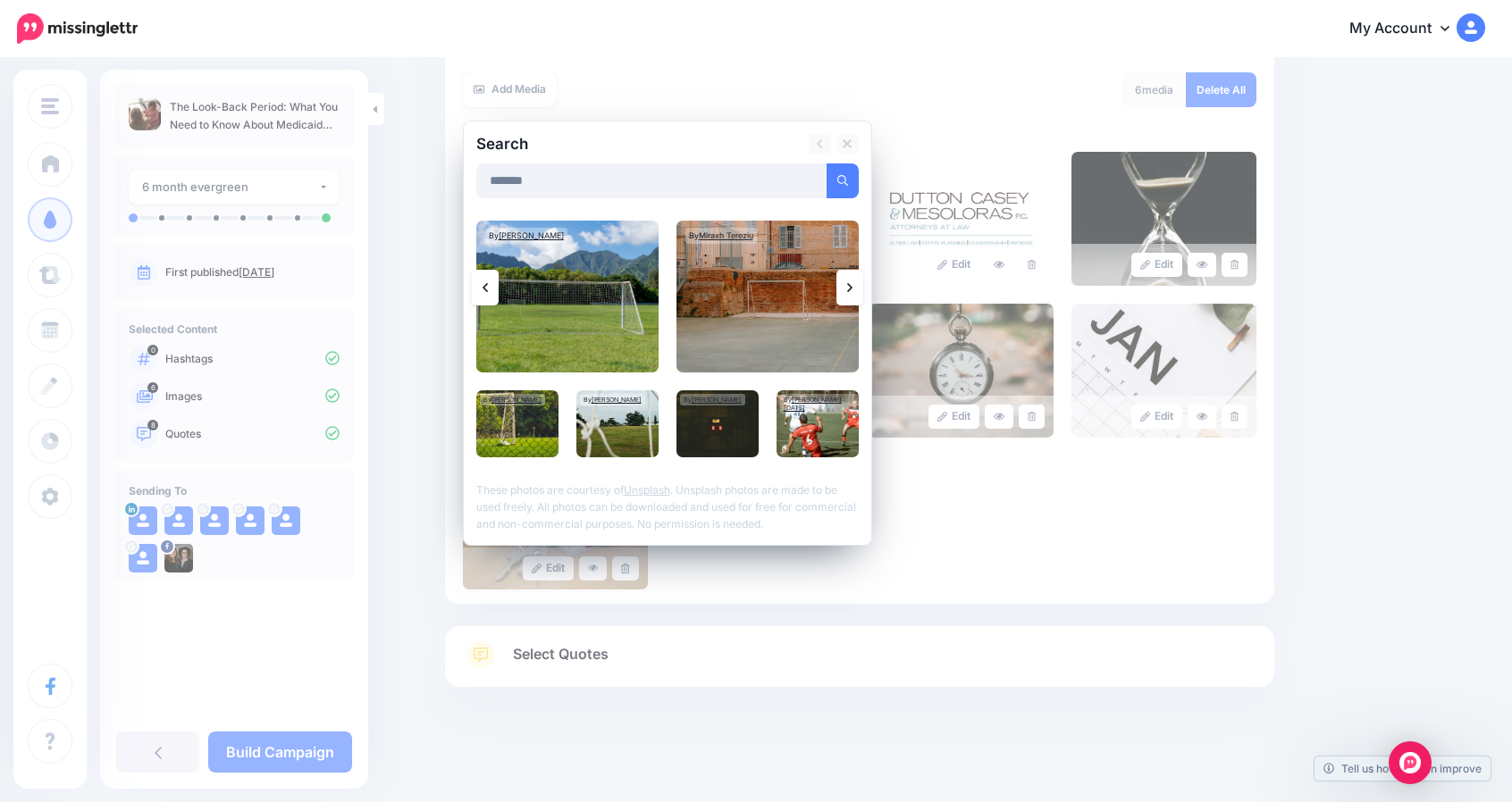
click at [853, 283] on icon at bounding box center [850, 288] width 6 height 15
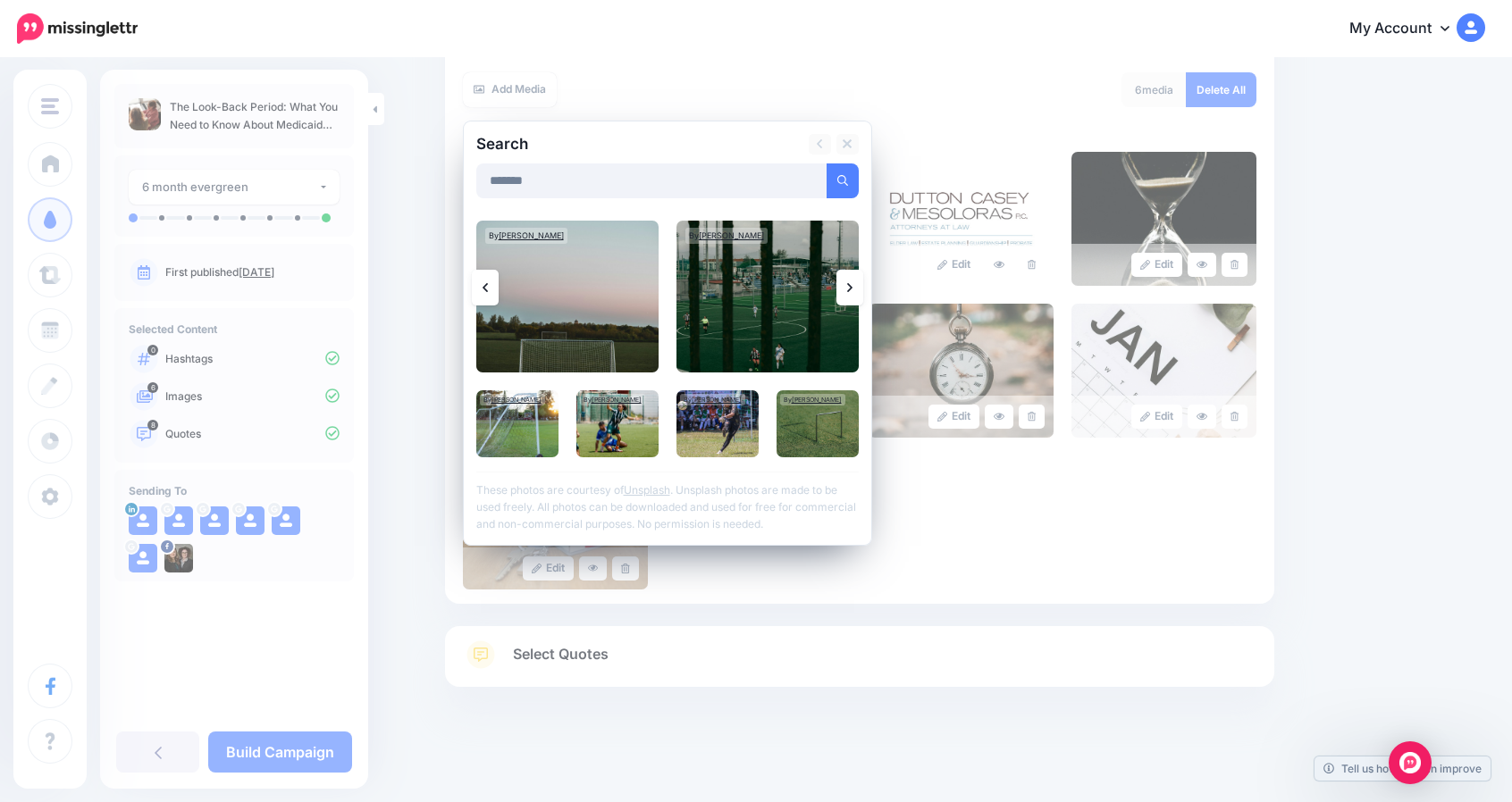
click at [853, 283] on icon at bounding box center [850, 288] width 6 height 15
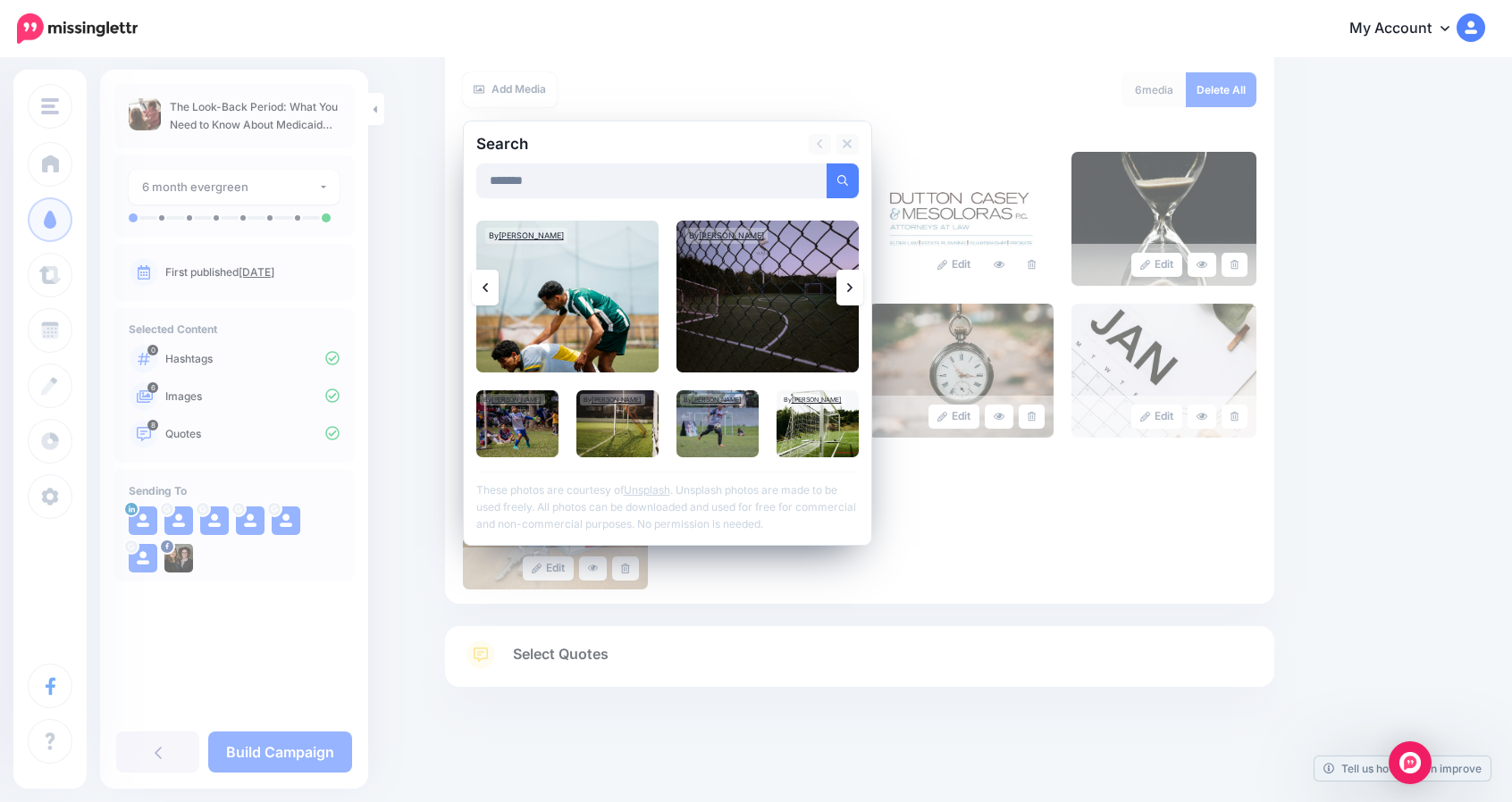
click at [853, 283] on icon at bounding box center [850, 288] width 6 height 15
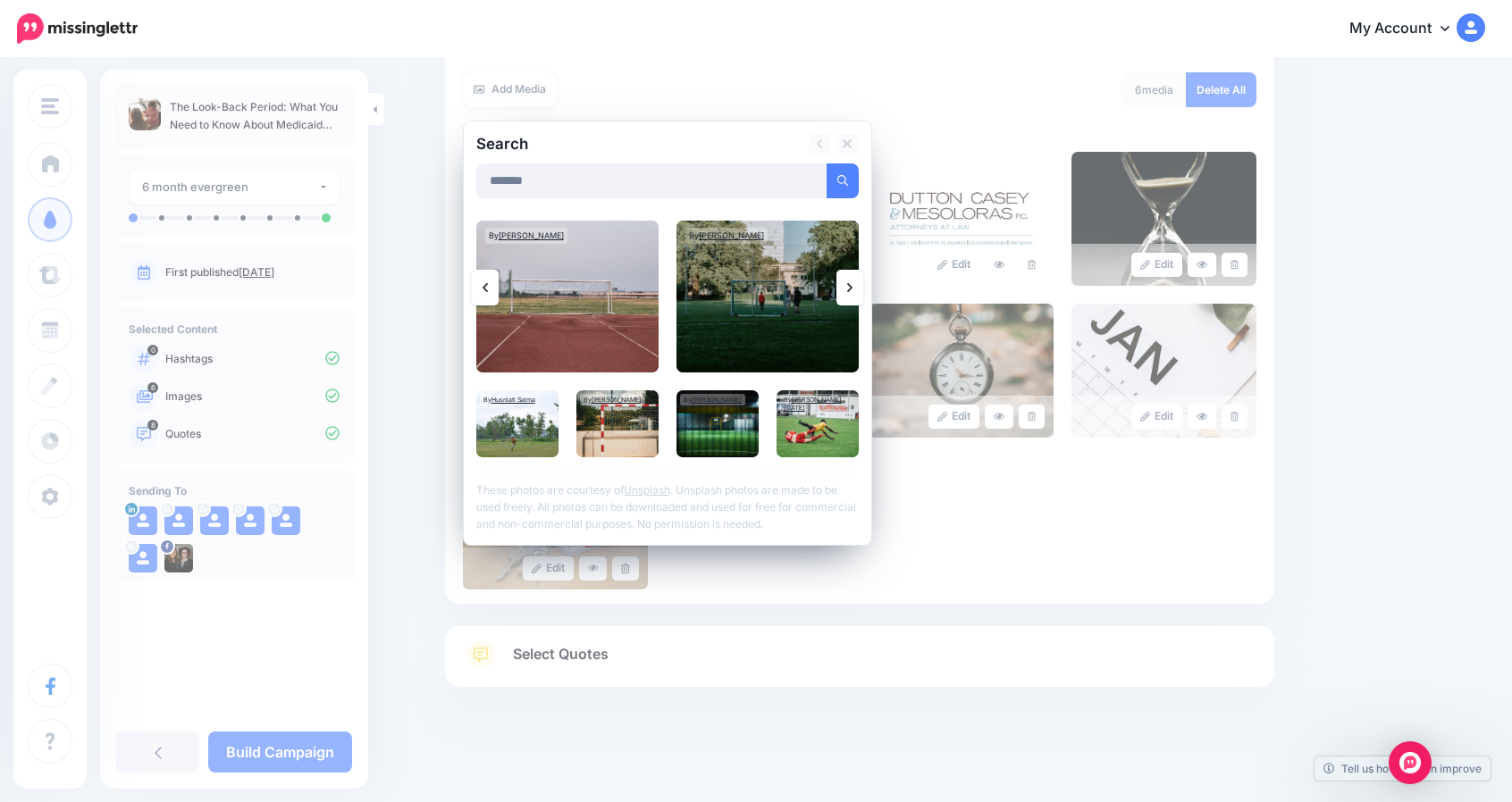
click at [853, 283] on icon at bounding box center [850, 288] width 6 height 15
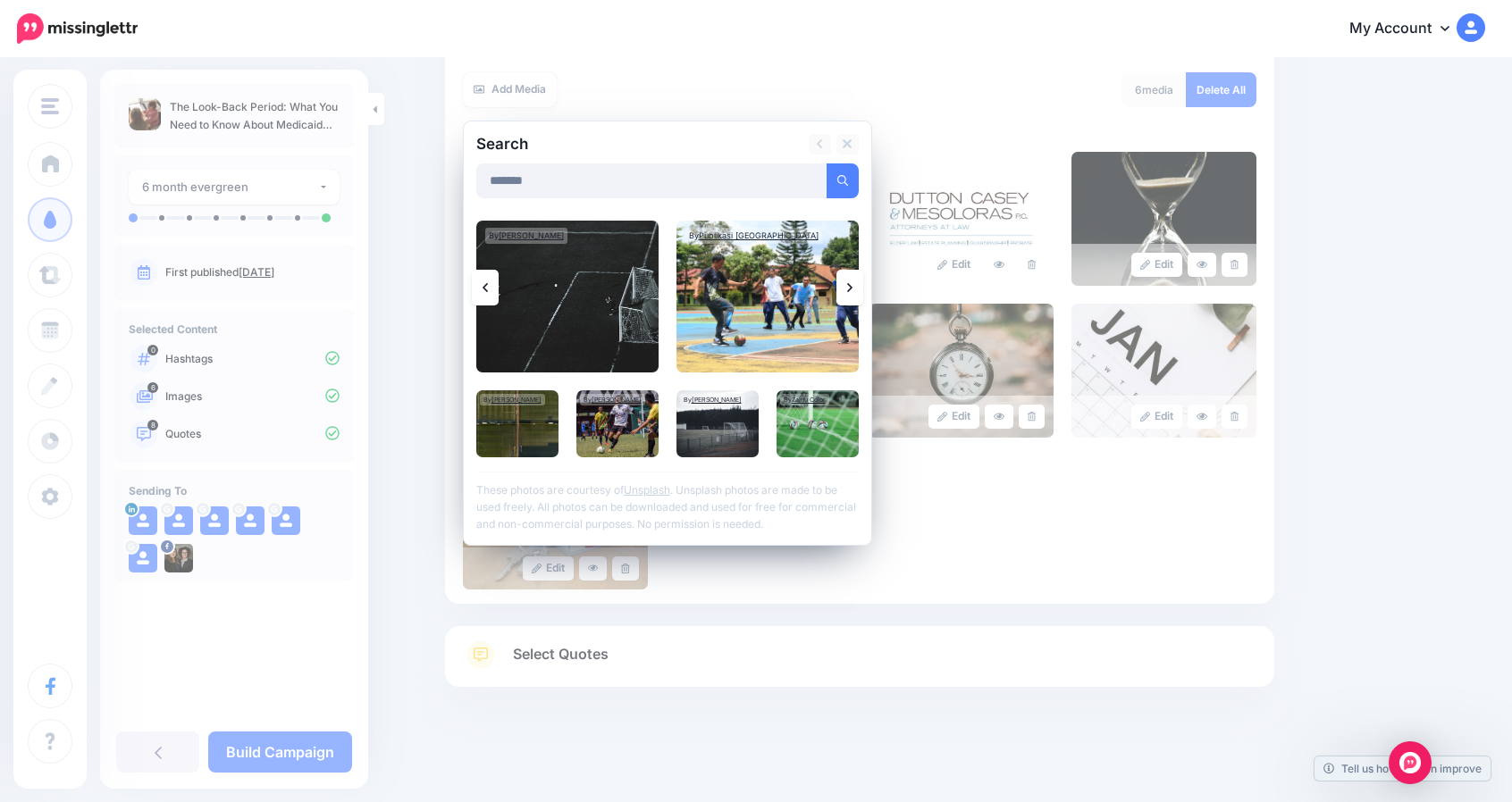
click at [853, 283] on icon at bounding box center [850, 288] width 6 height 15
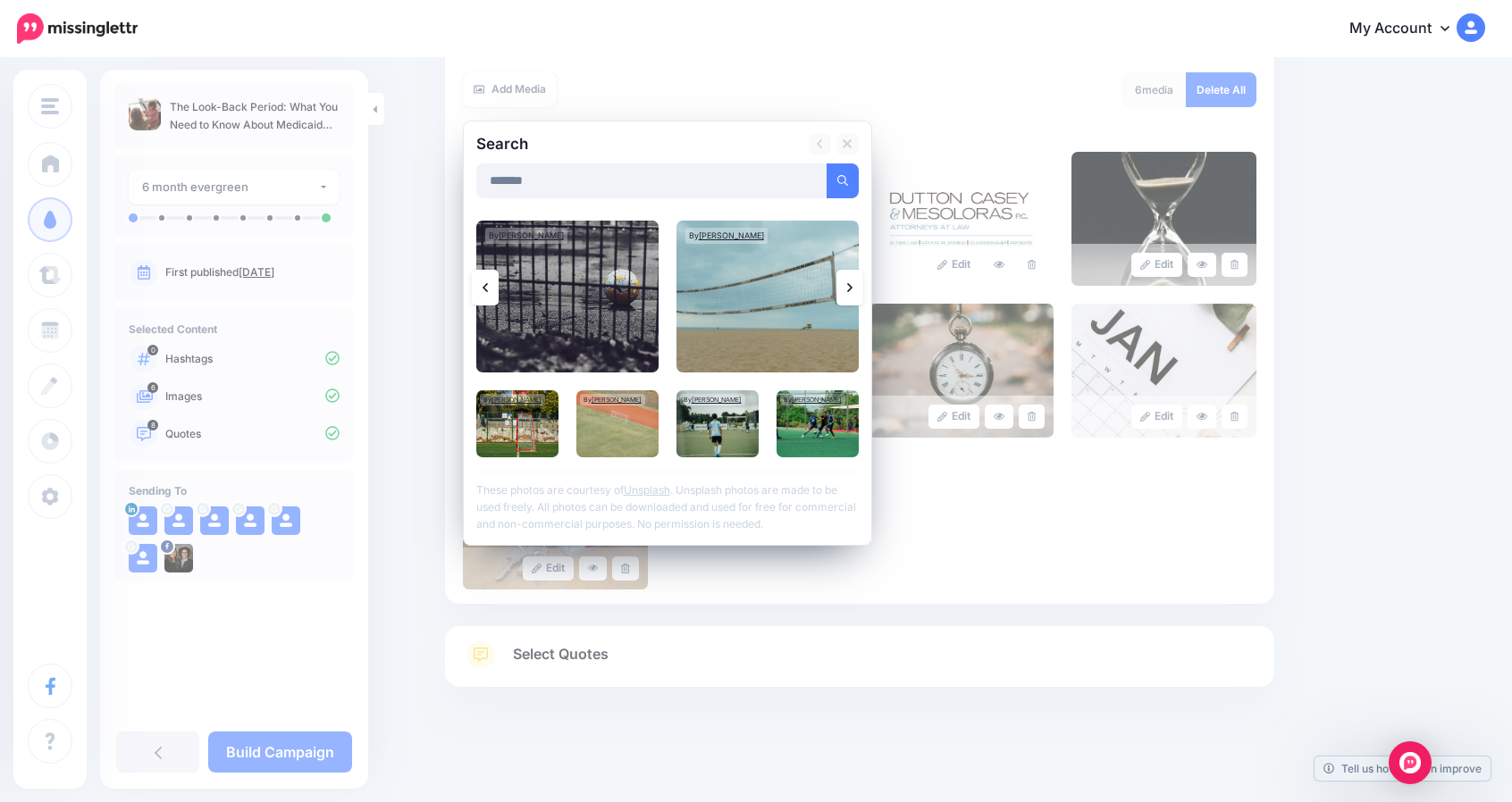
click at [853, 283] on icon at bounding box center [850, 288] width 6 height 15
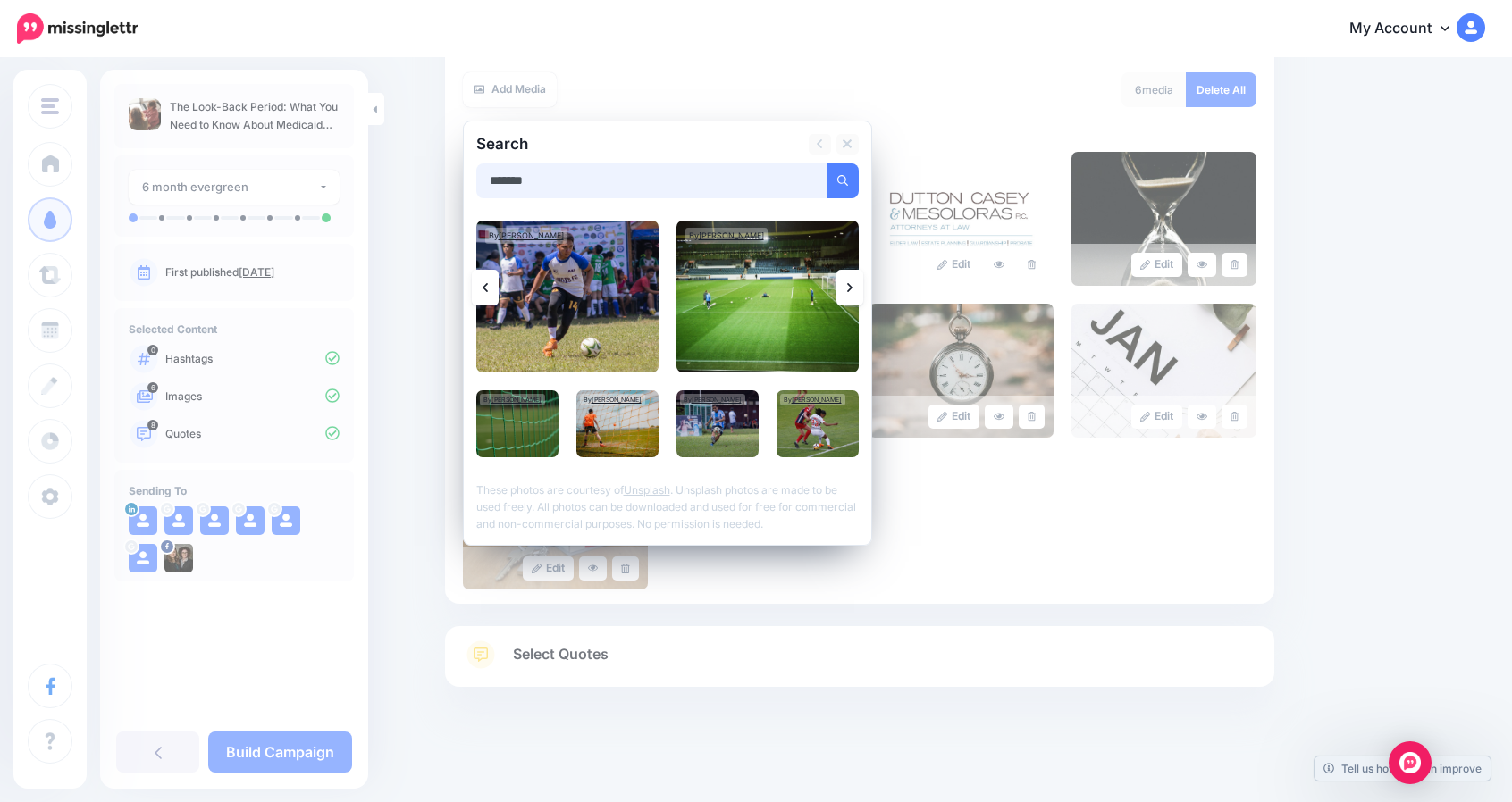
click at [542, 190] on input "*******" at bounding box center [652, 181] width 351 height 35
type input "*****"
click at [826, 164] on button "submit" at bounding box center [842, 181] width 32 height 35
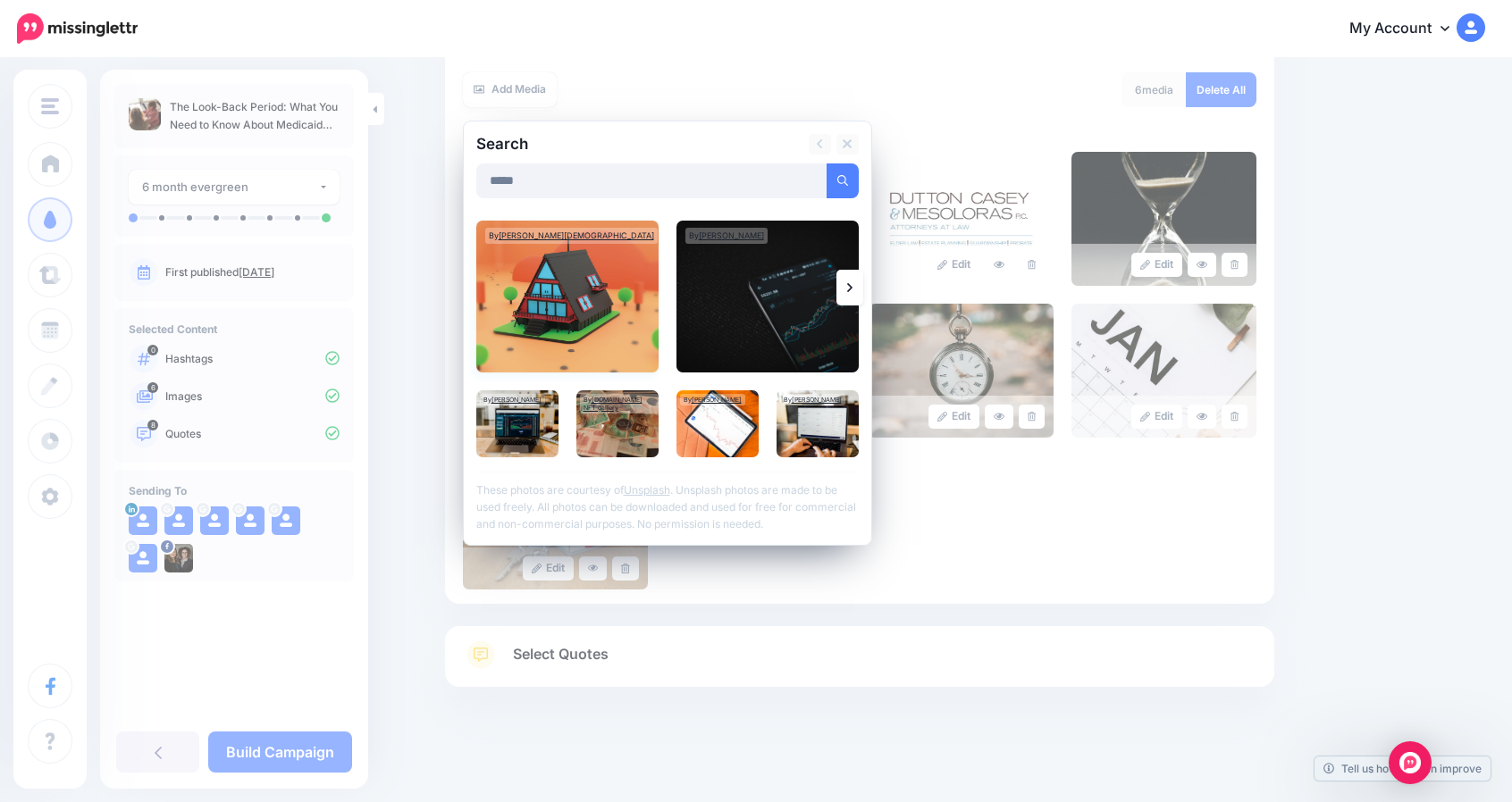
click at [590, 308] on img at bounding box center [567, 296] width 182 height 152
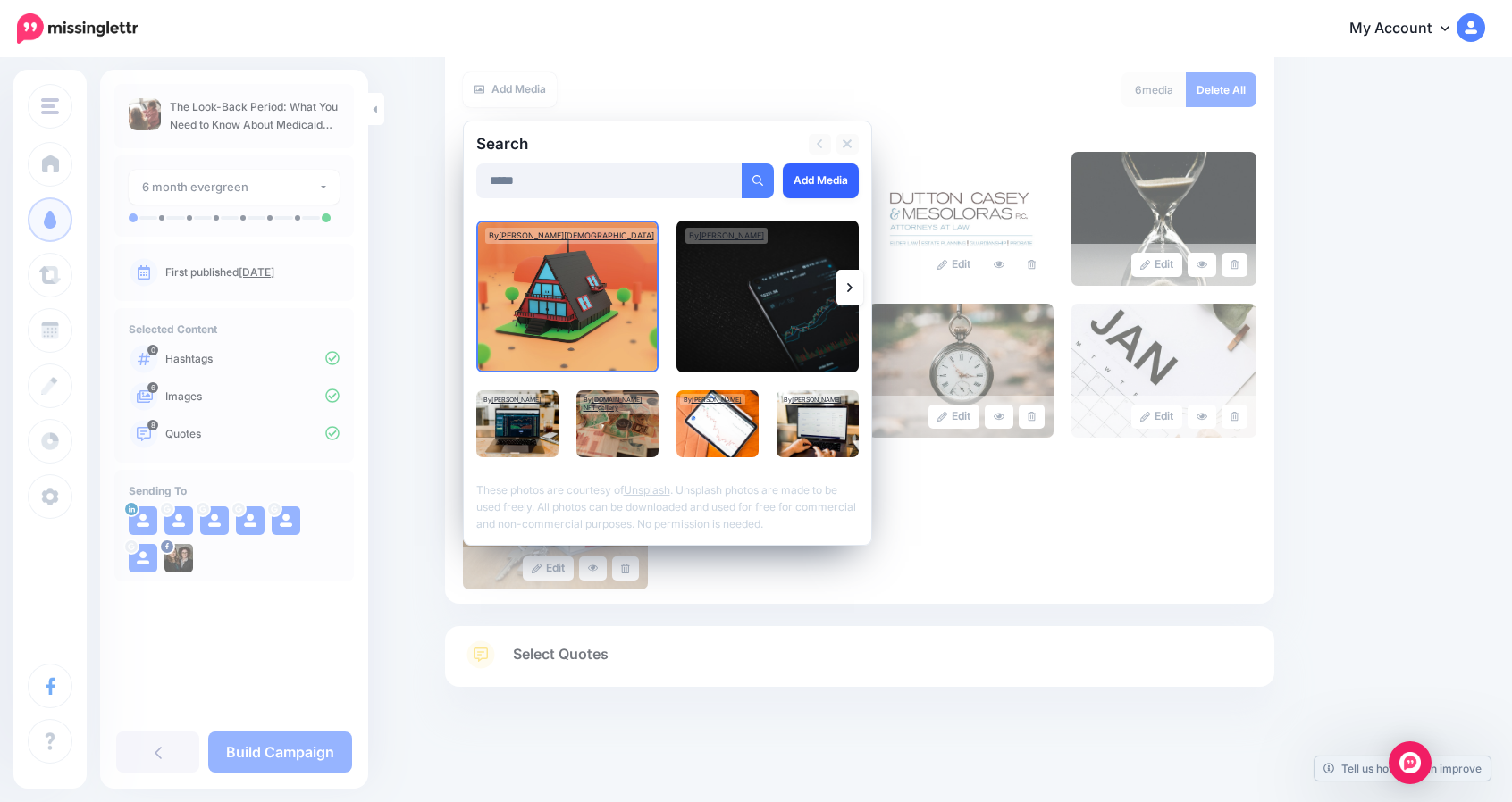
click at [819, 178] on link "Add Media" at bounding box center [820, 181] width 76 height 35
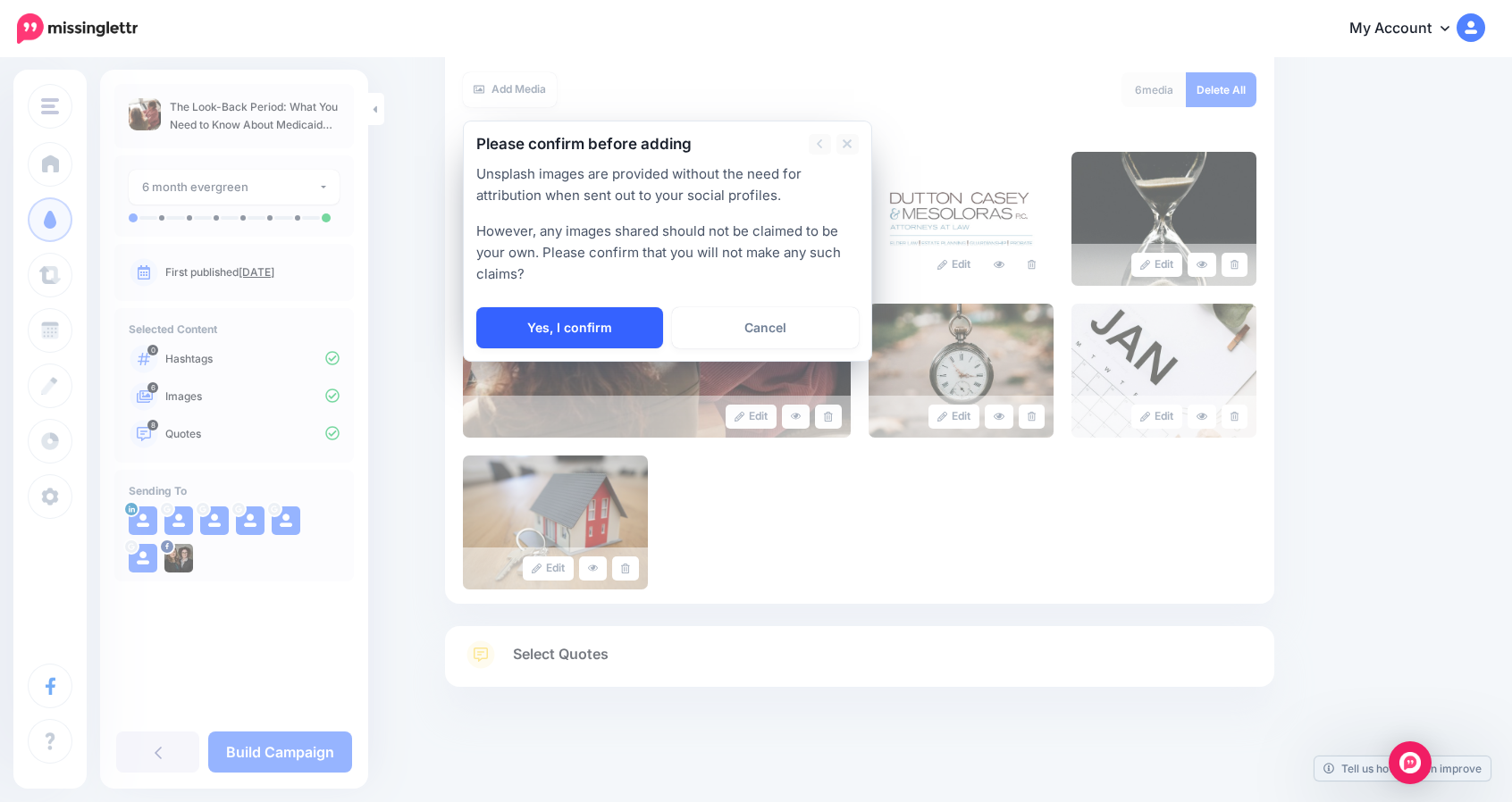
click at [584, 326] on link "Yes, I confirm" at bounding box center [569, 327] width 187 height 41
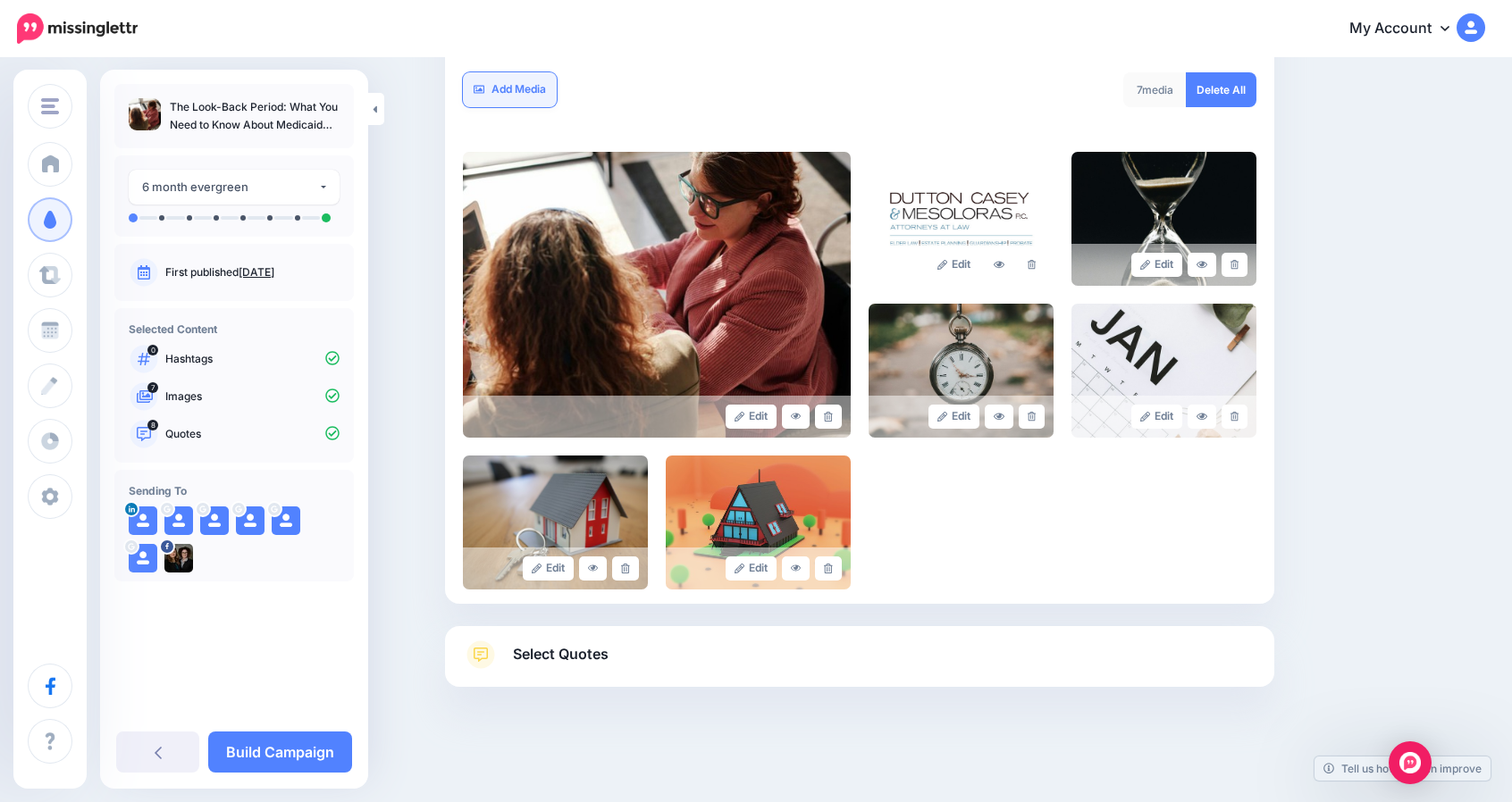
click at [501, 92] on link "Add Media" at bounding box center [510, 90] width 94 height 35
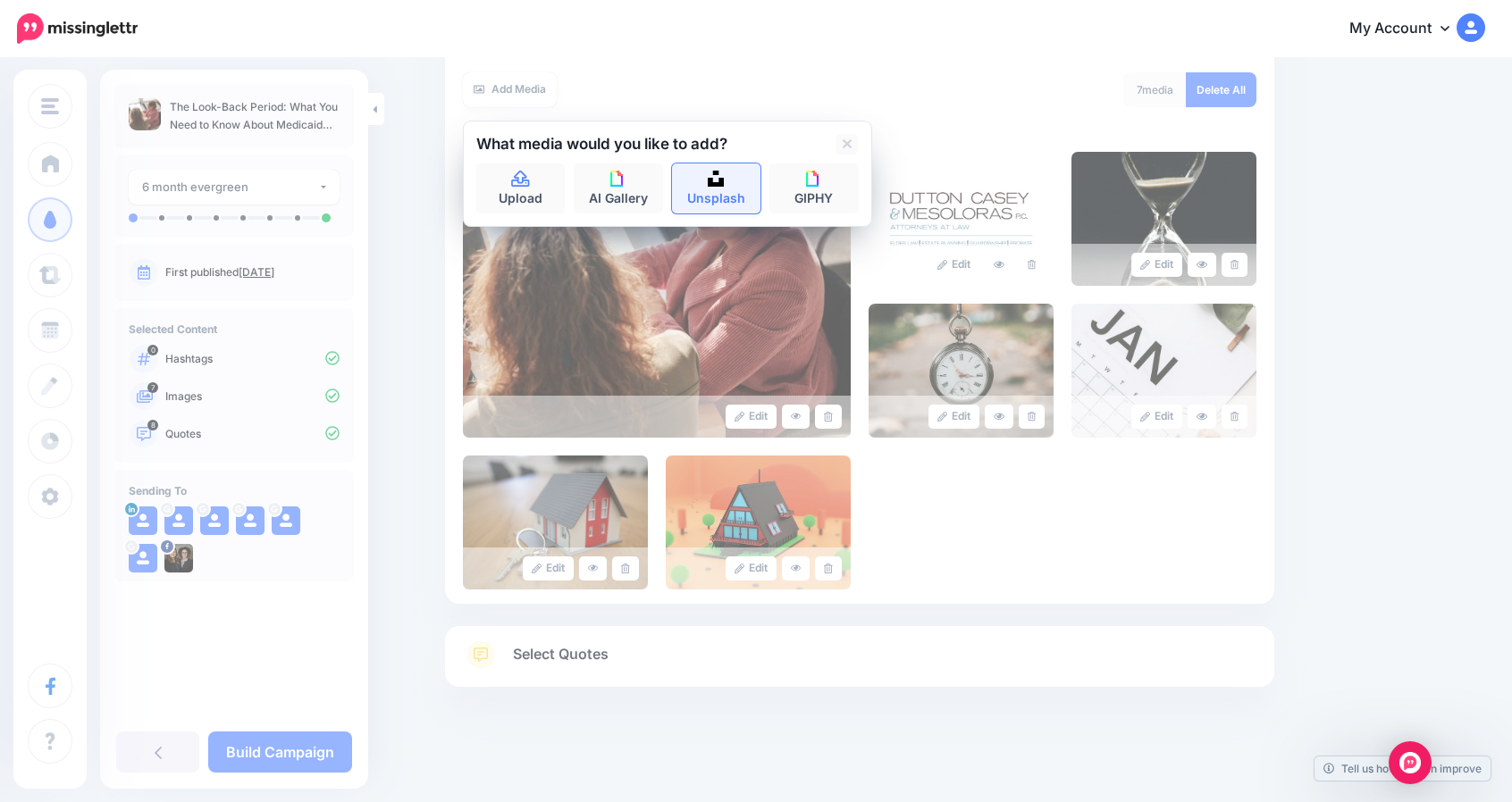
click at [718, 189] on link "Unsplash" at bounding box center [716, 189] width 89 height 50
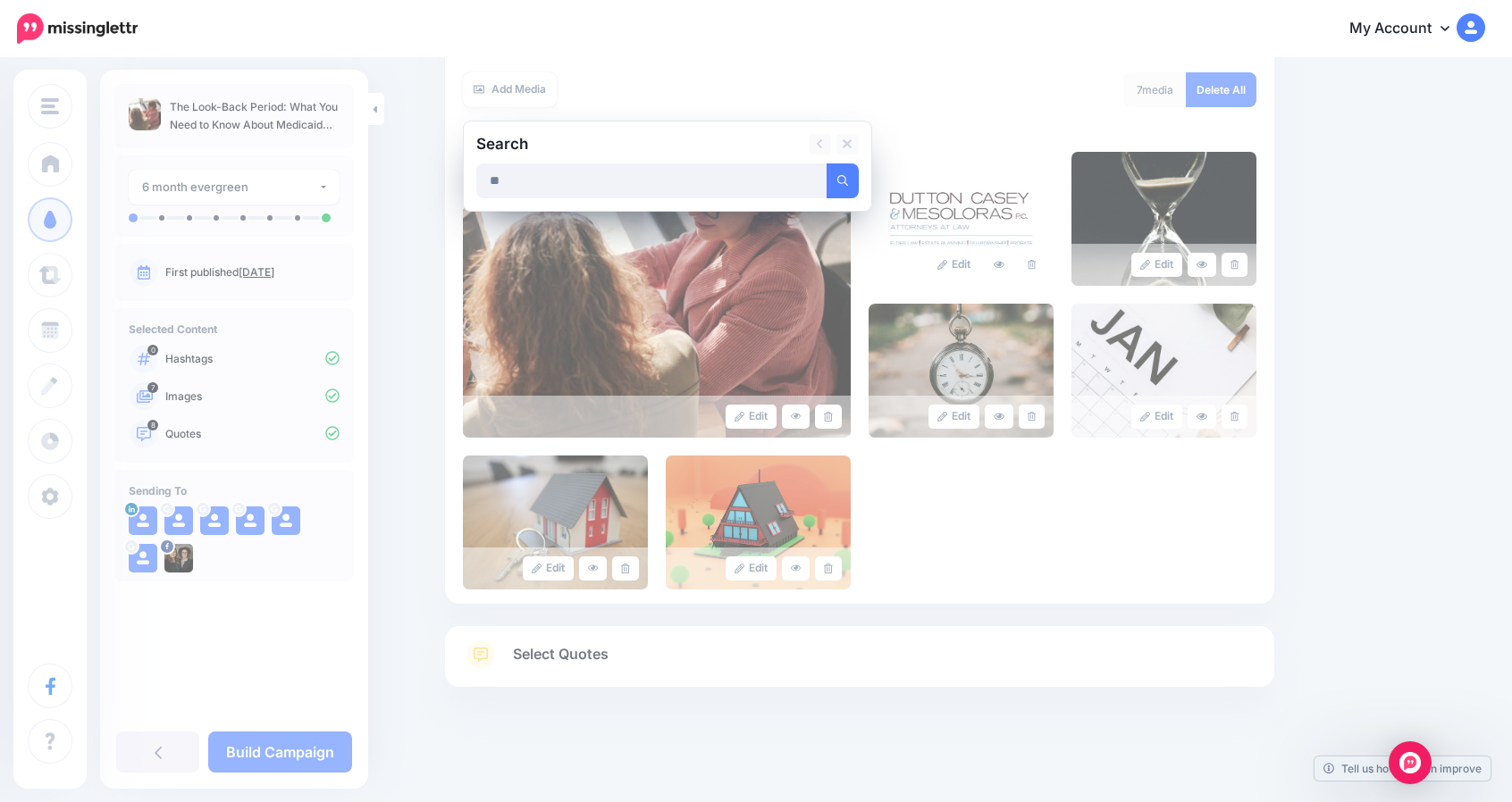
type input "*"
type input "********"
click at [826, 164] on button "submit" at bounding box center [842, 181] width 32 height 35
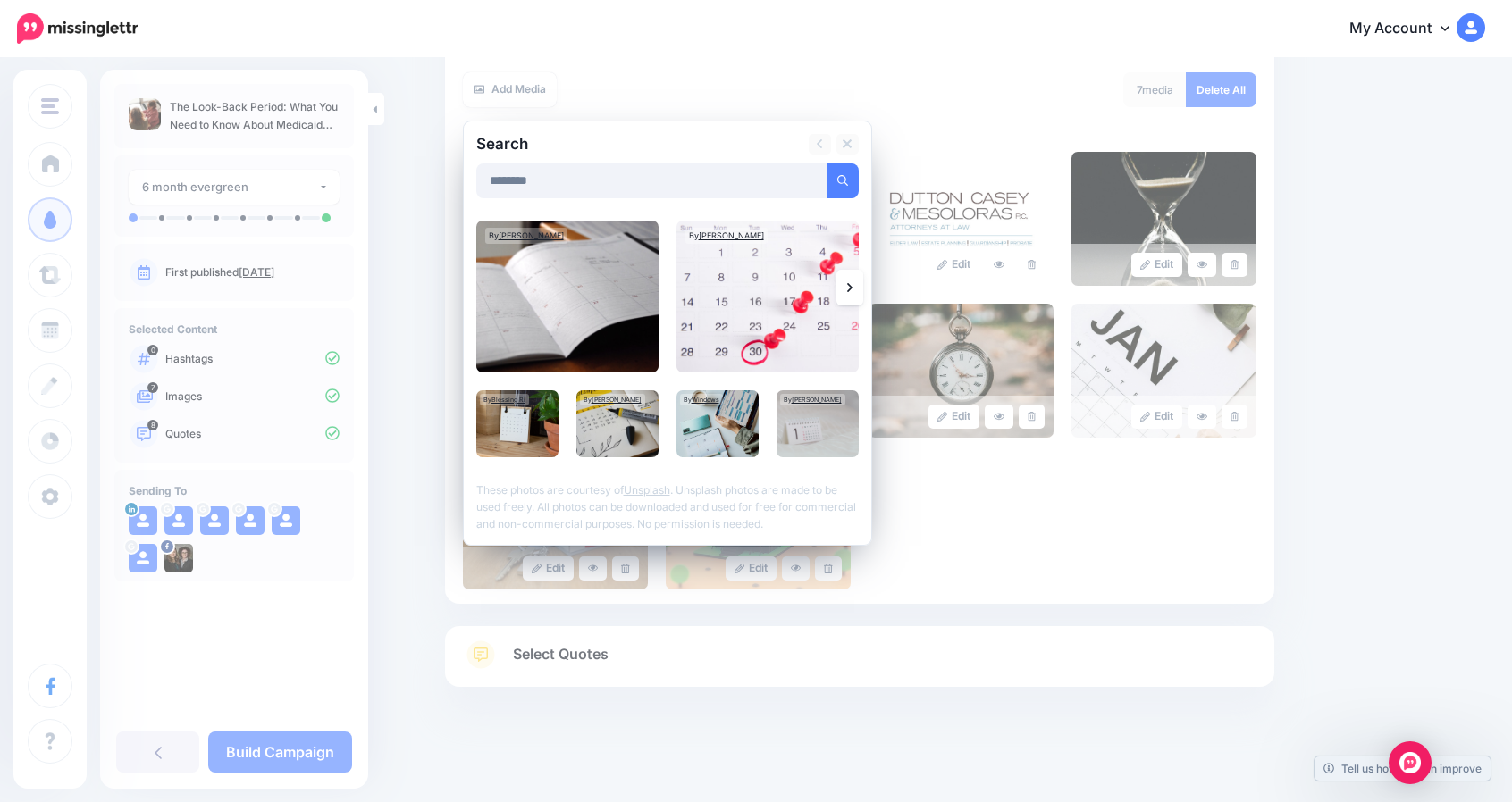
click at [849, 285] on link at bounding box center [849, 287] width 27 height 36
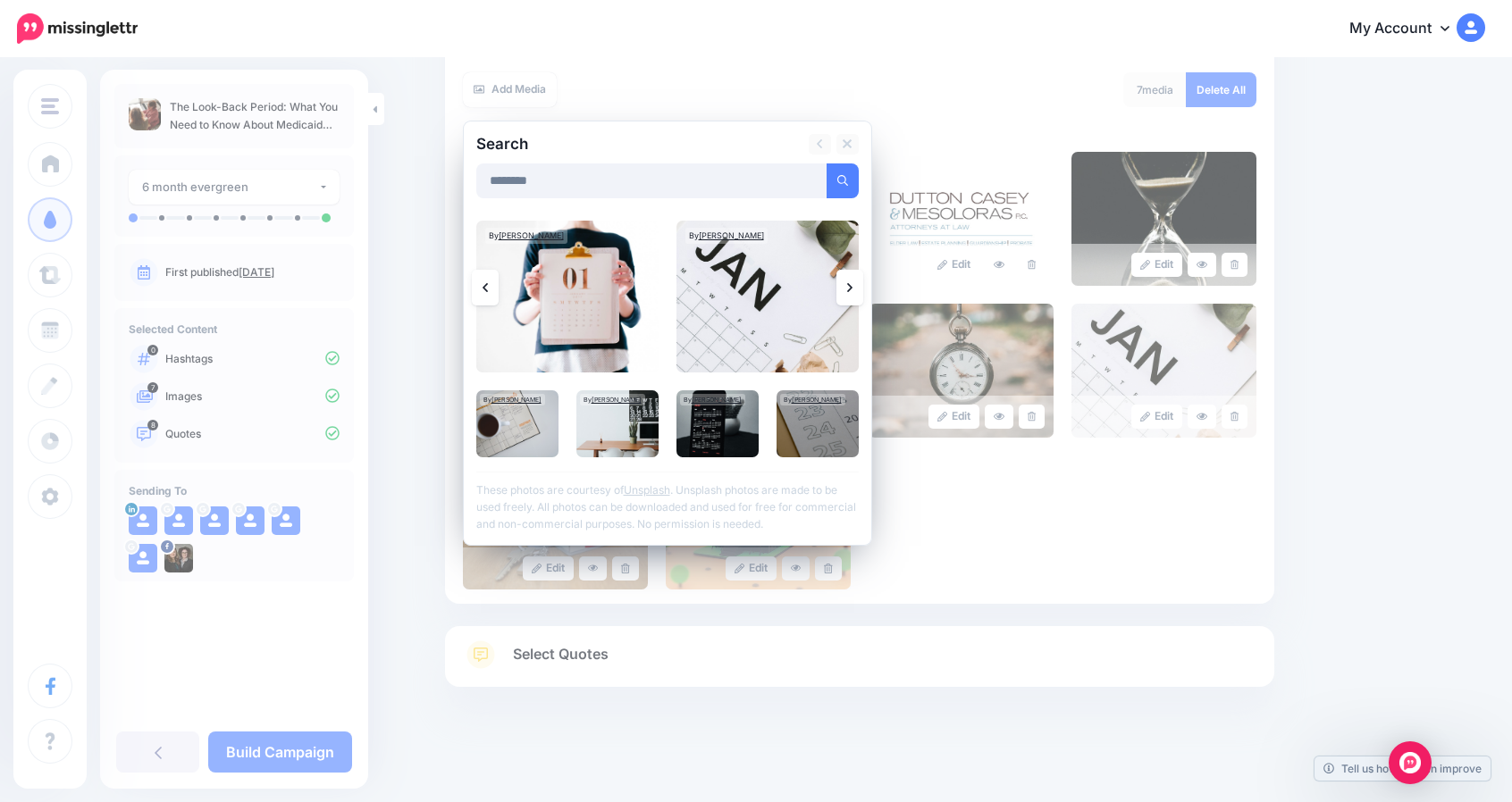
click at [849, 285] on link at bounding box center [849, 287] width 27 height 36
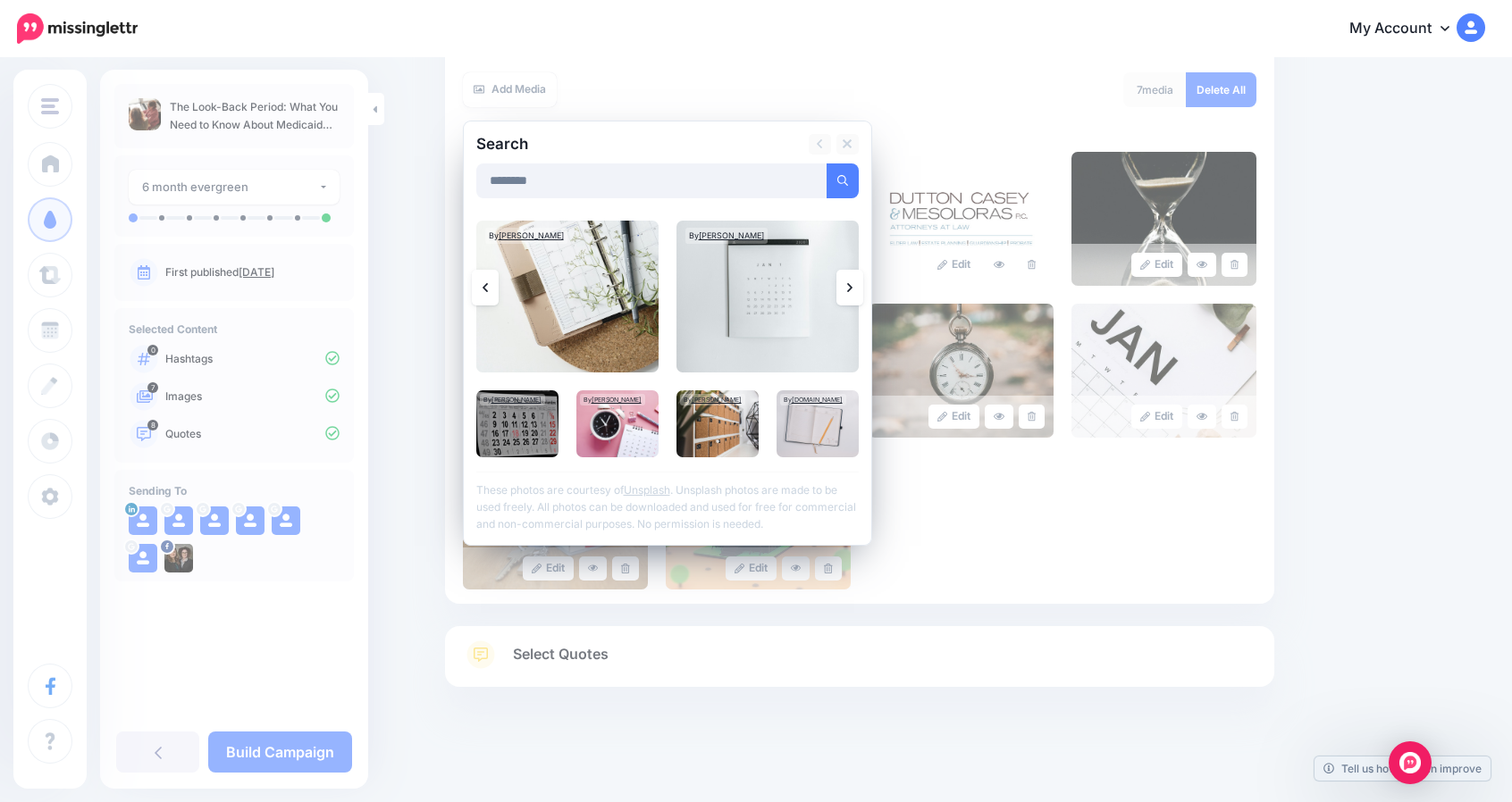
click at [849, 285] on link at bounding box center [849, 287] width 27 height 36
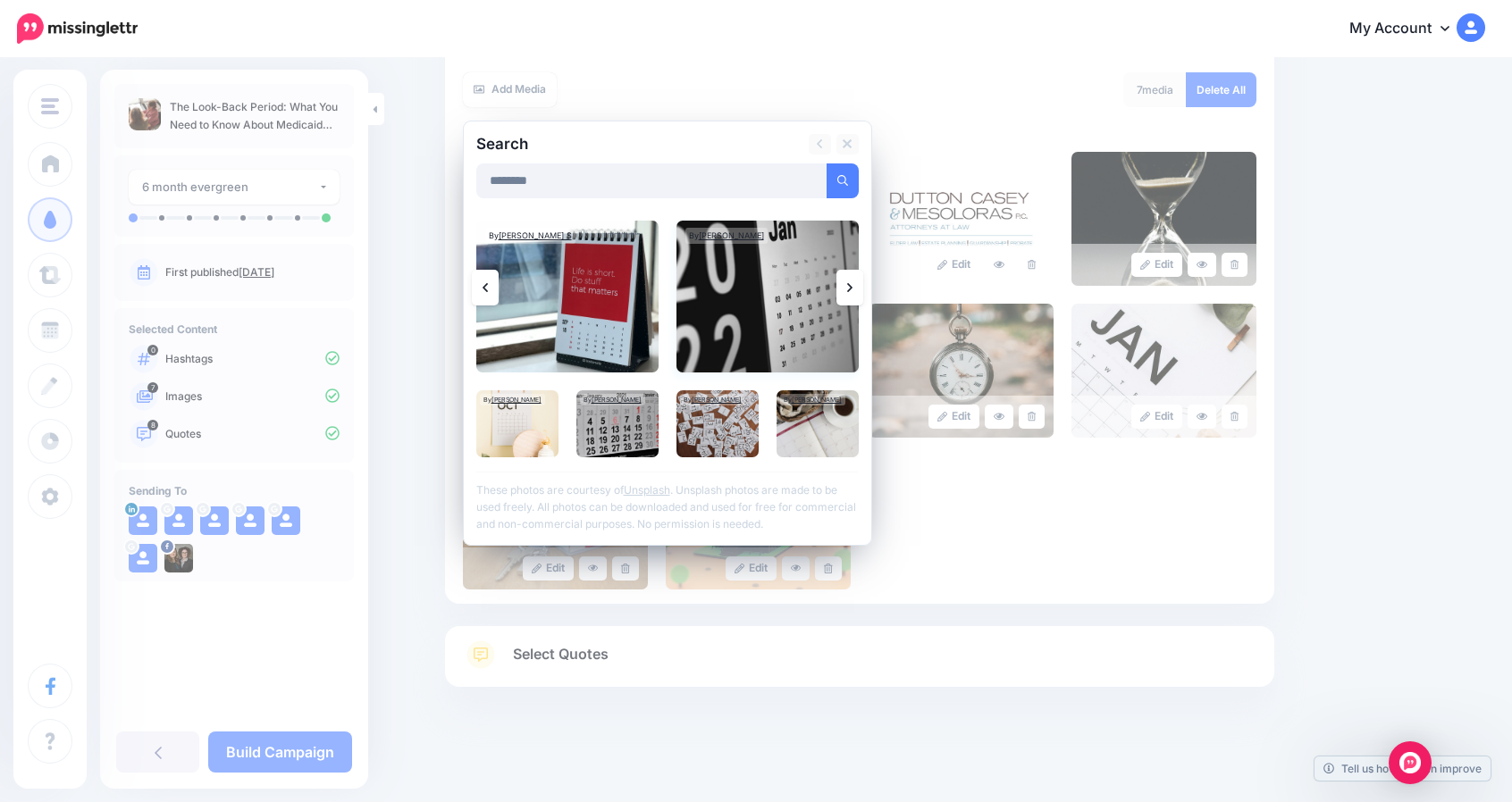
click at [758, 291] on img at bounding box center [767, 296] width 182 height 152
click at [804, 188] on link "Add Media" at bounding box center [820, 181] width 76 height 35
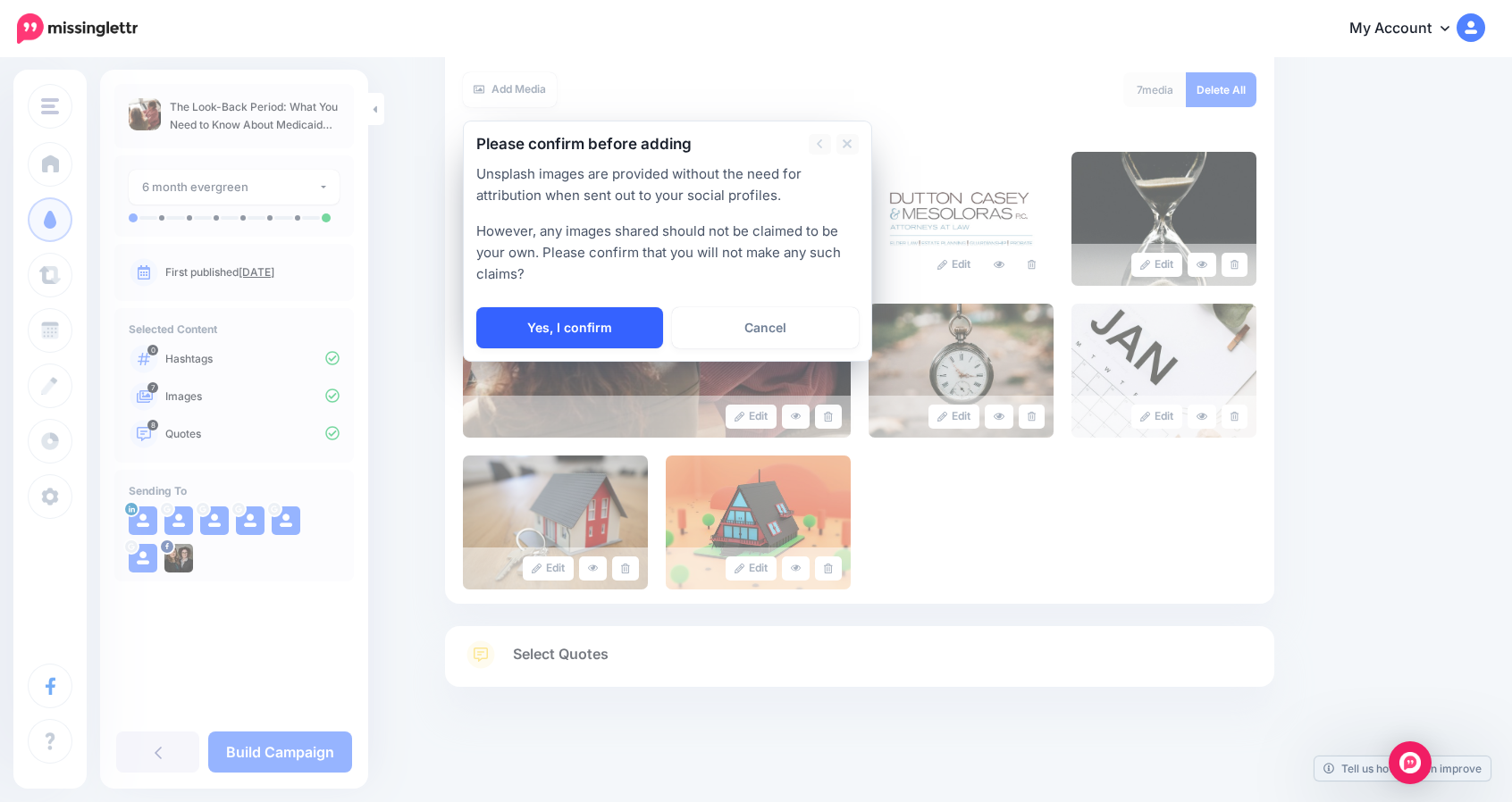
click at [636, 315] on link "Yes, I confirm" at bounding box center [569, 327] width 187 height 41
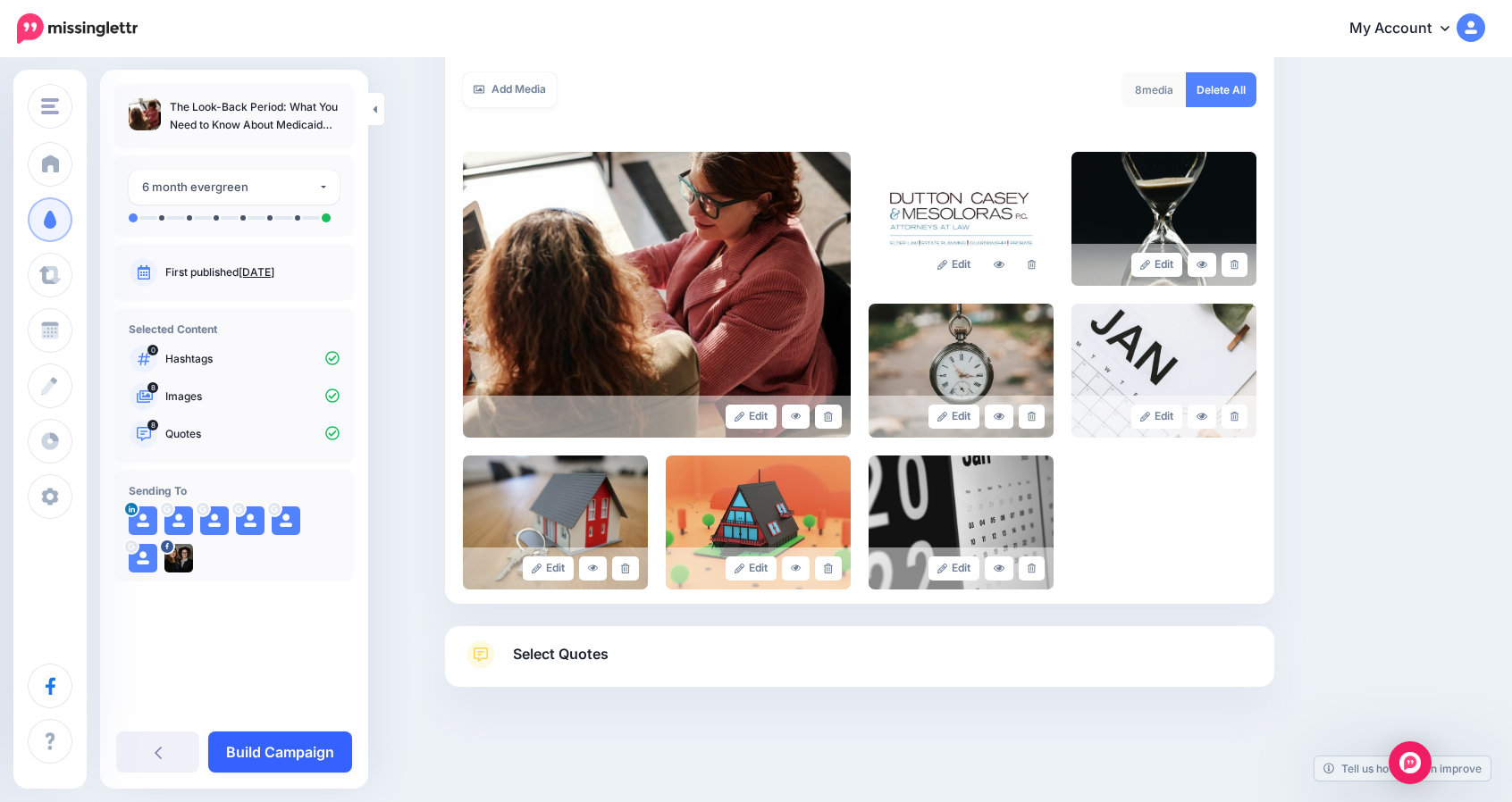
click at [311, 740] on link "Build Campaign" at bounding box center [280, 752] width 143 height 41
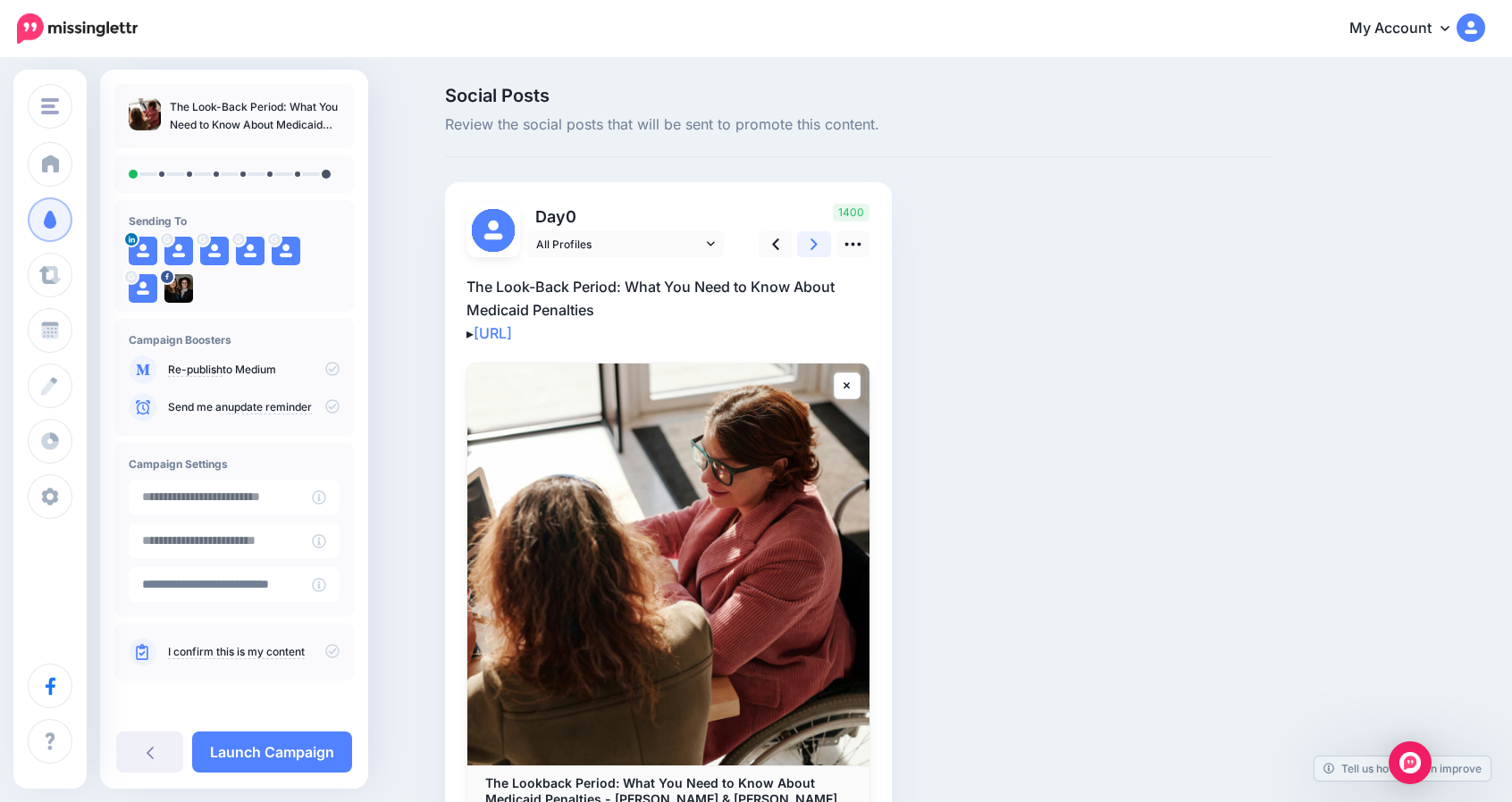
click at [818, 244] on icon at bounding box center [814, 244] width 7 height 12
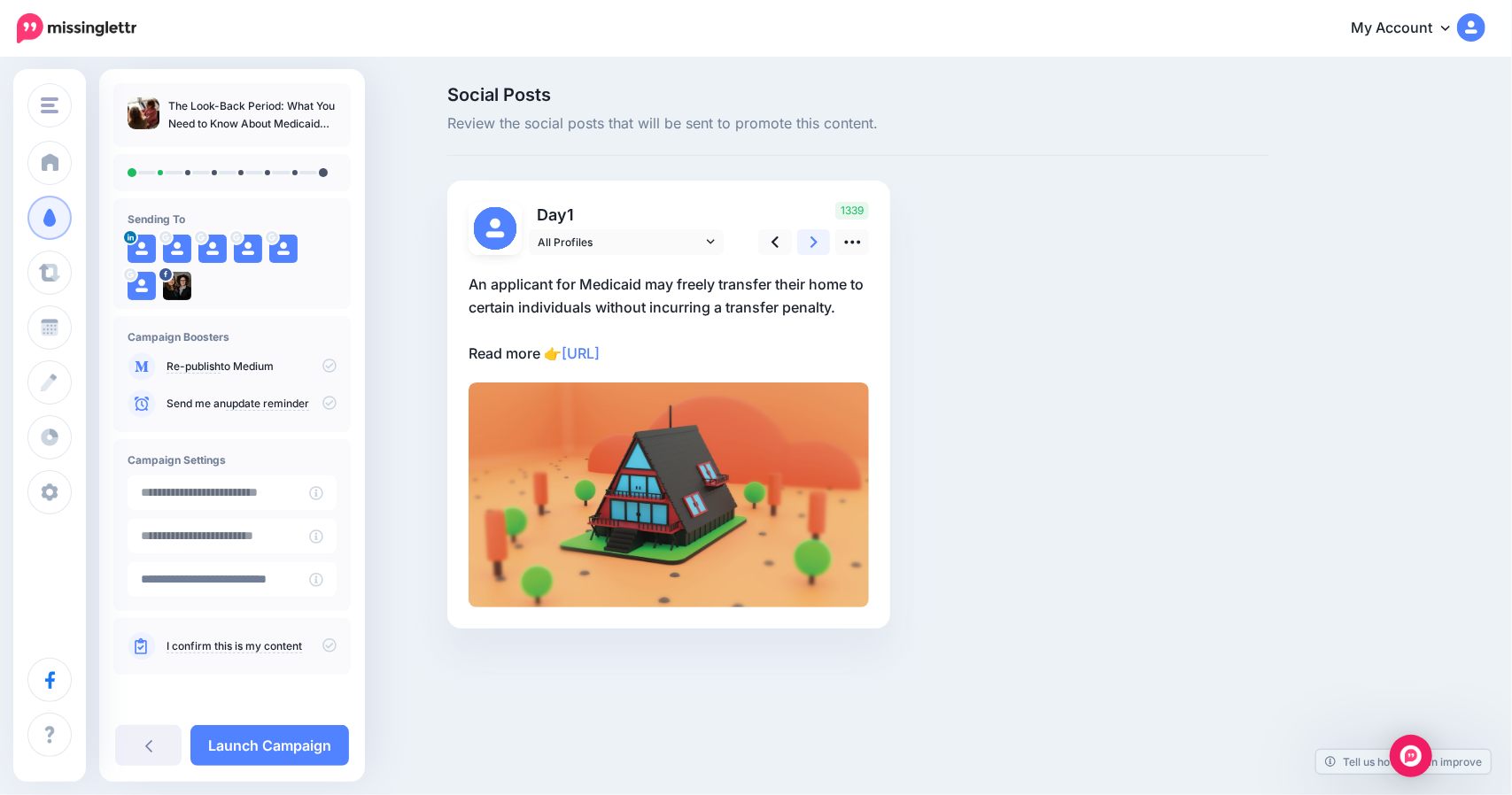
click at [811, 238] on icon at bounding box center [814, 242] width 7 height 18
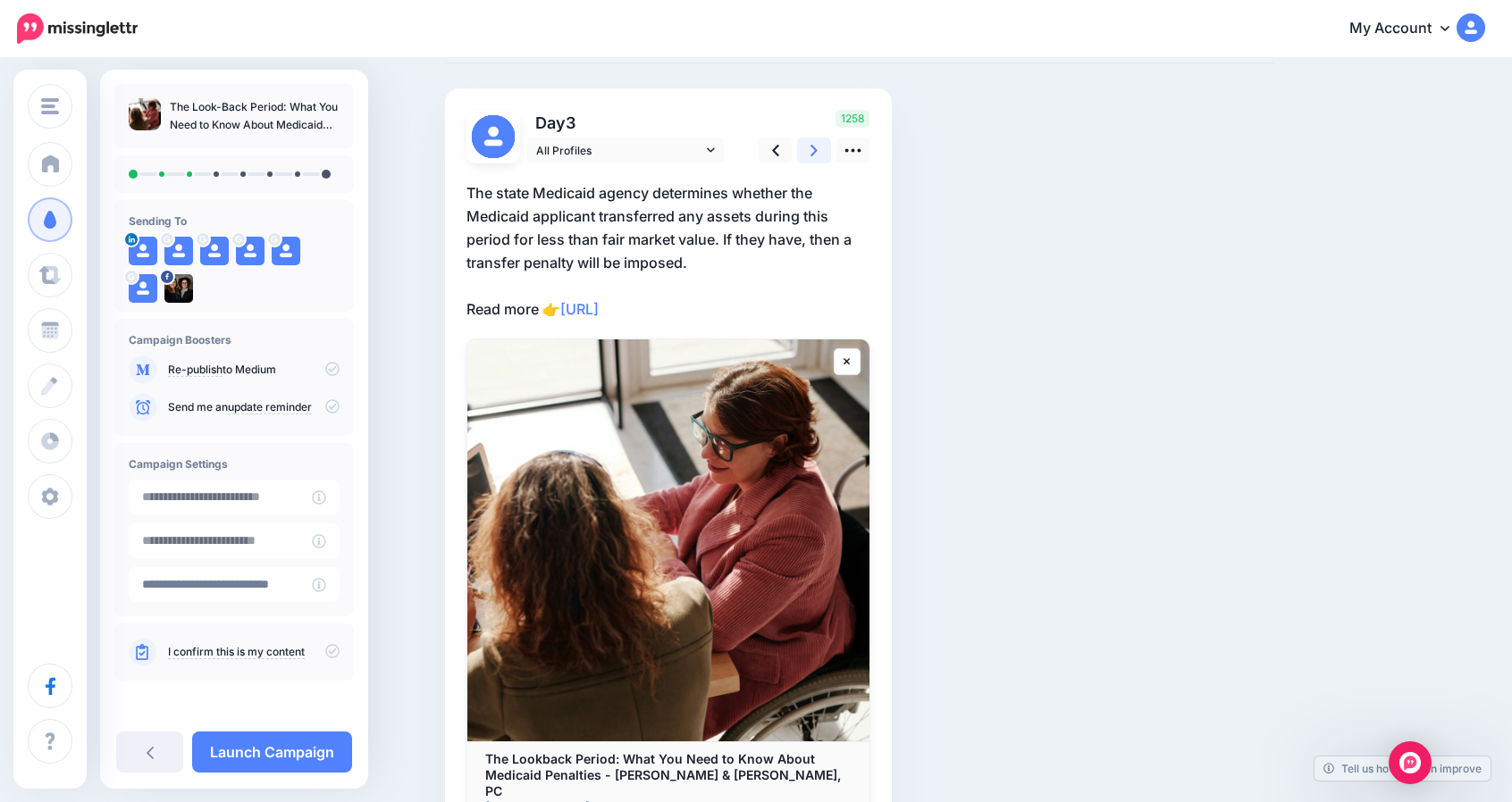
scroll to position [95, 0]
click at [870, 150] on link at bounding box center [853, 150] width 34 height 26
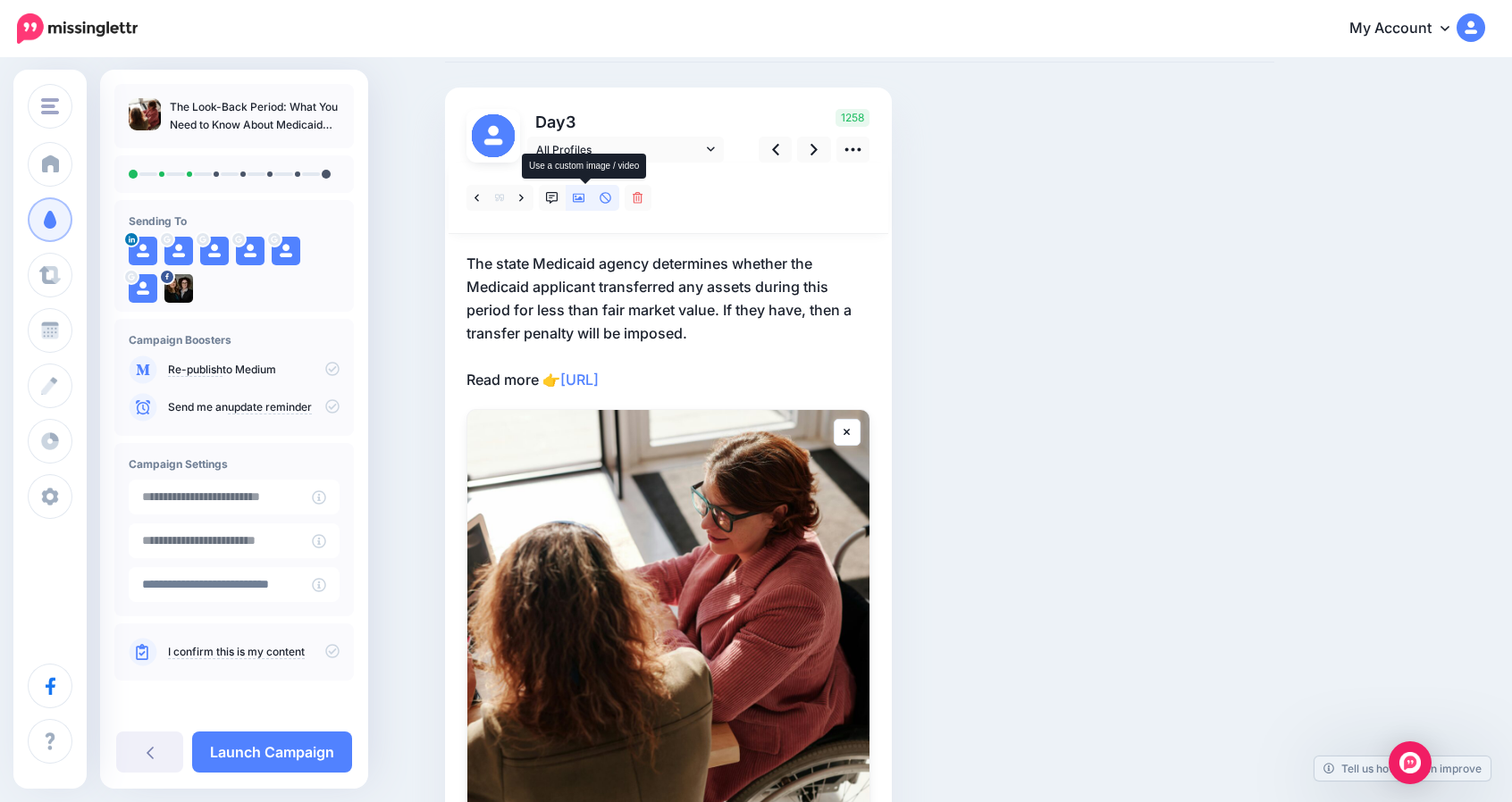
click at [585, 200] on icon at bounding box center [579, 199] width 13 height 9
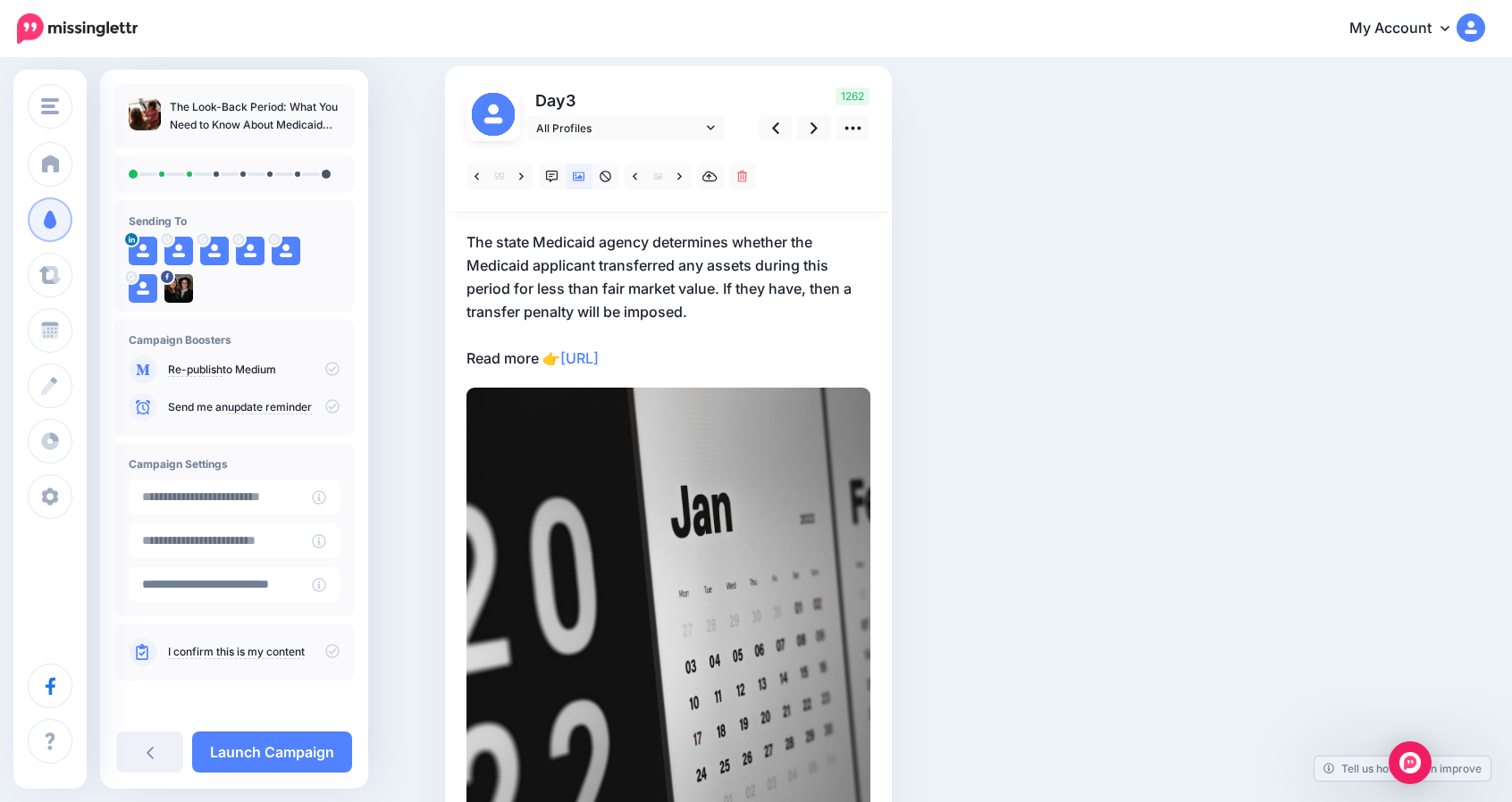
scroll to position [137, 0]
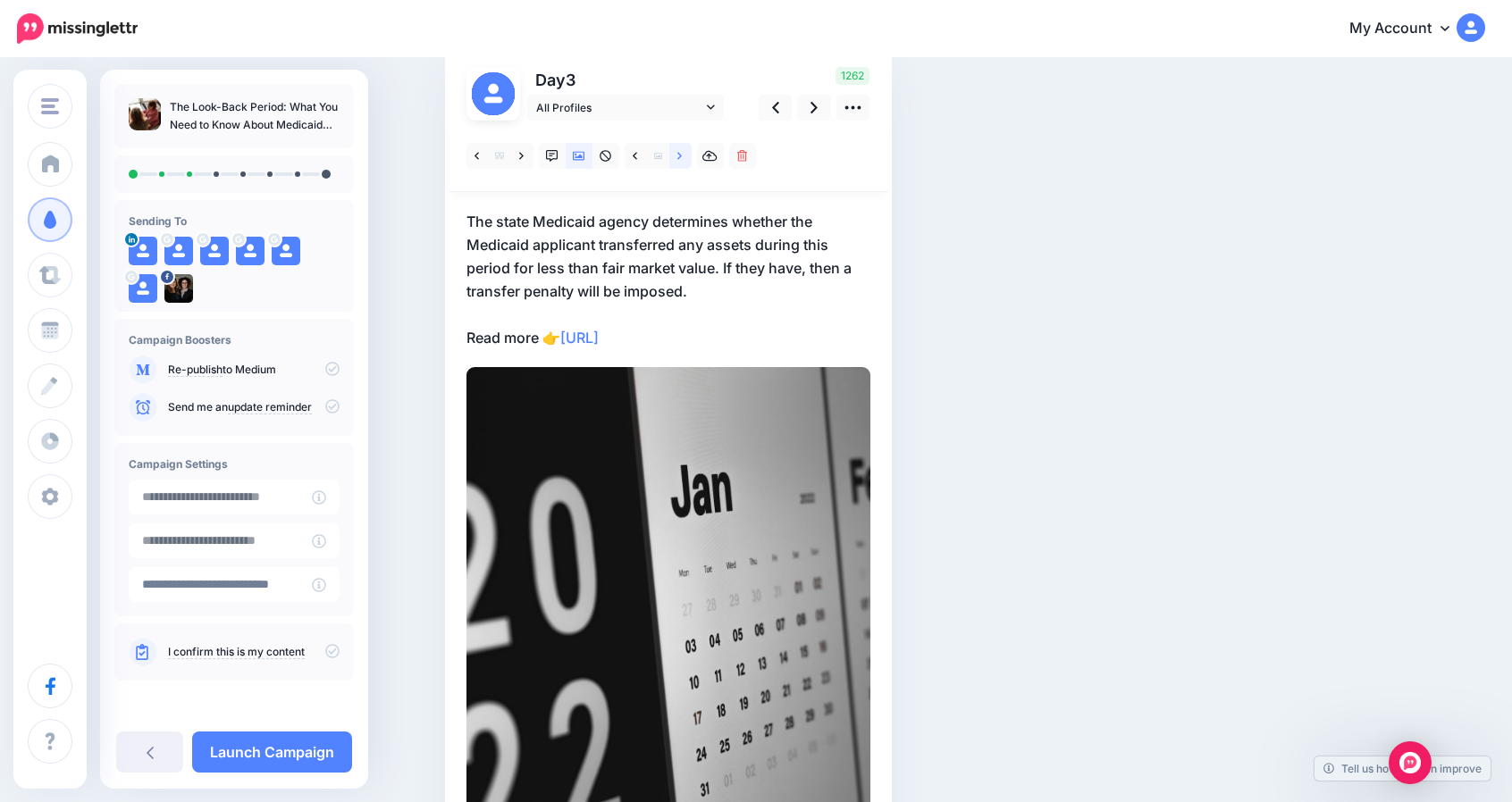
click at [691, 162] on link at bounding box center [681, 155] width 22 height 26
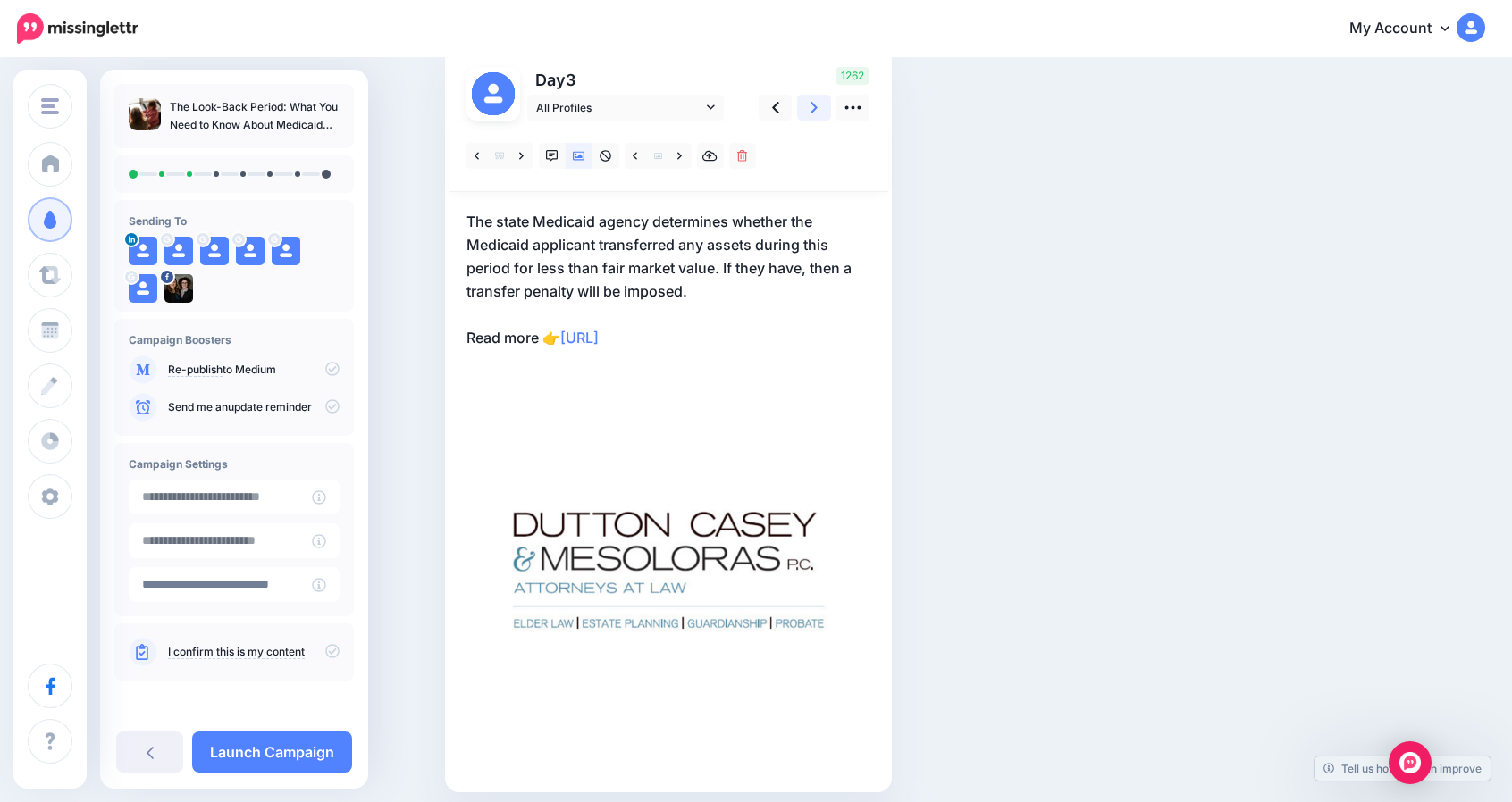
click at [818, 108] on icon at bounding box center [814, 108] width 7 height 18
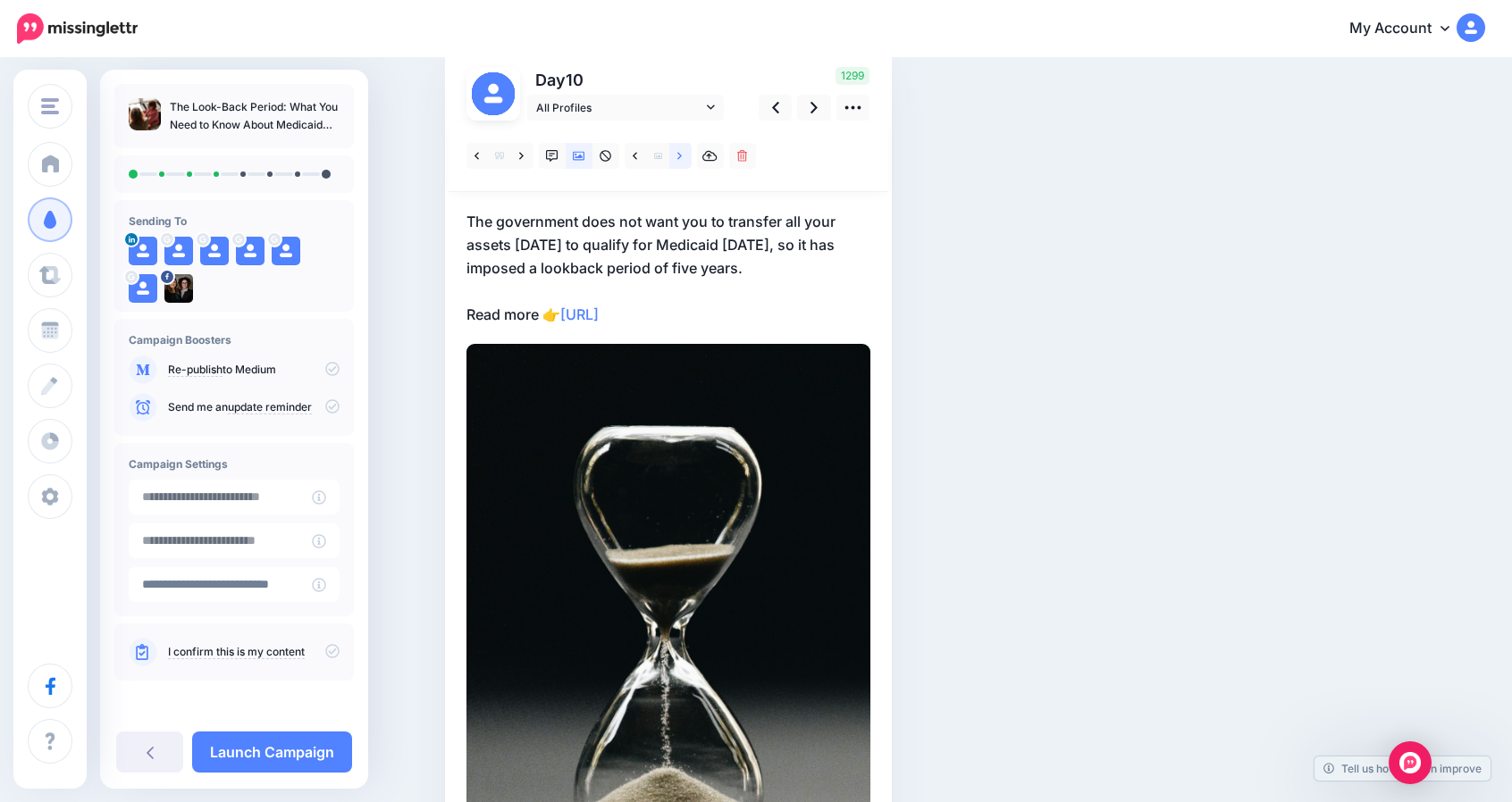
click at [691, 155] on link at bounding box center [681, 155] width 22 height 26
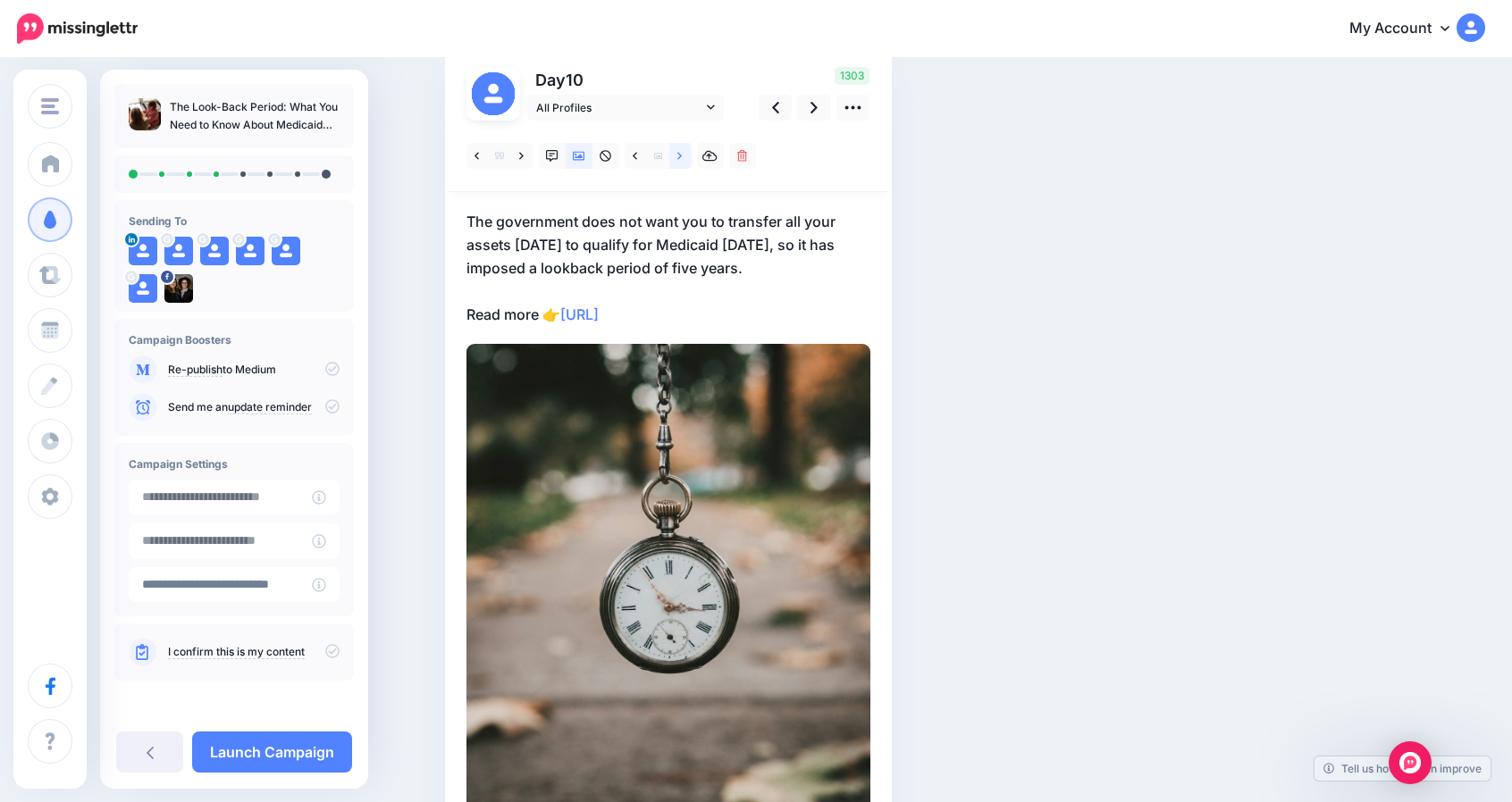
click at [691, 155] on link at bounding box center [681, 155] width 22 height 26
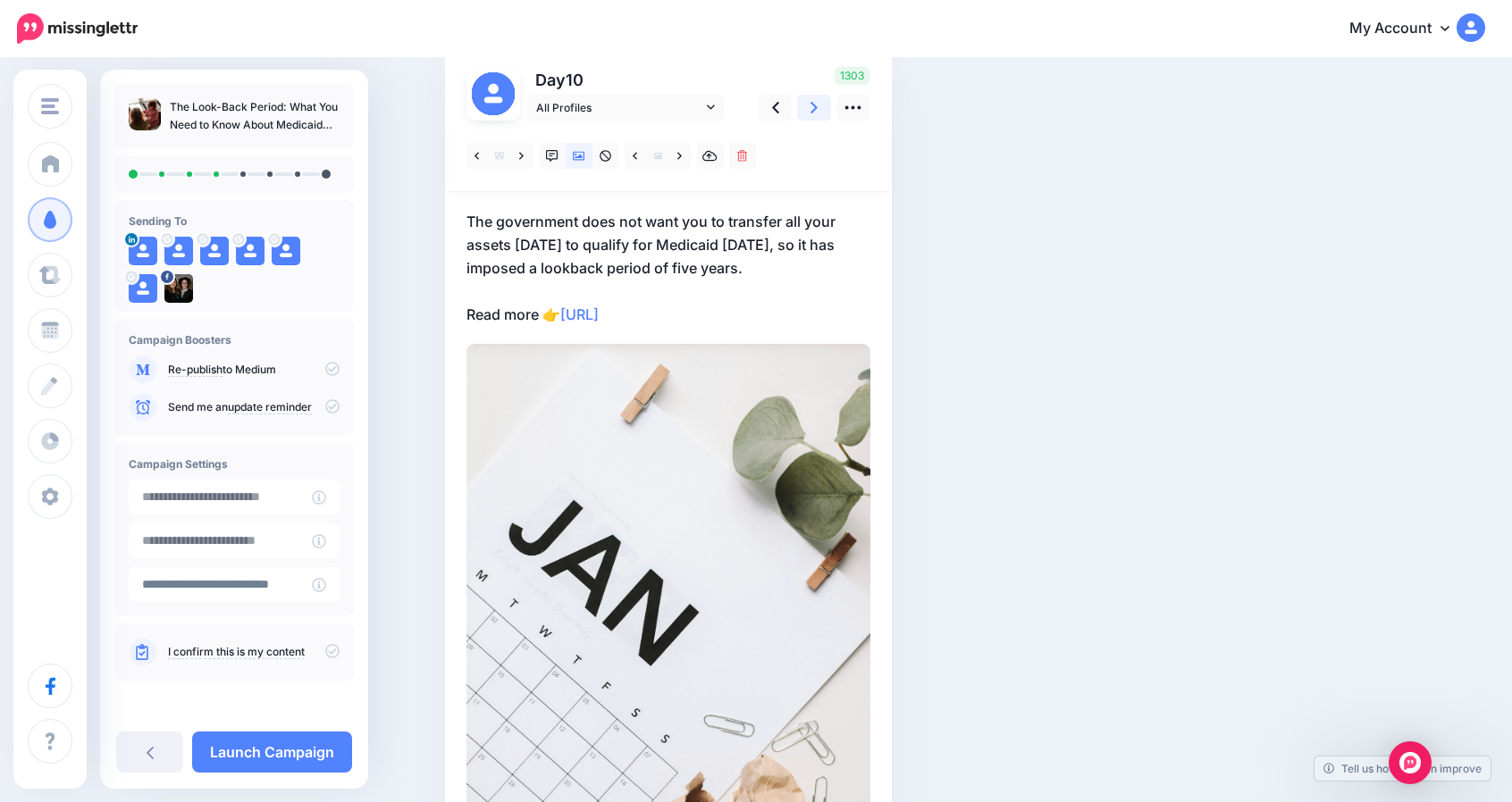
click at [818, 105] on icon at bounding box center [814, 108] width 7 height 18
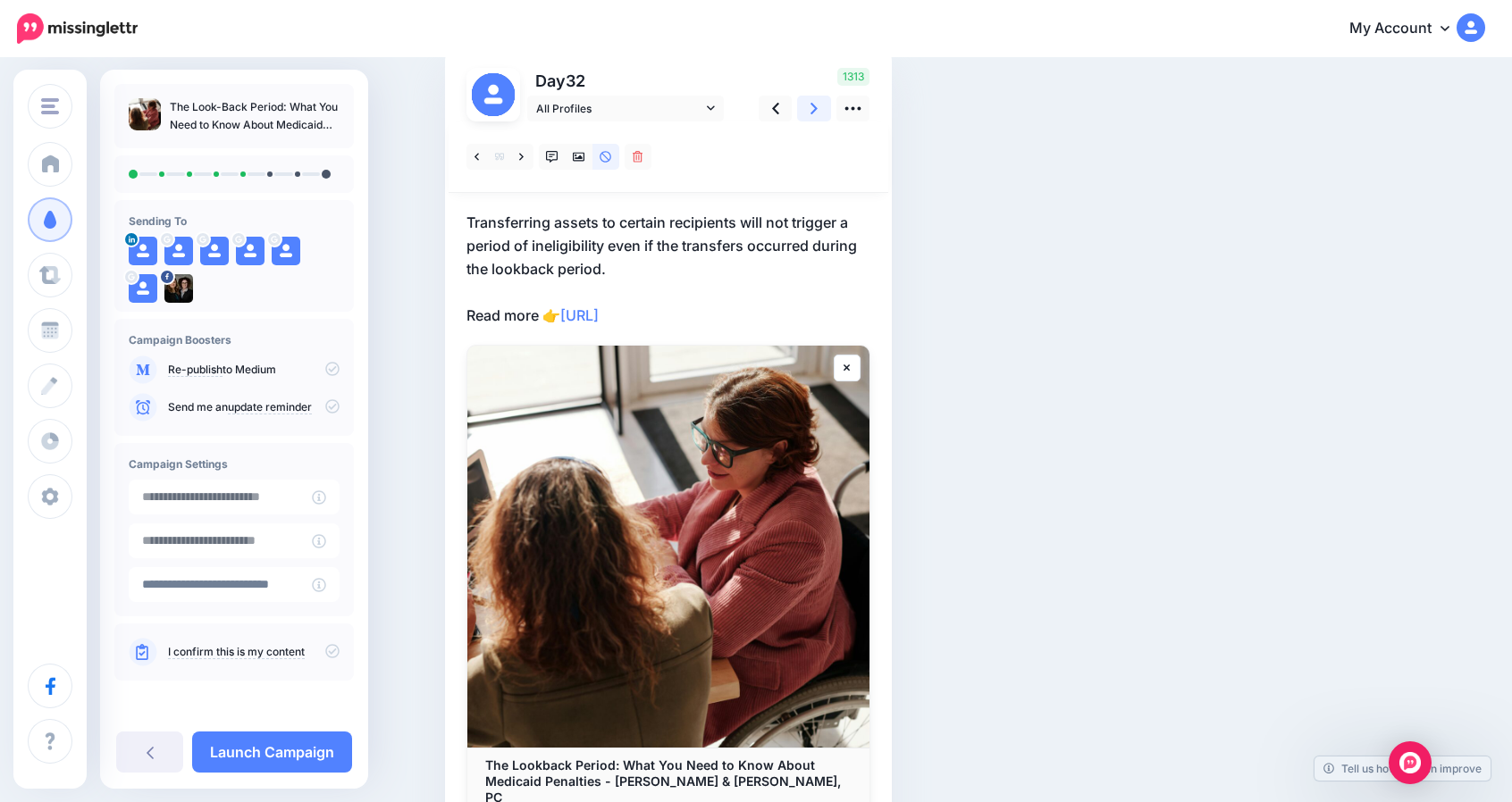
scroll to position [134, 0]
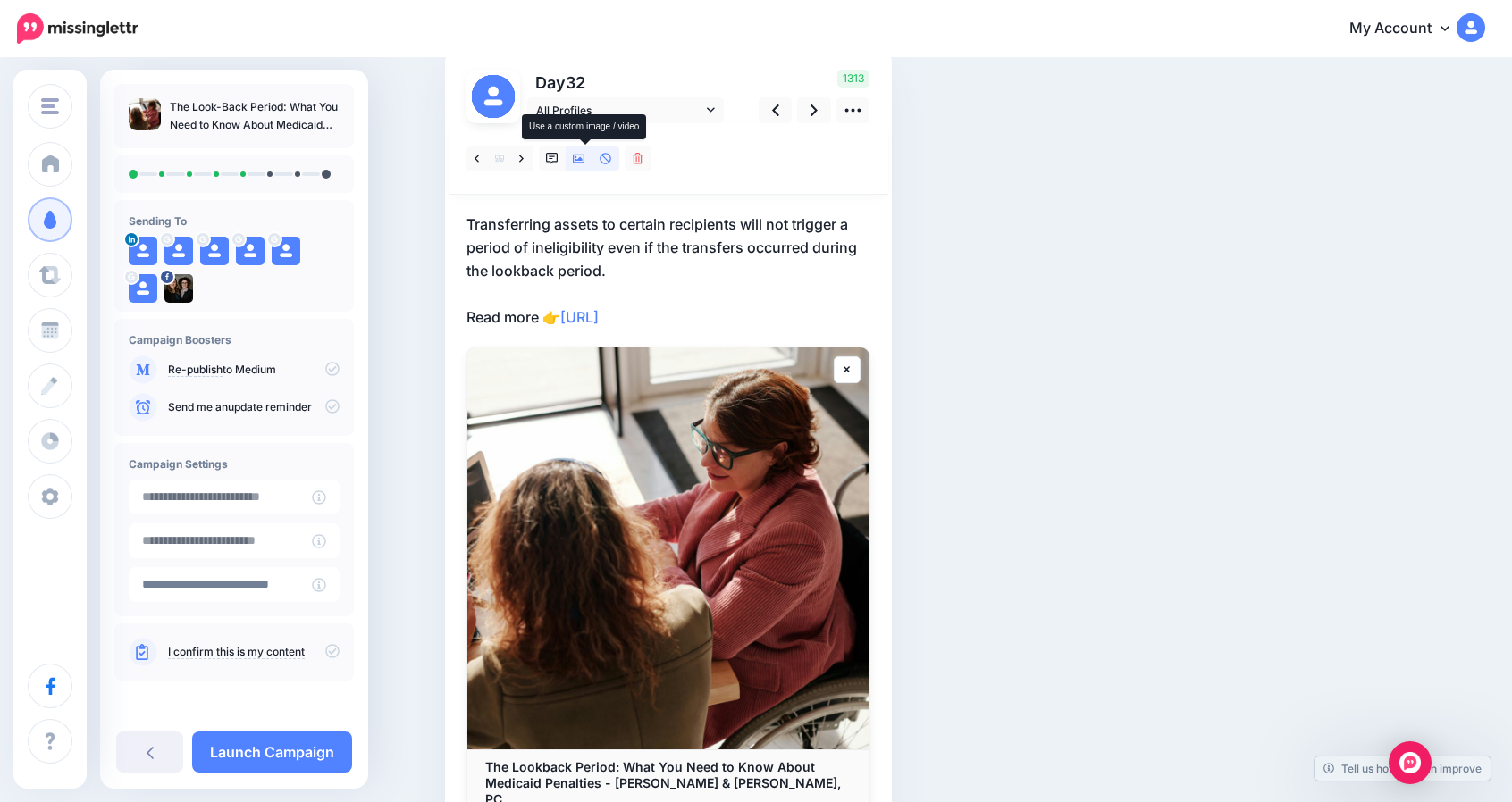
click at [585, 162] on icon at bounding box center [579, 159] width 13 height 13
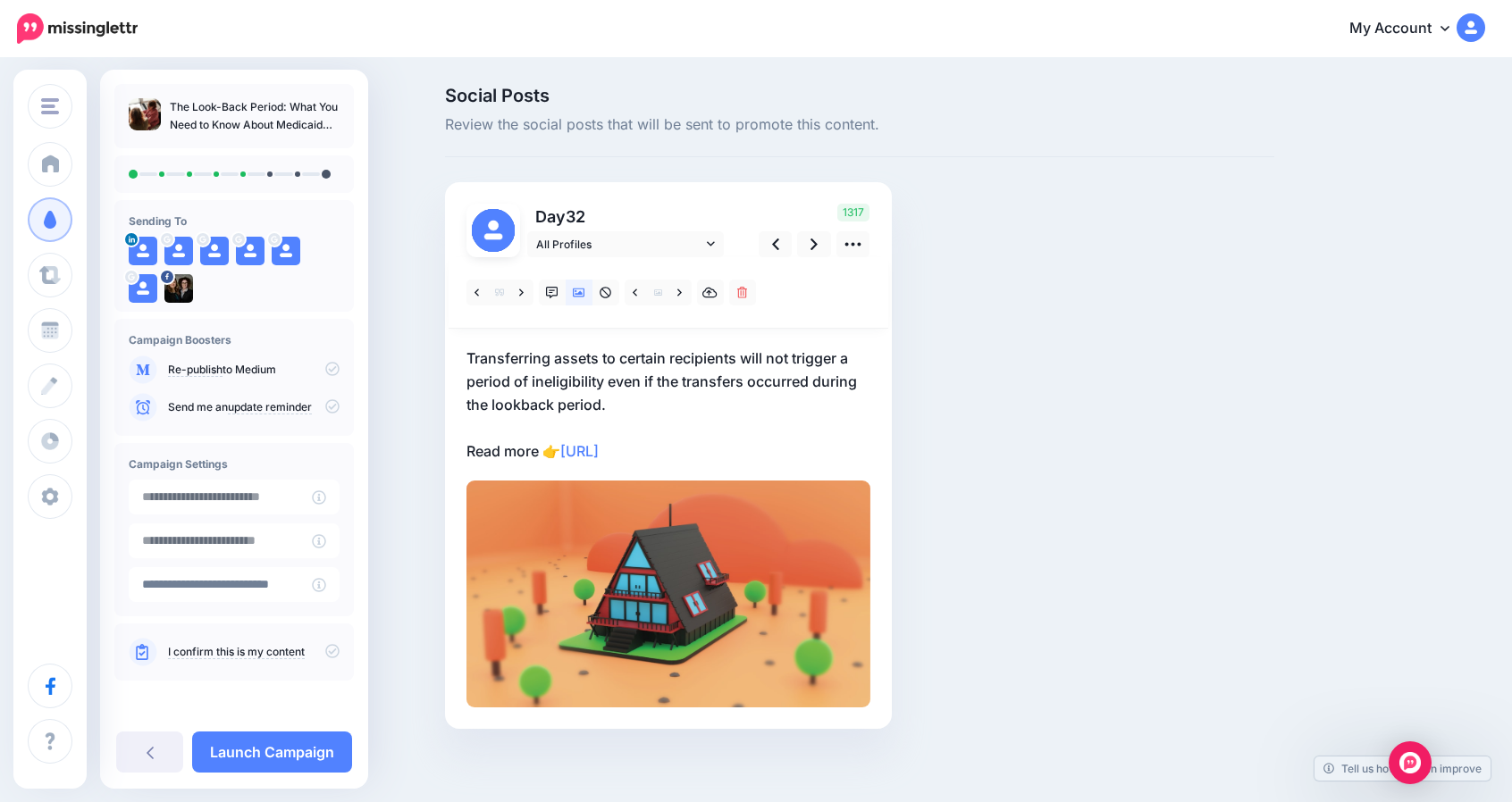
scroll to position [7, 0]
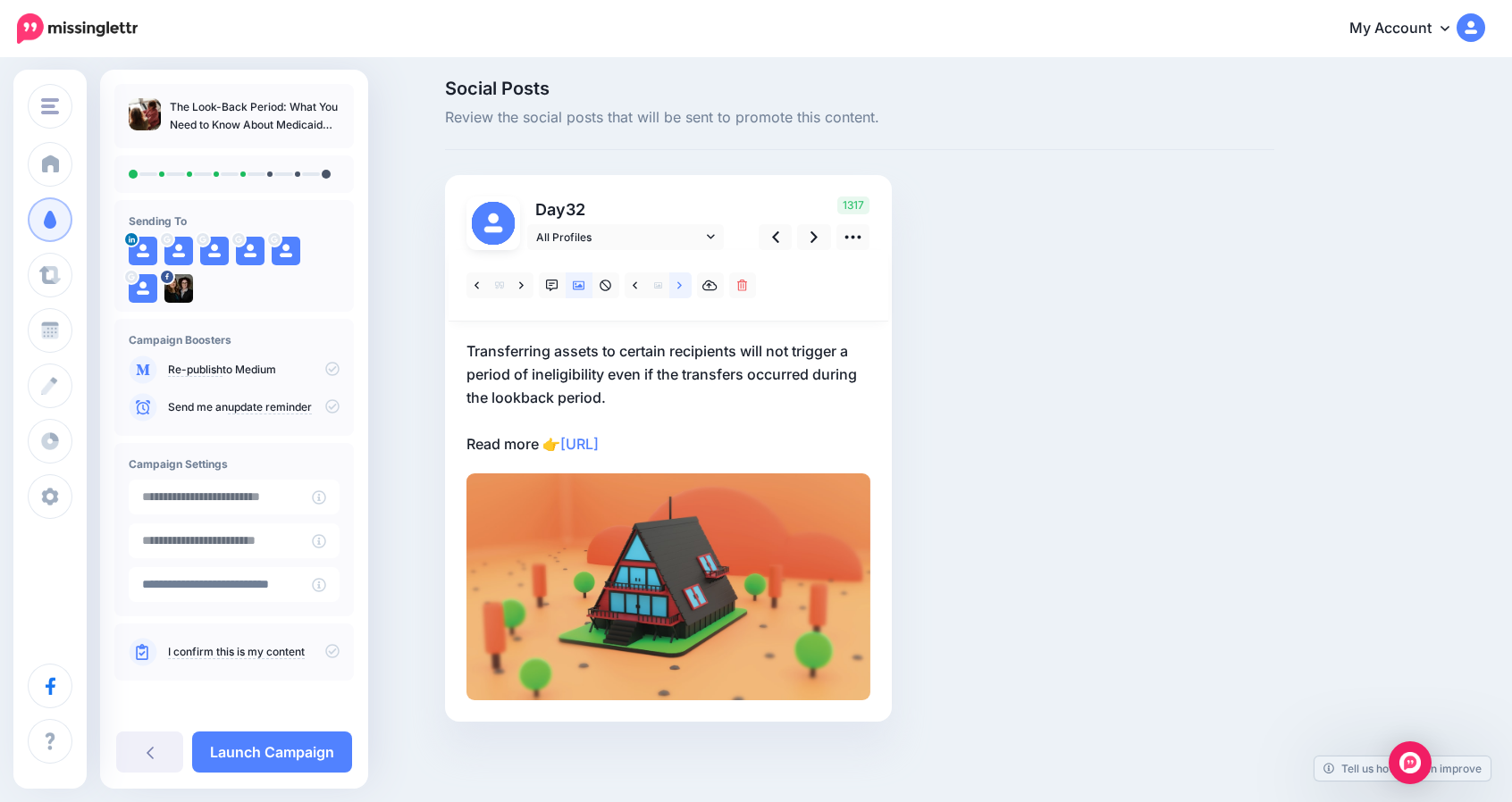
click at [682, 285] on link at bounding box center [681, 285] width 22 height 26
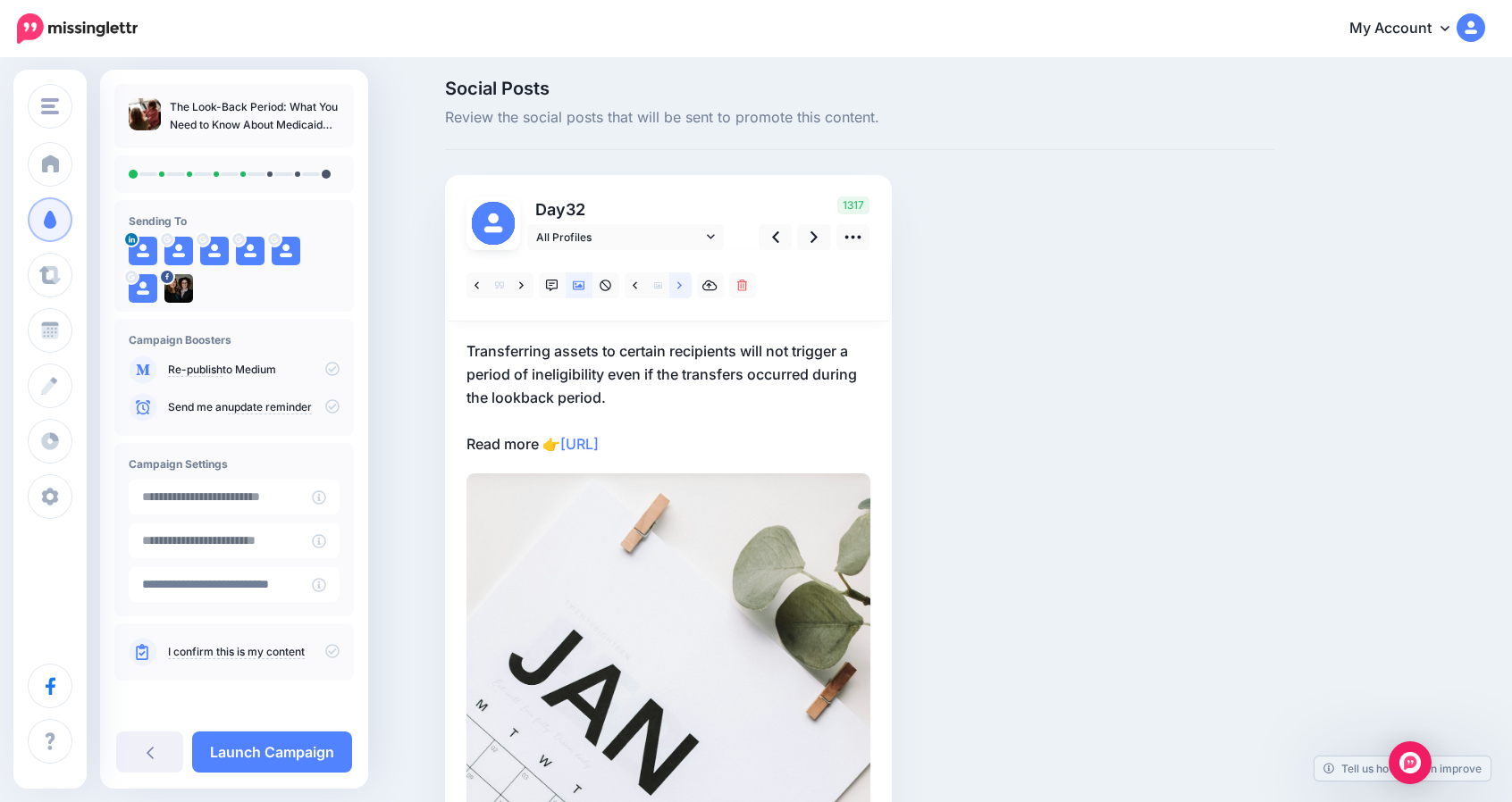
click at [682, 285] on link at bounding box center [681, 285] width 22 height 26
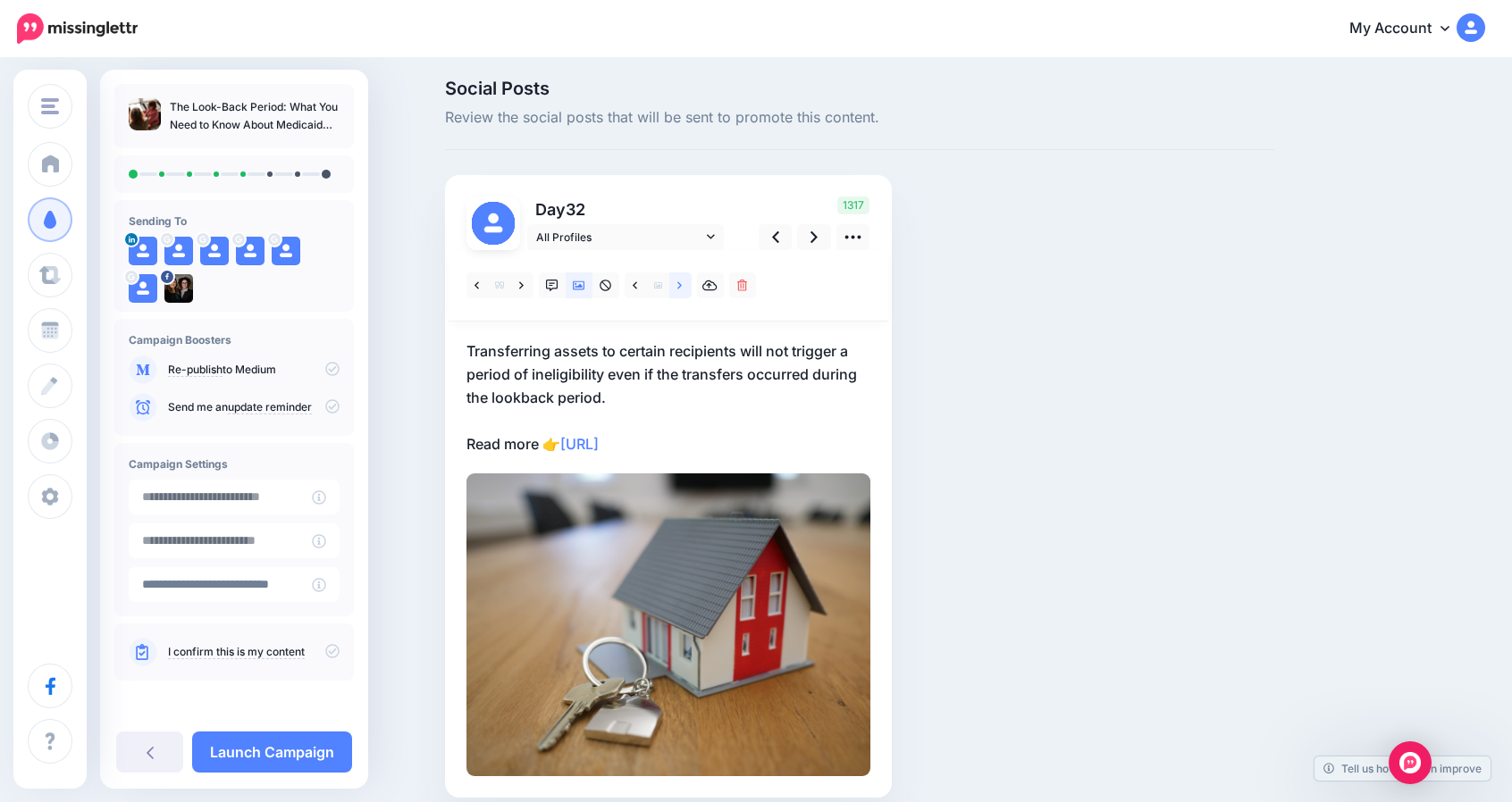
click at [682, 285] on link at bounding box center [681, 285] width 22 height 26
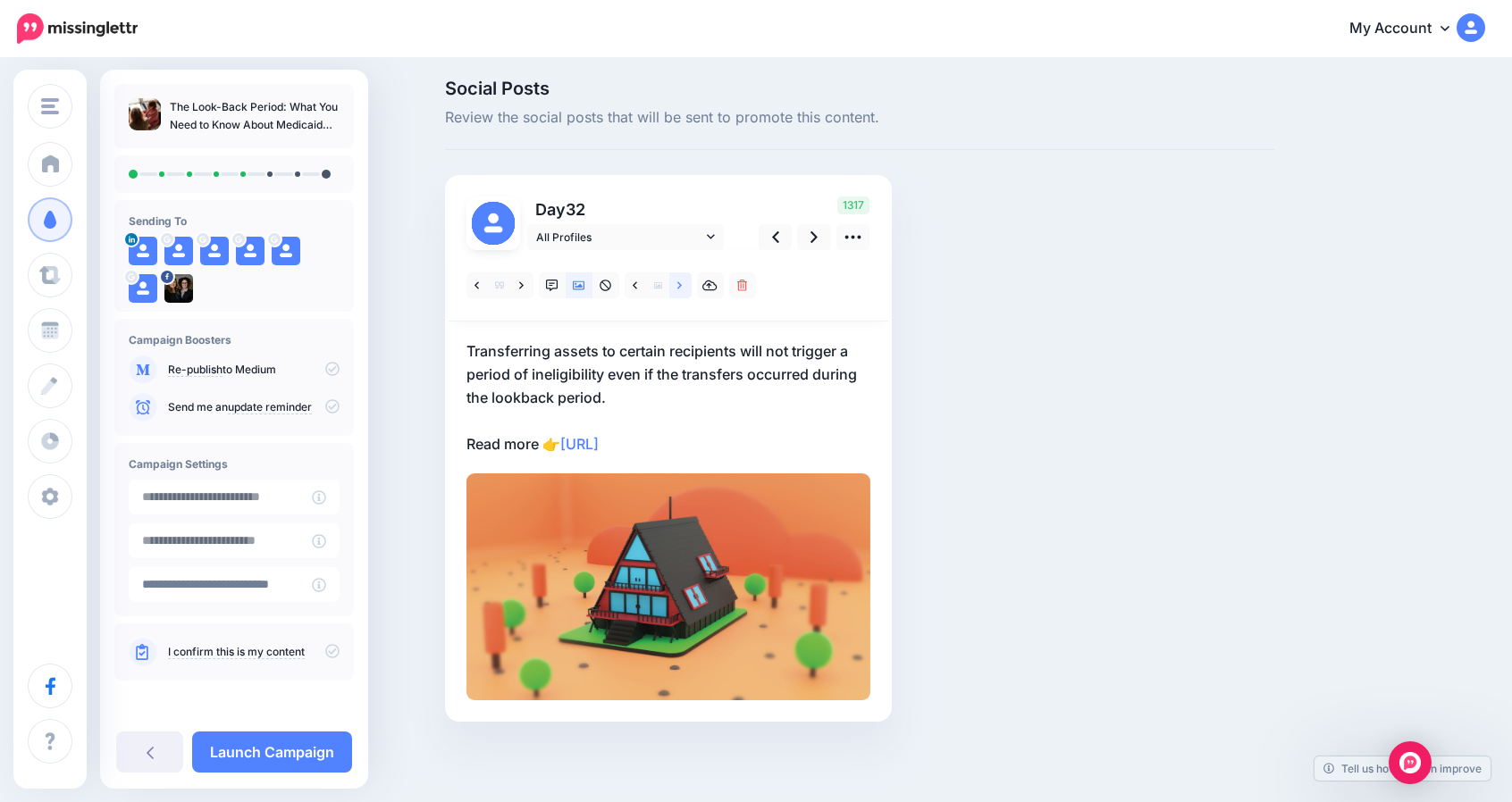
click at [682, 285] on link at bounding box center [681, 285] width 22 height 26
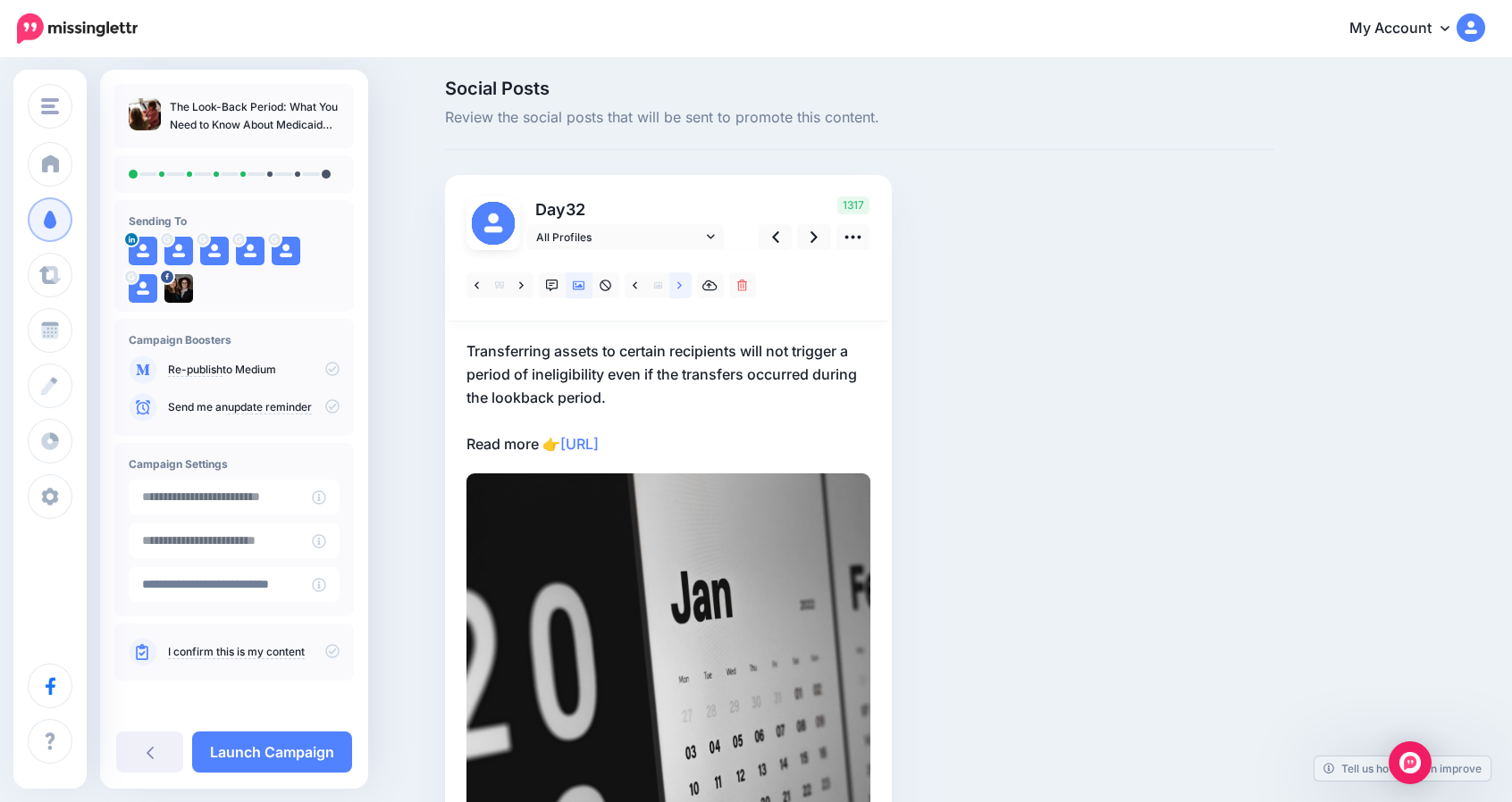
click at [682, 285] on link at bounding box center [681, 285] width 22 height 26
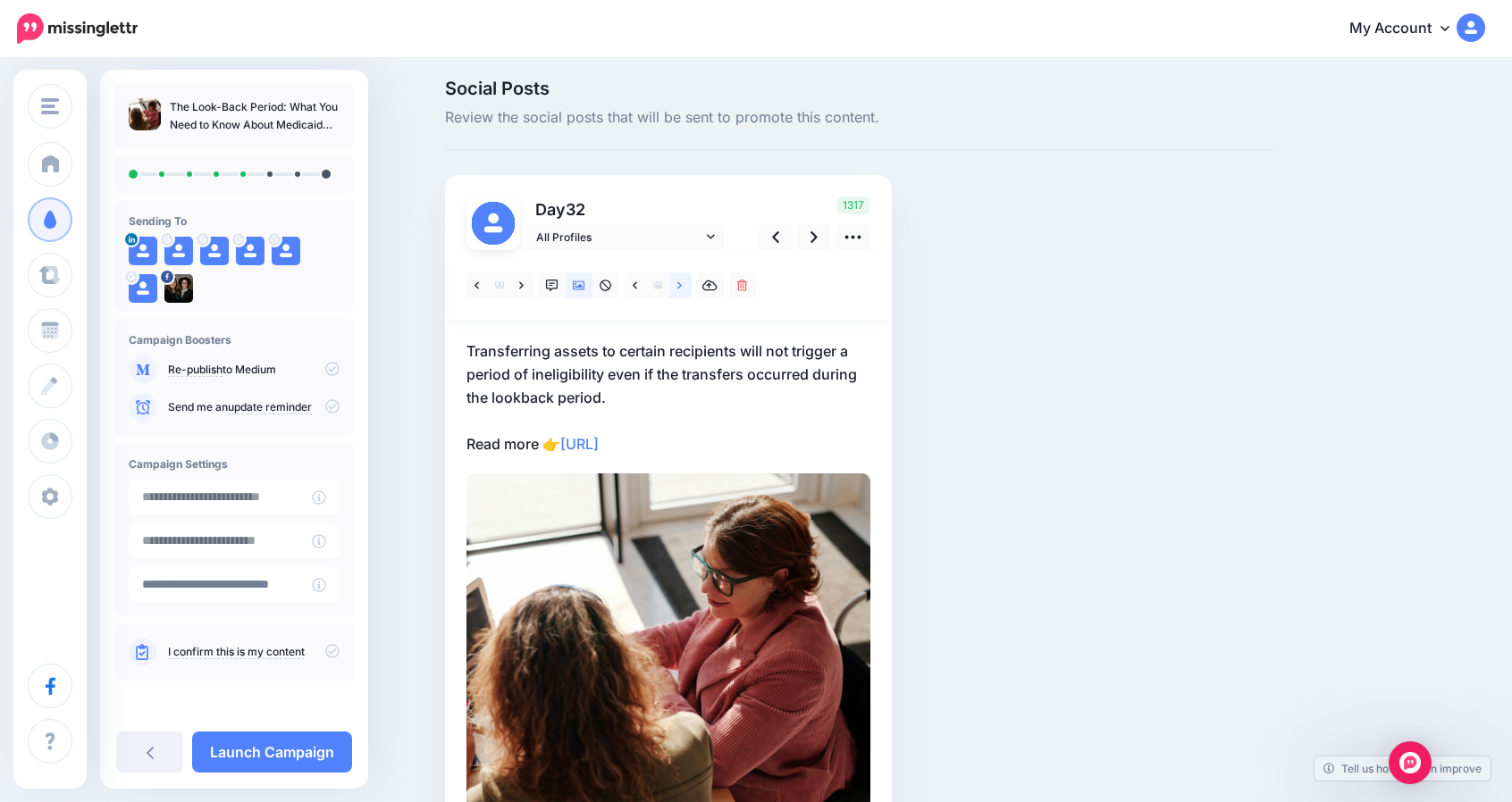
click at [682, 285] on link at bounding box center [681, 285] width 22 height 26
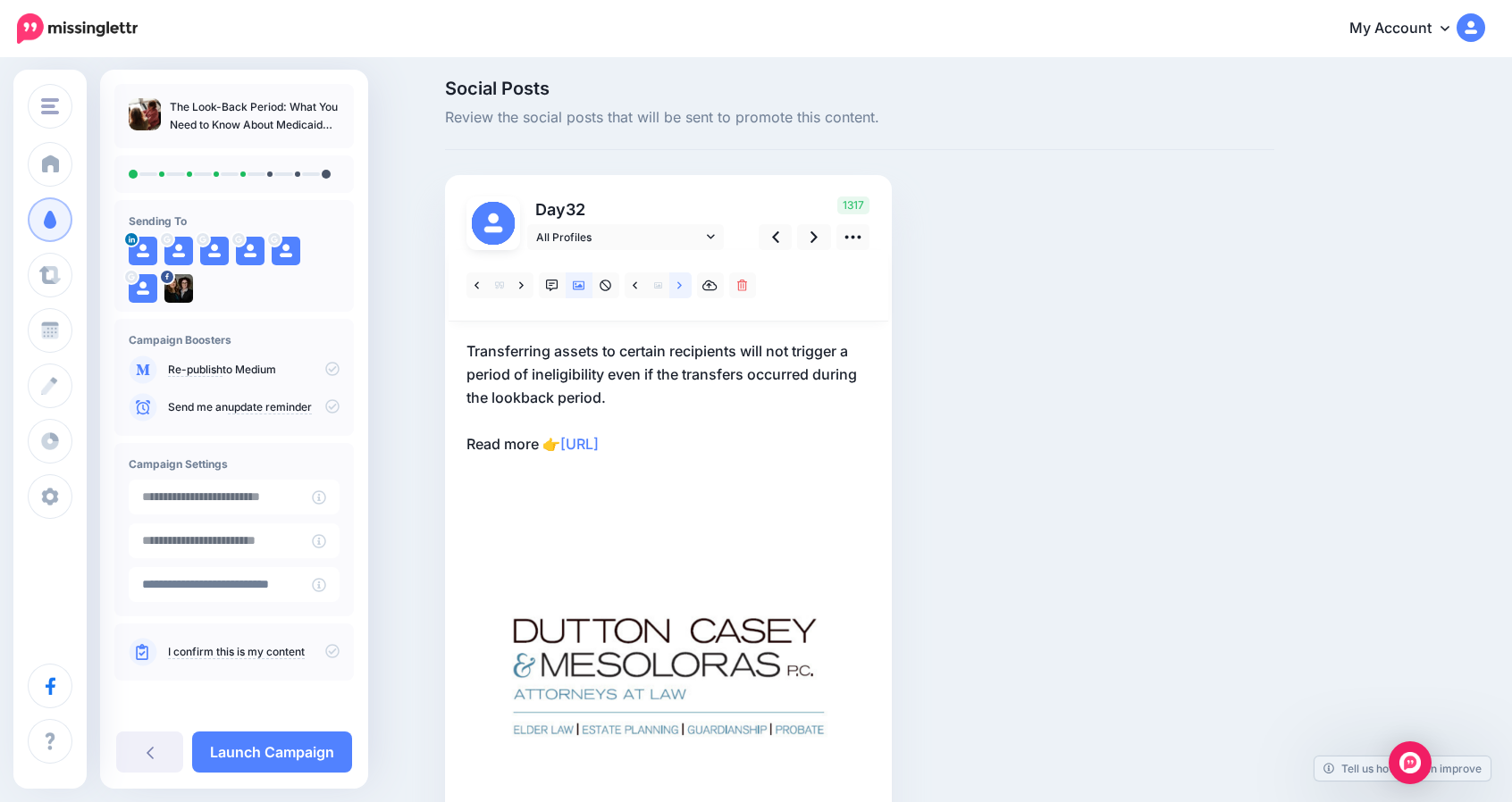
click at [682, 285] on link at bounding box center [681, 285] width 22 height 26
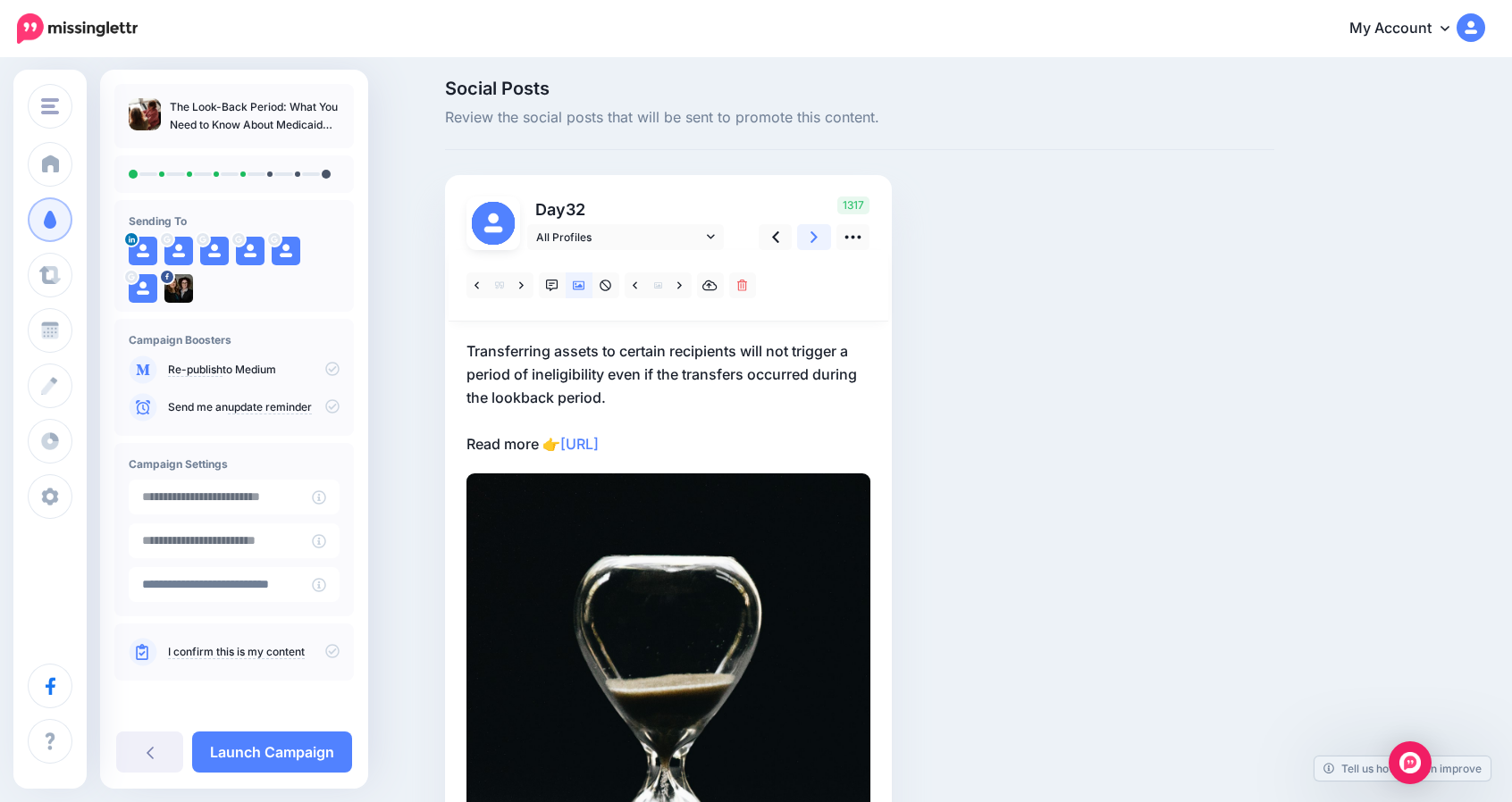
click at [826, 236] on link at bounding box center [813, 237] width 34 height 26
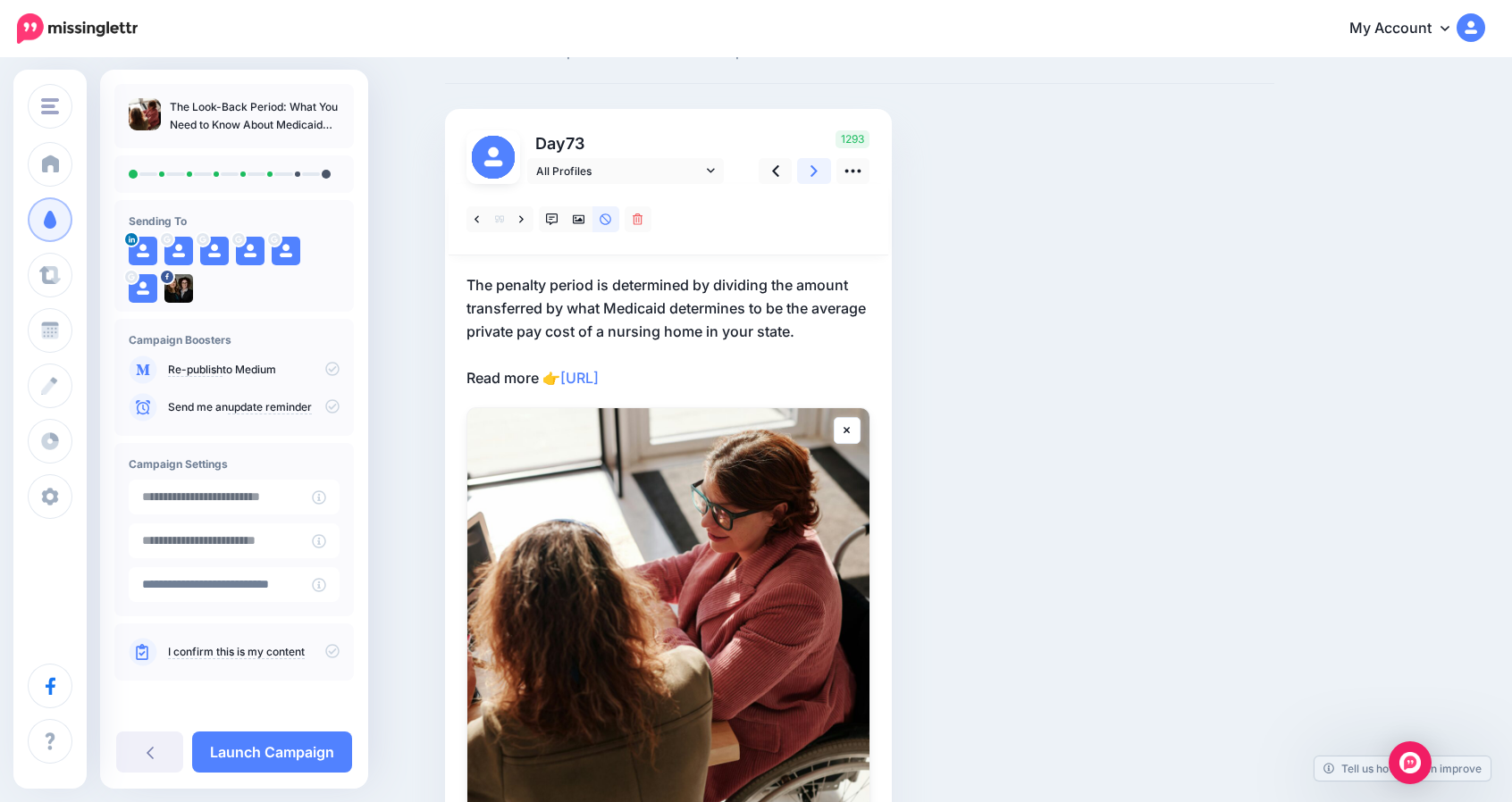
scroll to position [93, 0]
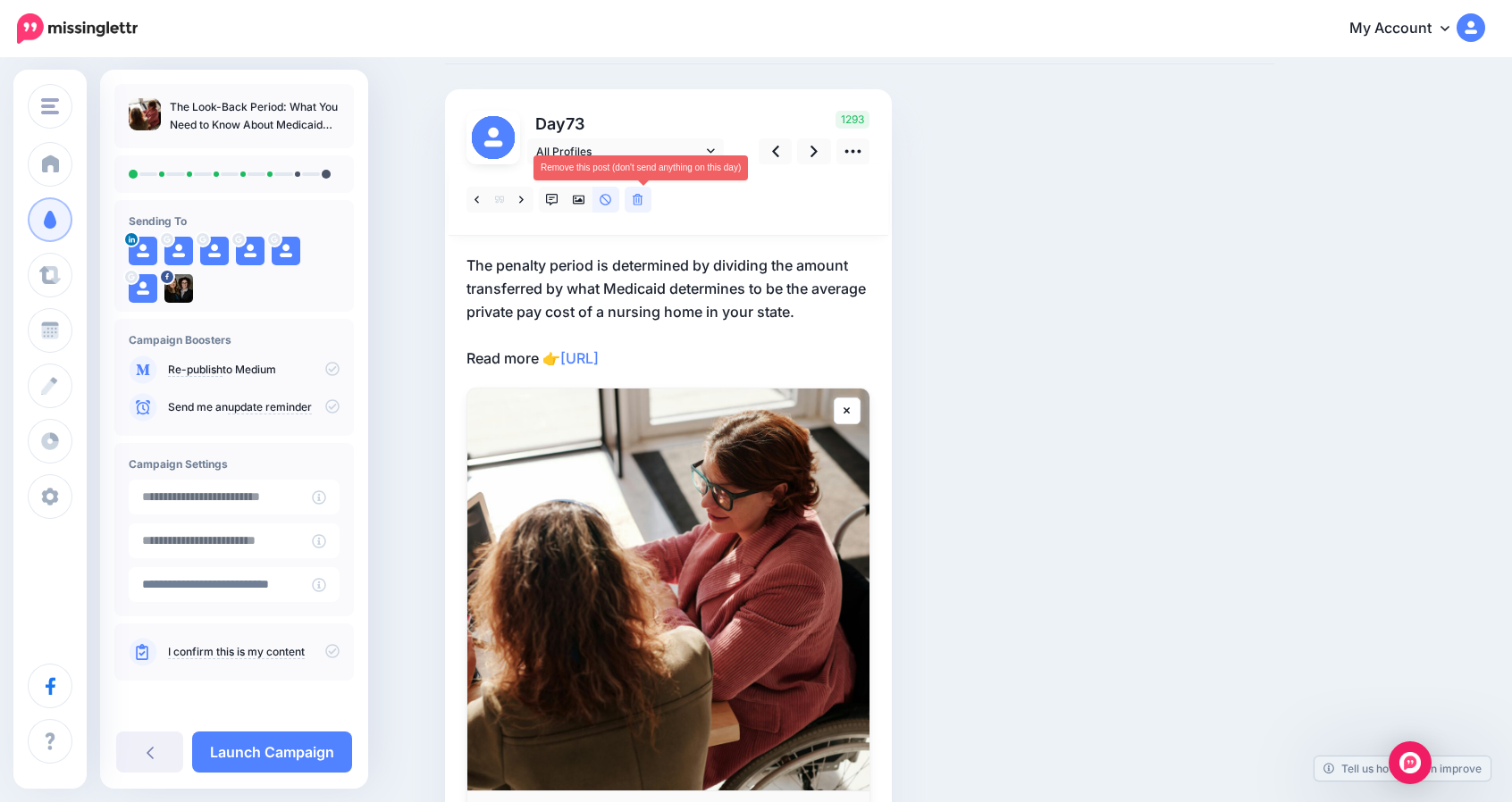
click at [643, 204] on icon at bounding box center [638, 200] width 11 height 13
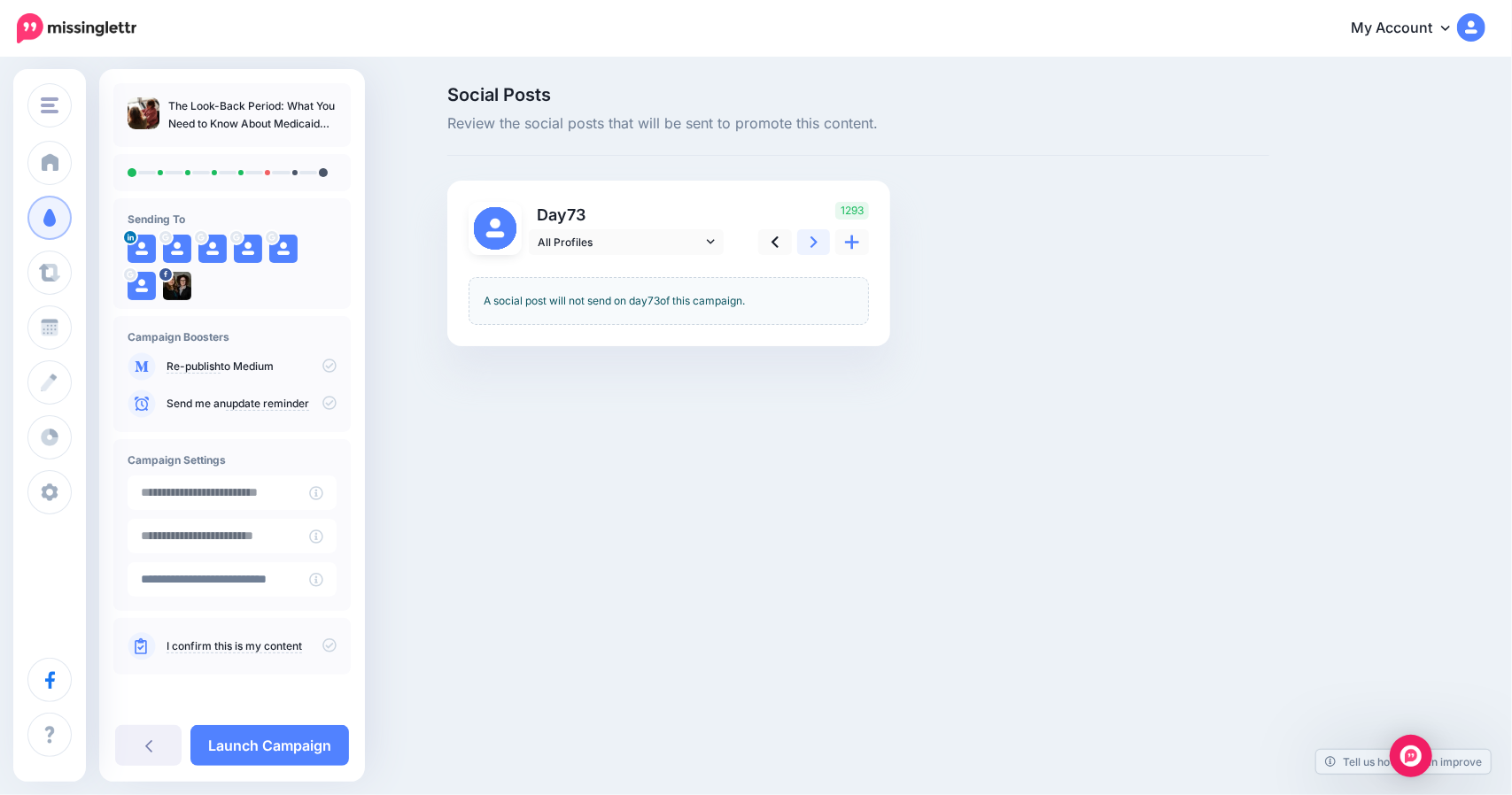
click at [811, 239] on icon at bounding box center [814, 242] width 7 height 18
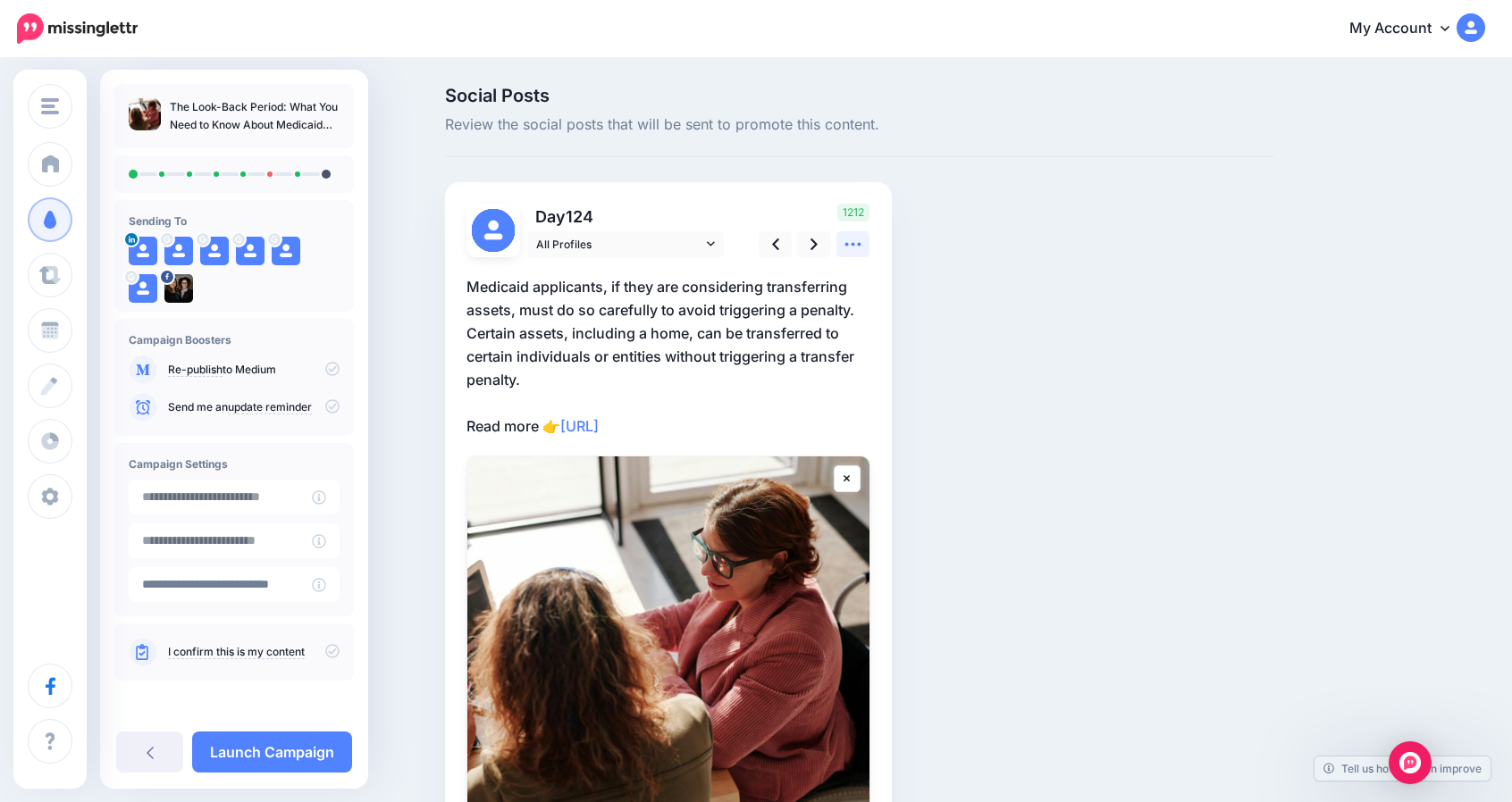
click at [857, 246] on icon at bounding box center [853, 244] width 18 height 18
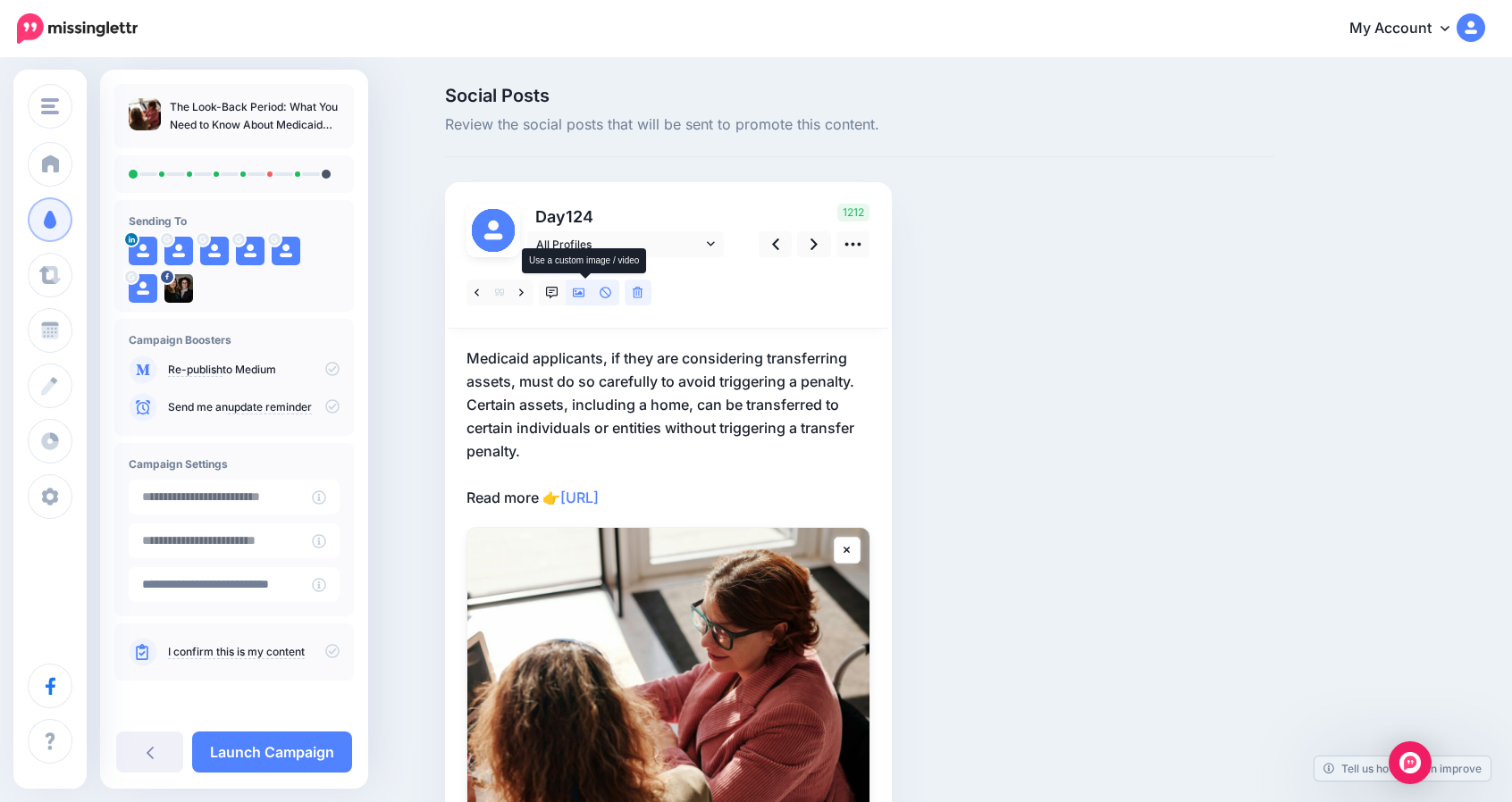
click at [591, 290] on link at bounding box center [578, 292] width 27 height 26
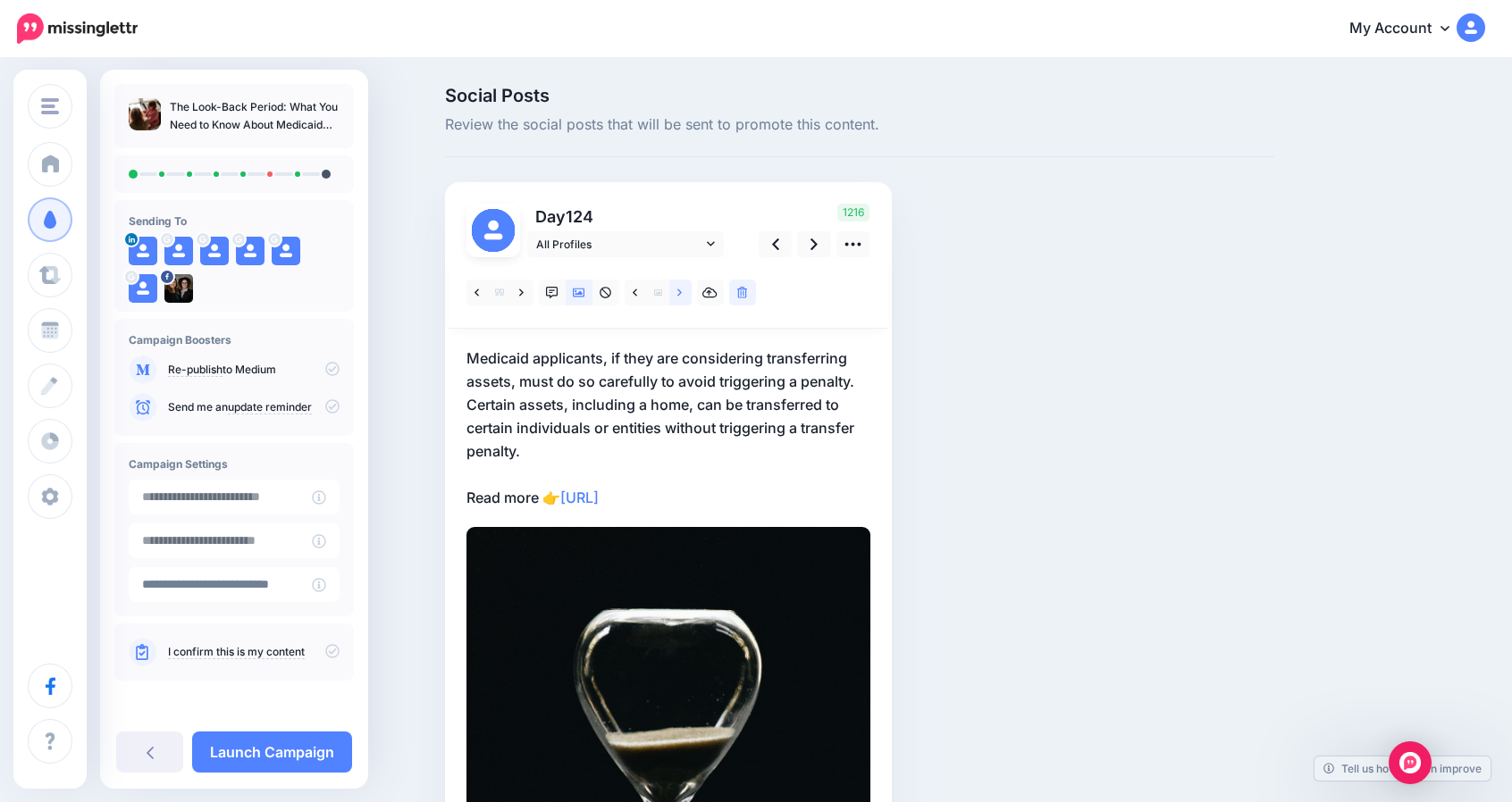
click at [681, 298] on link at bounding box center [681, 292] width 22 height 26
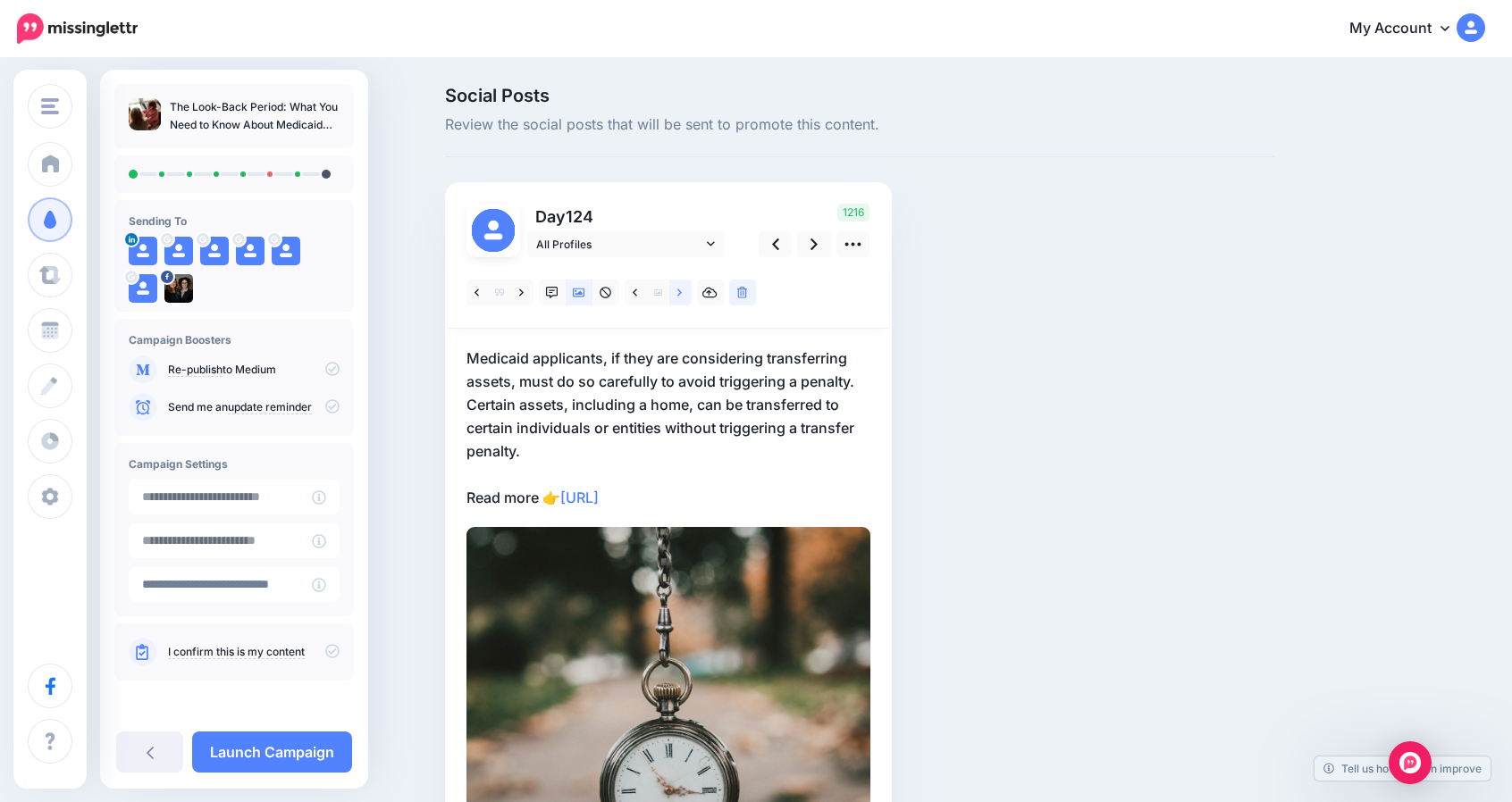
click at [681, 298] on link at bounding box center [681, 292] width 22 height 26
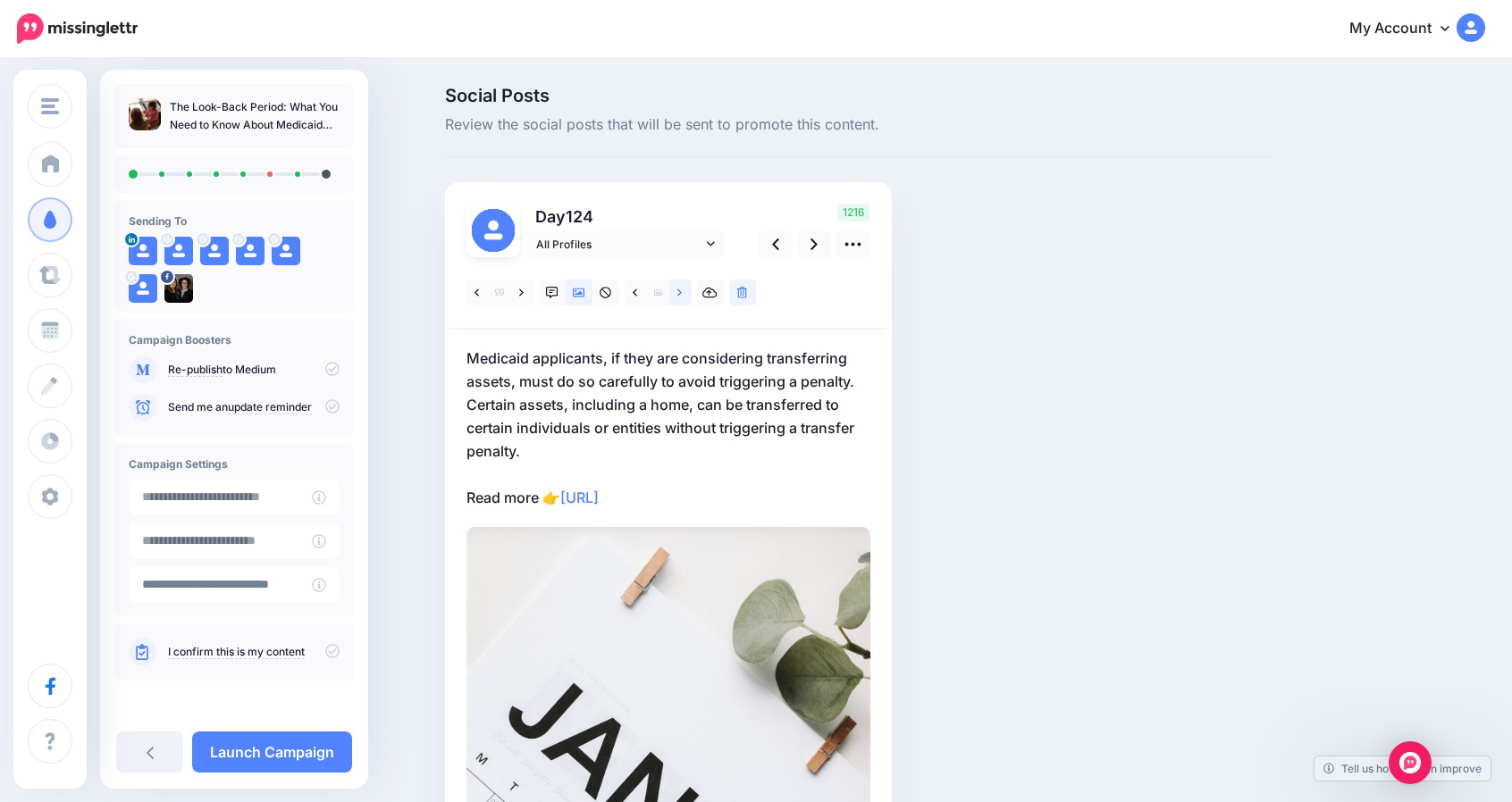
click at [681, 298] on link at bounding box center [681, 292] width 22 height 26
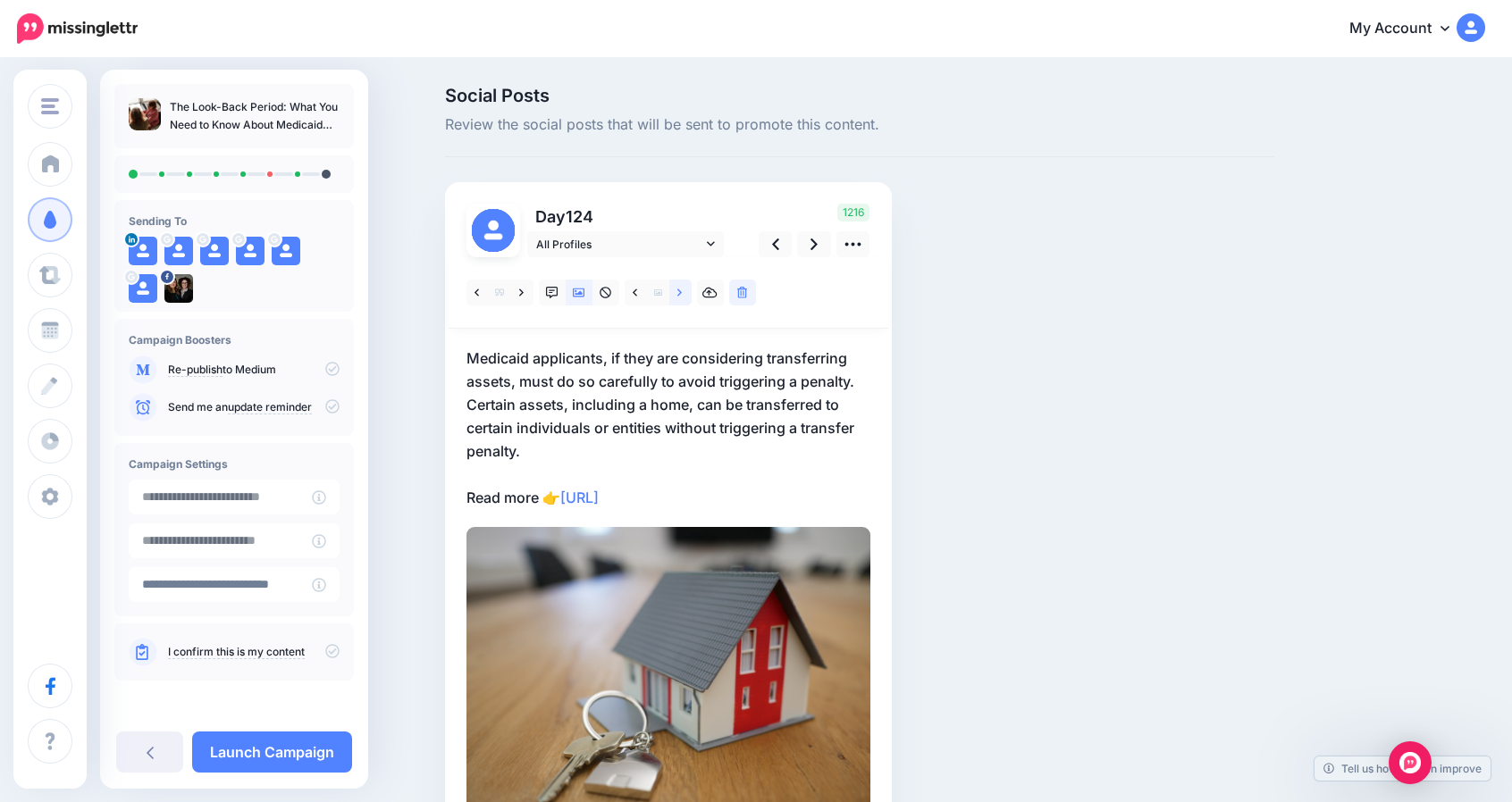
click at [681, 298] on link at bounding box center [681, 292] width 22 height 26
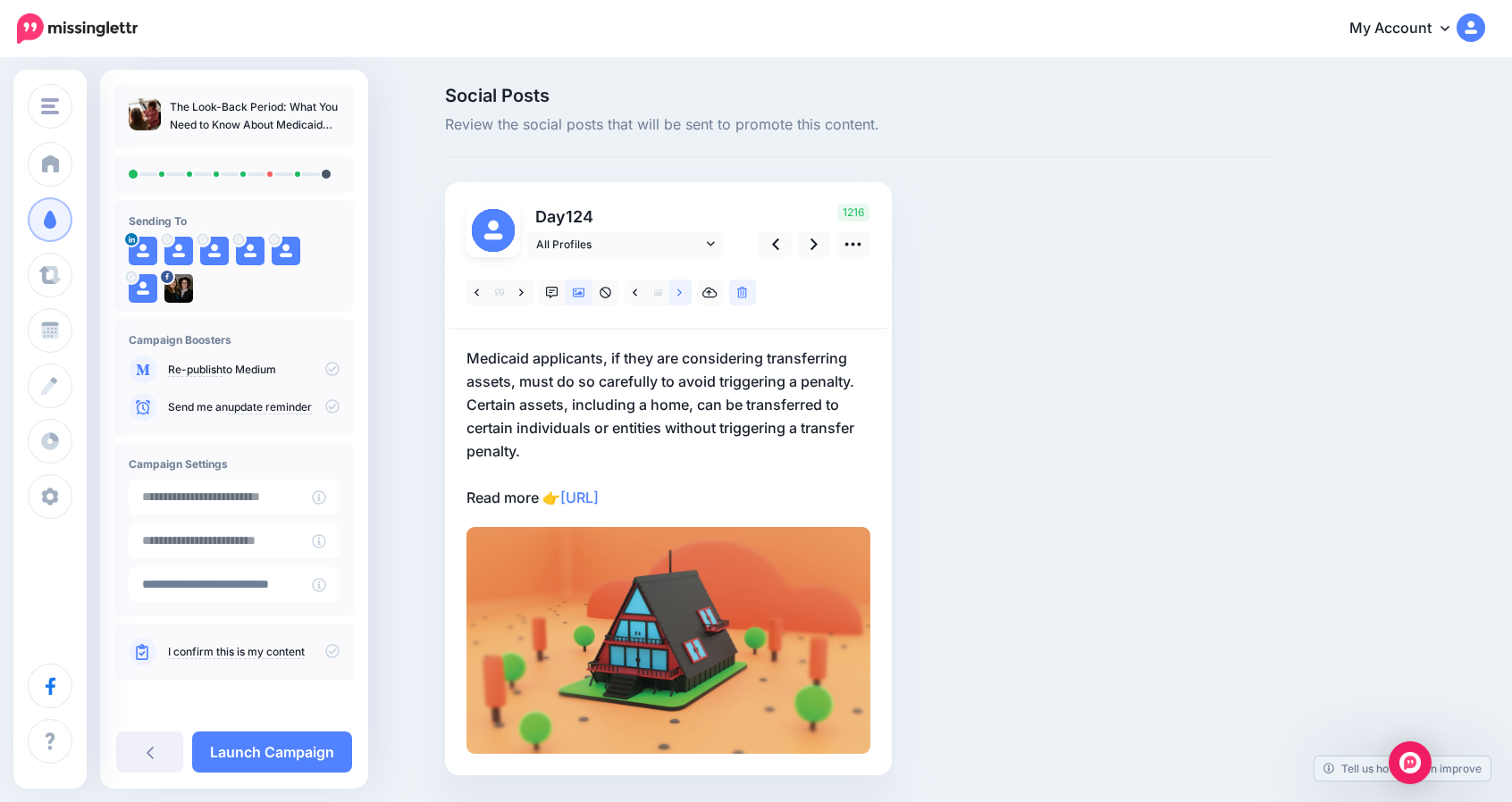
click at [681, 298] on link at bounding box center [681, 292] width 22 height 26
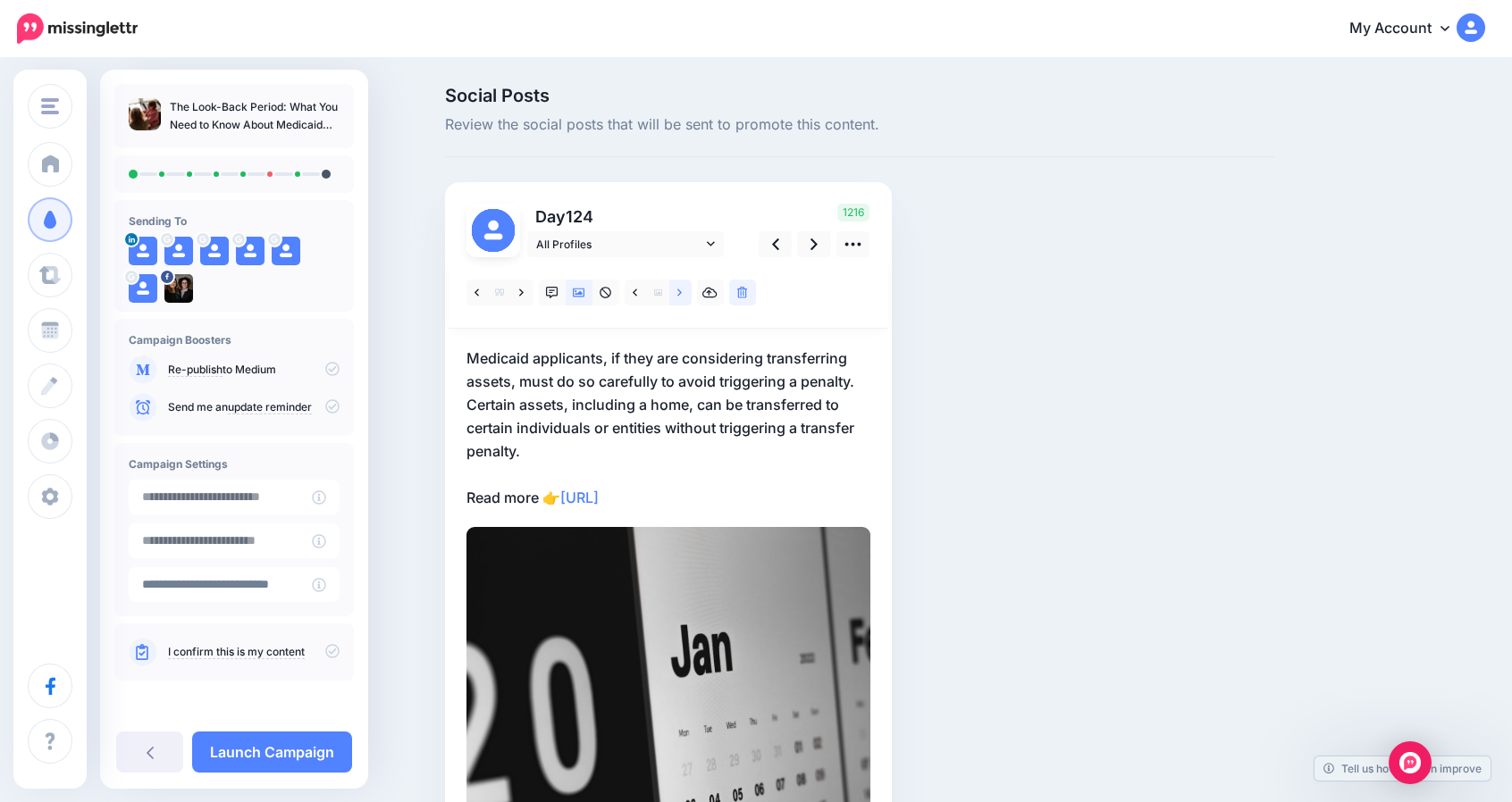
click at [681, 298] on link at bounding box center [681, 292] width 22 height 26
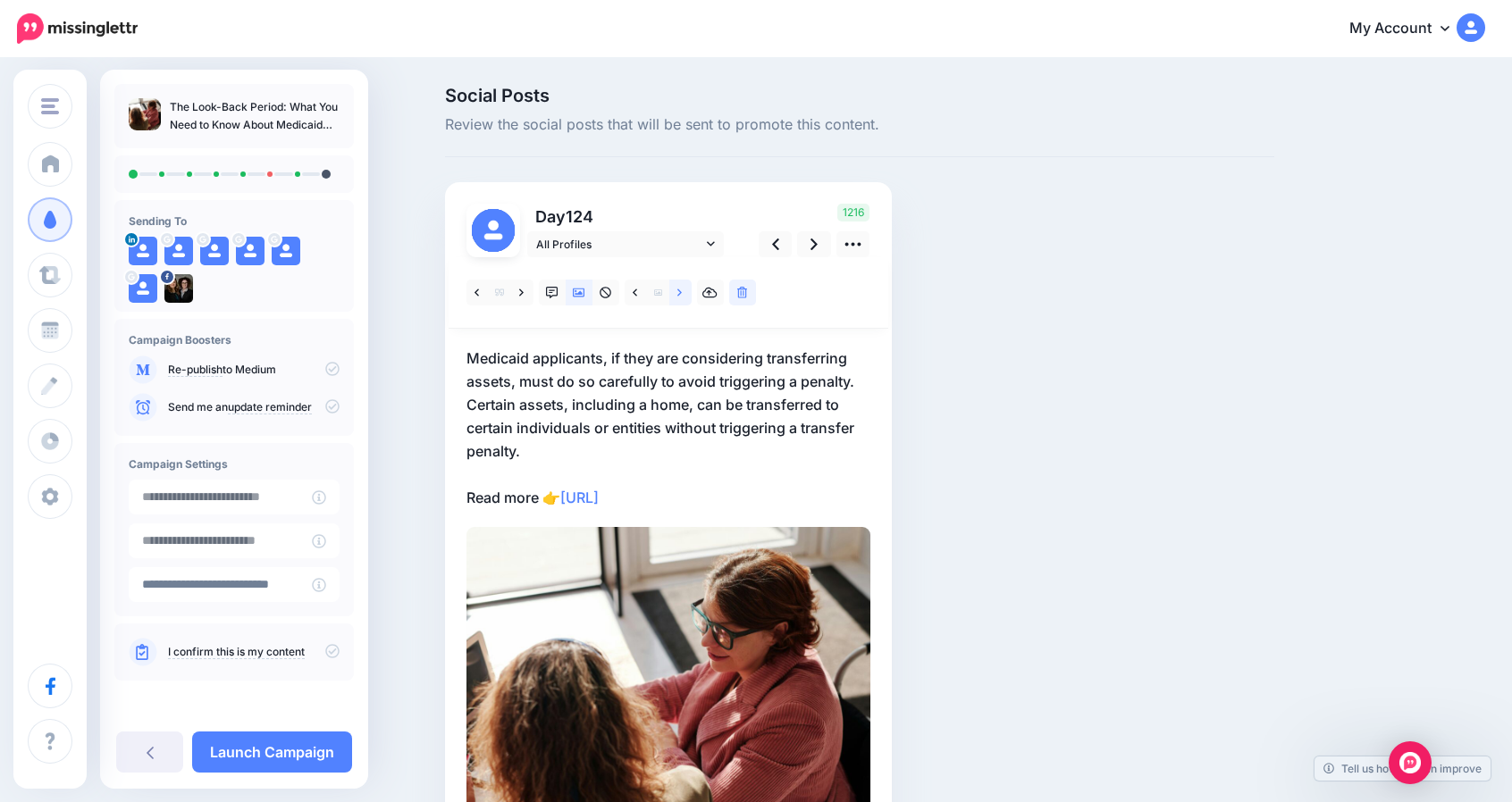
click at [681, 298] on link at bounding box center [681, 292] width 22 height 26
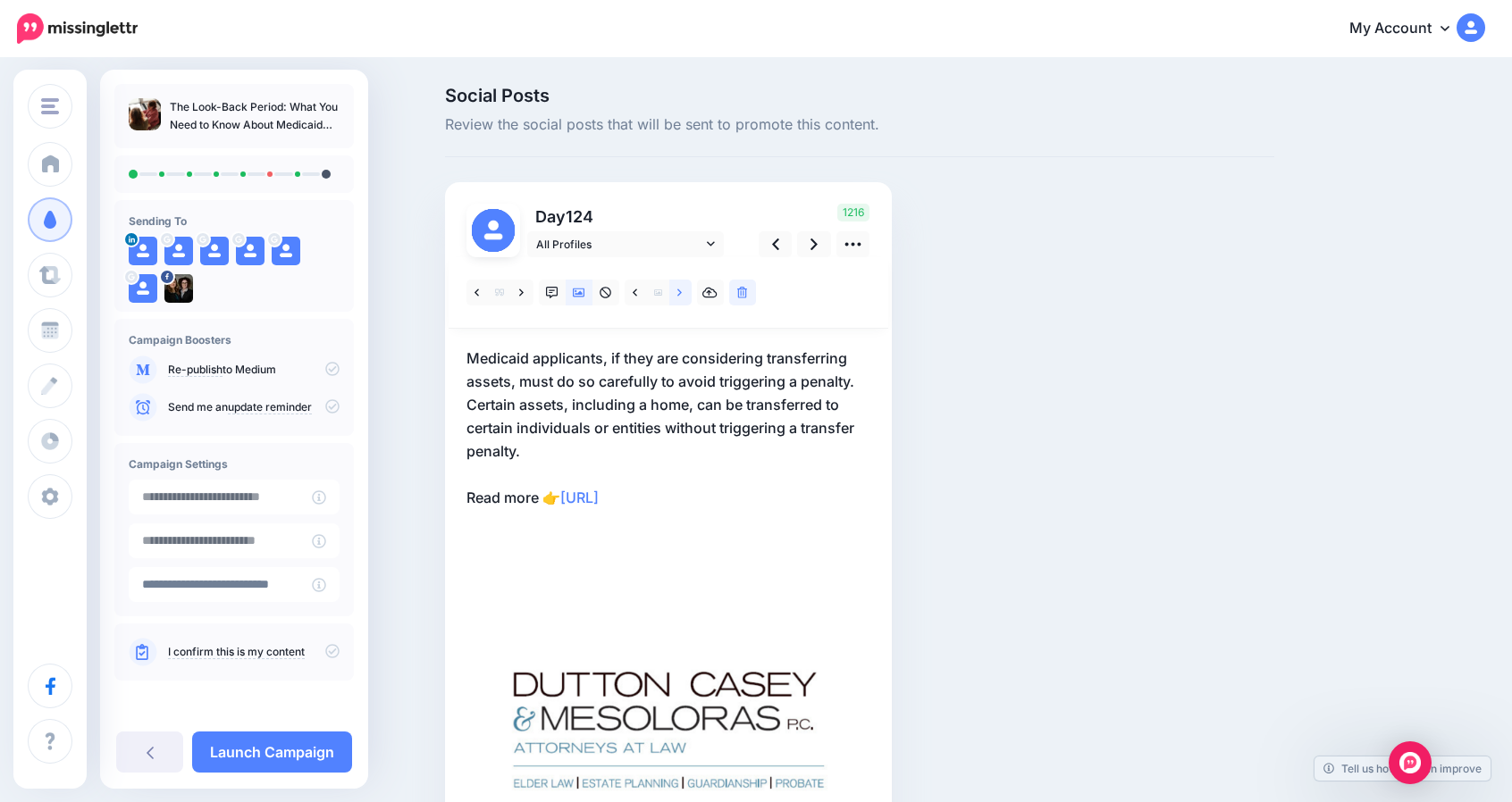
click at [681, 298] on link at bounding box center [681, 292] width 22 height 26
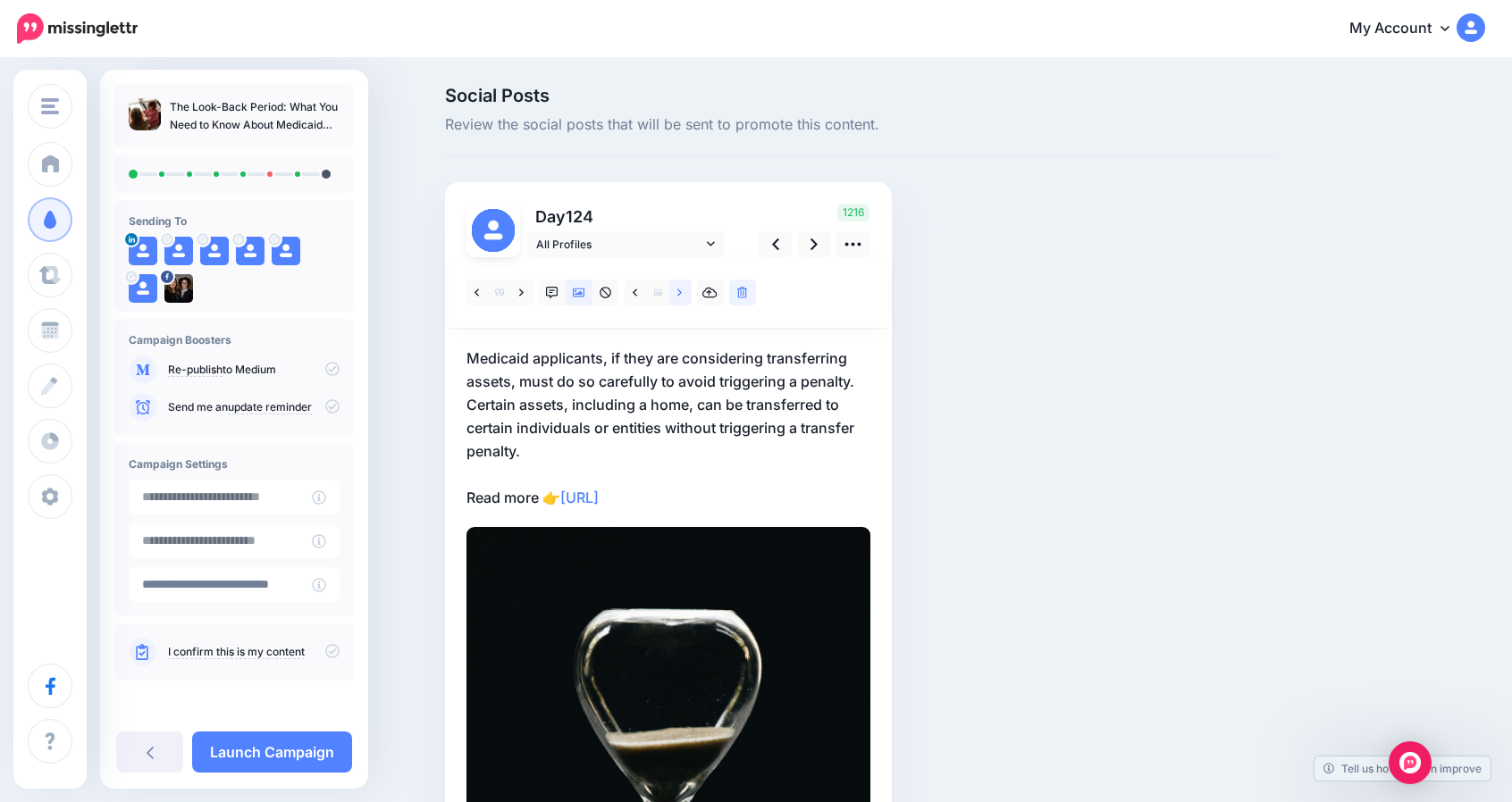
click at [681, 298] on link at bounding box center [681, 292] width 22 height 26
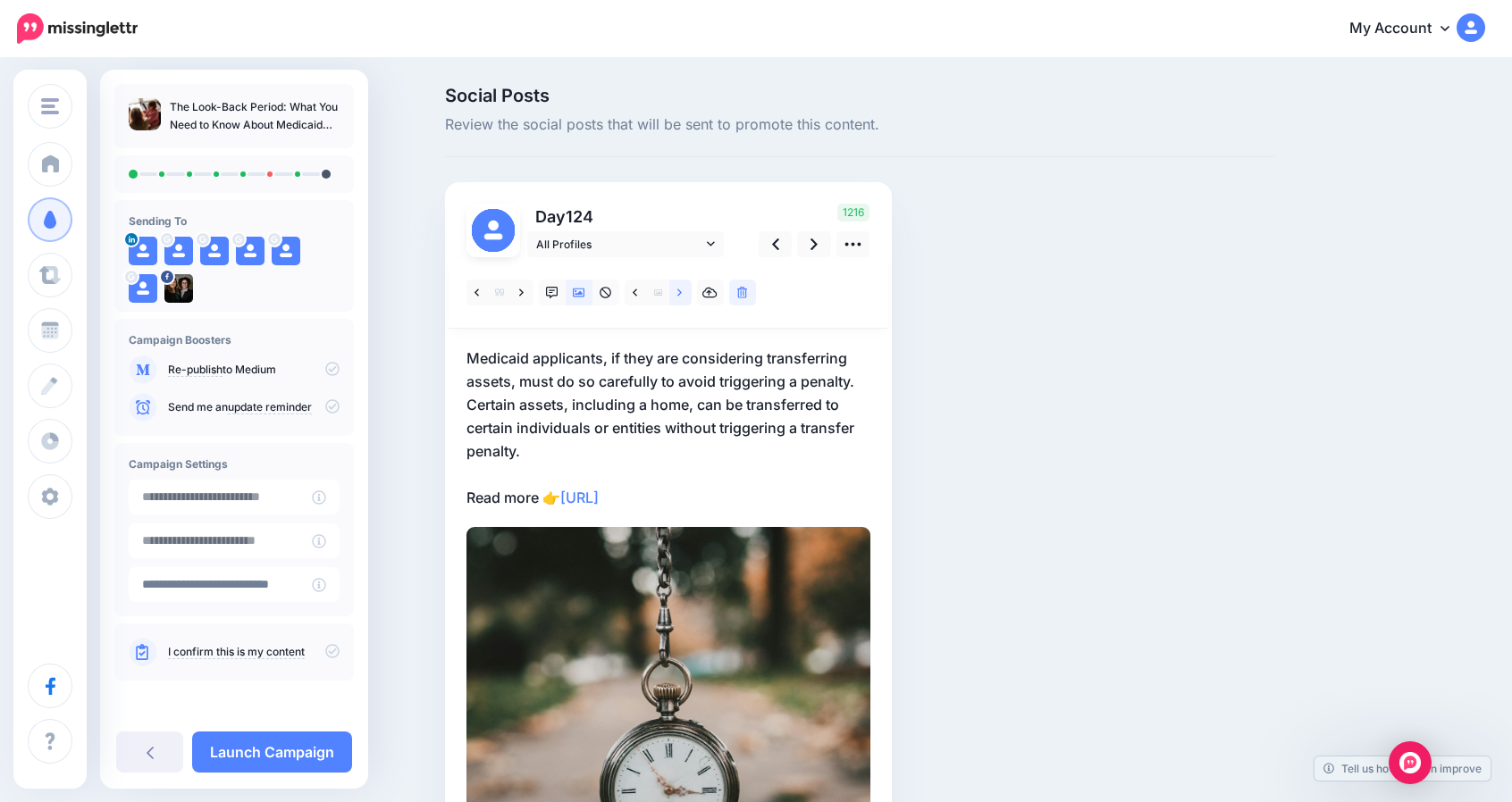
click at [681, 298] on link at bounding box center [681, 292] width 22 height 26
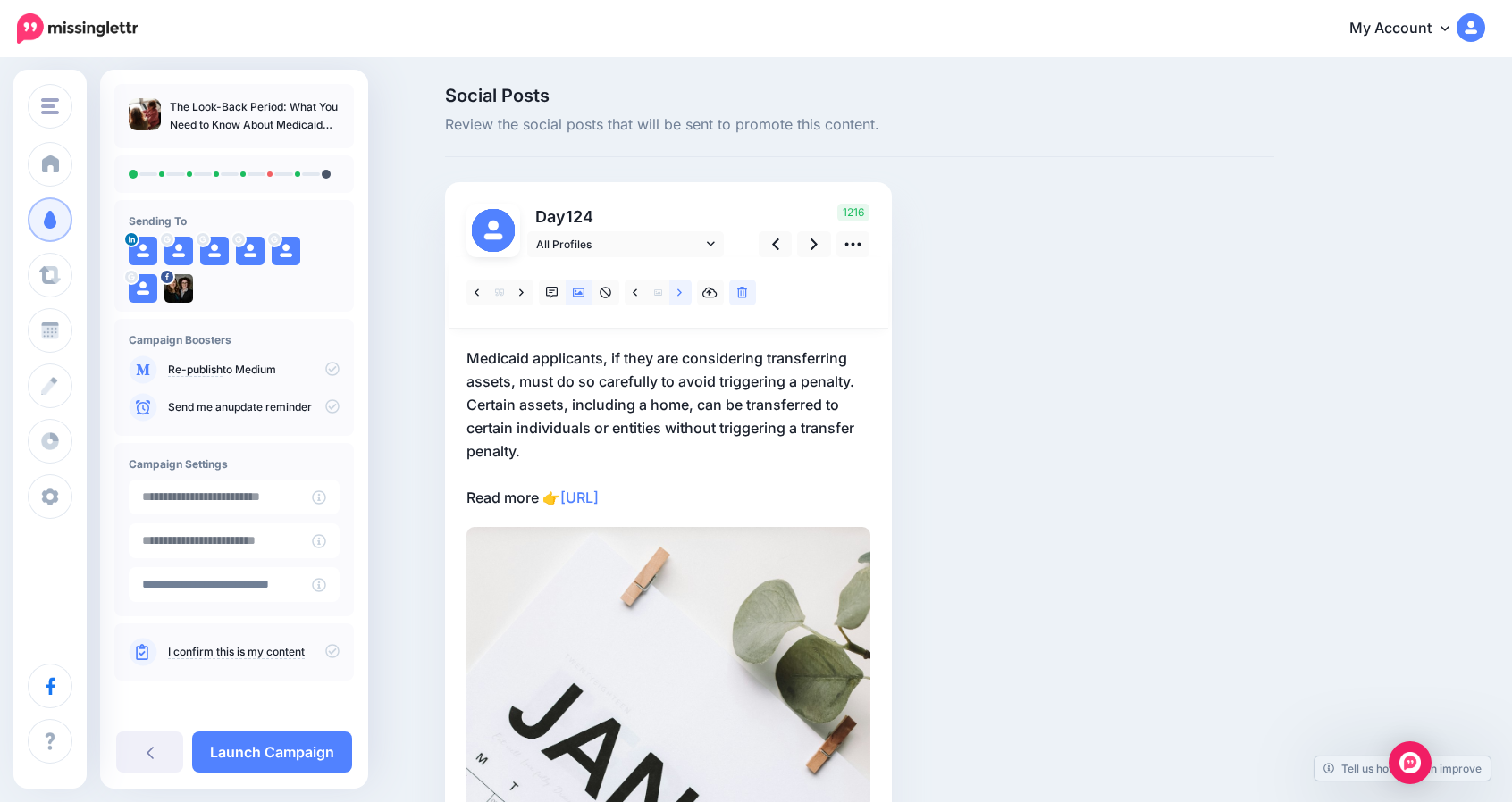
click at [681, 298] on link at bounding box center [681, 292] width 22 height 26
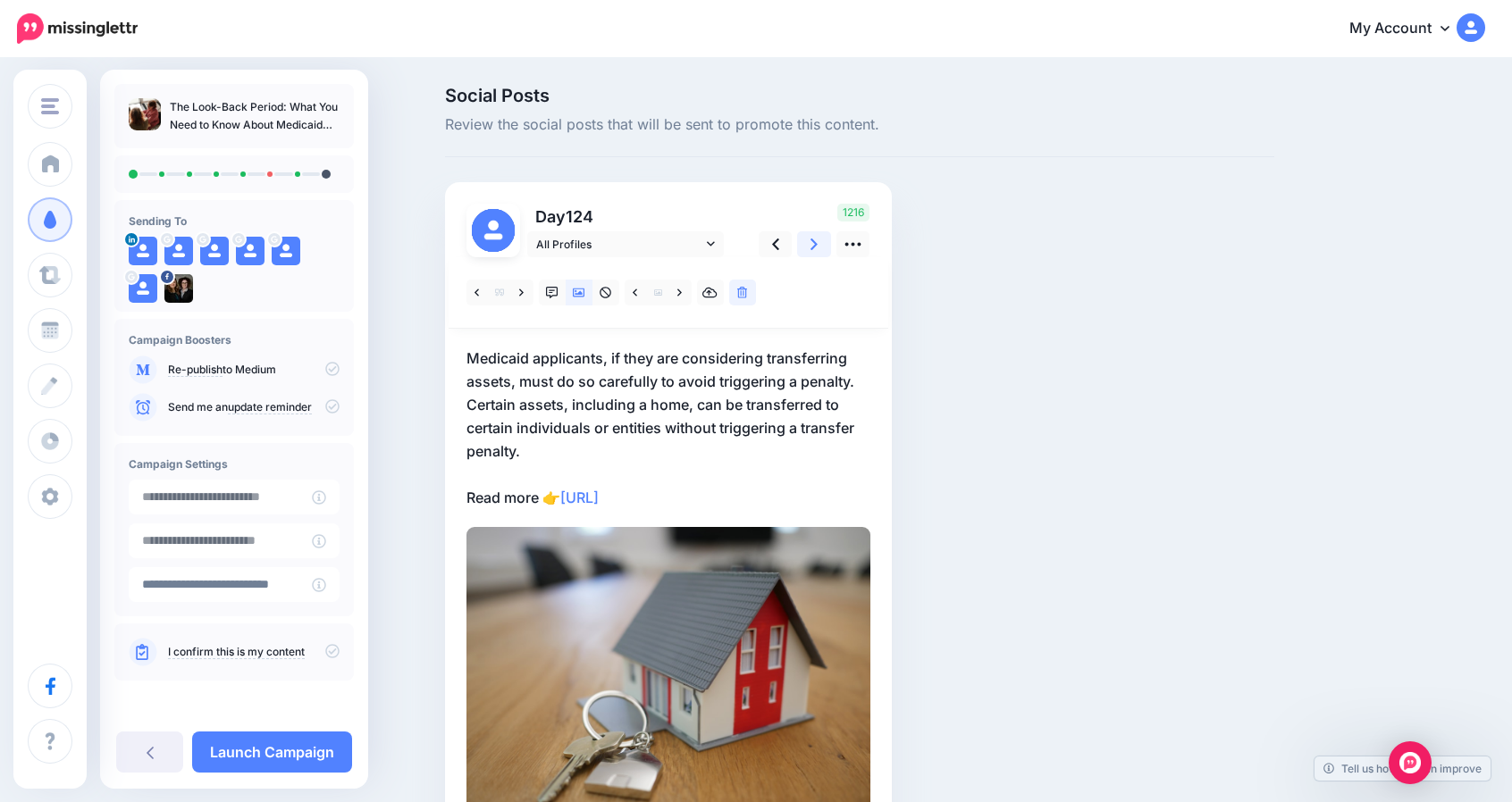
click at [817, 250] on link at bounding box center [813, 245] width 34 height 26
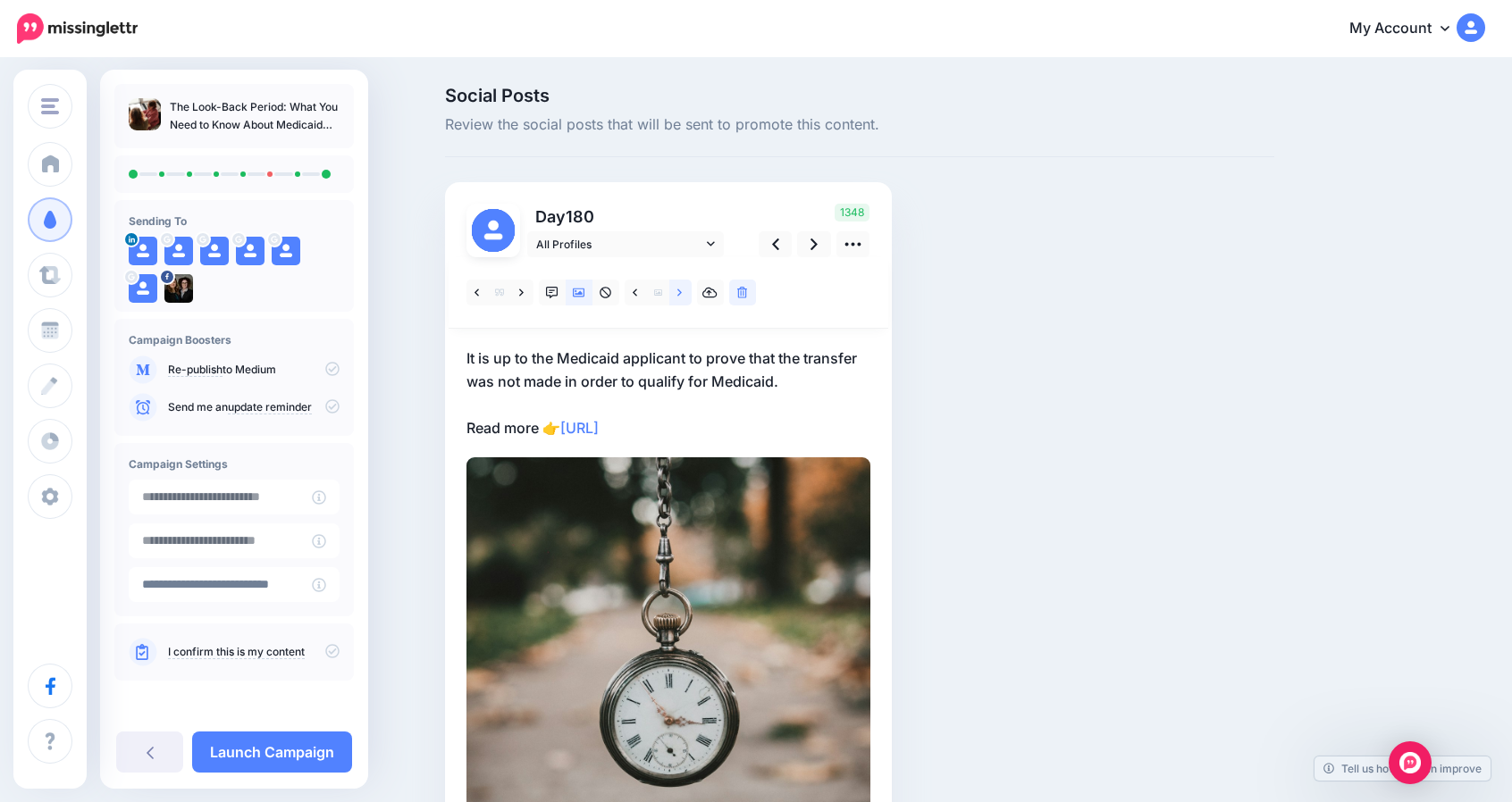
click at [686, 299] on link at bounding box center [681, 292] width 22 height 26
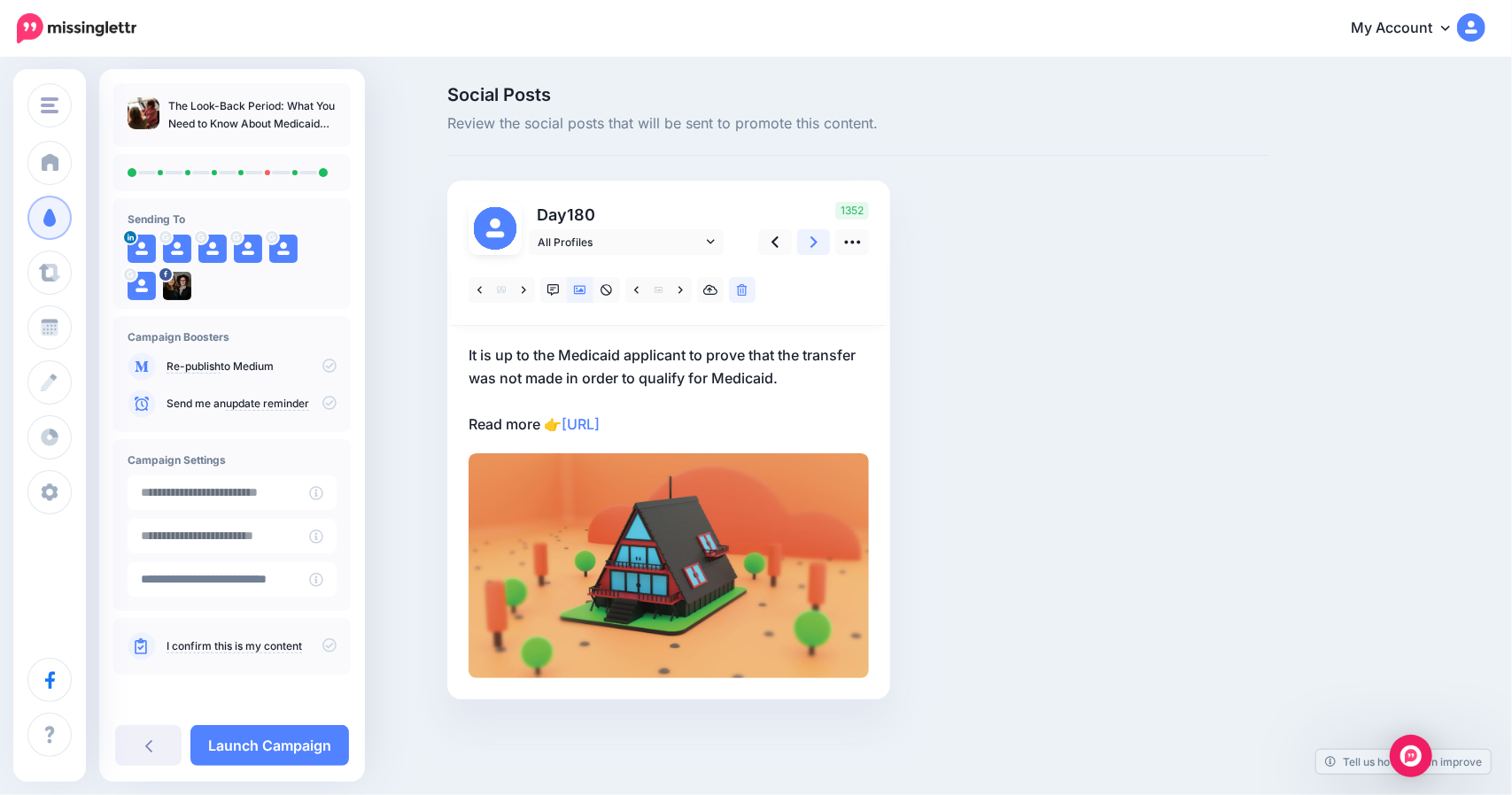
click at [819, 248] on link at bounding box center [813, 243] width 34 height 26
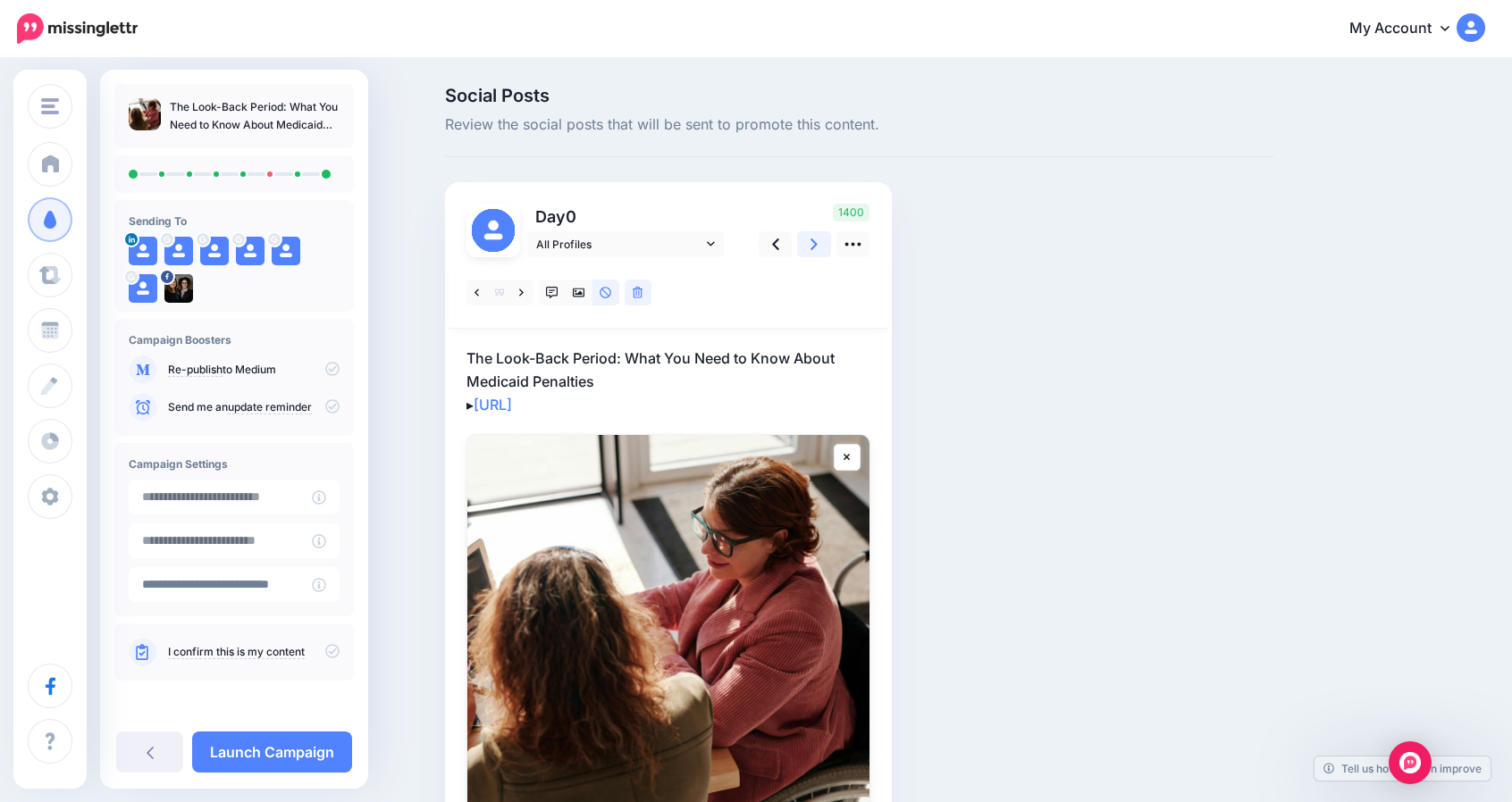
click at [826, 250] on link at bounding box center [813, 245] width 34 height 26
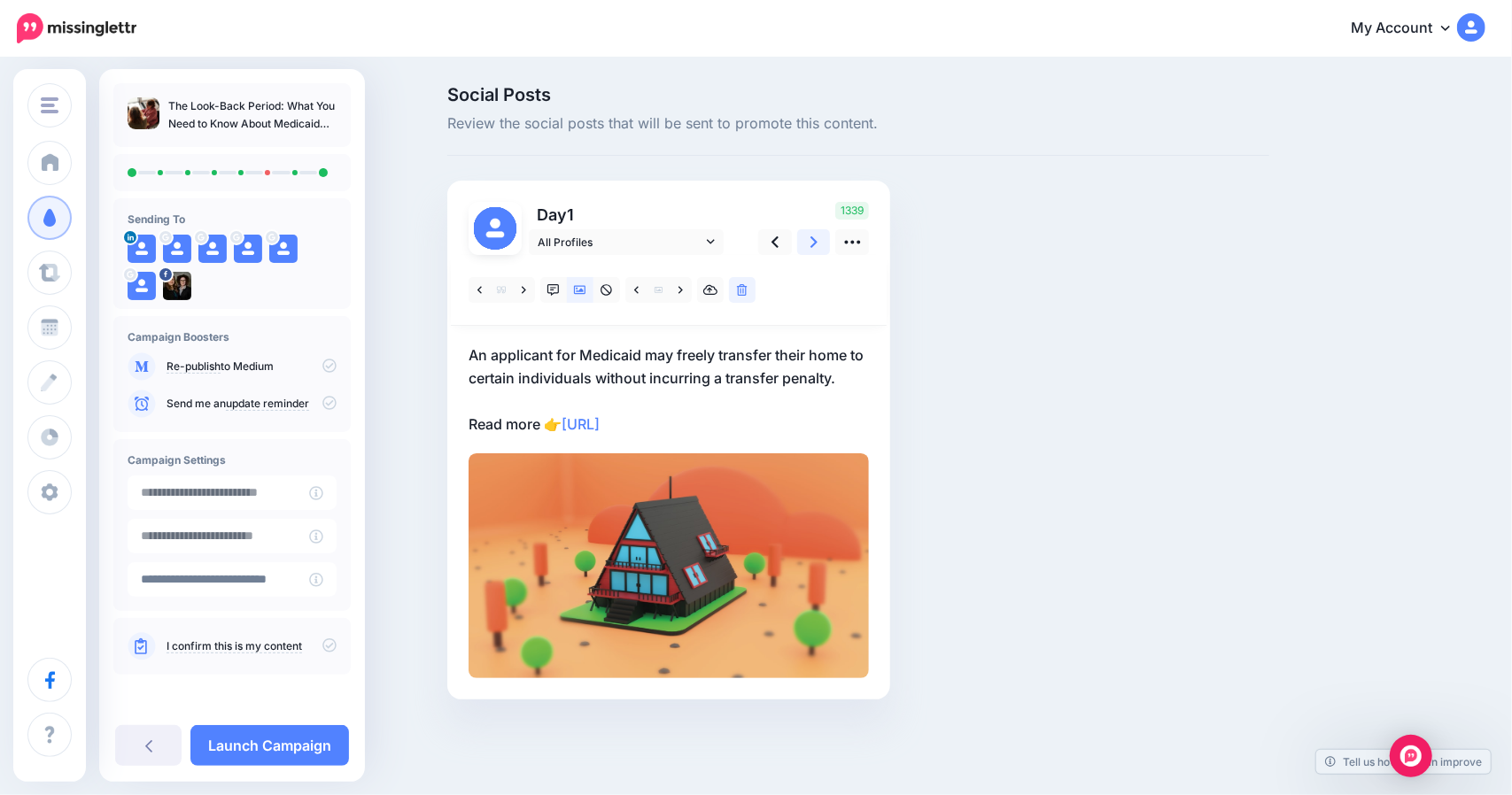
click at [819, 248] on link at bounding box center [813, 243] width 34 height 26
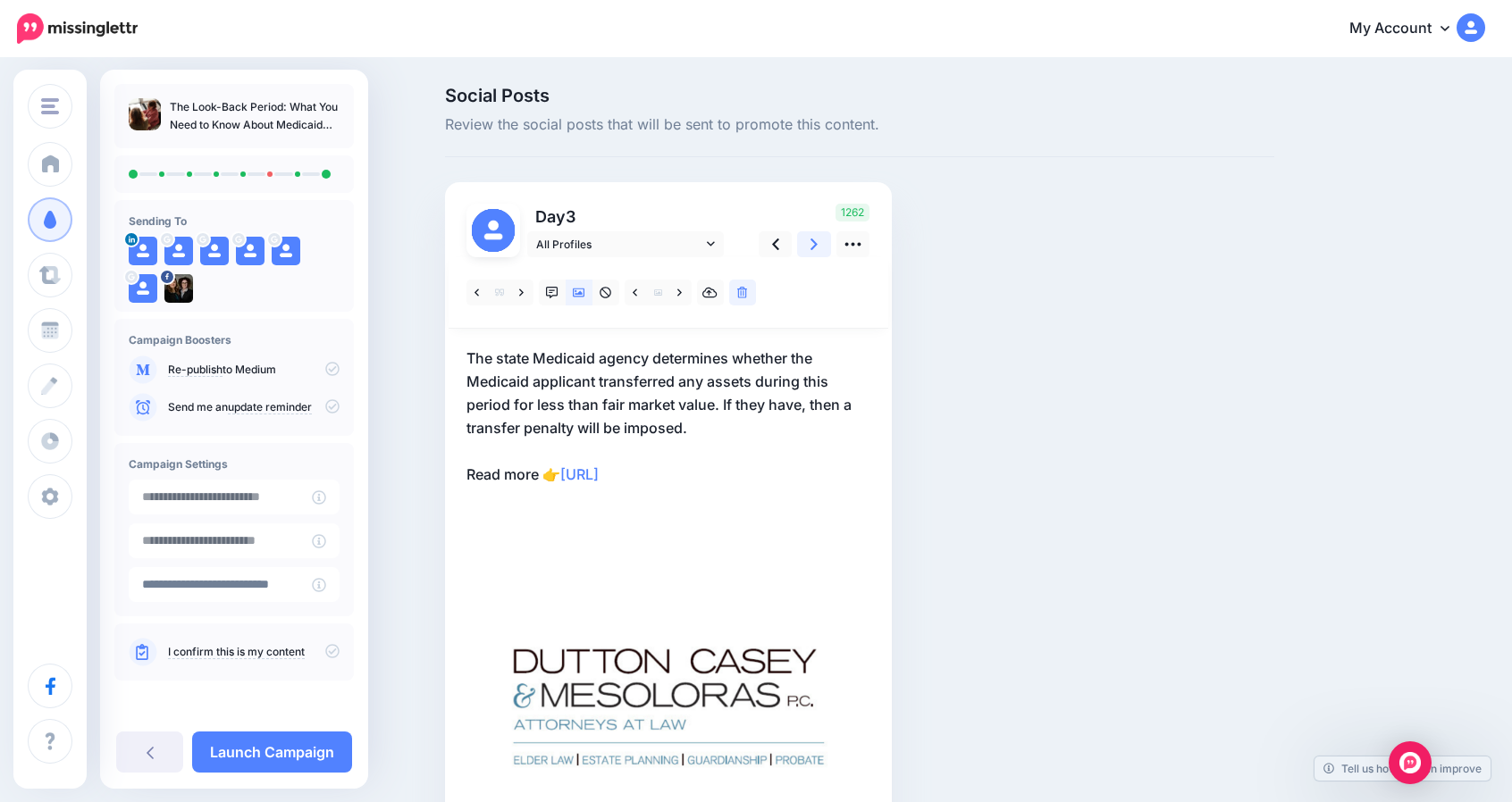
click at [826, 250] on link at bounding box center [813, 245] width 34 height 26
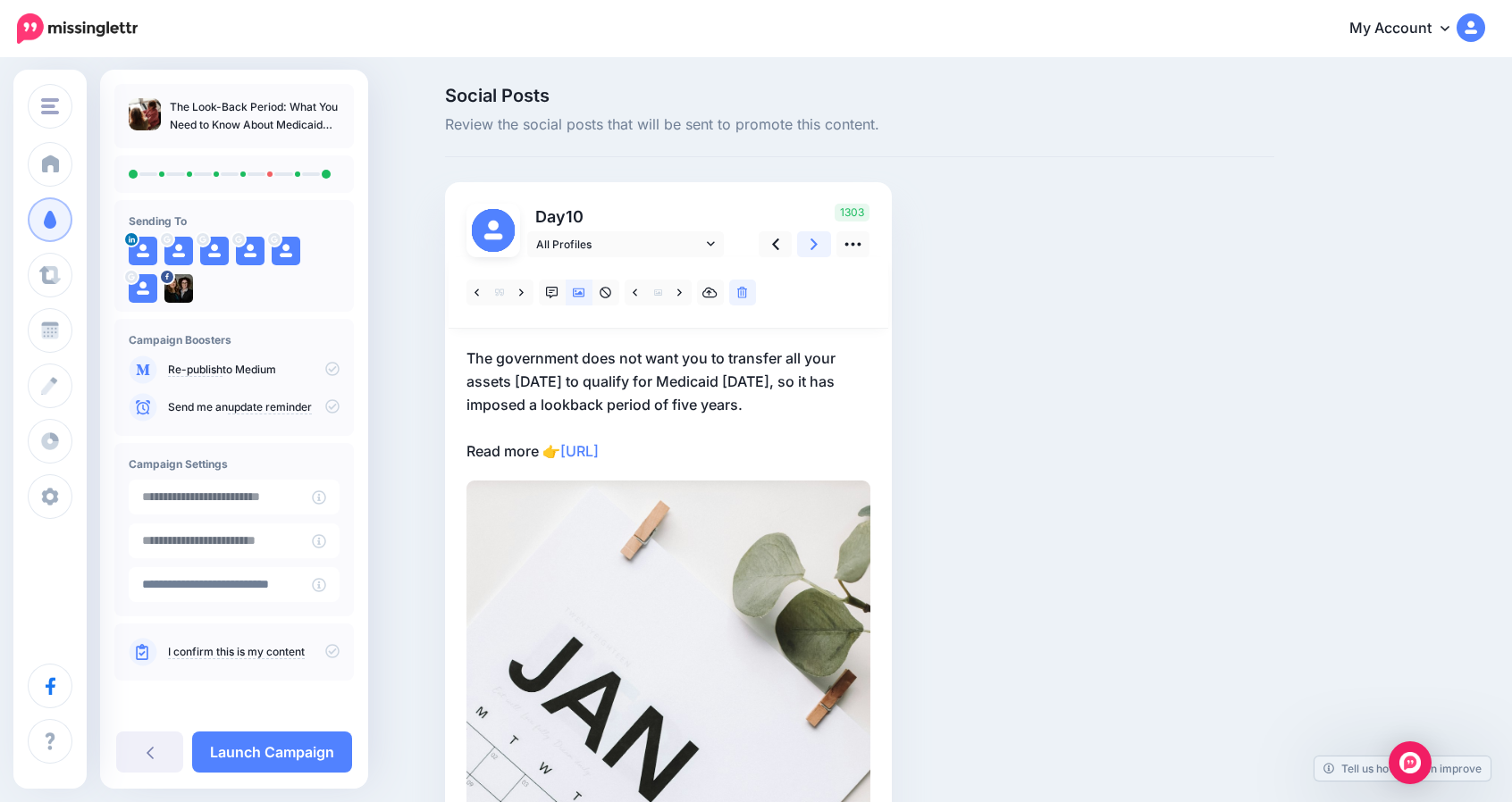
click at [826, 250] on link at bounding box center [813, 245] width 34 height 26
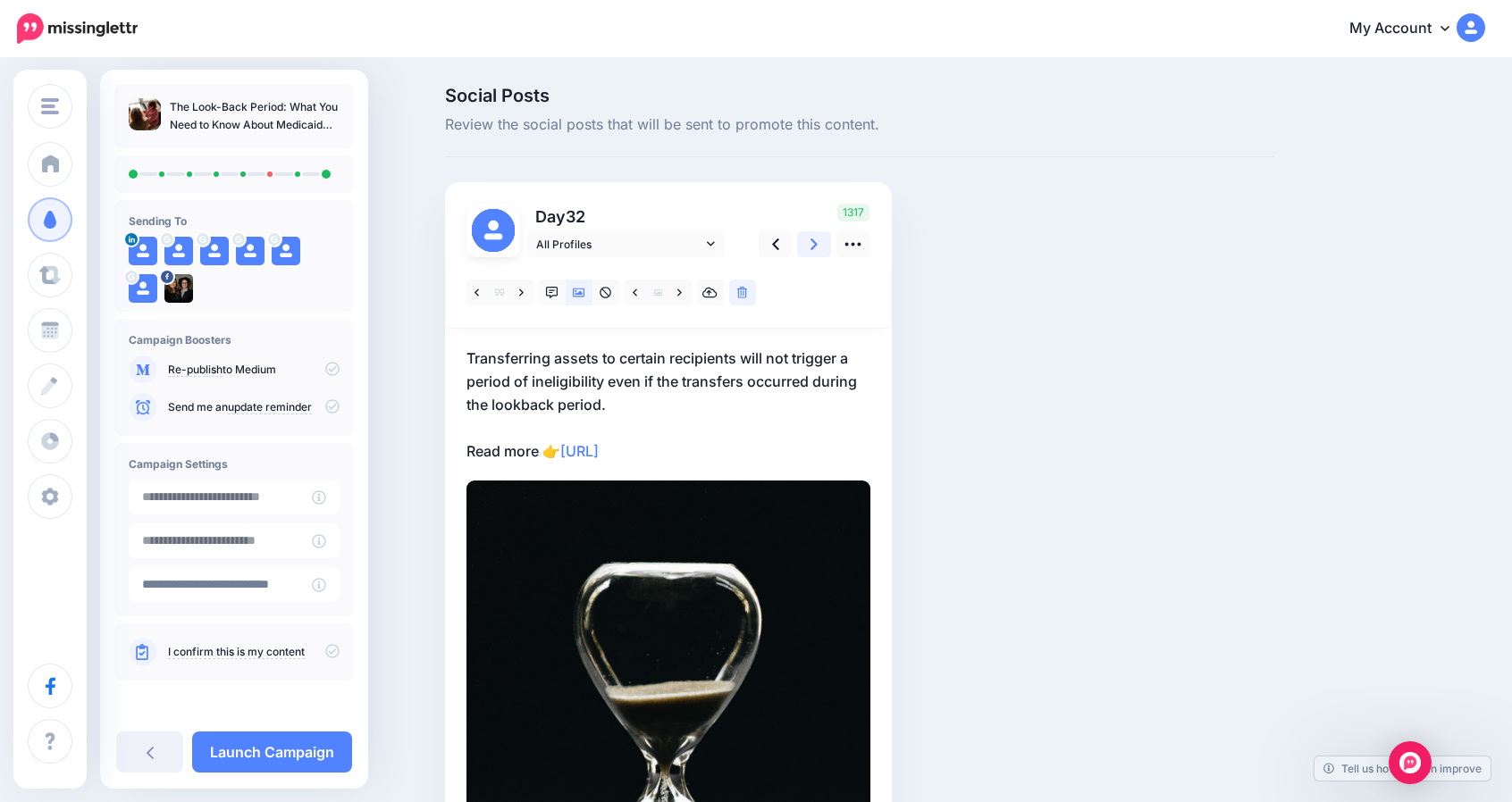
click at [826, 250] on link at bounding box center [813, 245] width 34 height 26
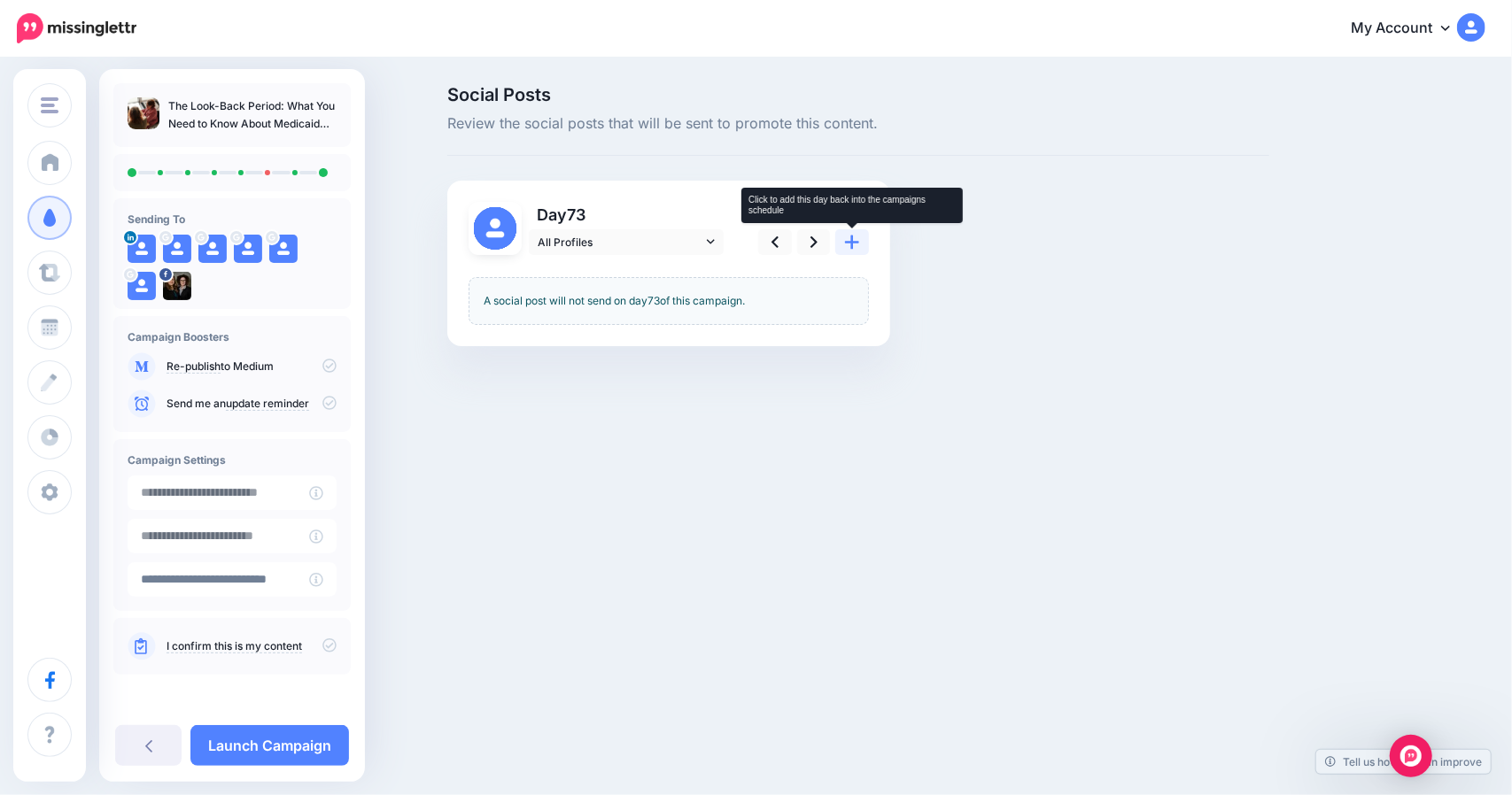
click at [850, 243] on icon at bounding box center [853, 242] width 15 height 18
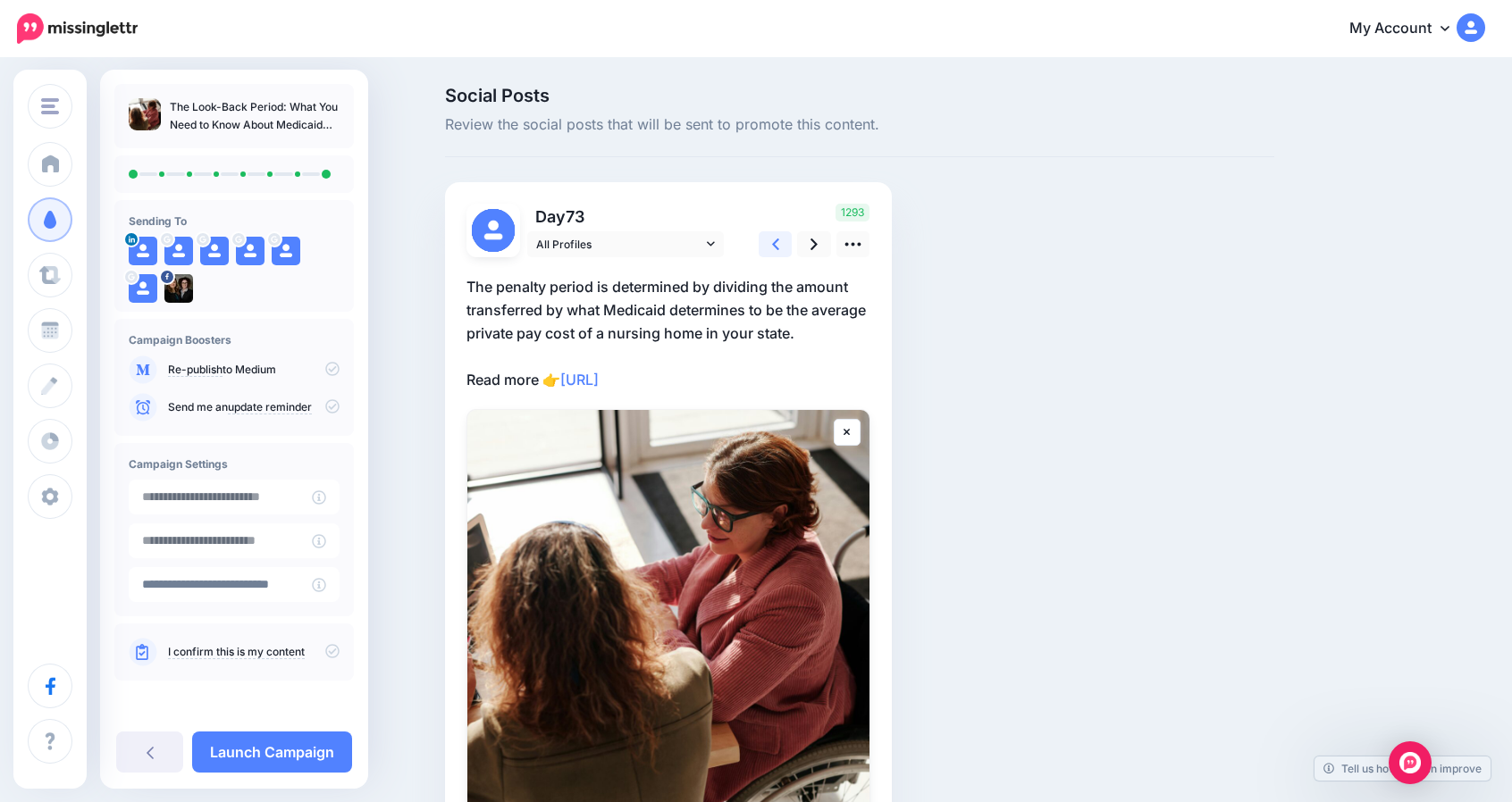
click at [792, 244] on link at bounding box center [775, 245] width 34 height 26
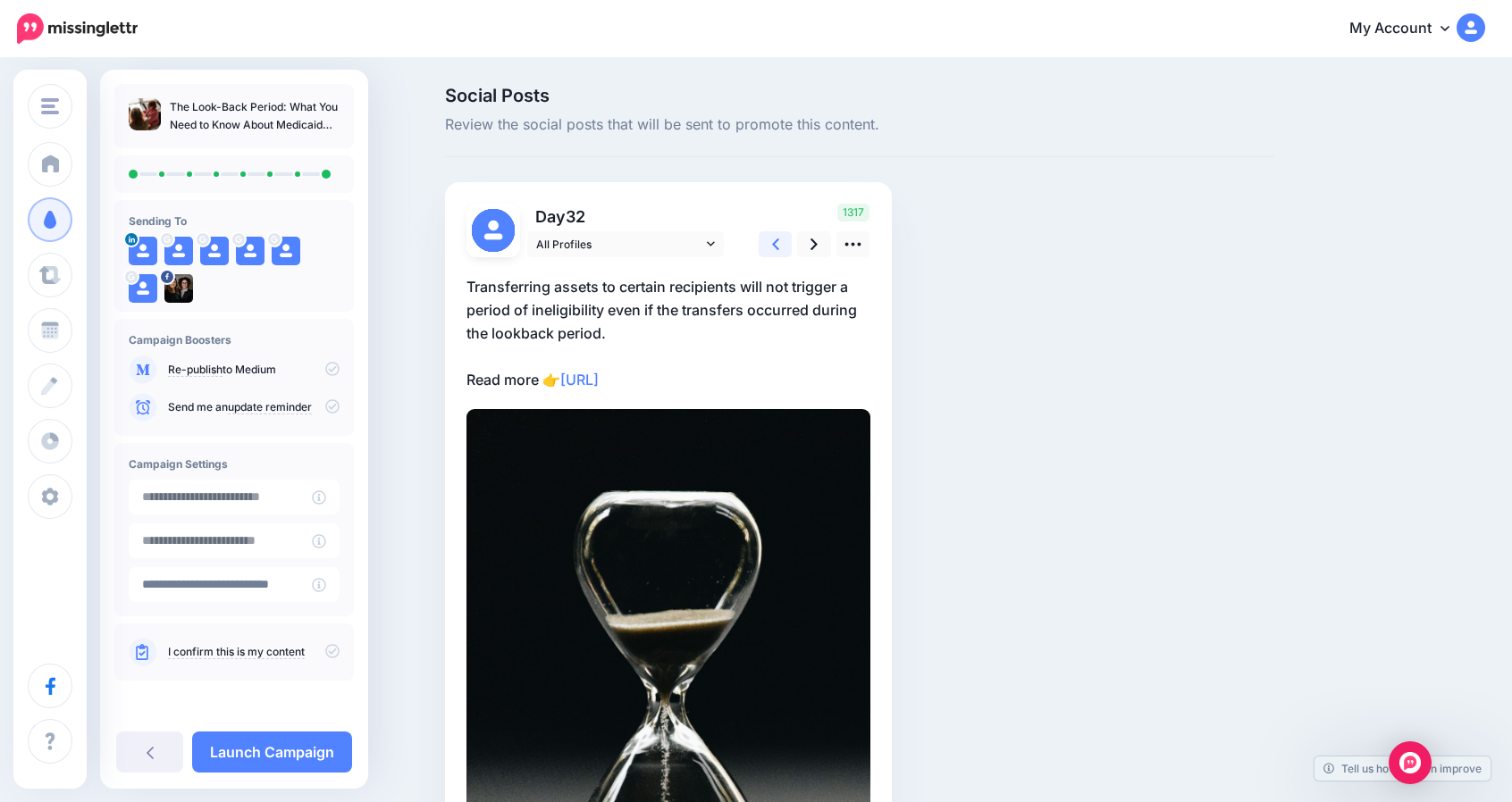
click at [792, 244] on link at bounding box center [775, 245] width 34 height 26
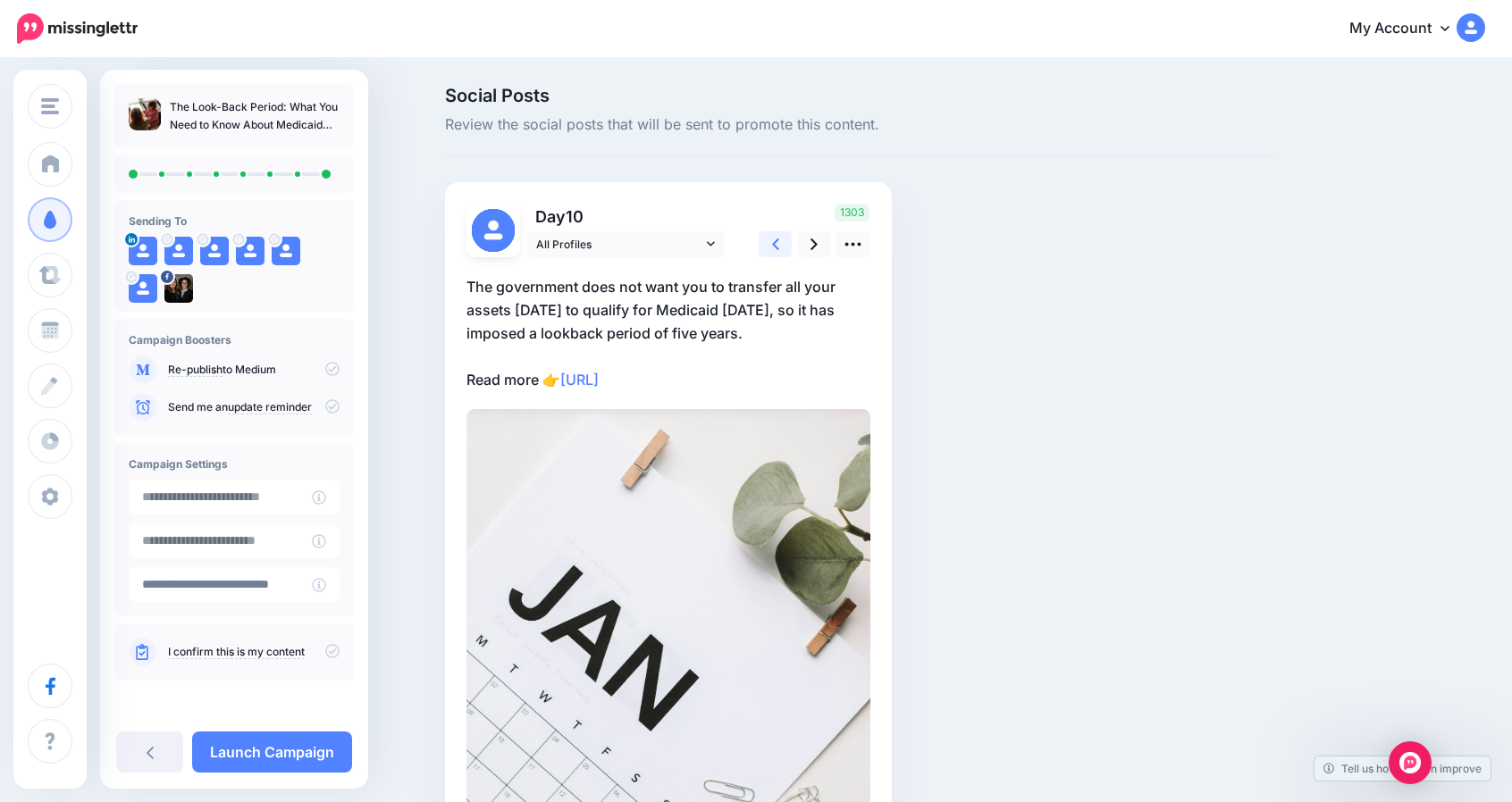
click at [792, 244] on link at bounding box center [775, 245] width 34 height 26
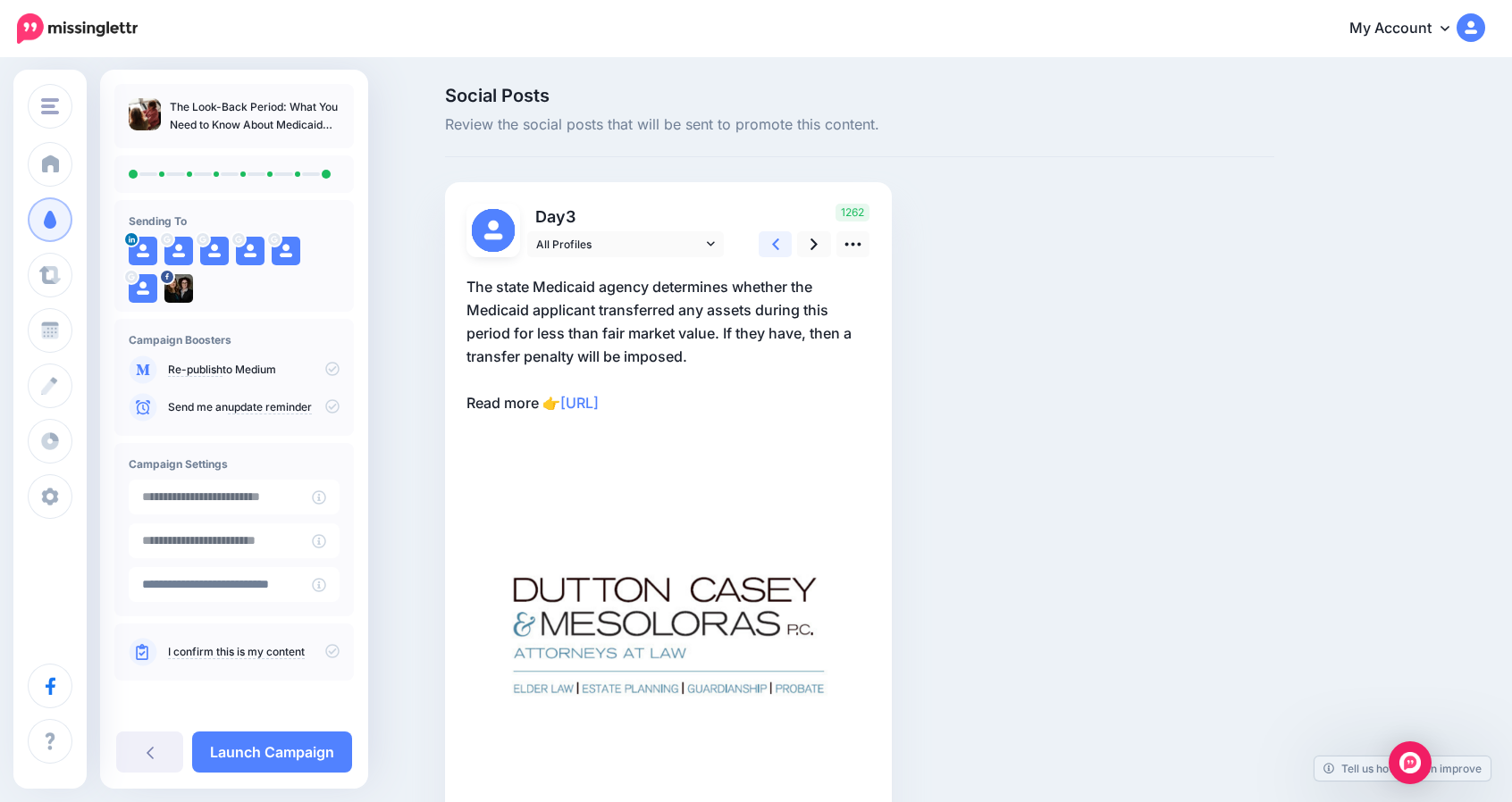
click at [792, 244] on link at bounding box center [775, 245] width 34 height 26
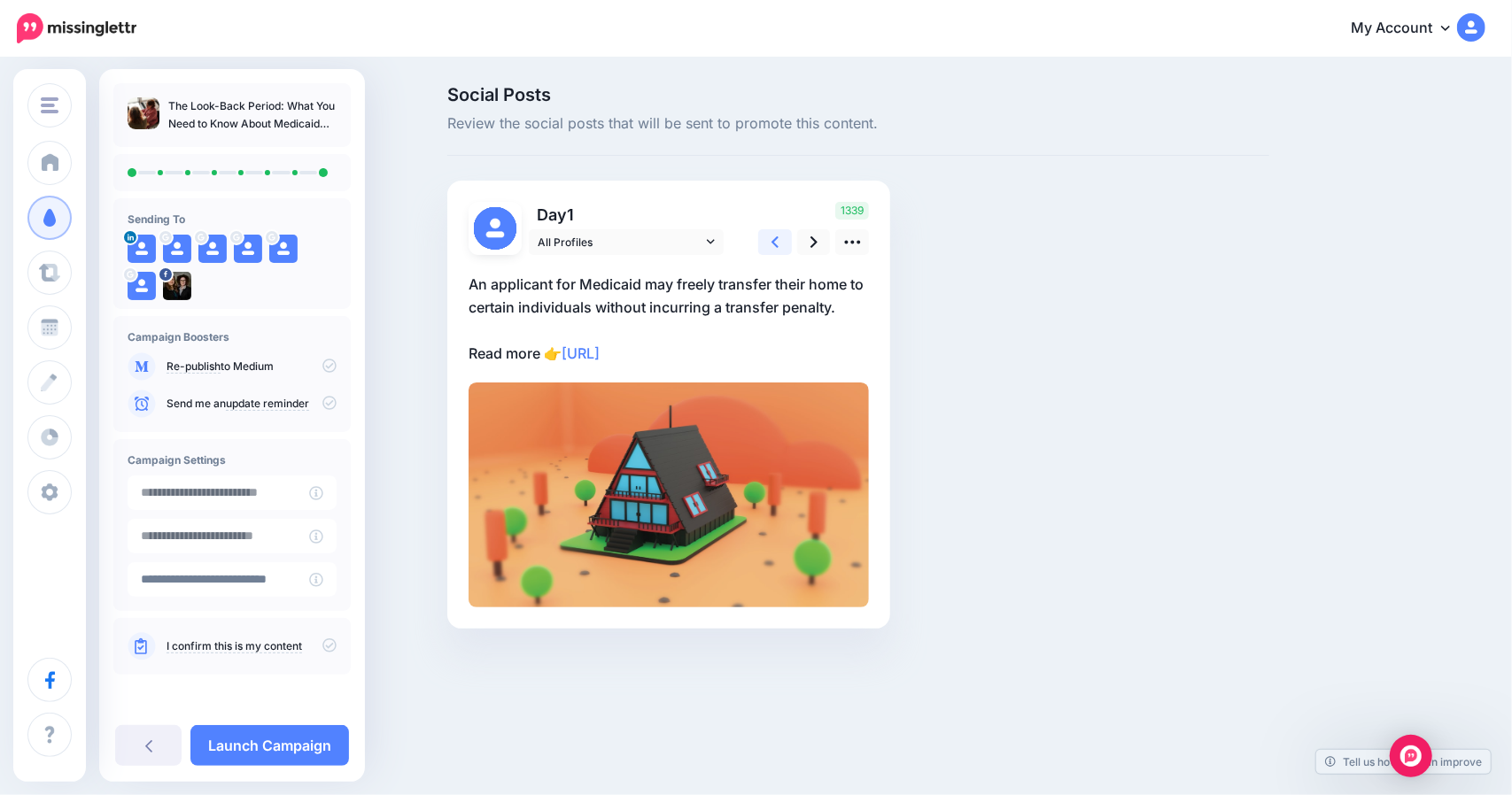
click at [785, 242] on link at bounding box center [774, 243] width 34 height 26
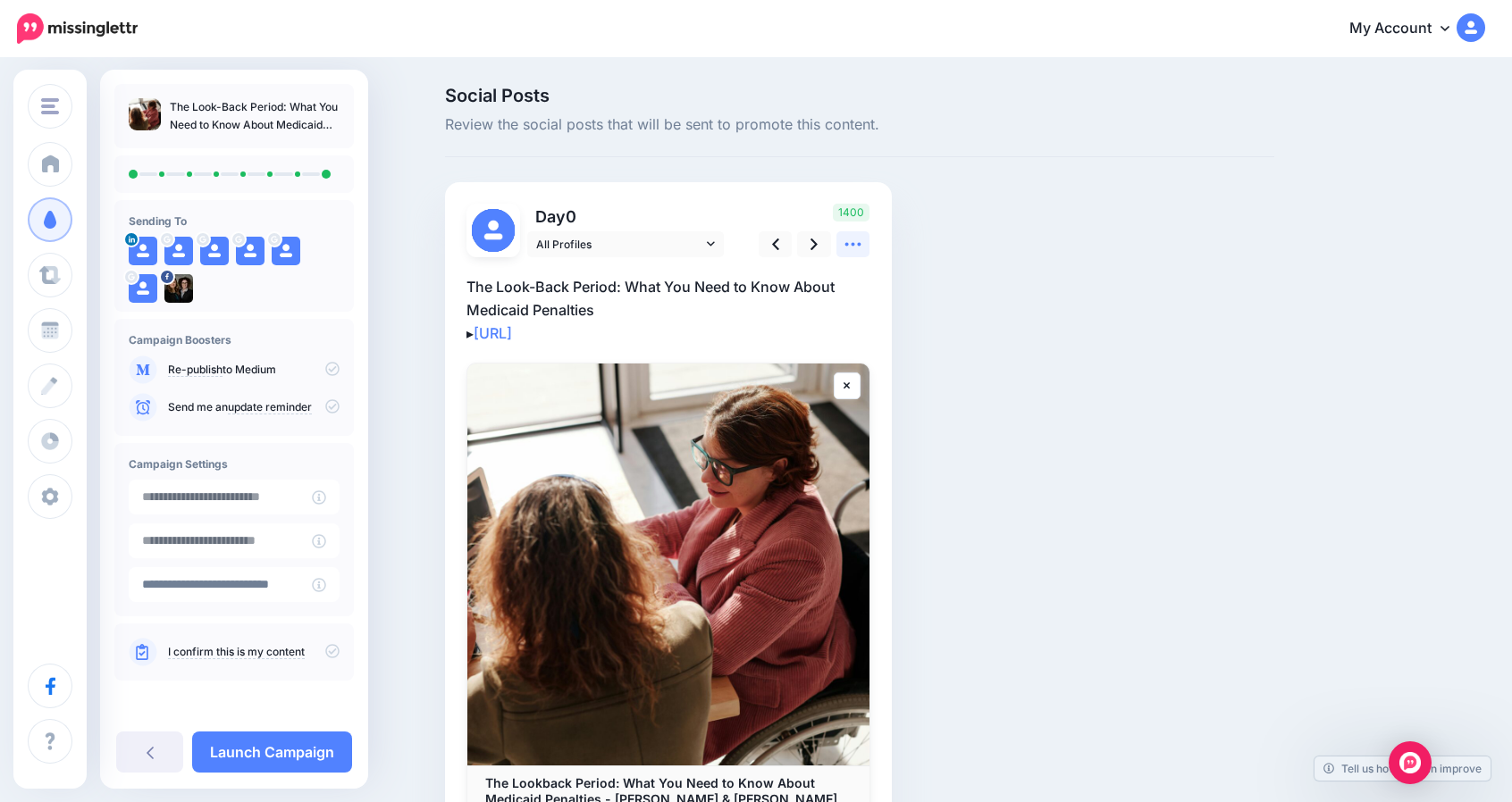
click at [857, 244] on icon at bounding box center [853, 244] width 18 height 18
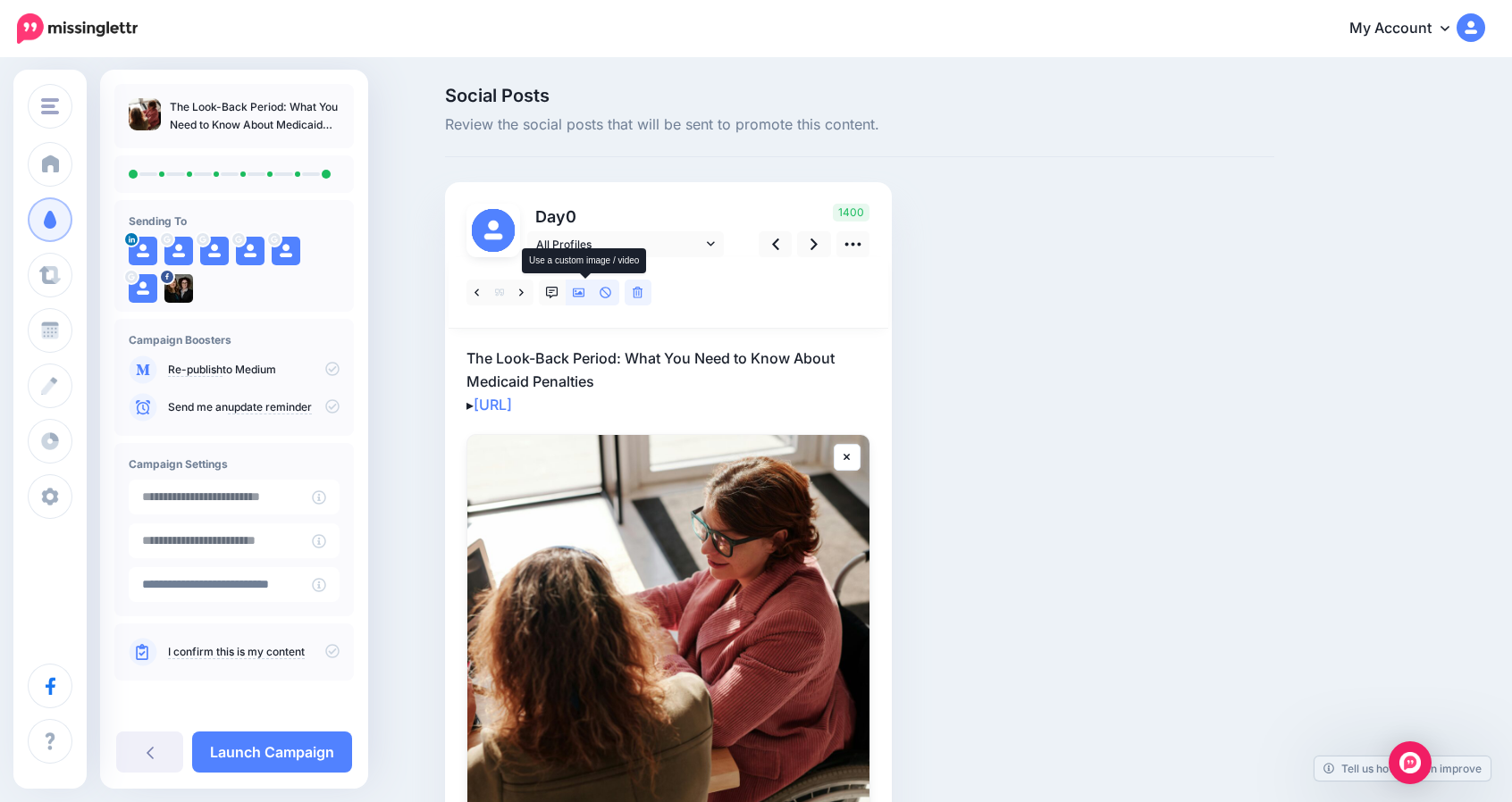
click at [587, 298] on link at bounding box center [578, 292] width 27 height 26
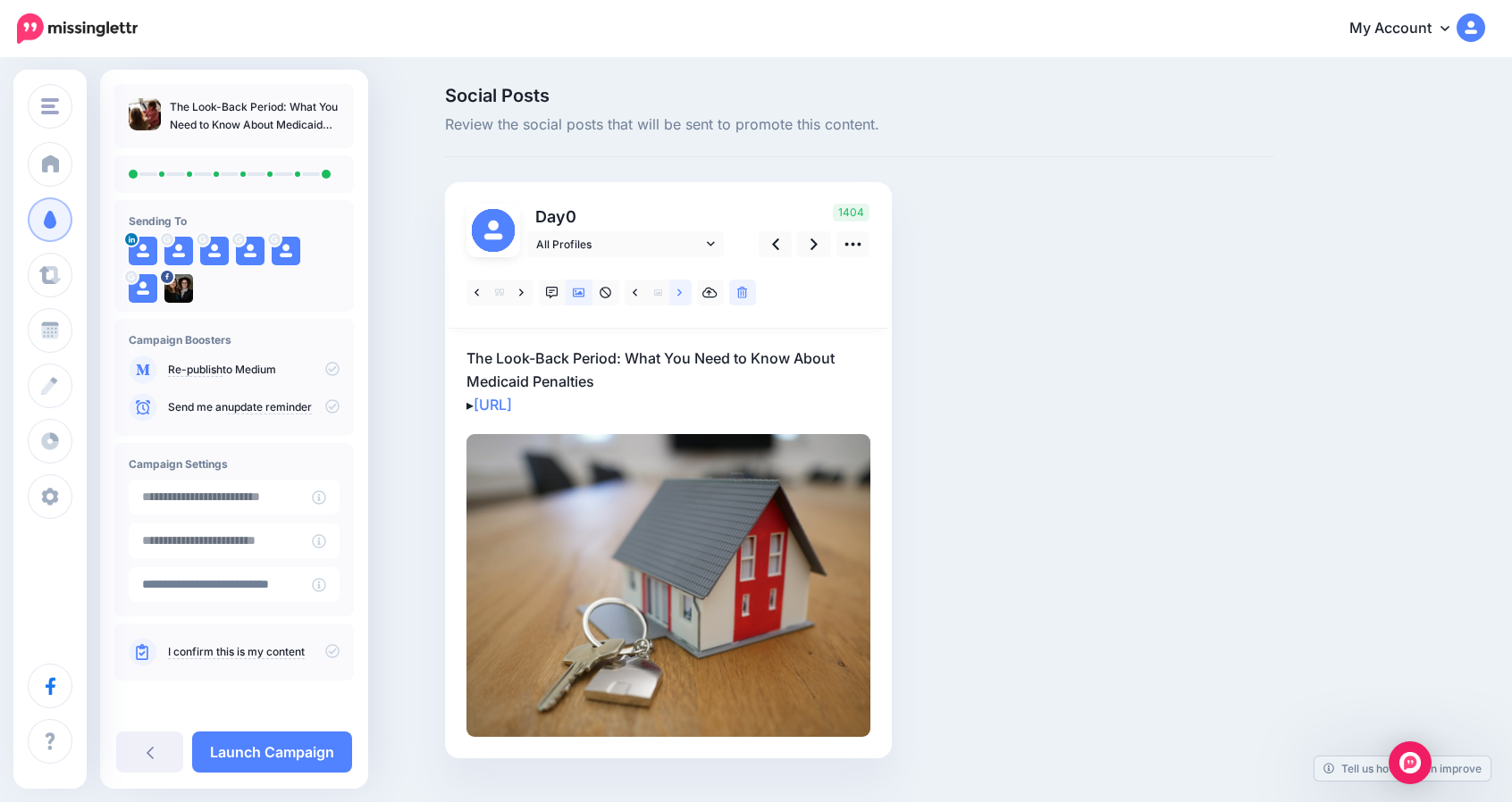
click at [689, 296] on link at bounding box center [681, 292] width 22 height 26
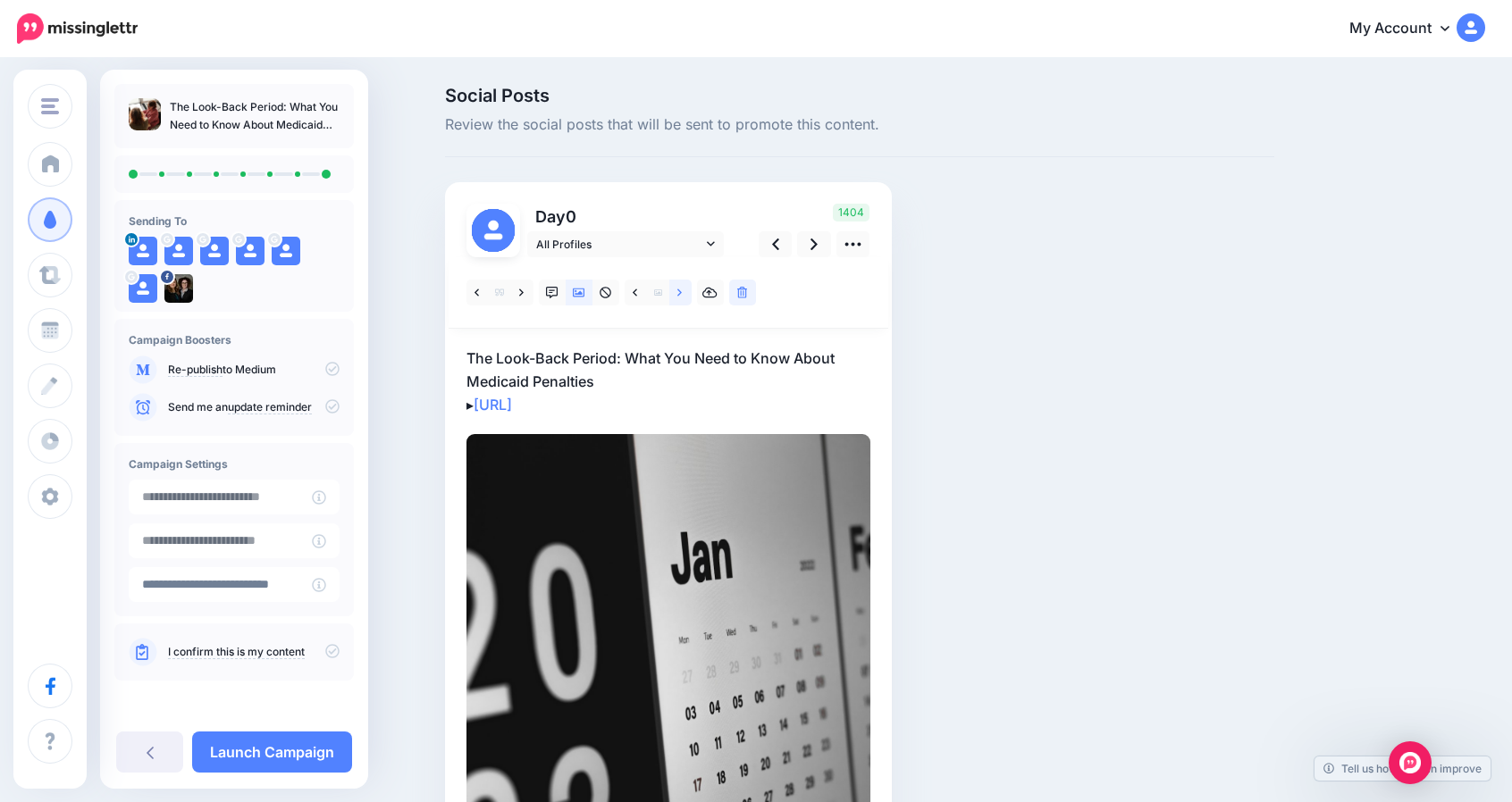
click at [682, 296] on icon at bounding box center [679, 293] width 5 height 13
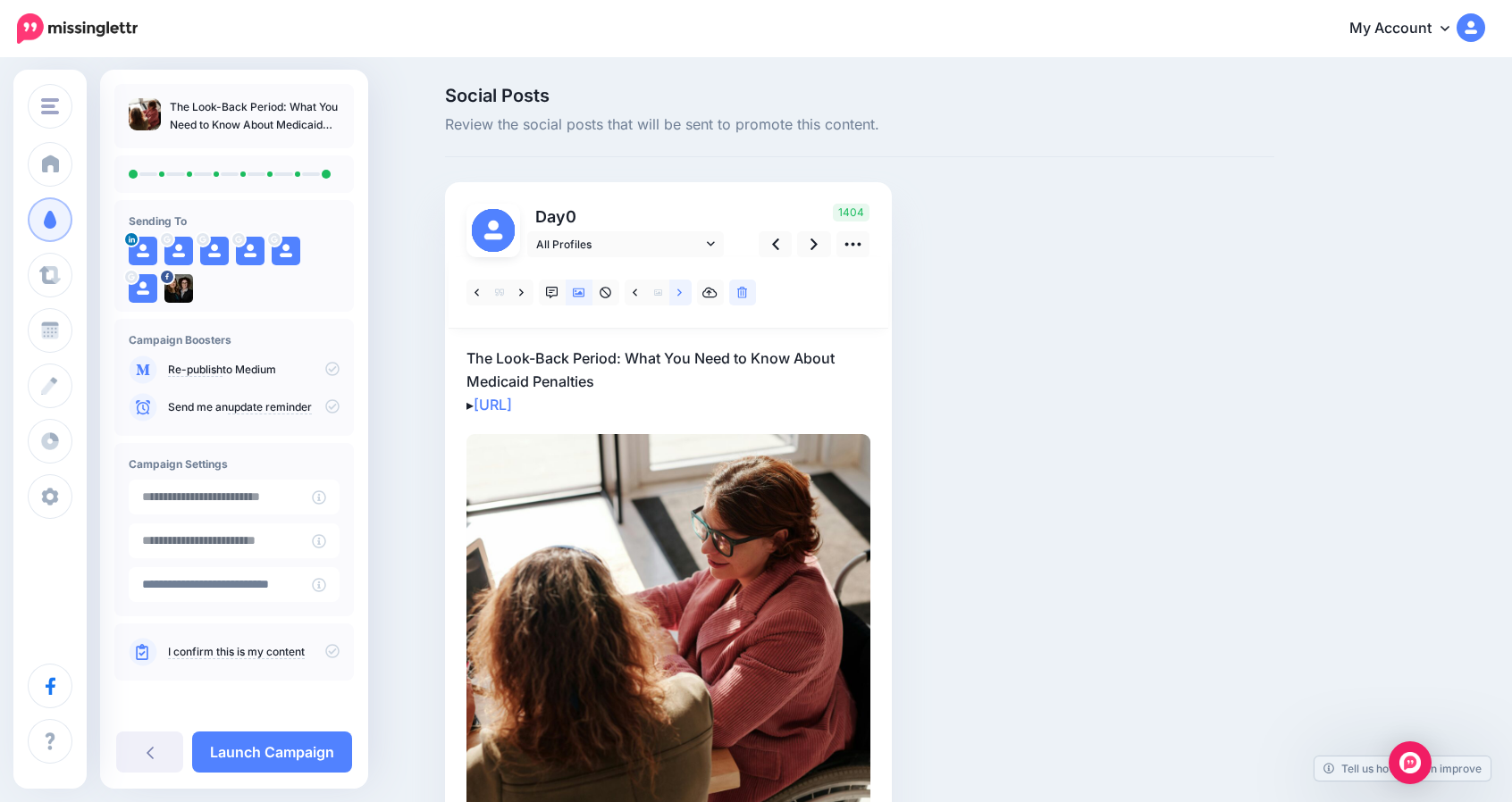
click at [682, 296] on icon at bounding box center [679, 293] width 5 height 13
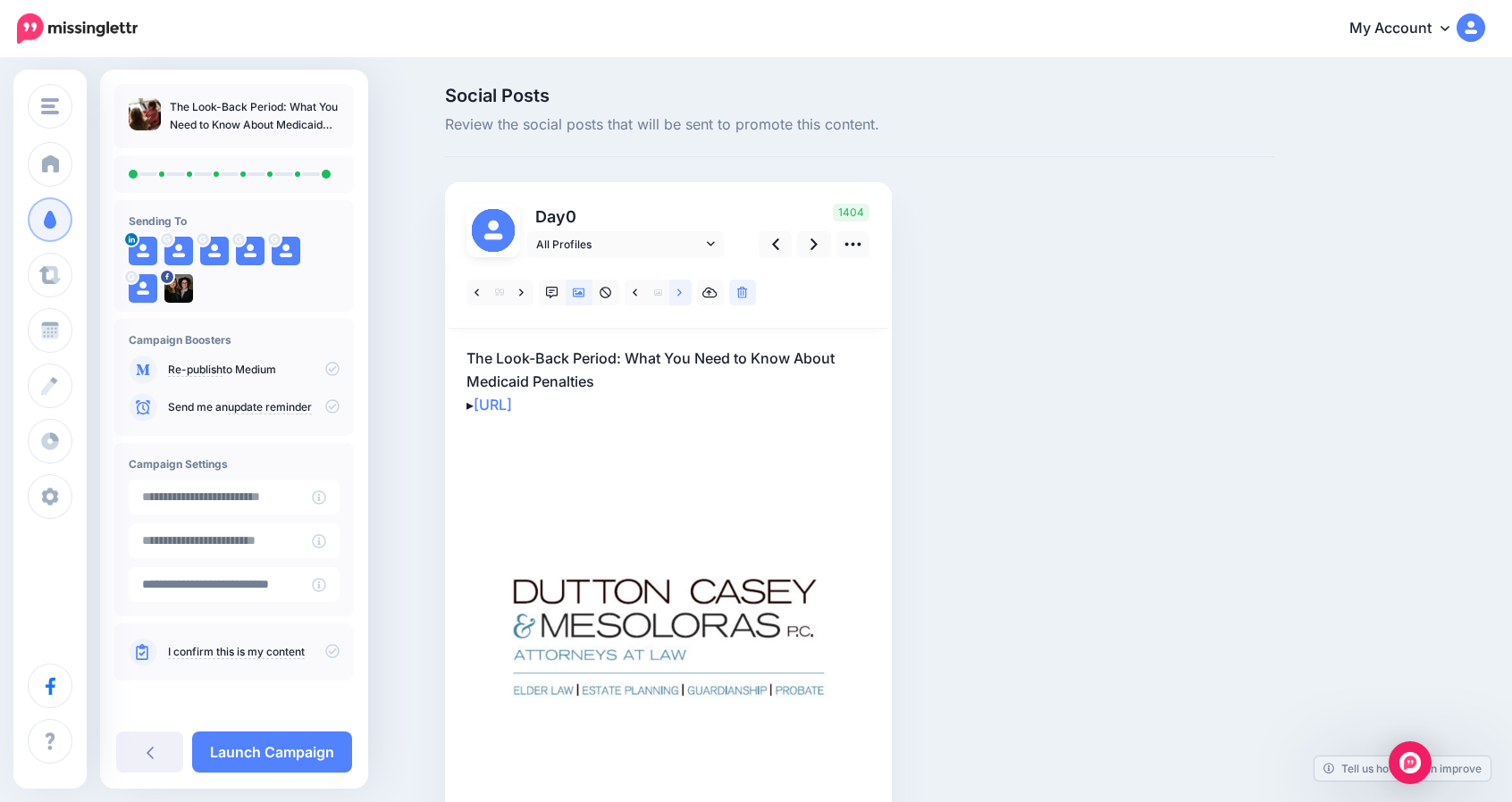
click at [682, 296] on icon at bounding box center [679, 293] width 5 height 13
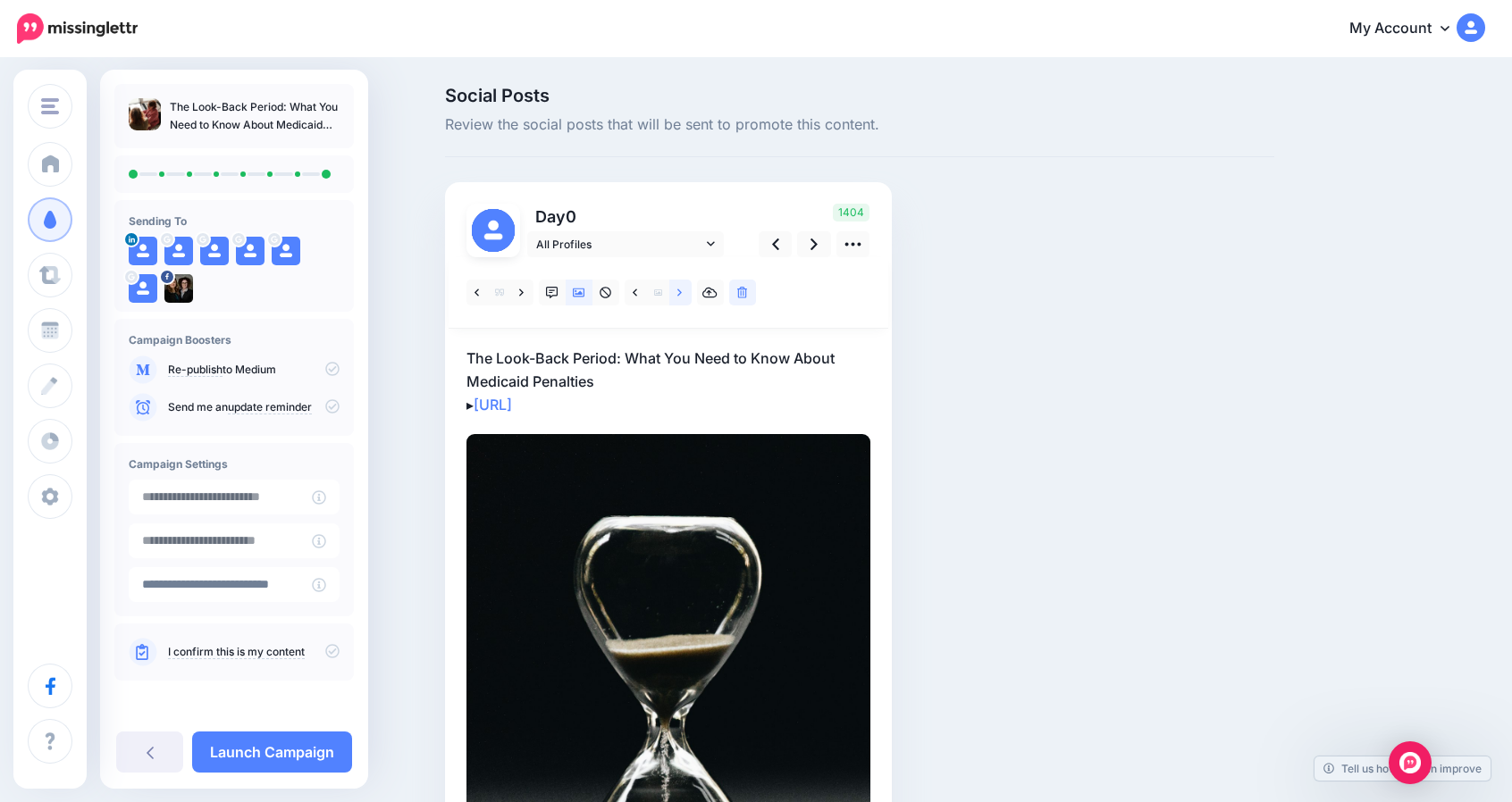
click at [682, 296] on icon at bounding box center [679, 293] width 5 height 13
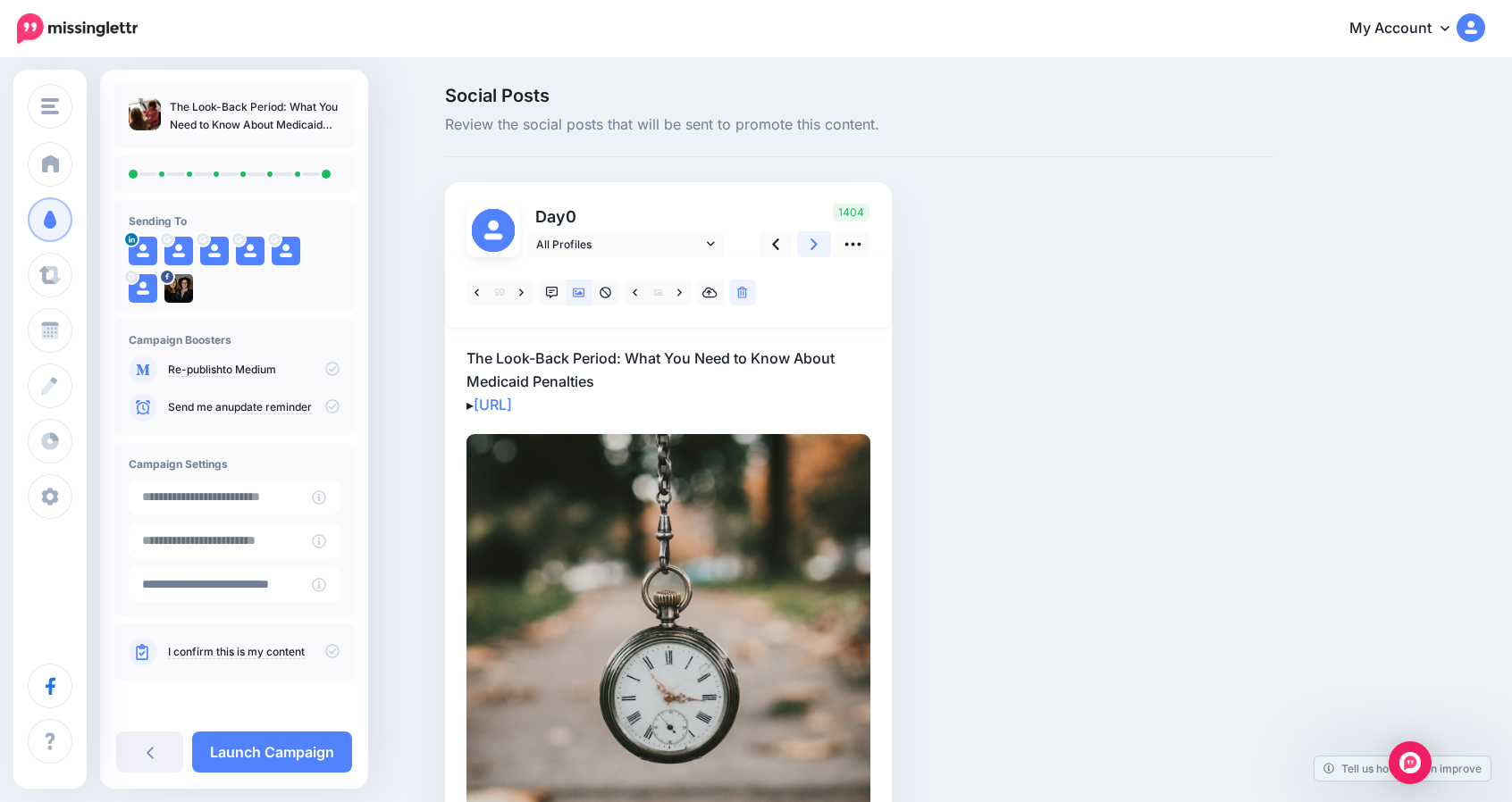
click at [828, 246] on link at bounding box center [813, 245] width 34 height 26
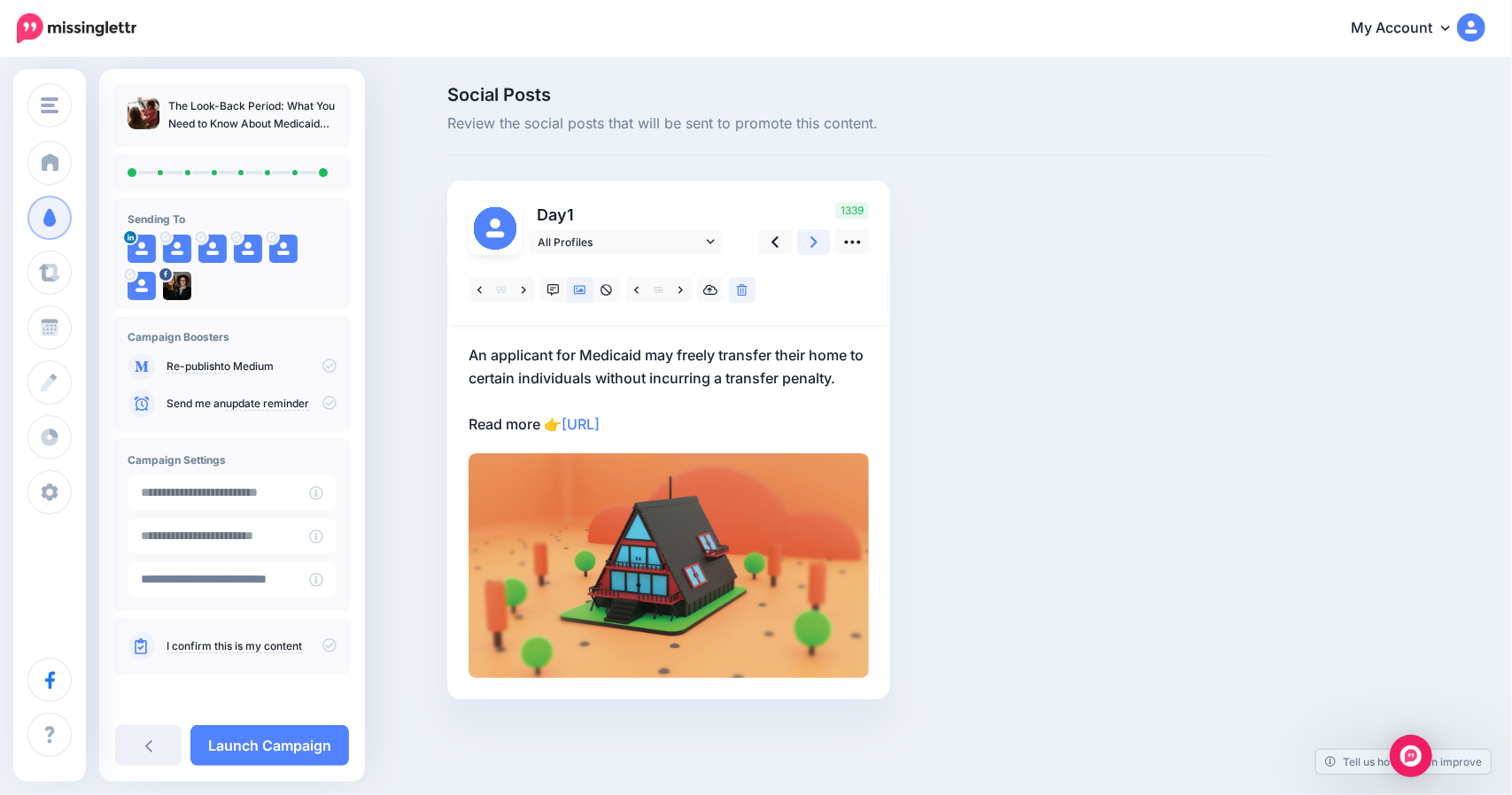
click at [821, 243] on link at bounding box center [813, 243] width 34 height 26
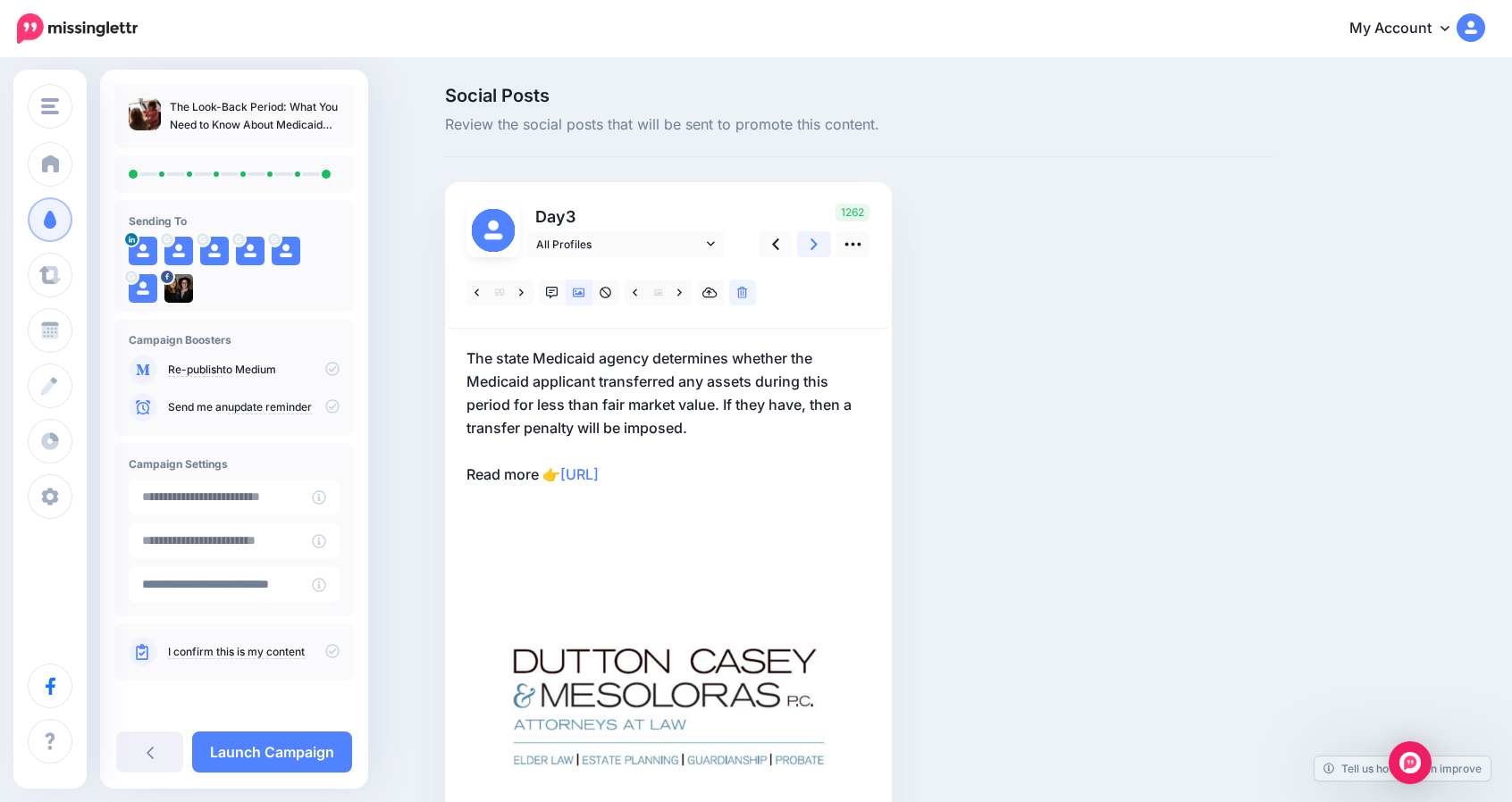
click at [828, 246] on link at bounding box center [813, 245] width 34 height 26
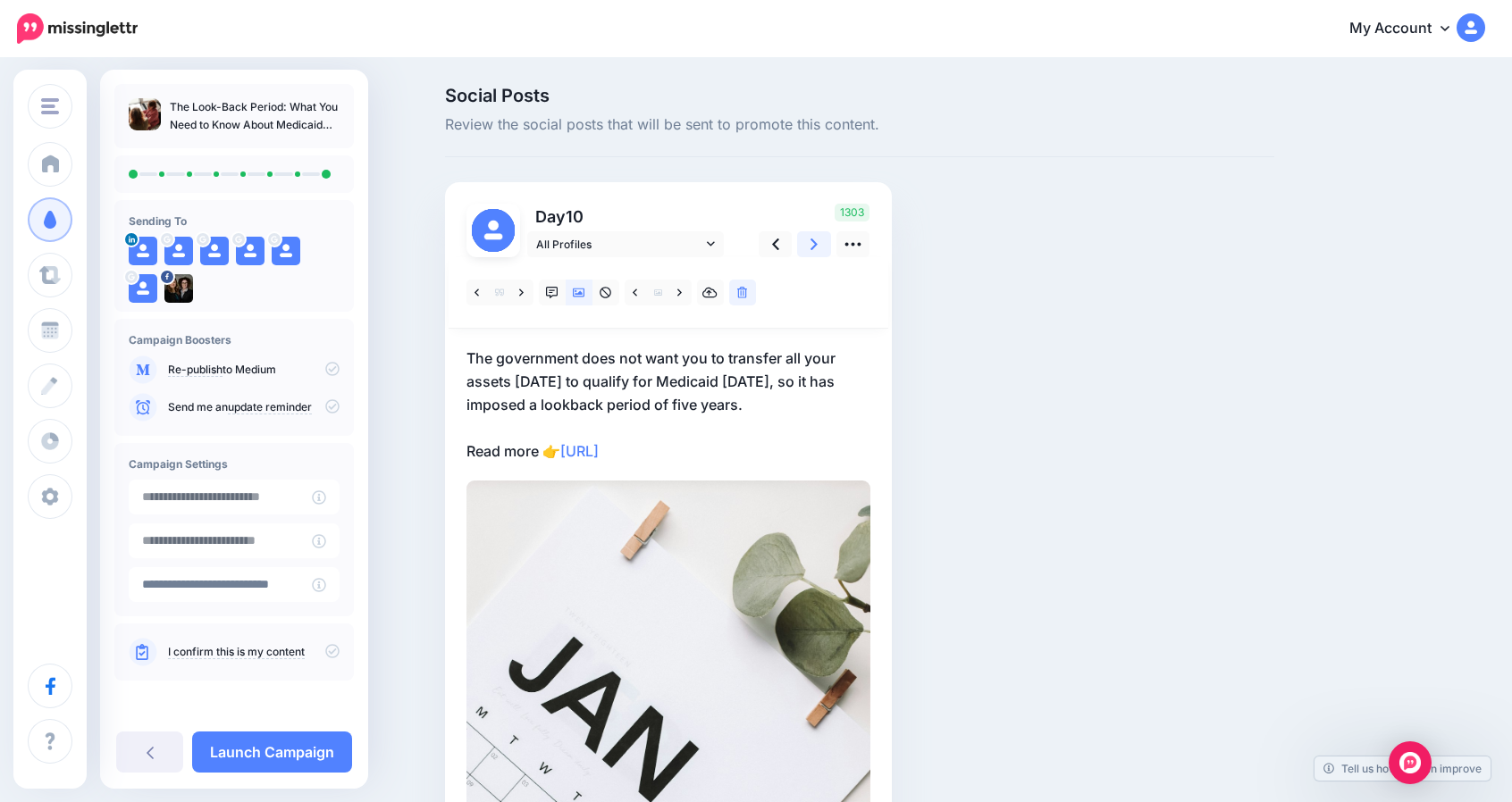
click at [828, 246] on link at bounding box center [813, 245] width 34 height 26
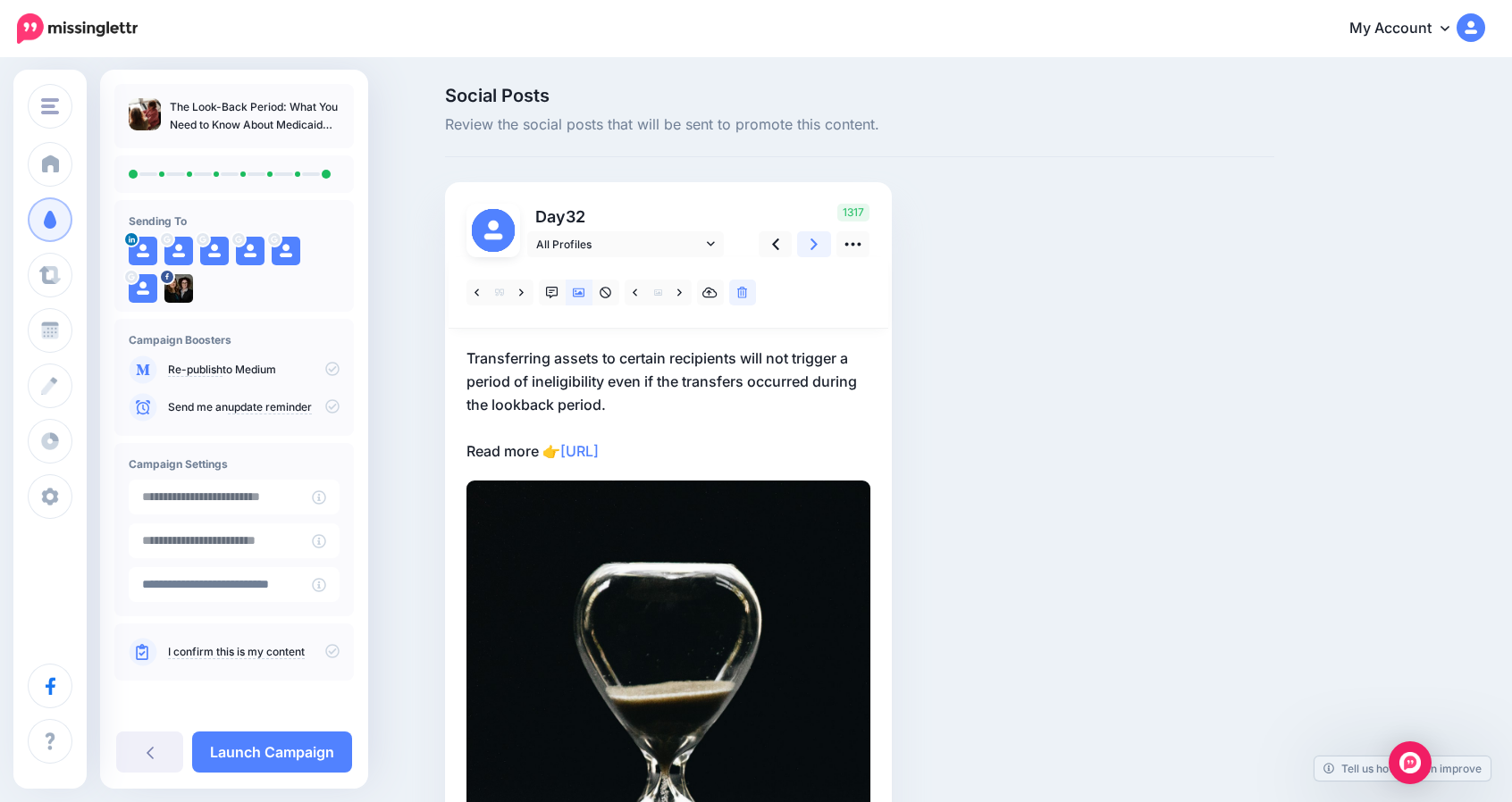
click at [828, 246] on link at bounding box center [813, 245] width 34 height 26
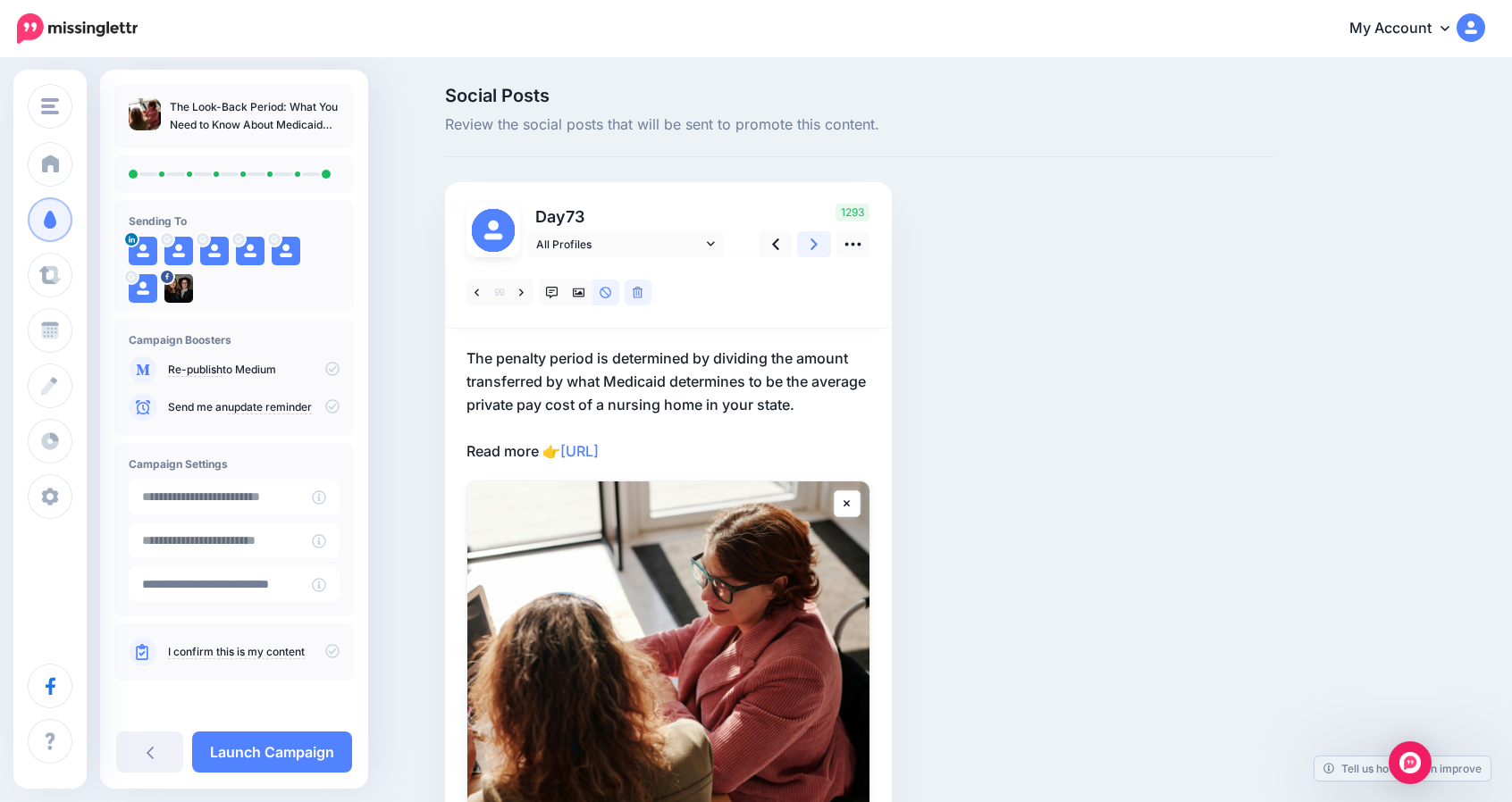
click at [828, 246] on link at bounding box center [813, 245] width 34 height 26
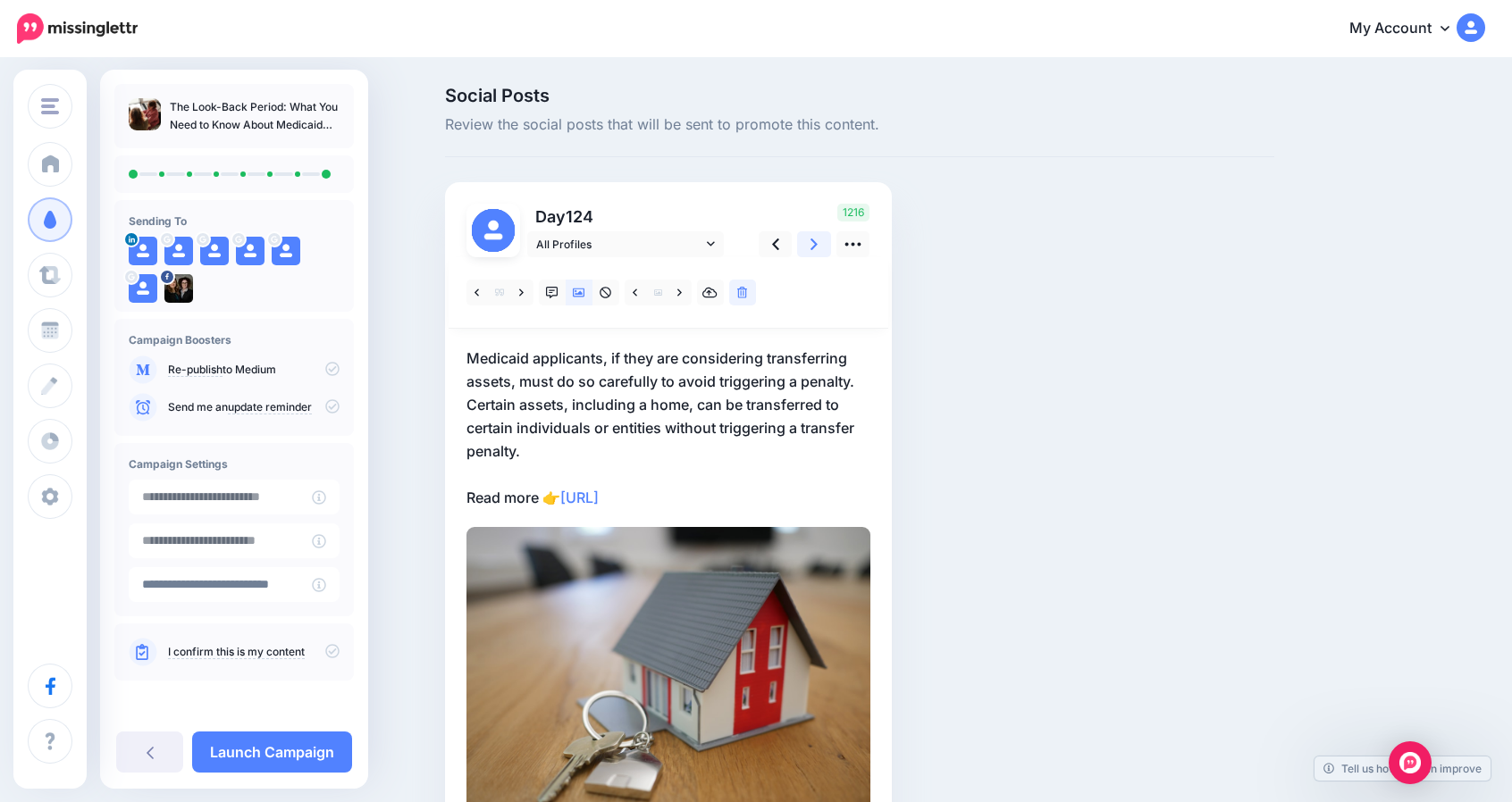
click at [828, 246] on link at bounding box center [813, 245] width 34 height 26
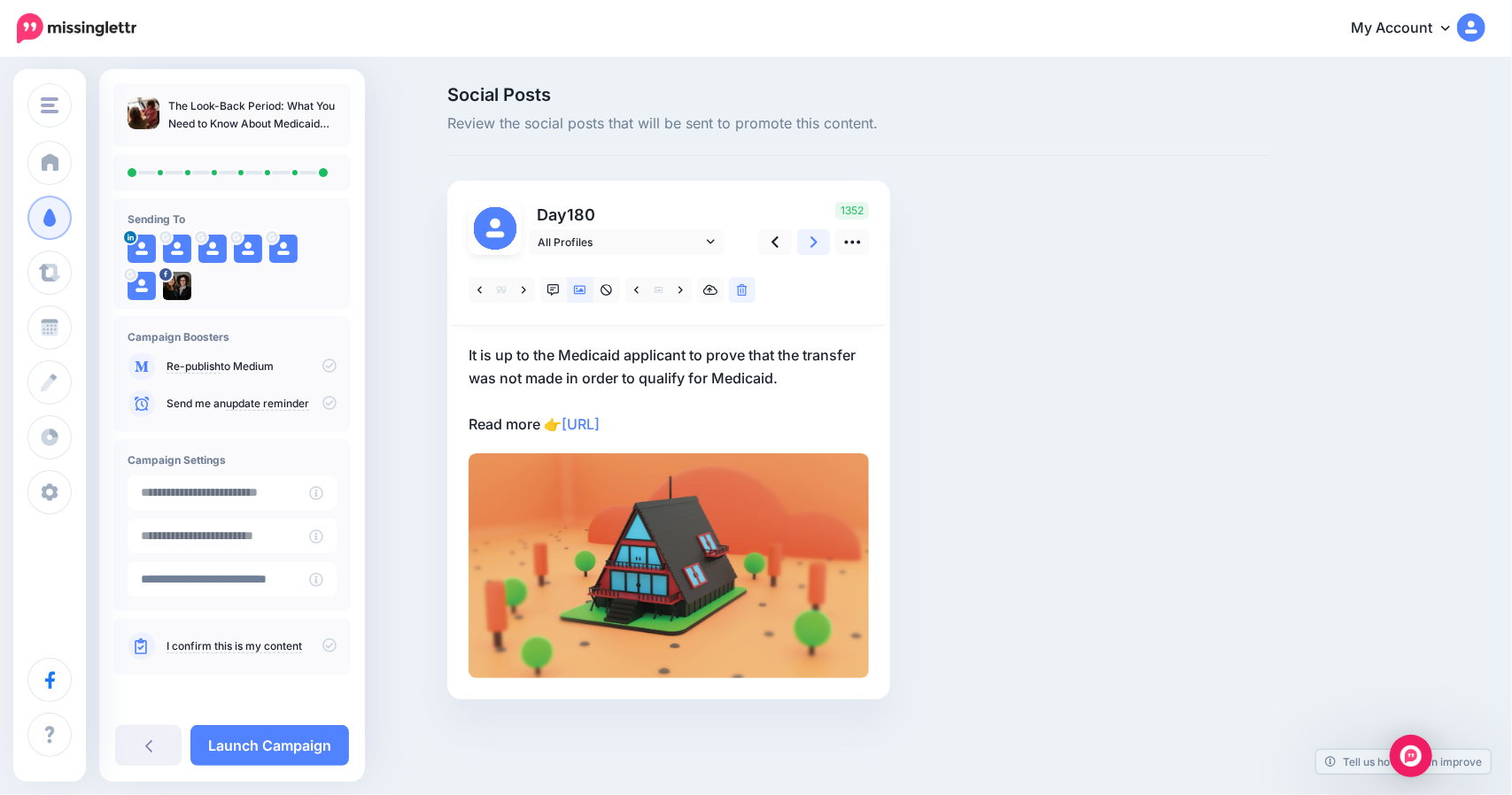
click at [812, 244] on icon at bounding box center [814, 242] width 7 height 18
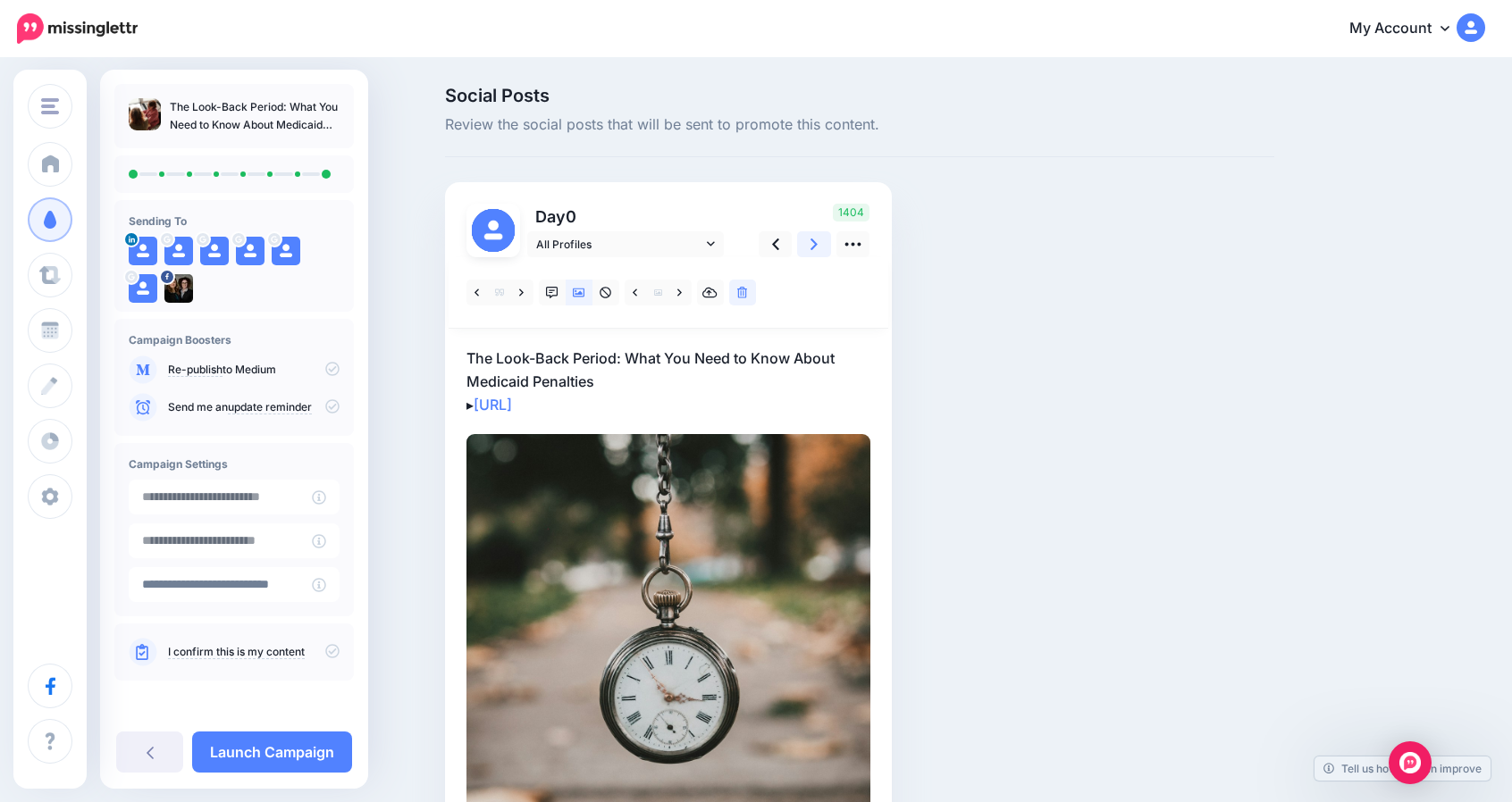
click at [818, 246] on icon at bounding box center [814, 244] width 7 height 18
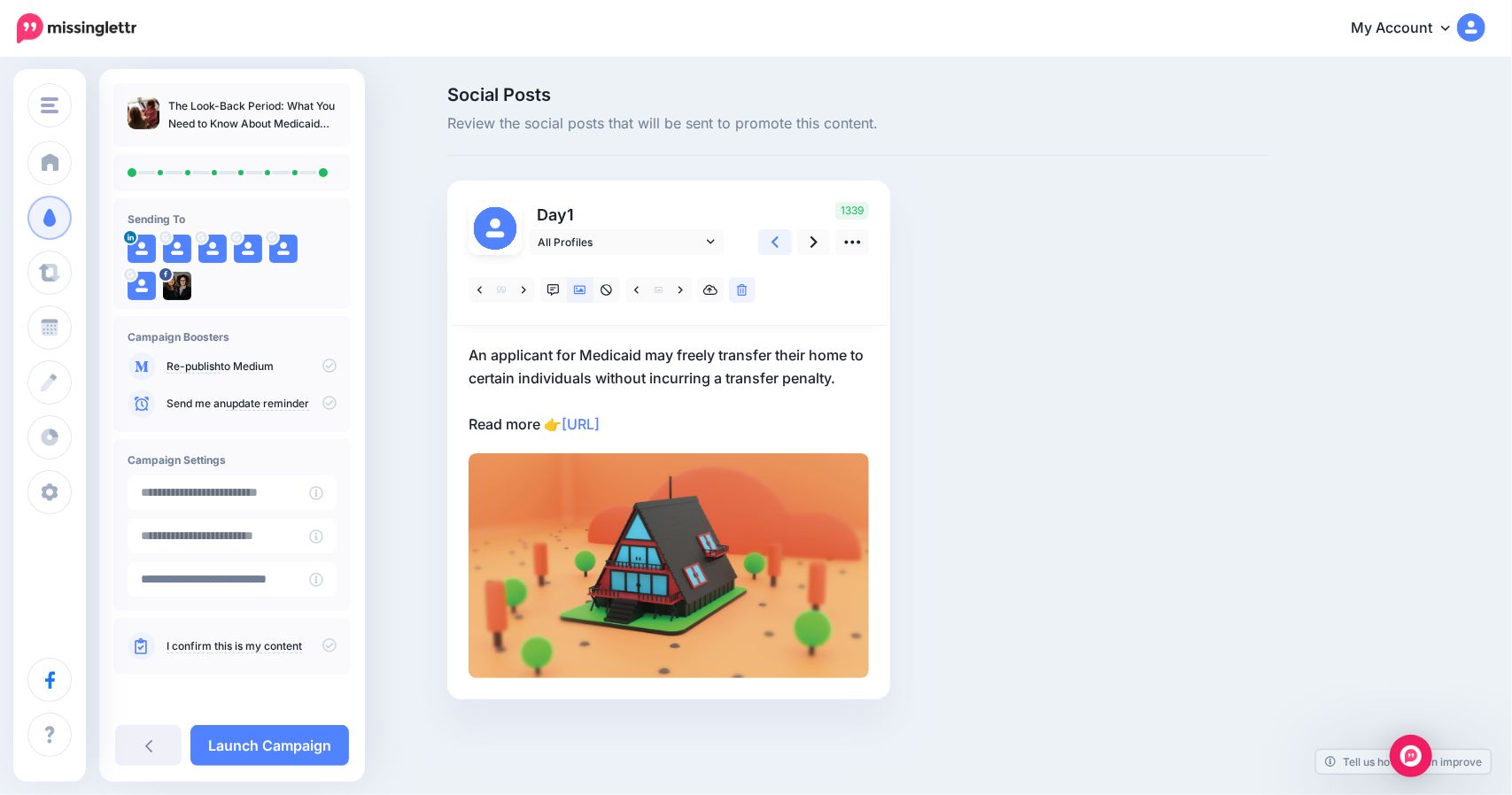
click at [780, 245] on link at bounding box center [774, 243] width 34 height 26
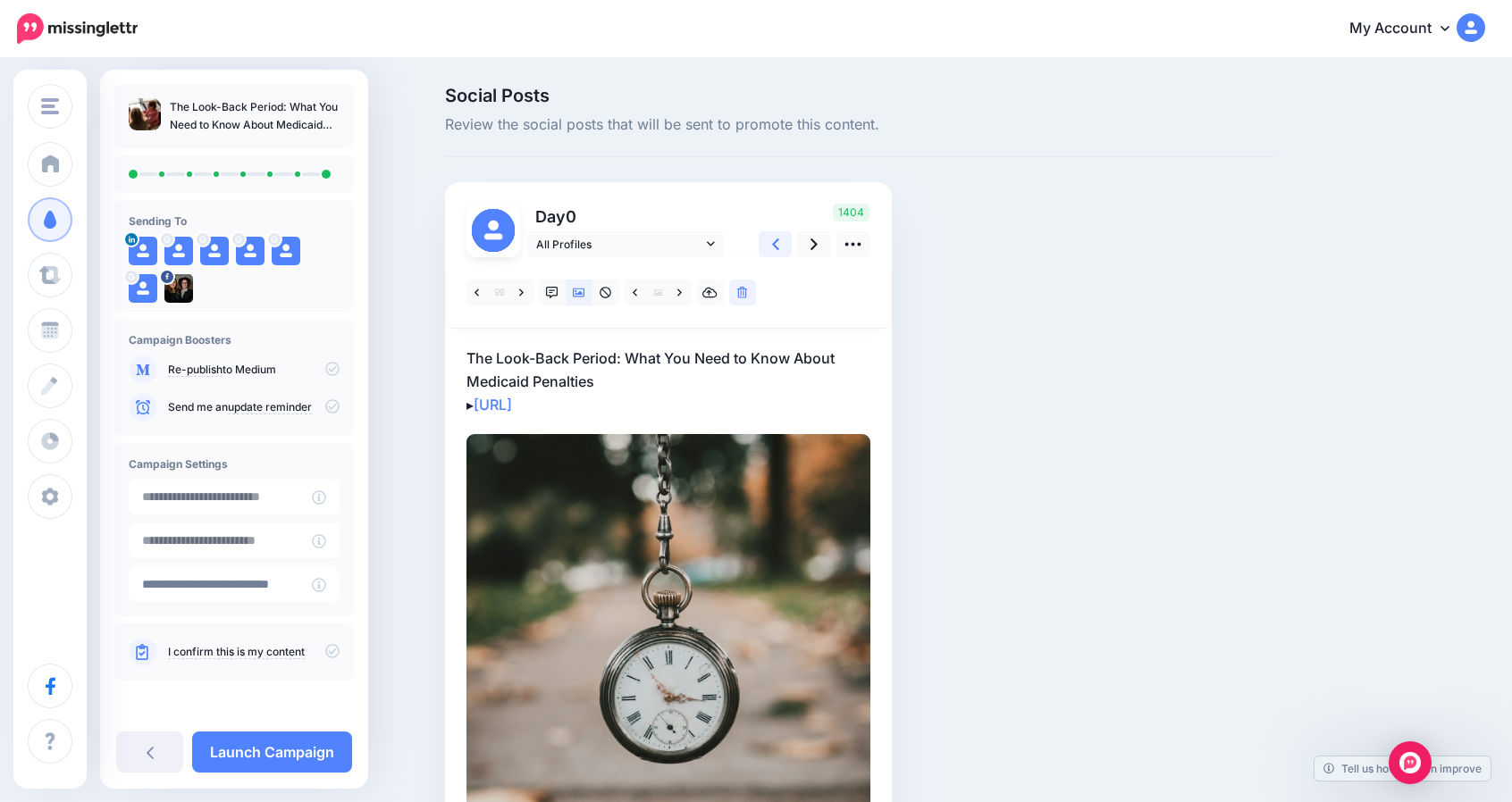
click at [786, 247] on link at bounding box center [775, 245] width 34 height 26
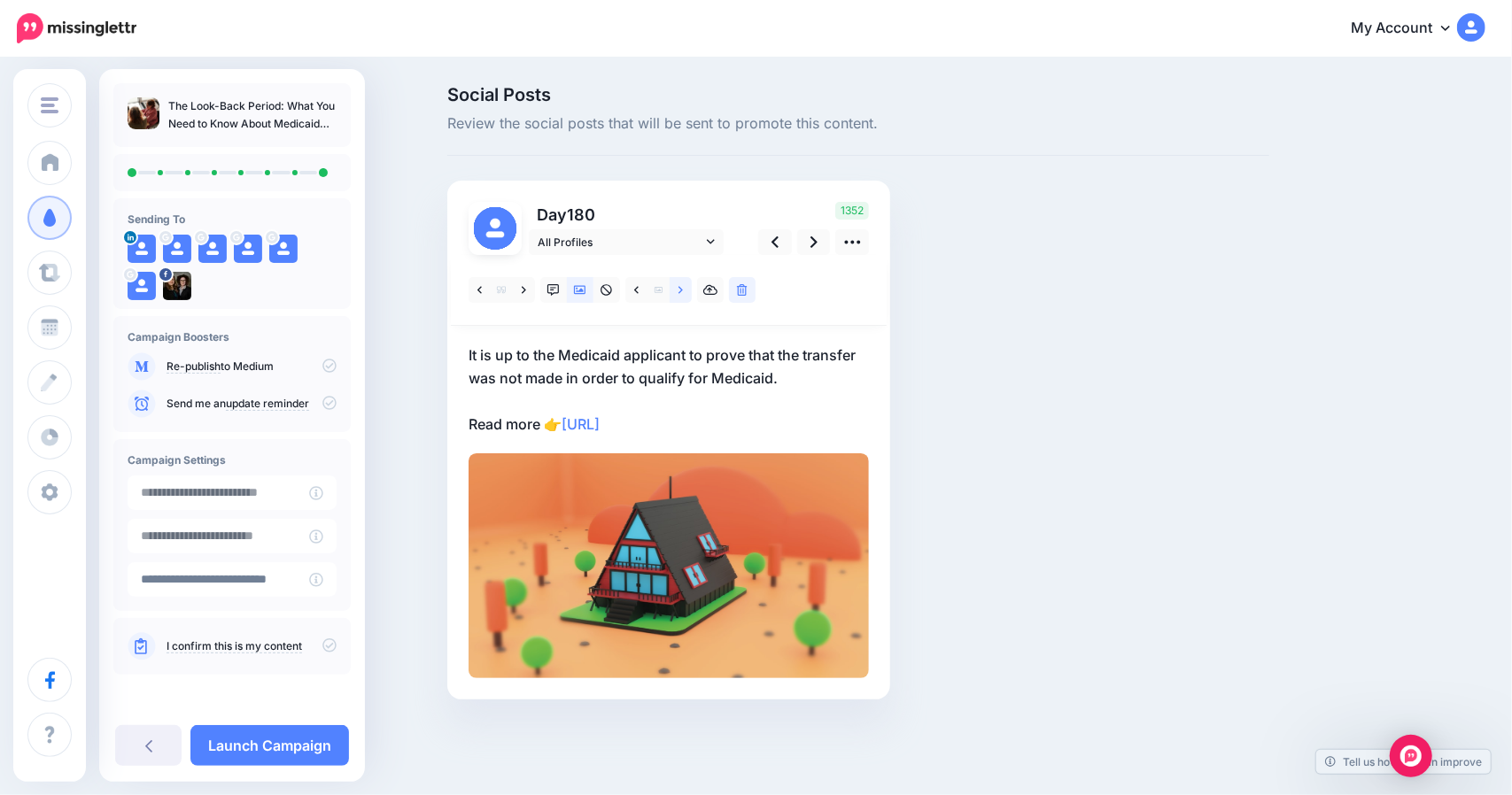
click at [686, 291] on link at bounding box center [680, 290] width 22 height 26
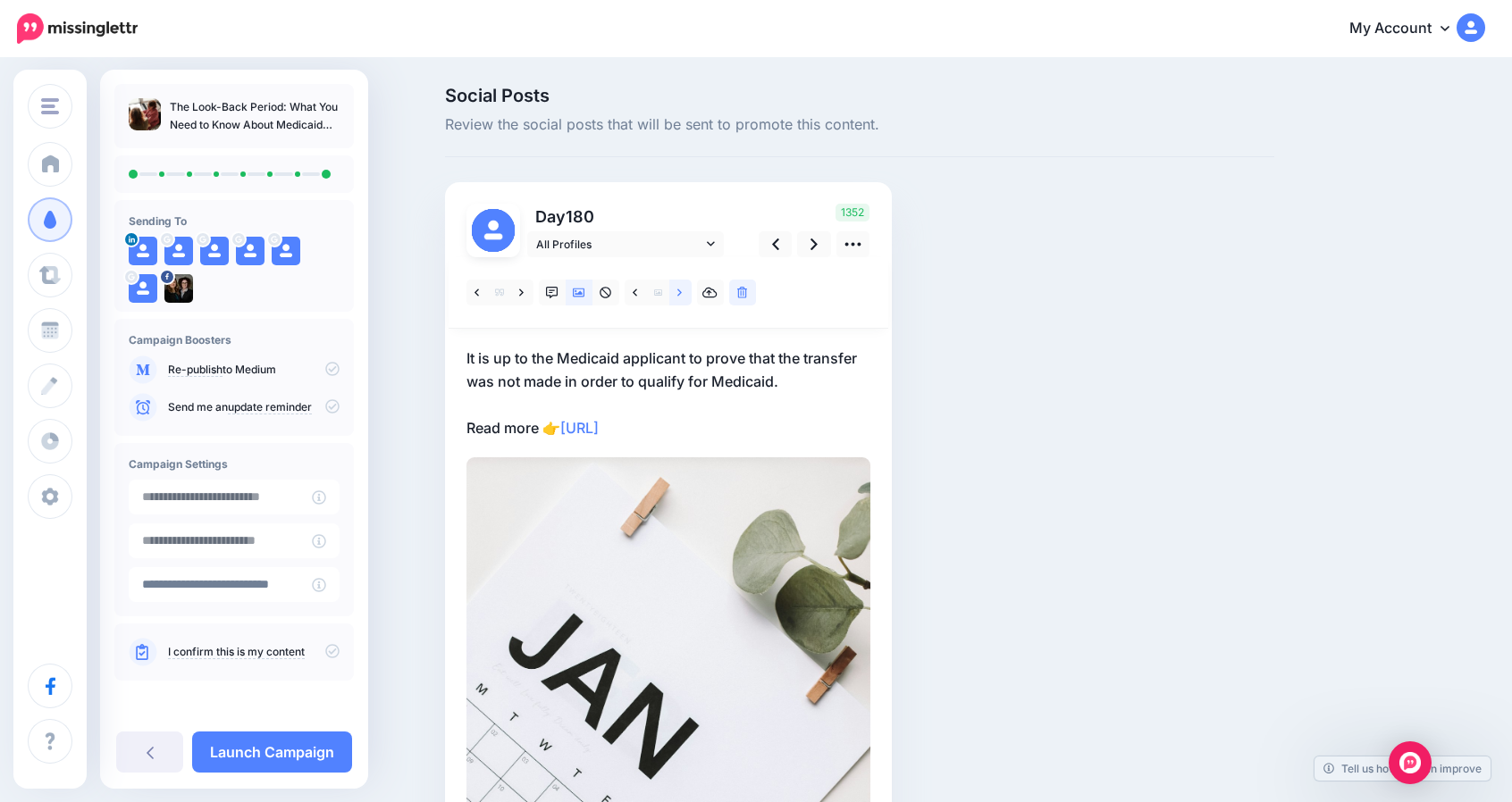
click at [692, 293] on link at bounding box center [681, 292] width 22 height 26
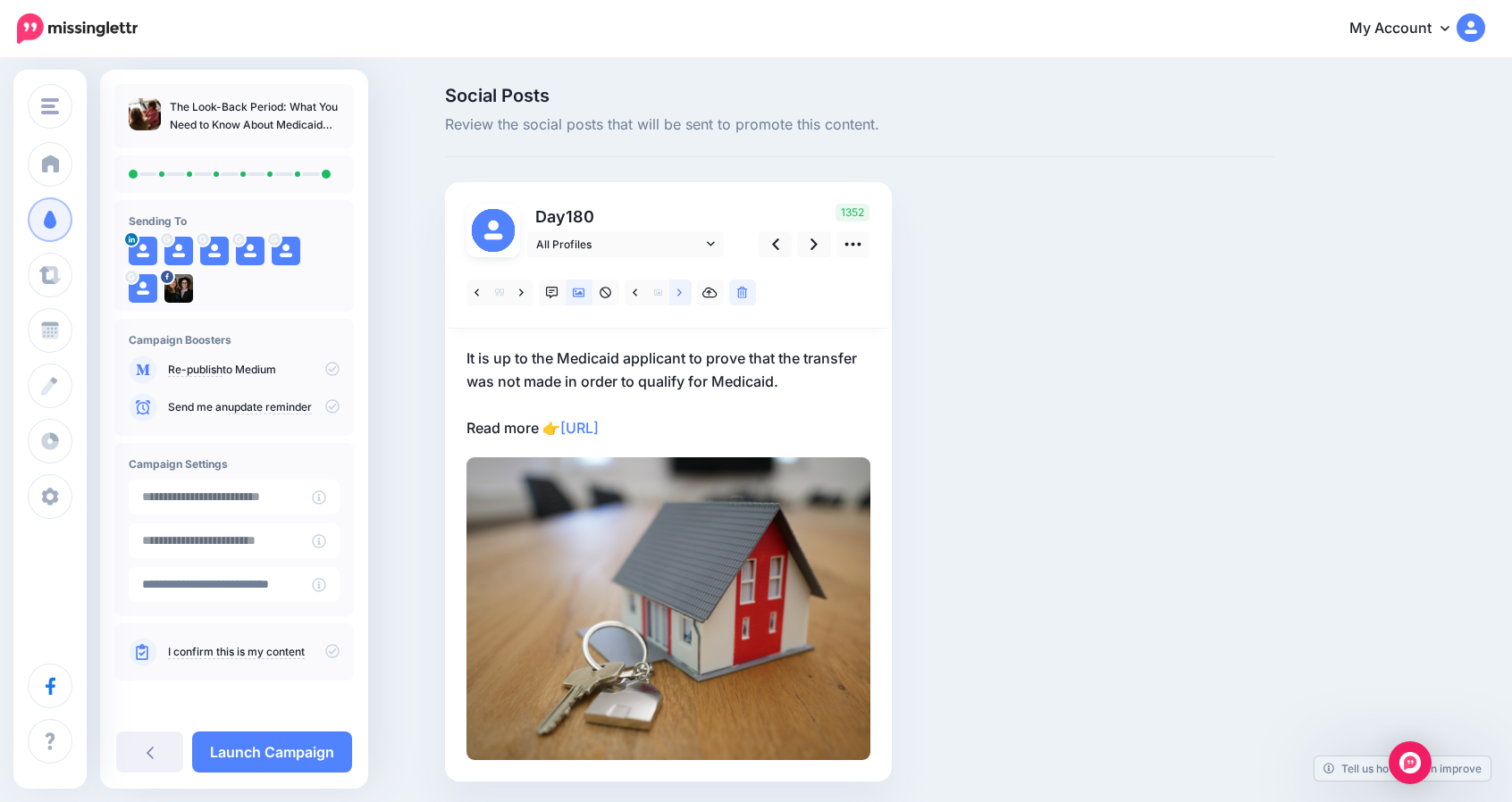
click at [692, 293] on link at bounding box center [681, 292] width 22 height 26
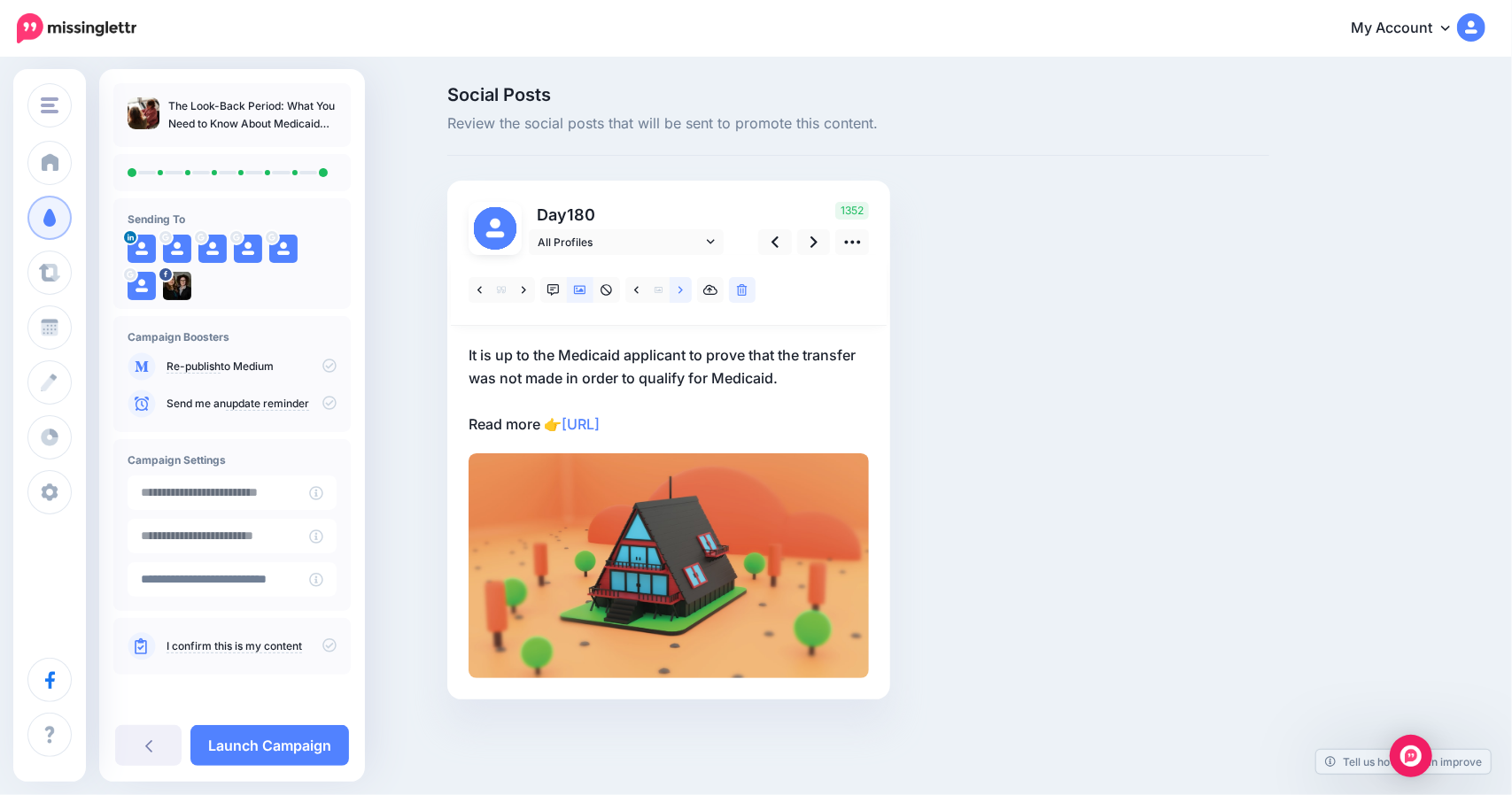
click at [686, 291] on link at bounding box center [680, 290] width 22 height 26
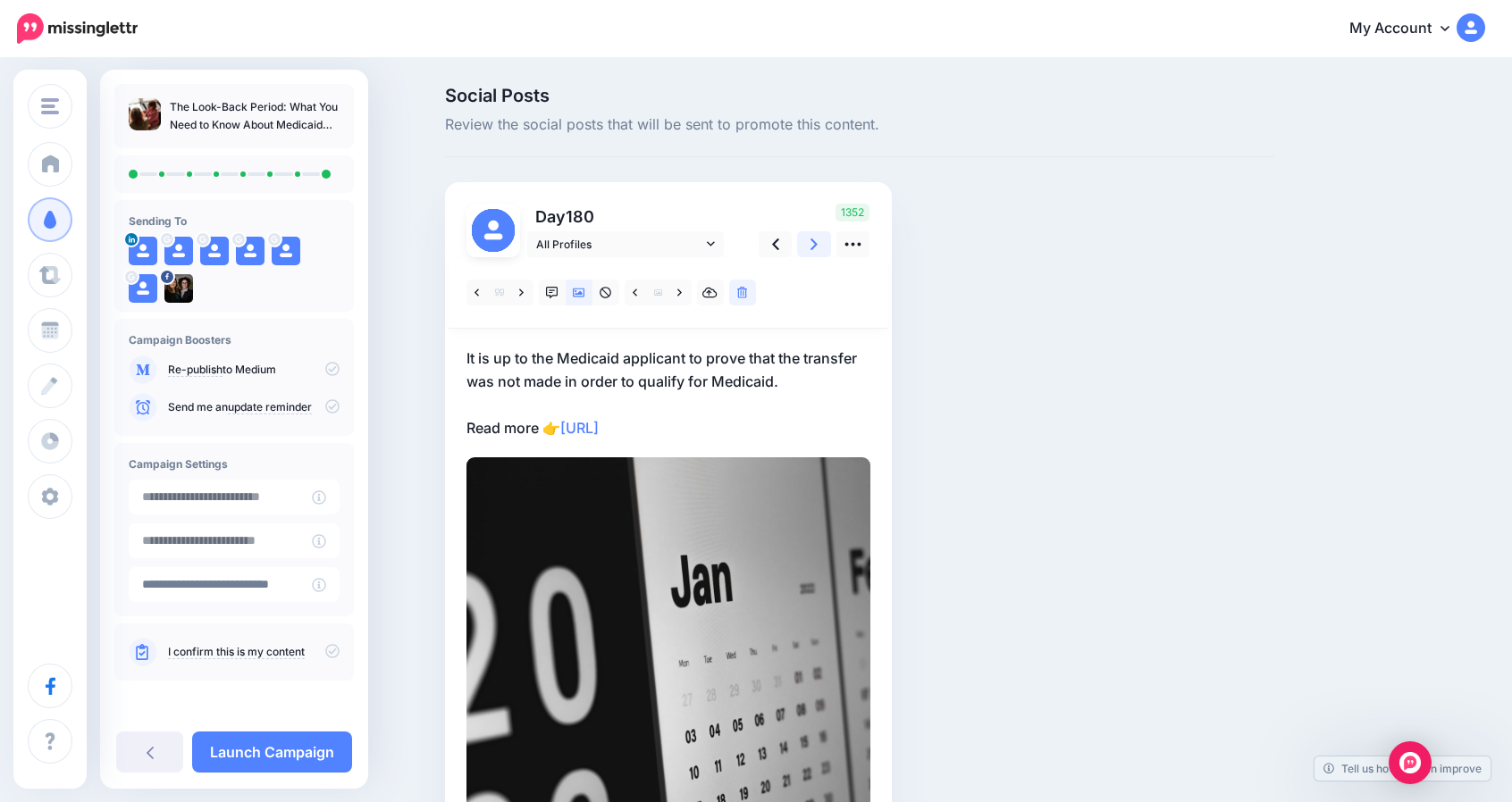
click at [818, 245] on icon at bounding box center [814, 244] width 7 height 18
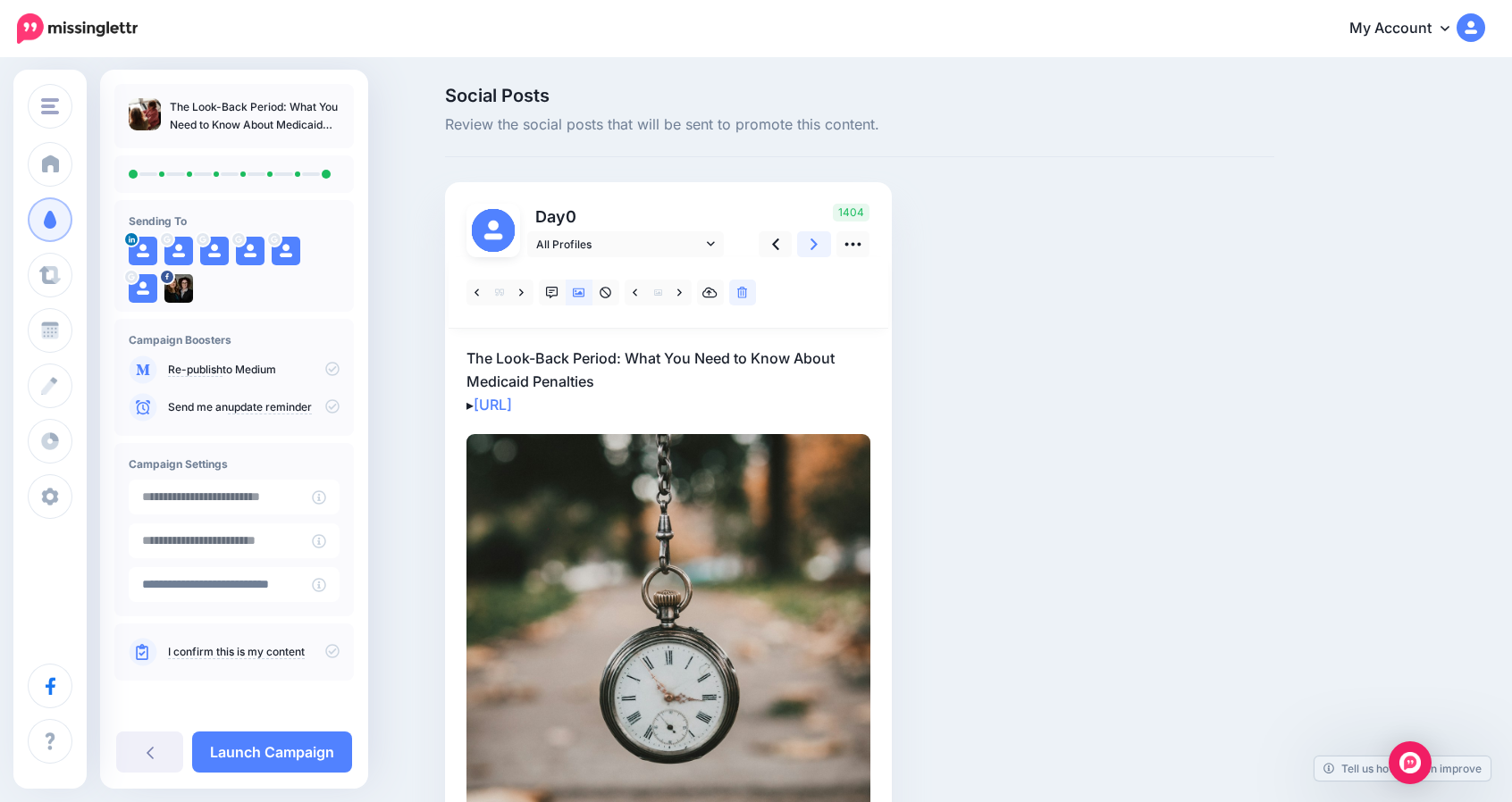
click at [818, 245] on icon at bounding box center [814, 244] width 7 height 18
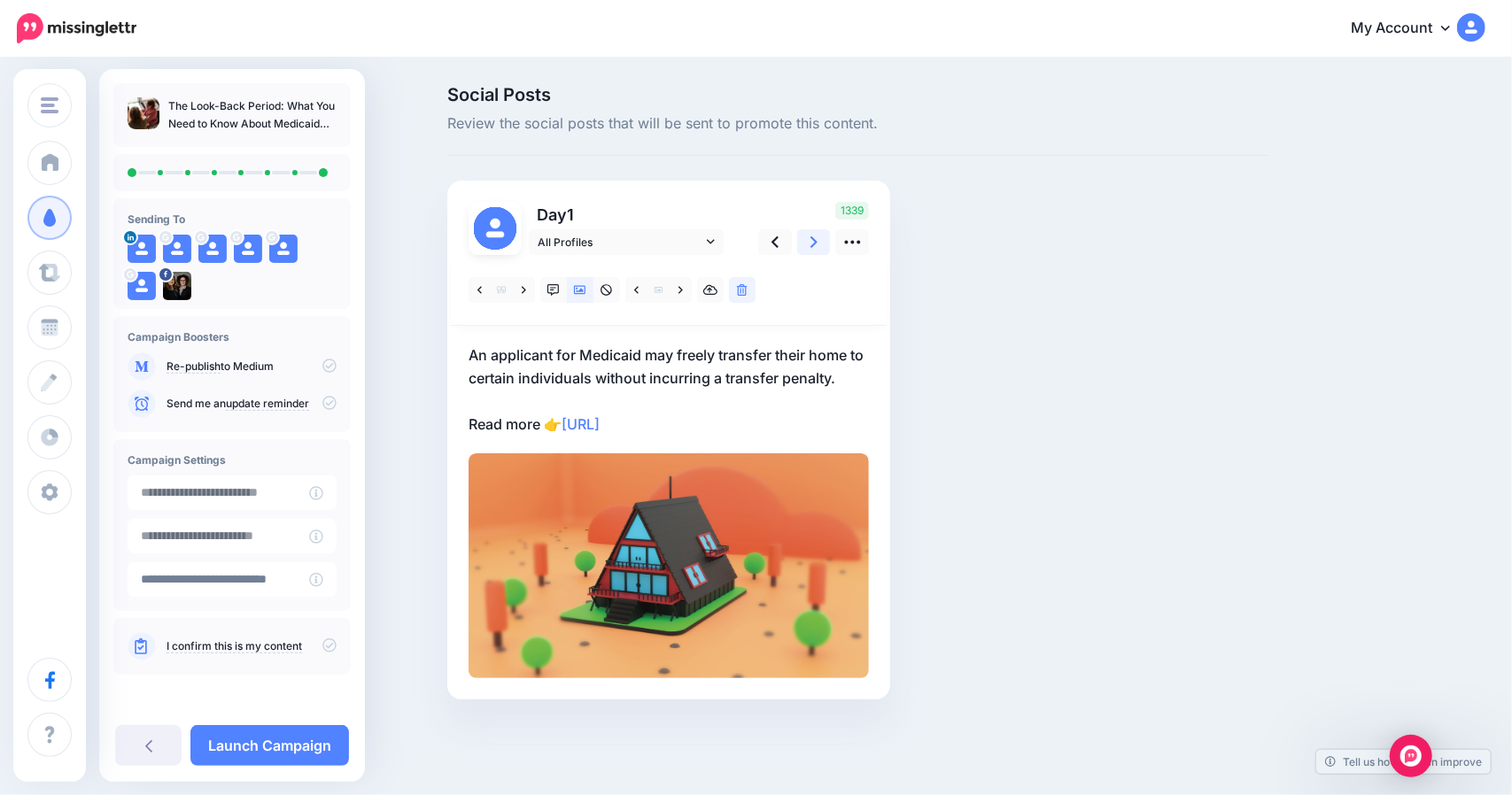
click at [813, 243] on icon at bounding box center [814, 242] width 7 height 18
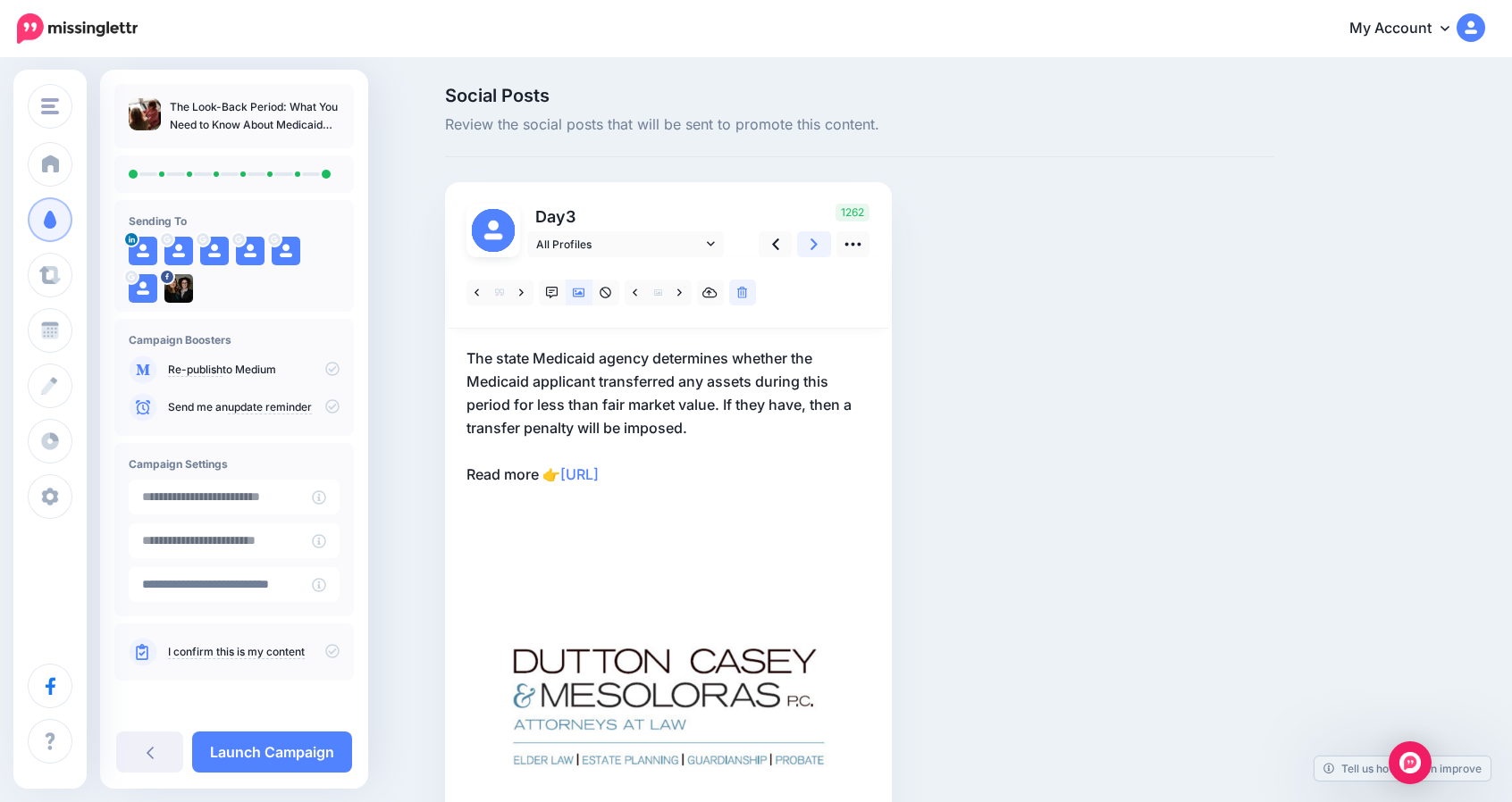
click at [818, 245] on icon at bounding box center [814, 244] width 7 height 18
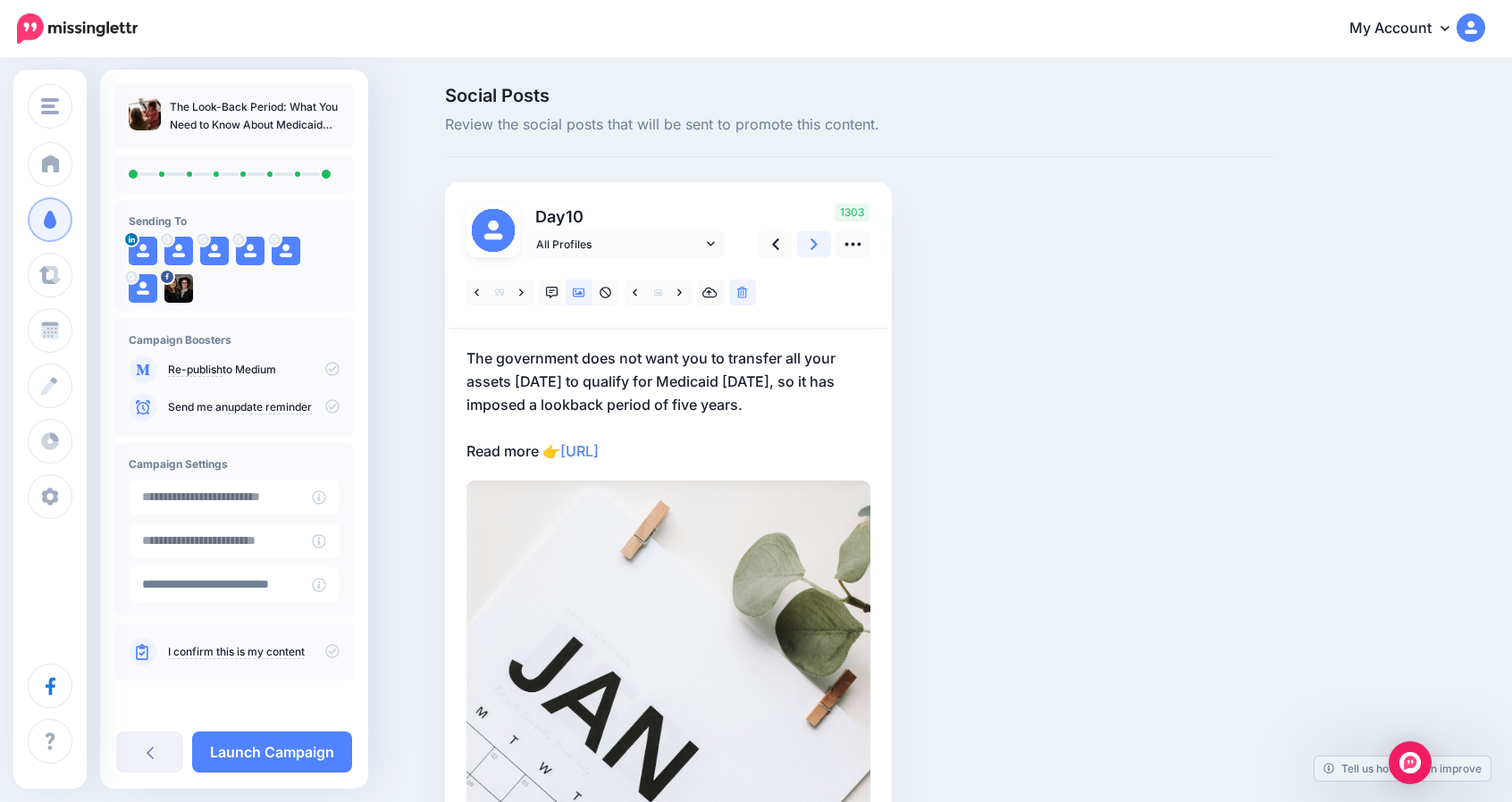
click at [818, 245] on icon at bounding box center [814, 244] width 7 height 18
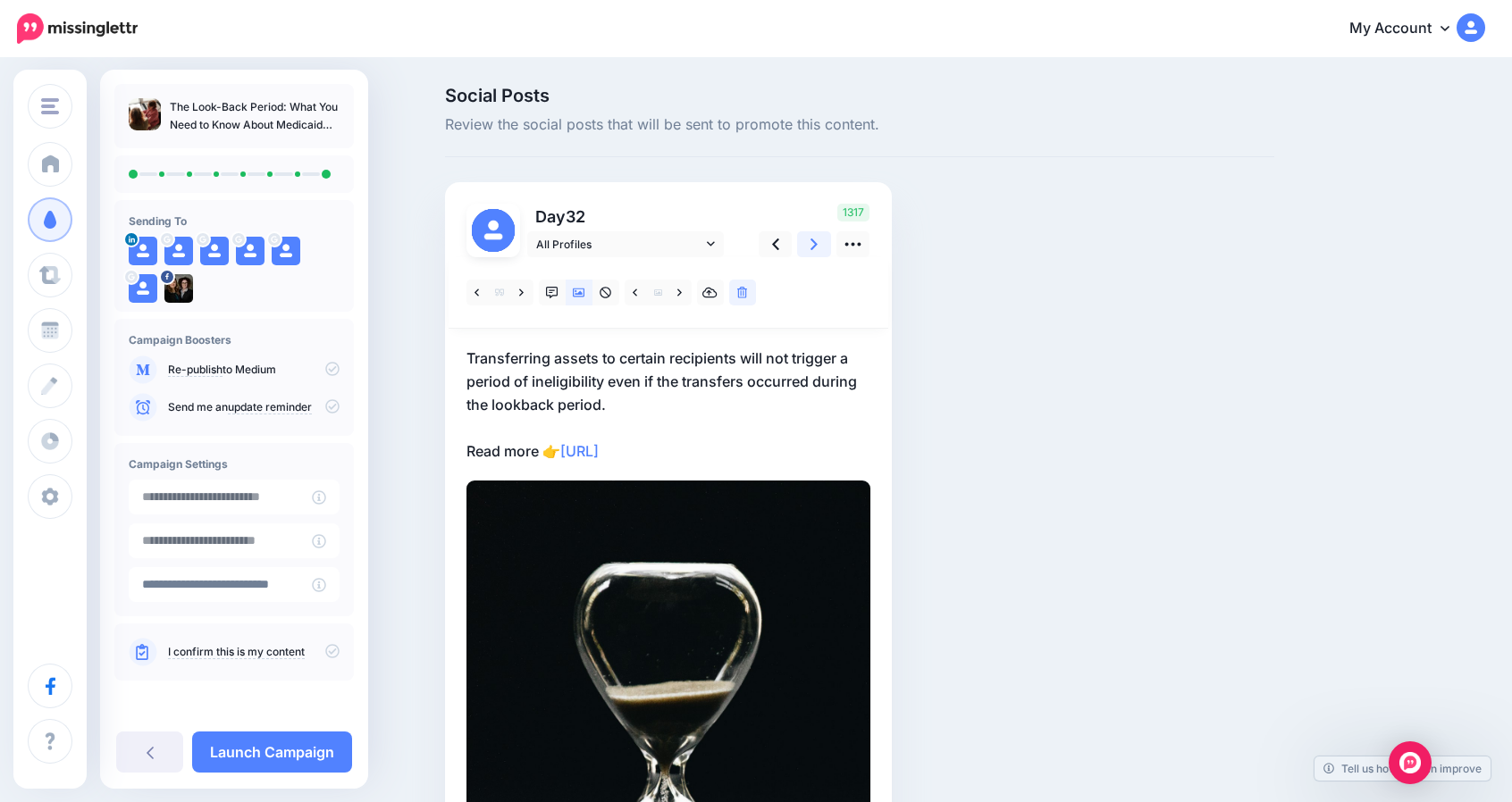
click at [818, 245] on icon at bounding box center [814, 244] width 7 height 18
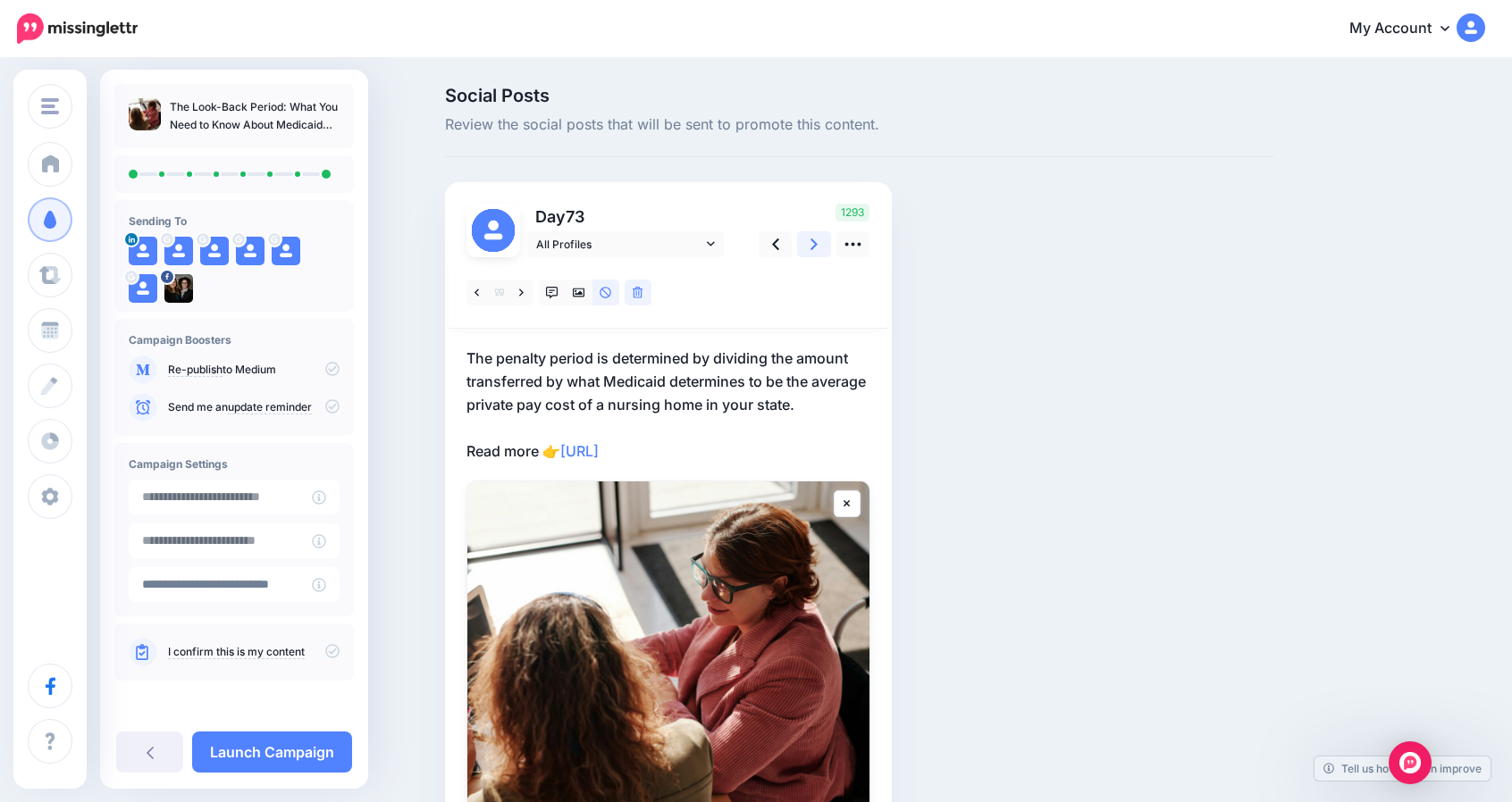
click at [818, 245] on icon at bounding box center [814, 244] width 7 height 18
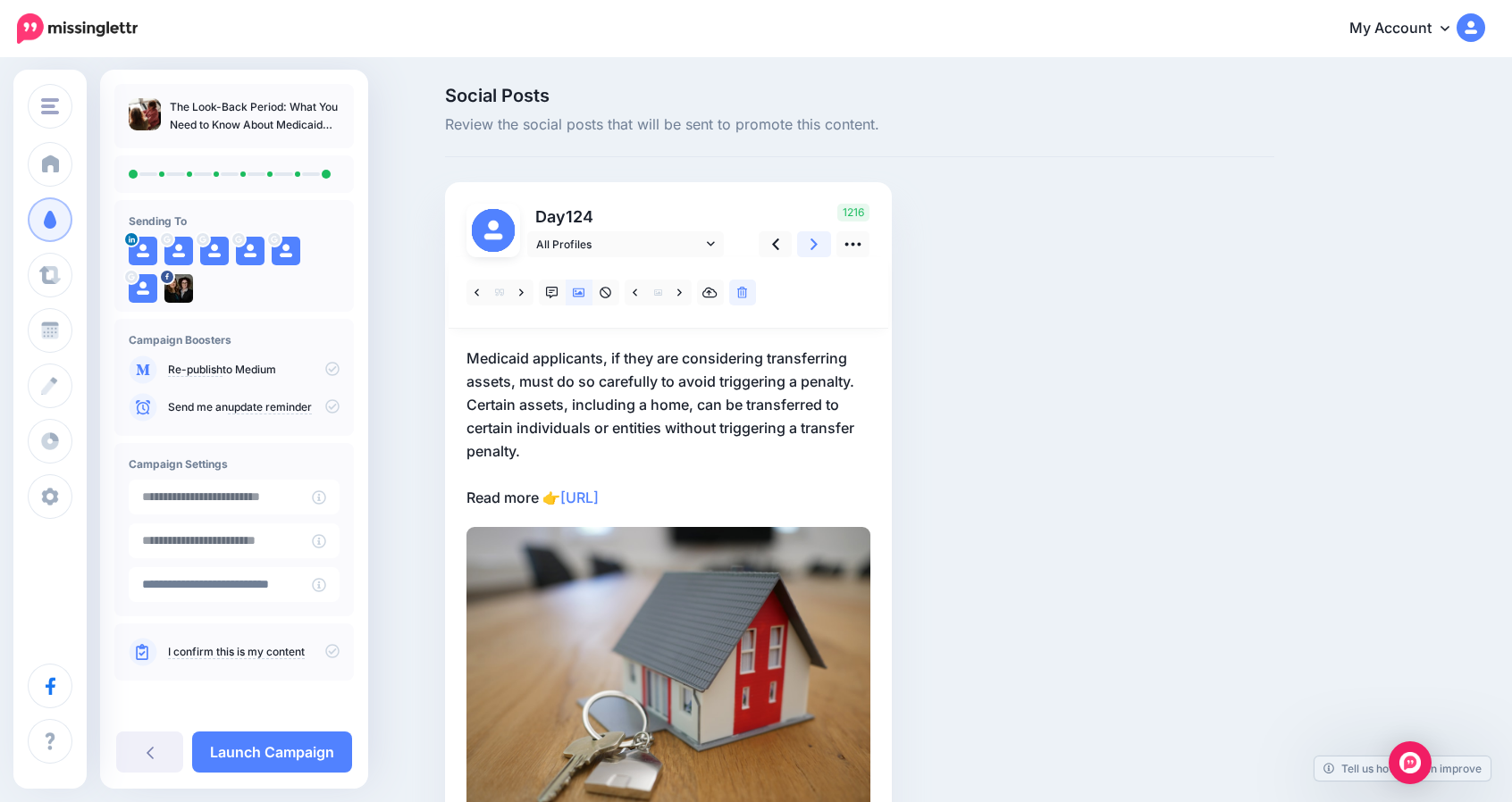
click at [818, 245] on icon at bounding box center [814, 244] width 7 height 18
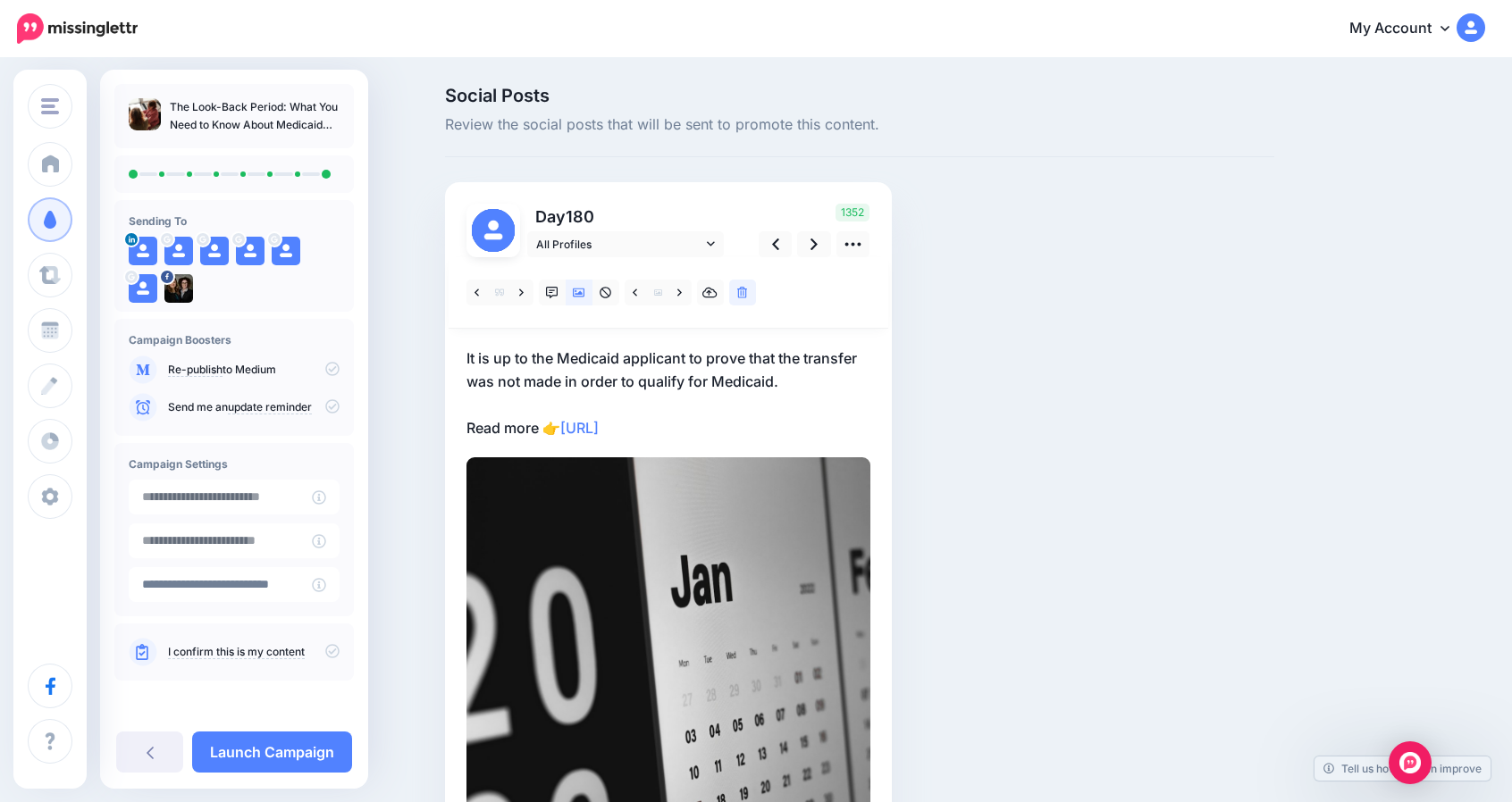
click at [1398, 39] on link "My Account" at bounding box center [1407, 29] width 154 height 44
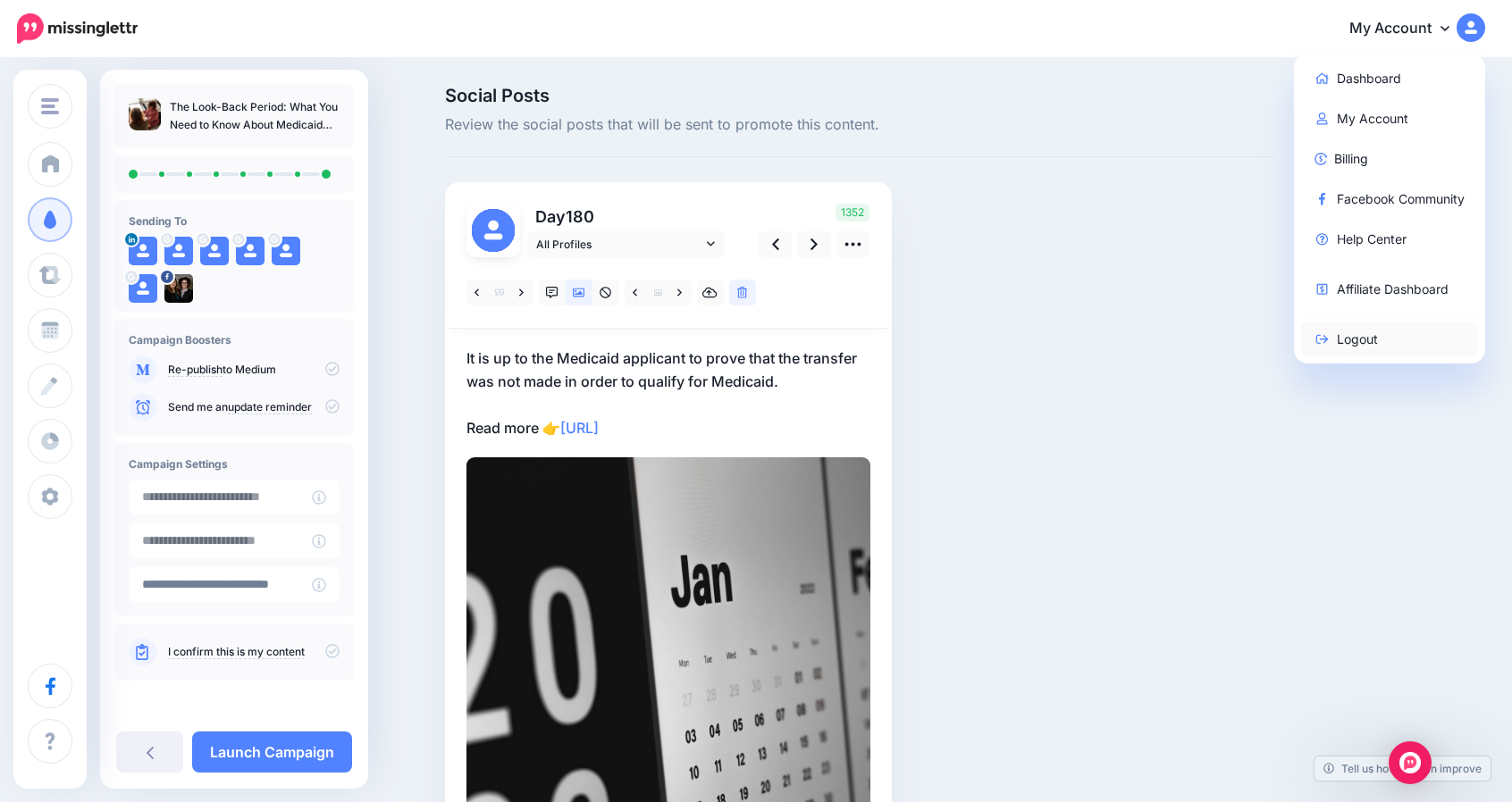
click at [1356, 338] on link "Logout" at bounding box center [1389, 339] width 178 height 35
